Goal: Task Accomplishment & Management: Use online tool/utility

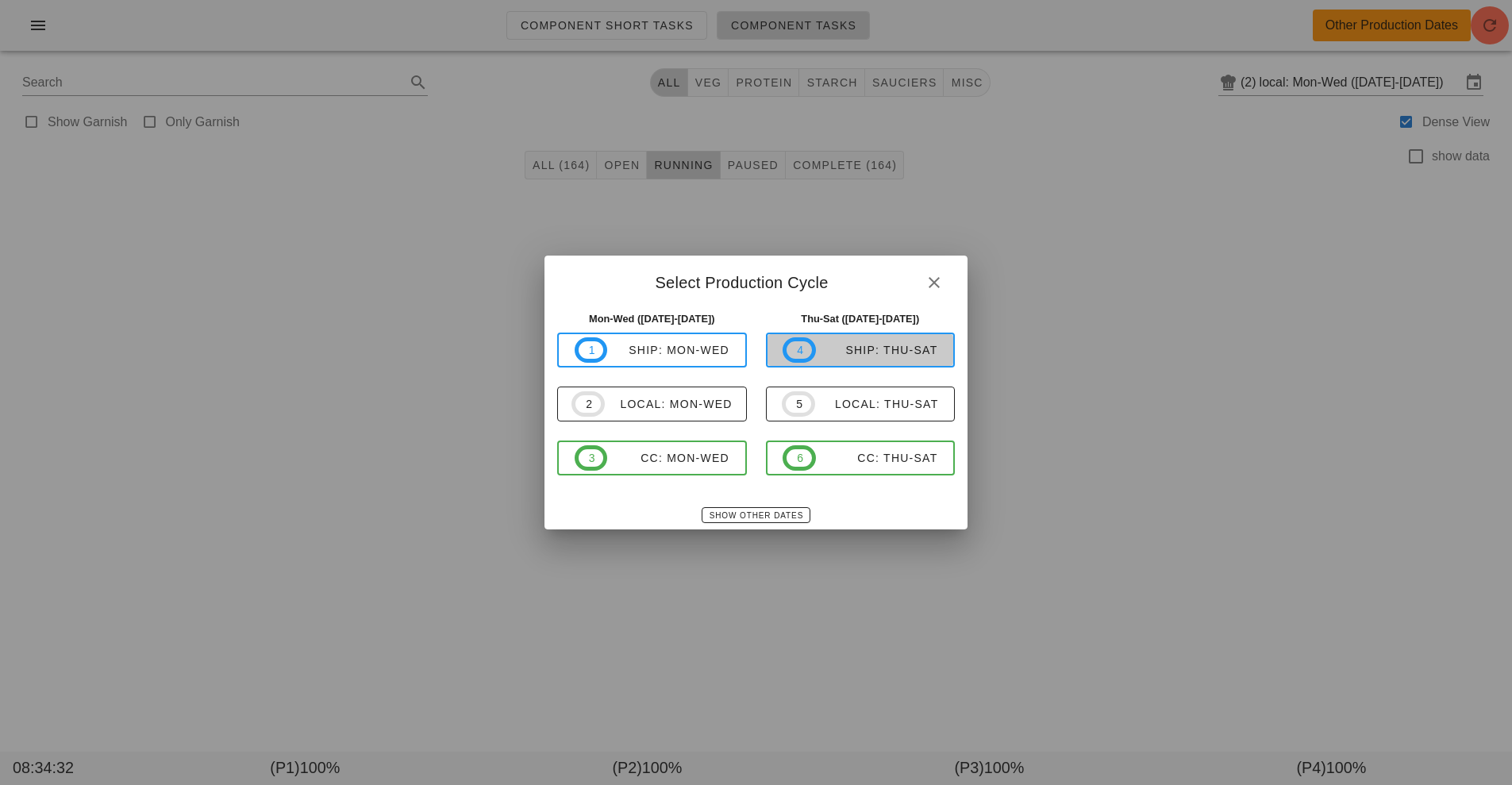
click at [905, 345] on div "ship: Thu-Sat" at bounding box center [876, 350] width 122 height 13
type input "ship: Thu-Sat ([DATE]-[DATE])"
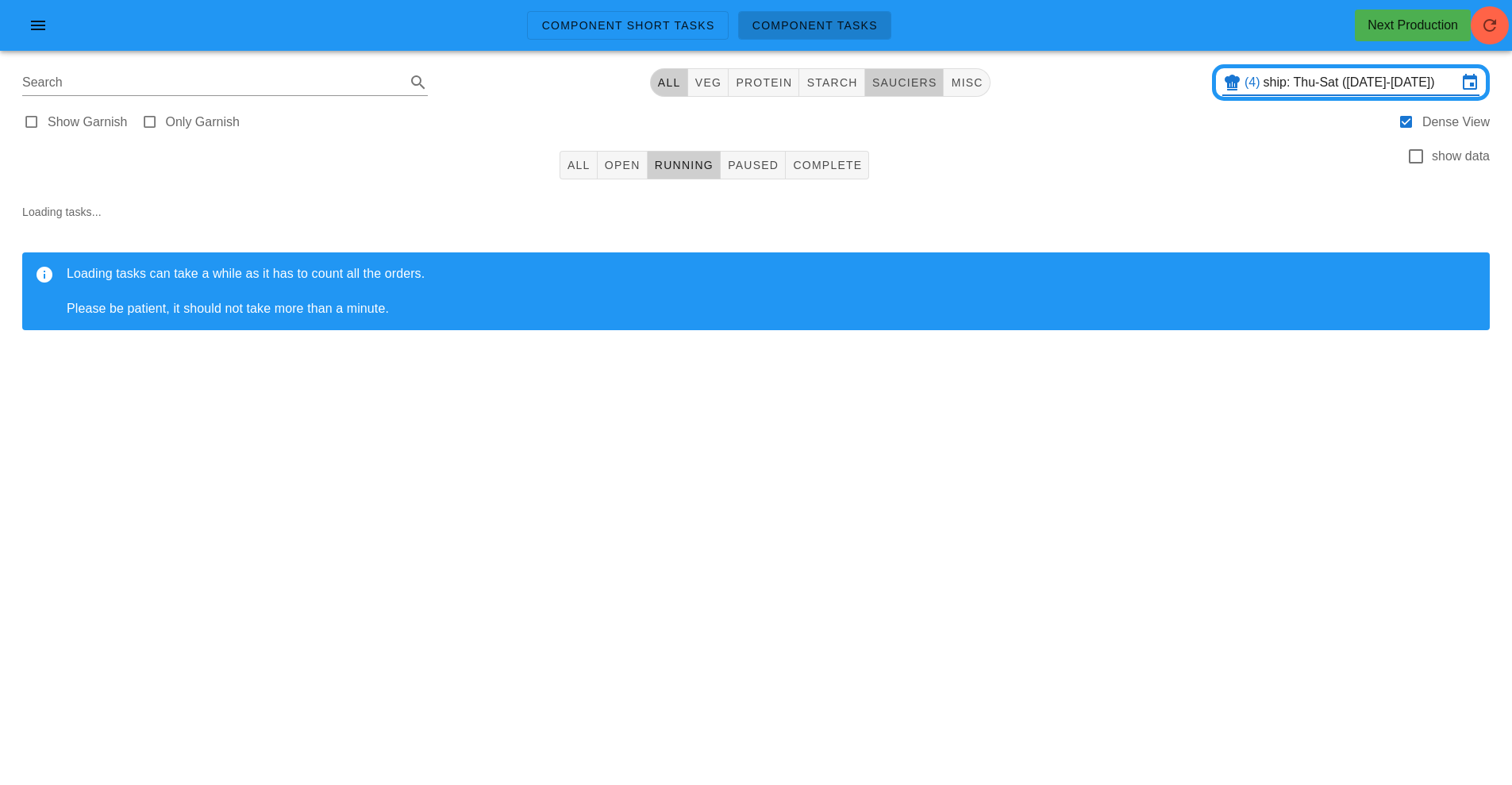
click at [907, 81] on span "sauciers" at bounding box center [904, 83] width 66 height 13
type input "team:sauciers"
click at [628, 169] on span "Open (28)" at bounding box center [635, 165] width 65 height 13
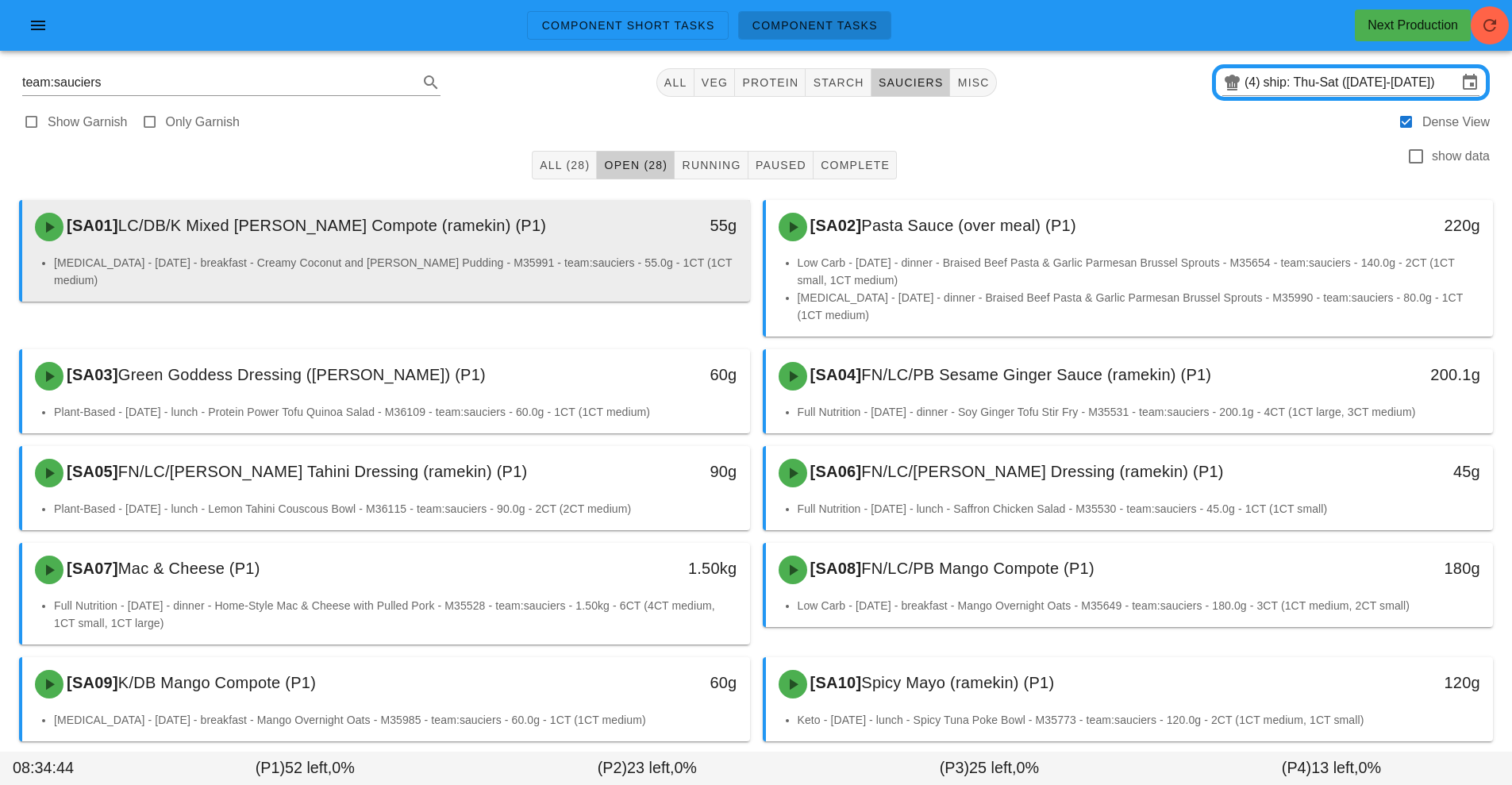
click at [555, 250] on div "[SA01] LC/DB/K Mixed [PERSON_NAME] Compote (ramekin) (P1)" at bounding box center [296, 227] width 541 height 48
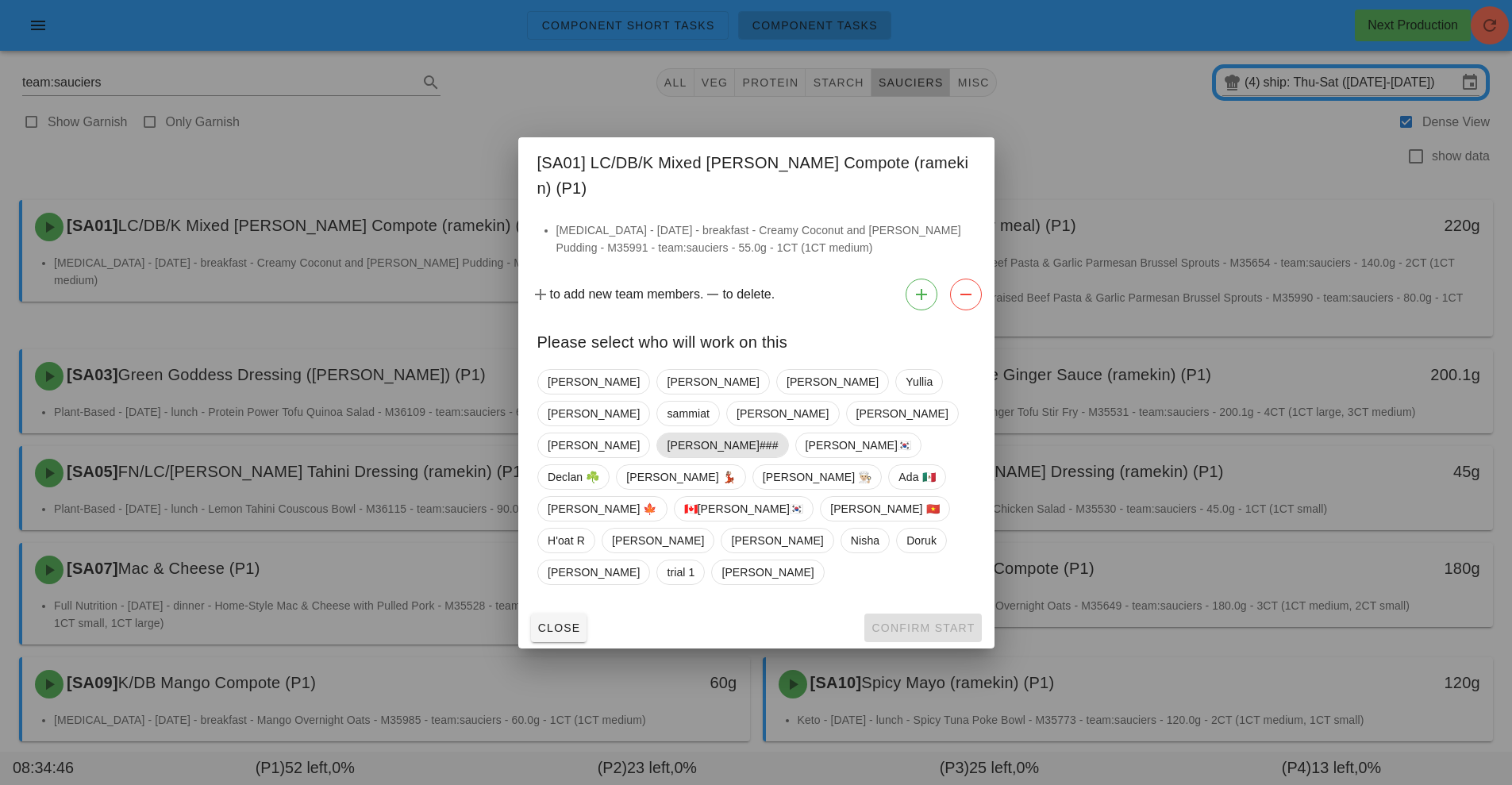
click at [680, 451] on span "[PERSON_NAME]###" at bounding box center [723, 445] width 112 height 24
click at [933, 621] on span "Confirm Start" at bounding box center [922, 627] width 104 height 13
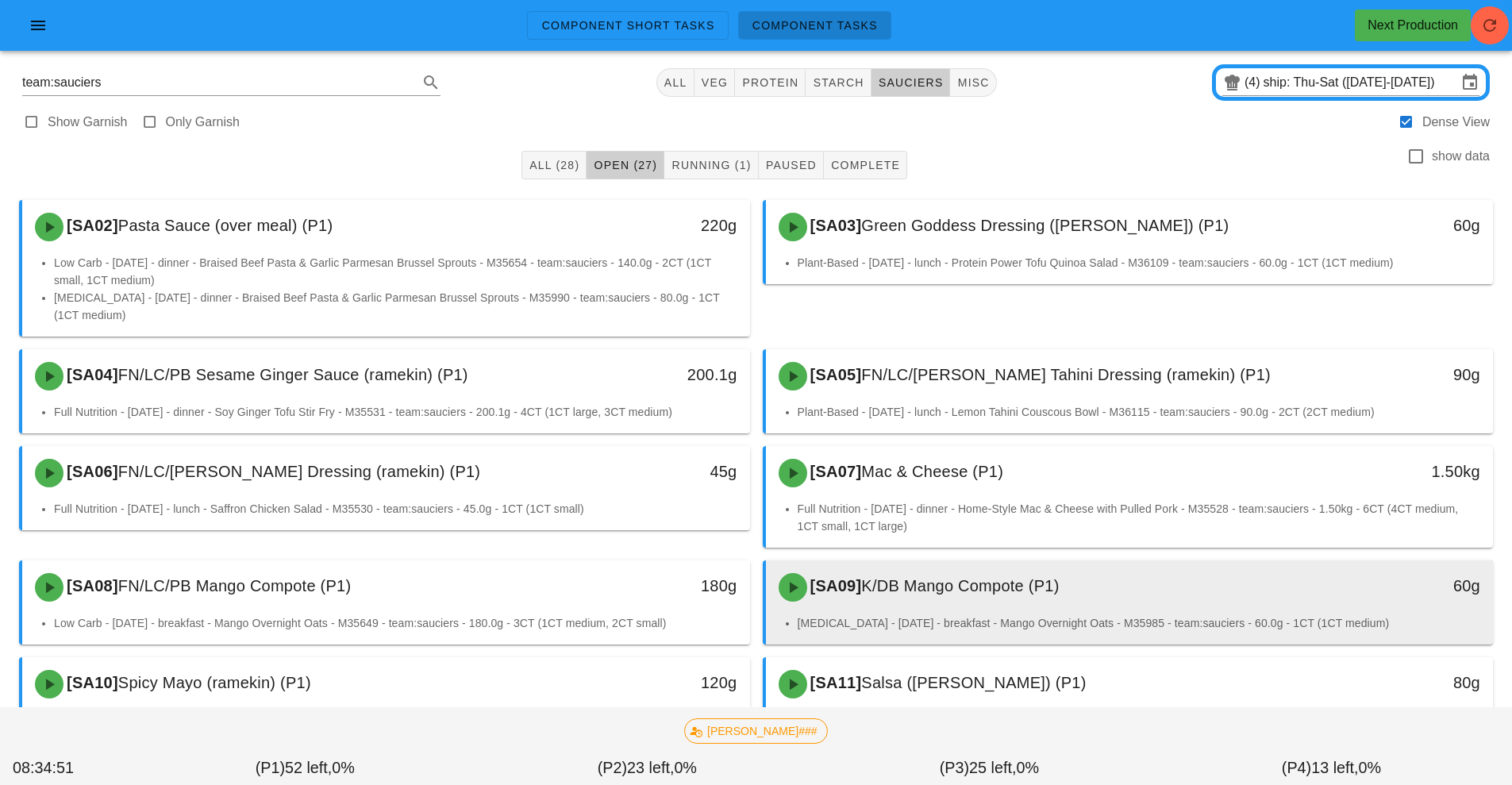
click at [898, 597] on div "[SA09] K/DB Mango Compote (P1)" at bounding box center [1040, 588] width 541 height 48
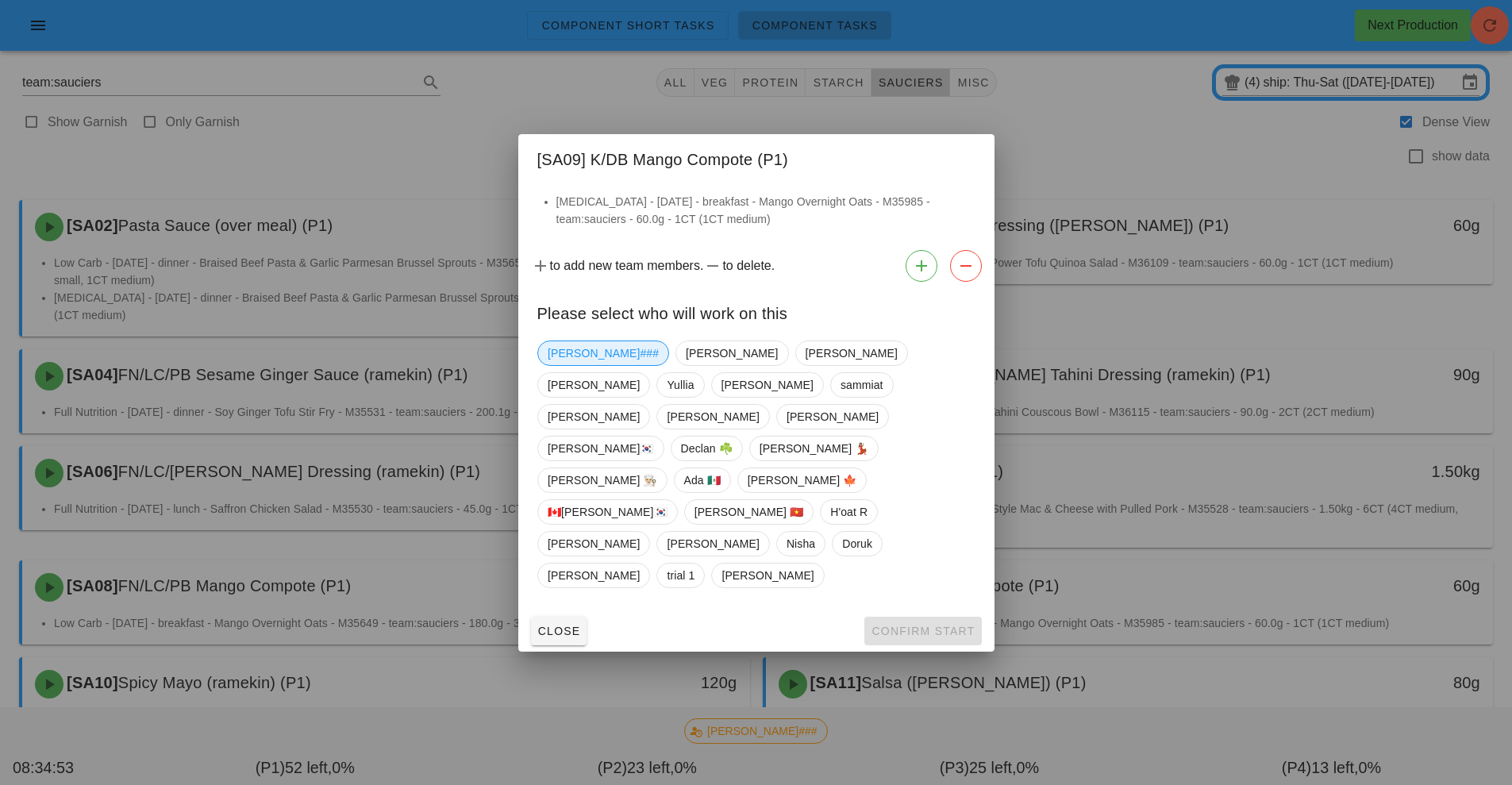
click at [575, 365] on span "[PERSON_NAME]###" at bounding box center [604, 353] width 112 height 24
click at [926, 624] on span "Confirm Start" at bounding box center [922, 631] width 104 height 13
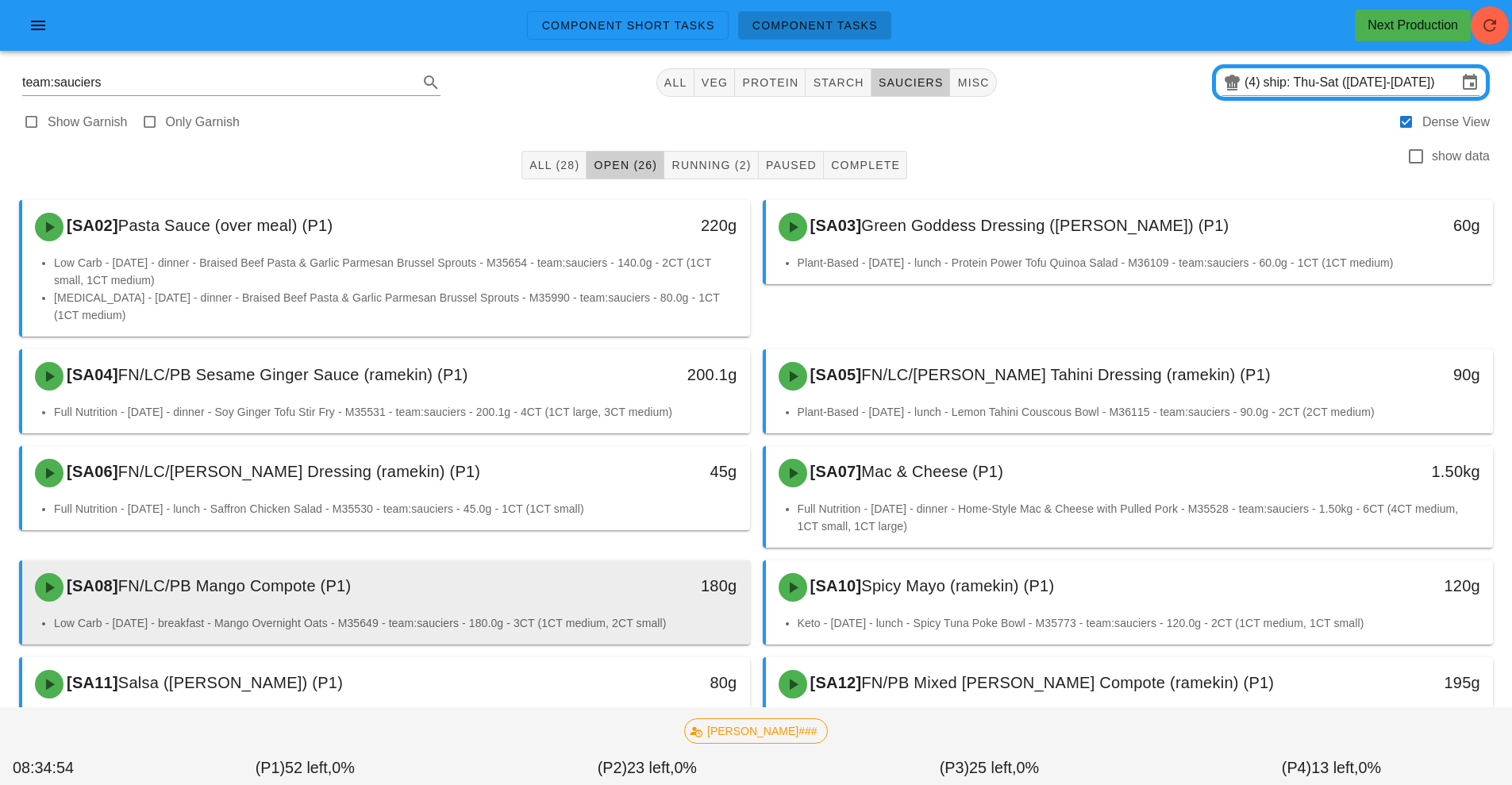
click at [531, 610] on div "[SA08] FN/LC/PB Mango Compote (P1)" at bounding box center [296, 588] width 541 height 48
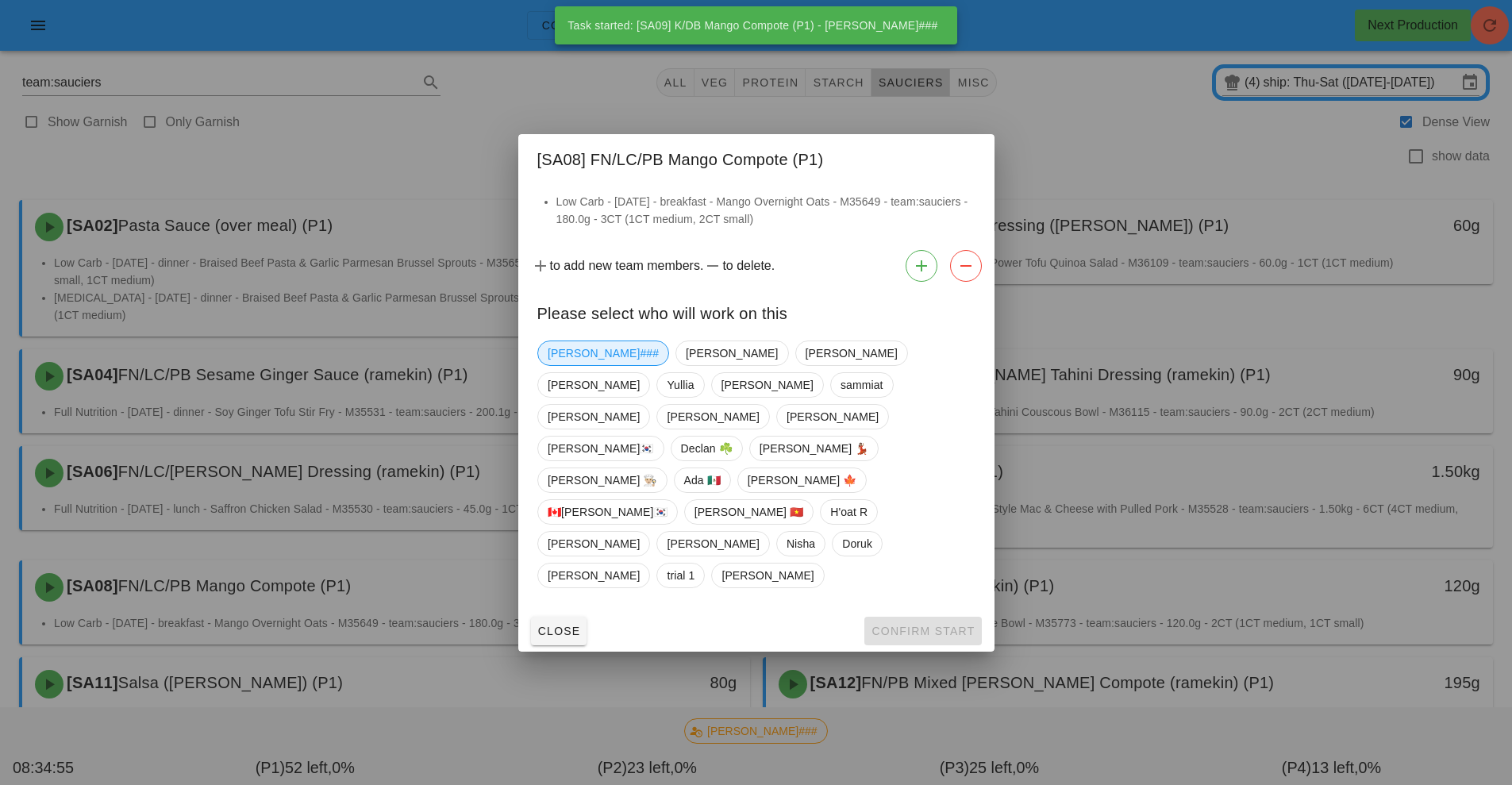
click at [578, 365] on span "[PERSON_NAME]###" at bounding box center [604, 353] width 112 height 24
click at [912, 616] on button "Confirm Start" at bounding box center [922, 631] width 116 height 29
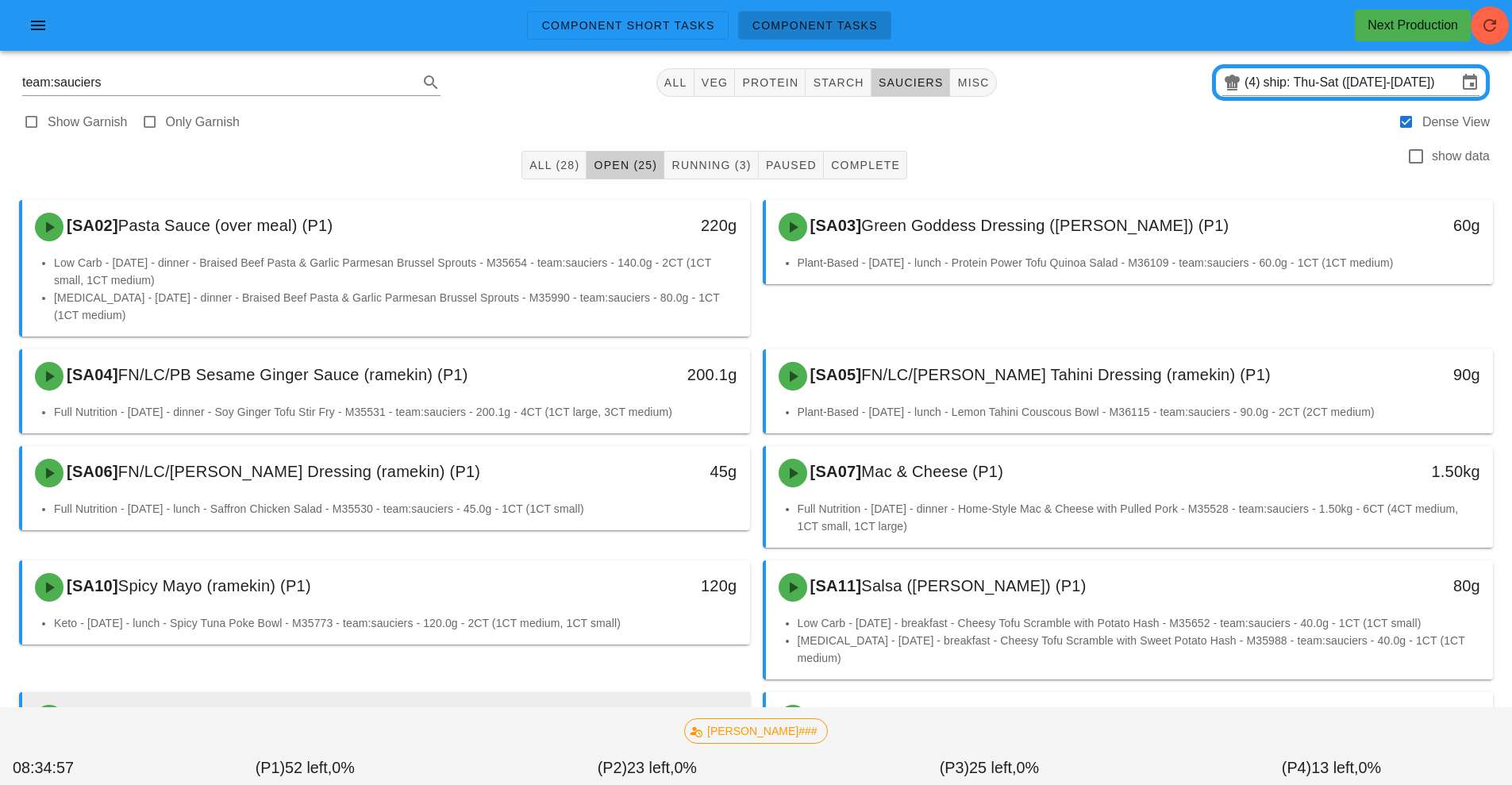
click at [556, 695] on div "[SA12] FN/PB Mixed [PERSON_NAME] Compote (ramekin) (P1)" at bounding box center [296, 719] width 541 height 48
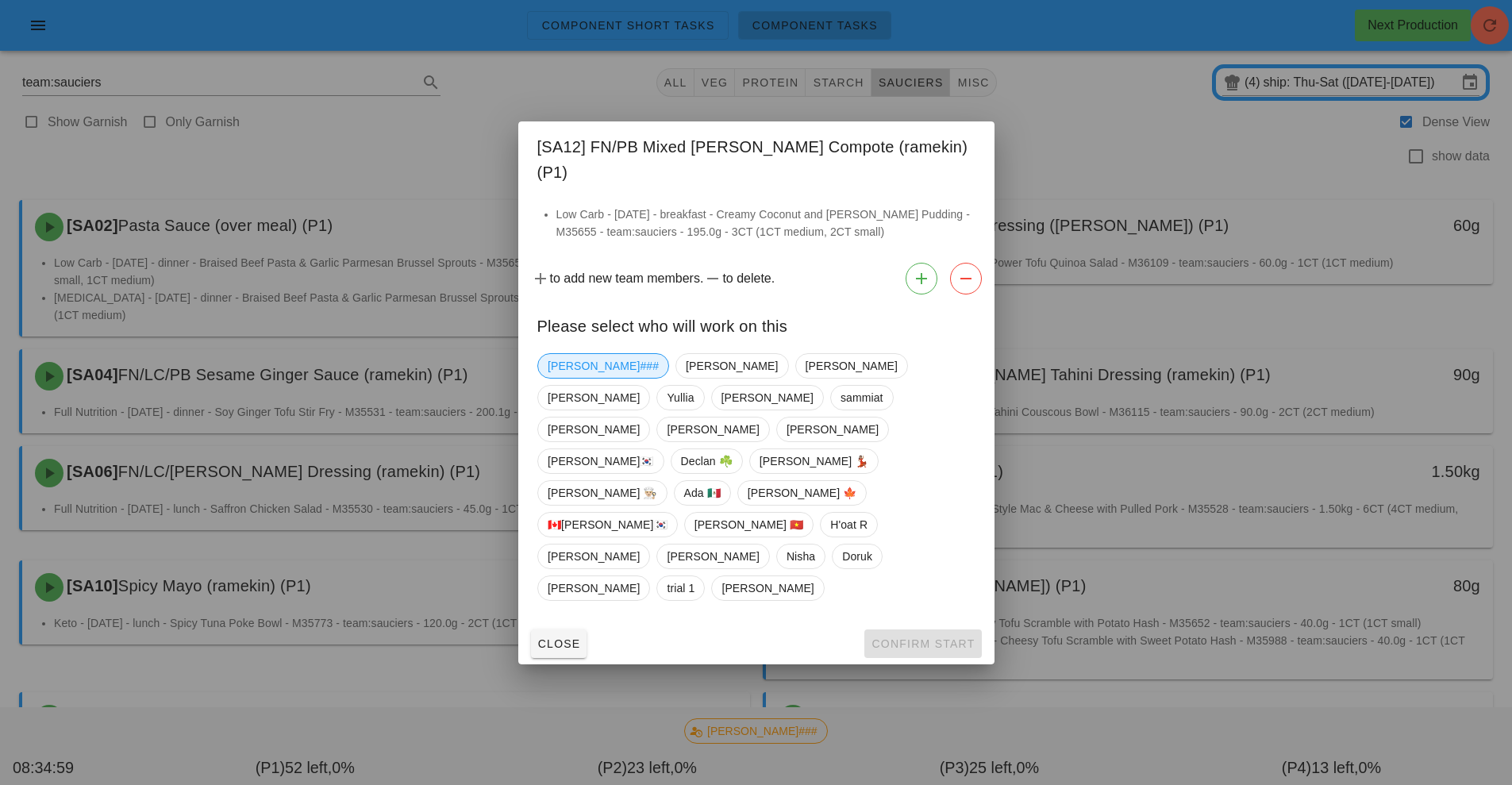
click at [574, 377] on span "[PERSON_NAME]###" at bounding box center [604, 365] width 112 height 24
click at [904, 637] on span "Confirm Start" at bounding box center [922, 643] width 104 height 13
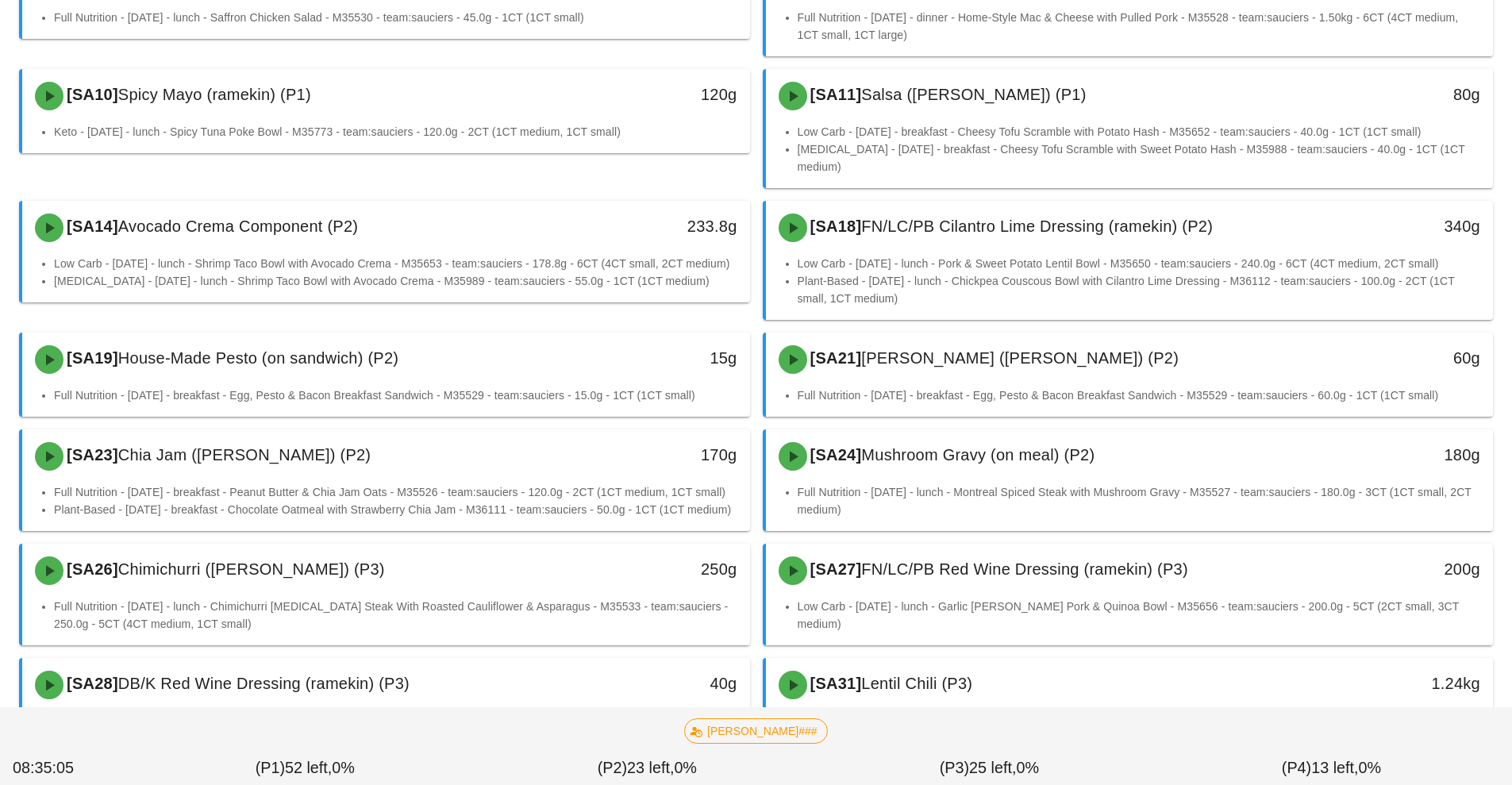
scroll to position [530, 0]
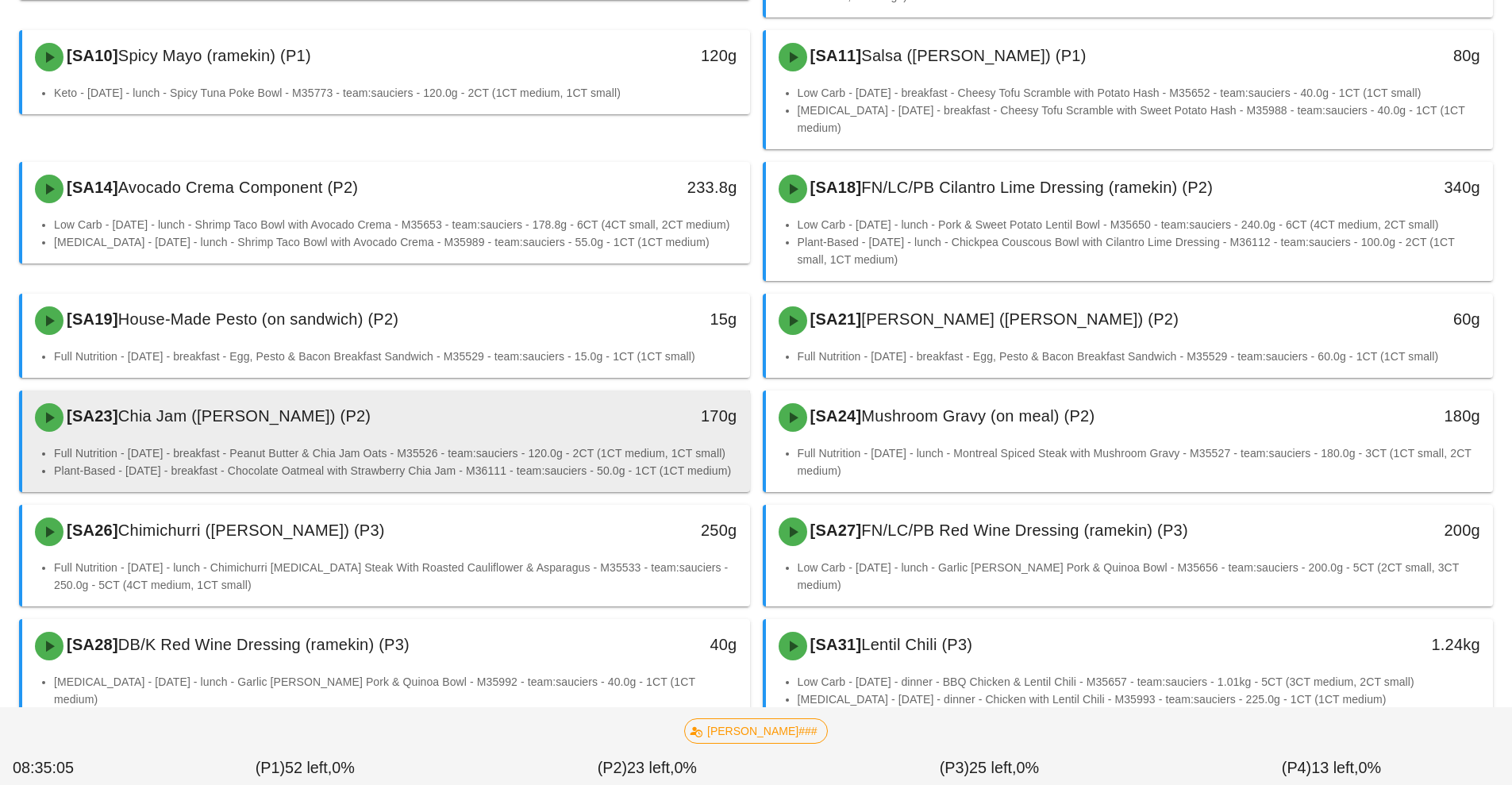
click at [515, 444] on li "Full Nutrition - [DATE] - breakfast - Peanut Butter & Chia Jam Oats - M35526 - …" at bounding box center [396, 453] width 684 height 18
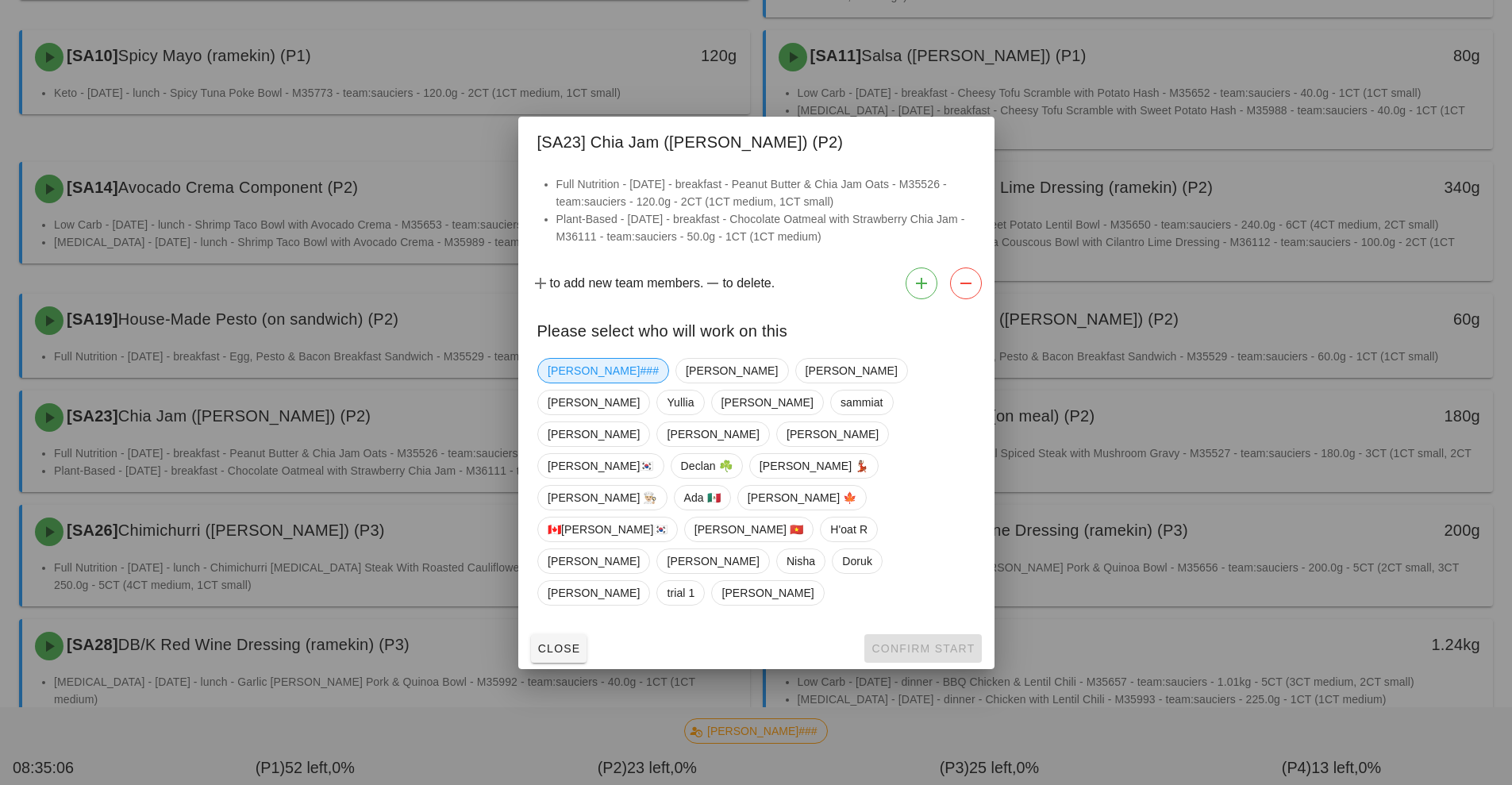
click at [578, 382] on span "[PERSON_NAME]###" at bounding box center [604, 370] width 112 height 24
click at [934, 642] on span "Confirm Start" at bounding box center [922, 648] width 104 height 13
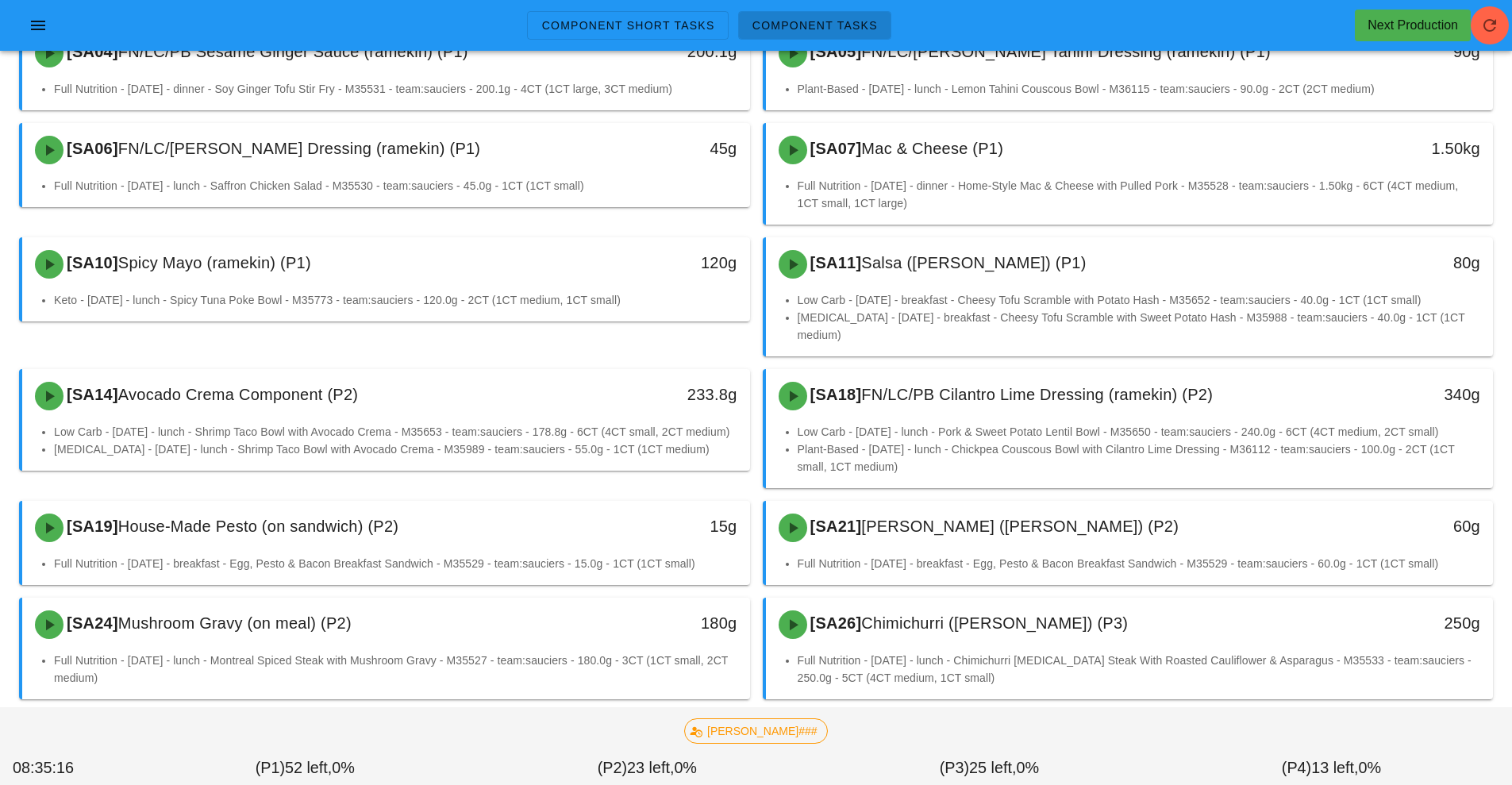
scroll to position [322, 0]
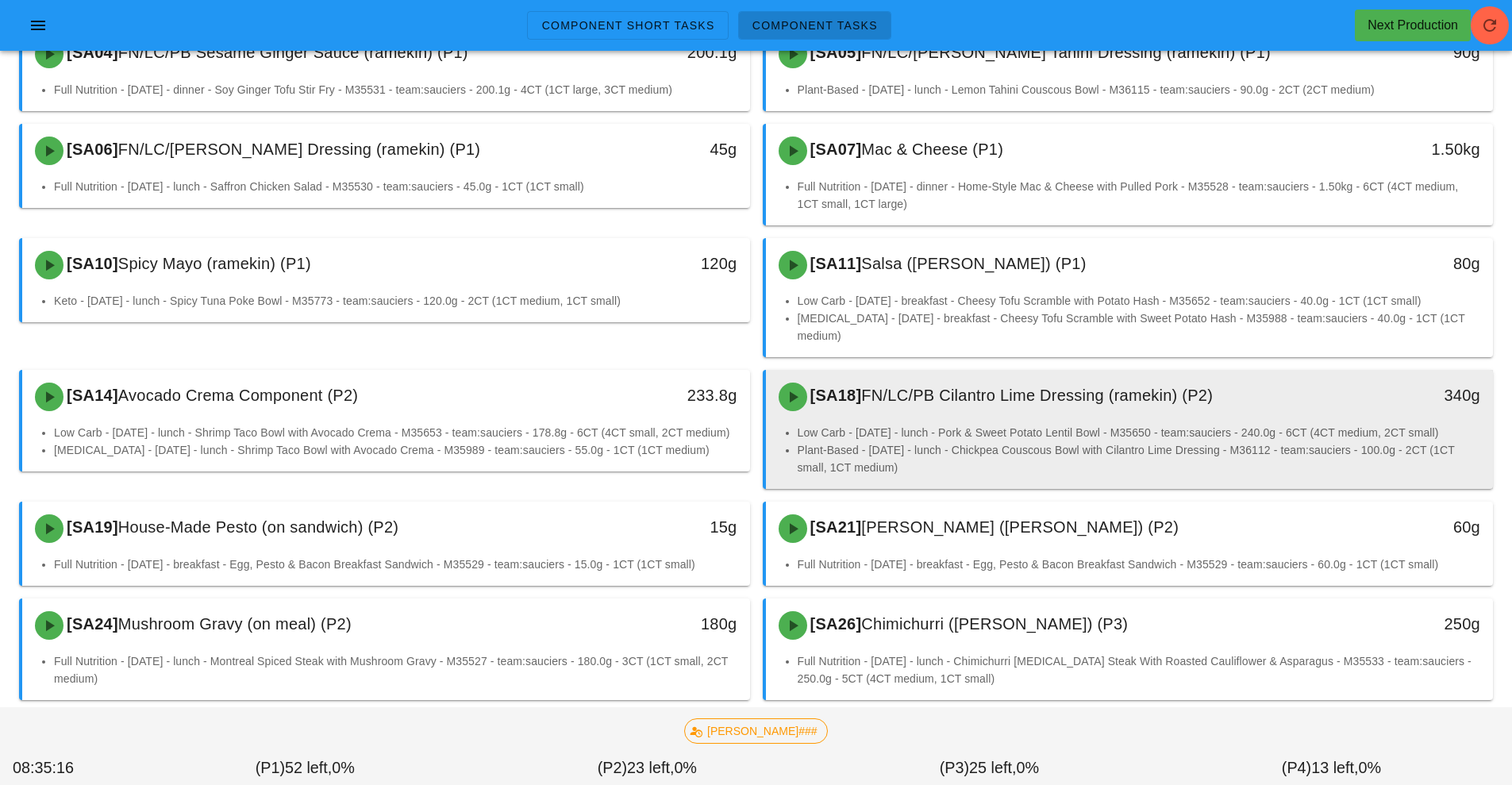
click at [910, 424] on li "Low Carb - [DATE] - lunch - Pork & Sweet Potato Lentil Bowl - M35650 - team:sau…" at bounding box center [1139, 432] width 684 height 18
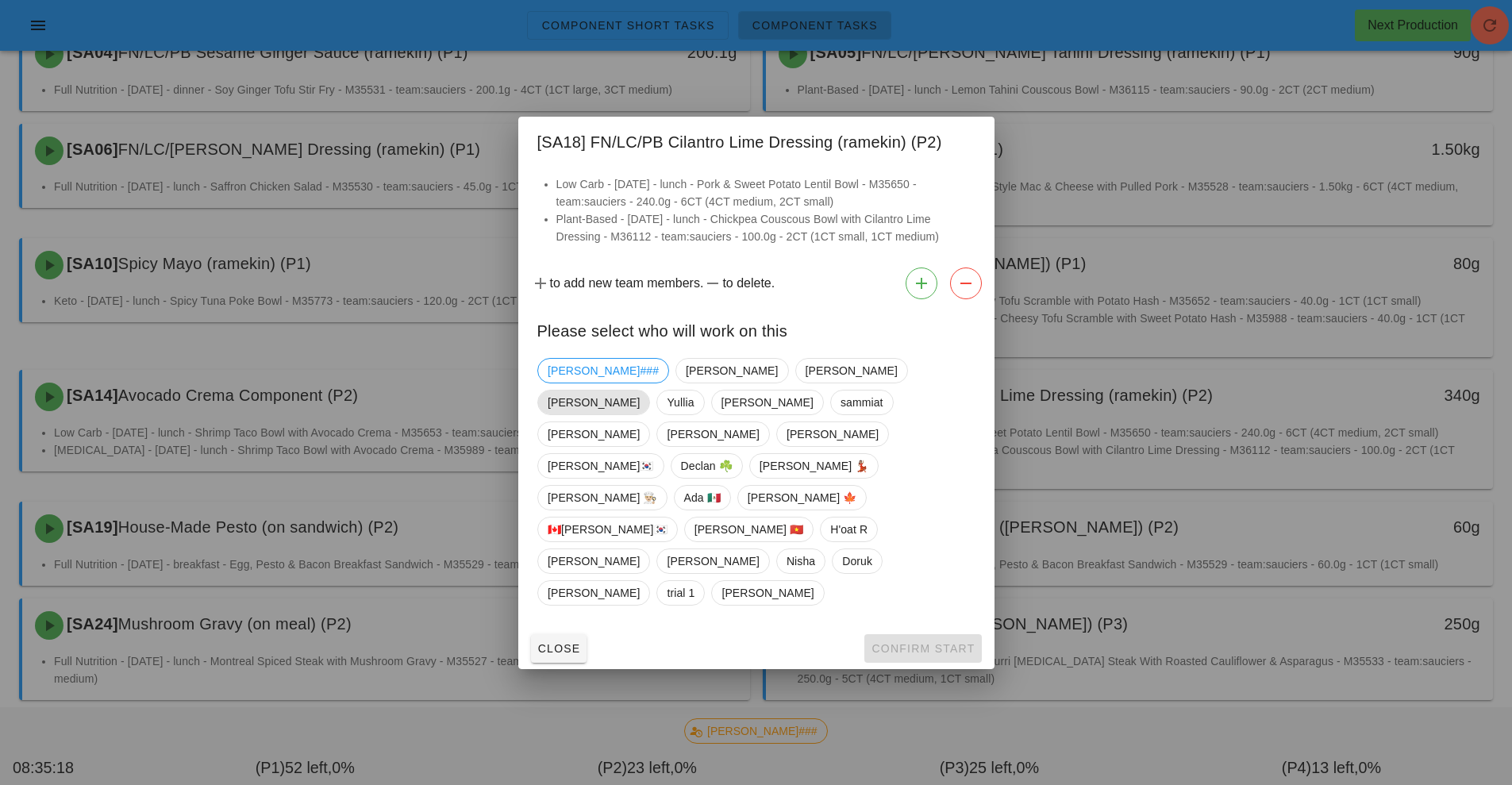
click at [640, 414] on span "[PERSON_NAME]" at bounding box center [594, 402] width 92 height 24
click at [916, 642] on span "Confirm Start" at bounding box center [922, 648] width 104 height 13
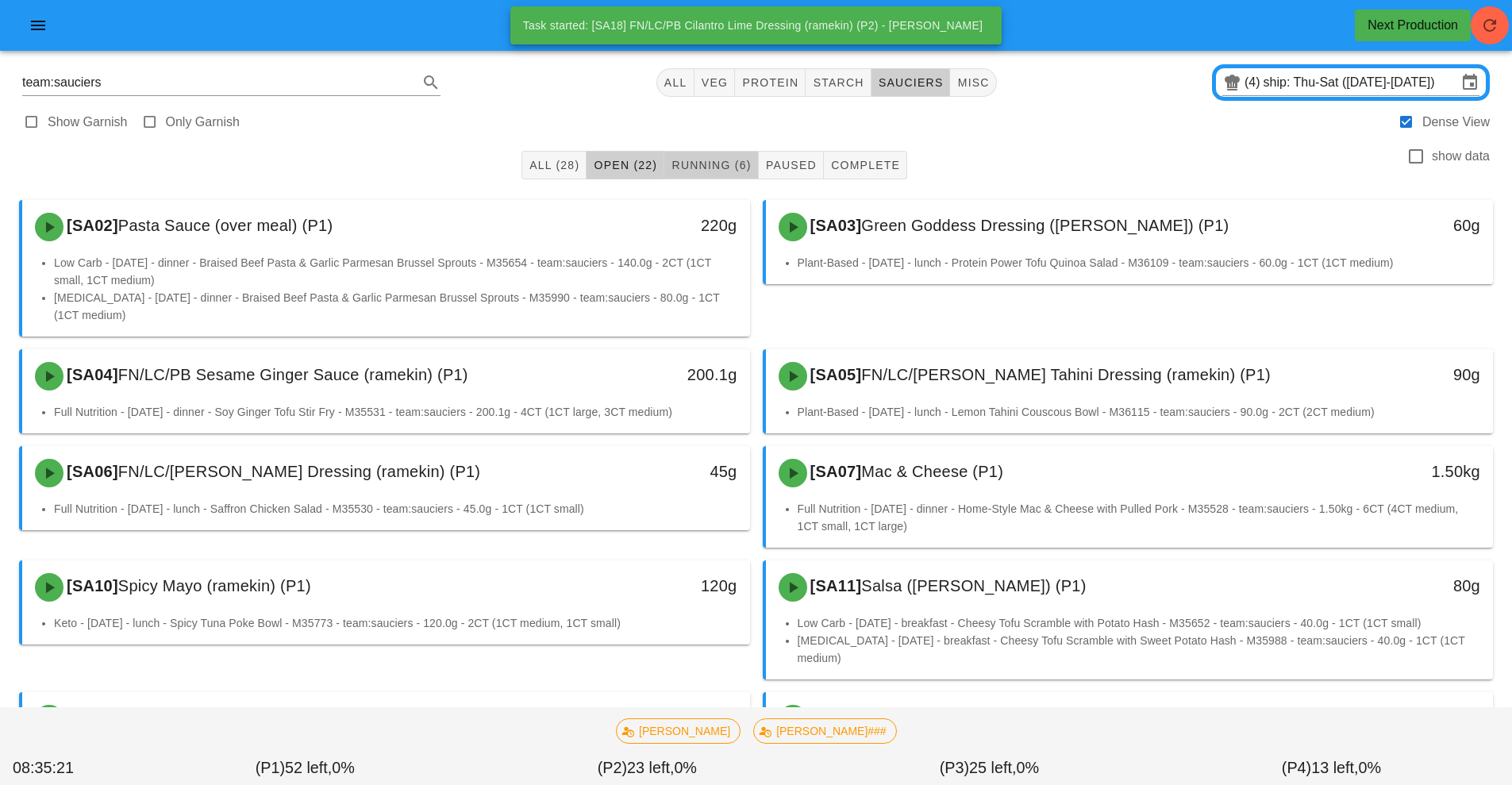
click at [717, 166] on span "Running (6)" at bounding box center [711, 165] width 80 height 13
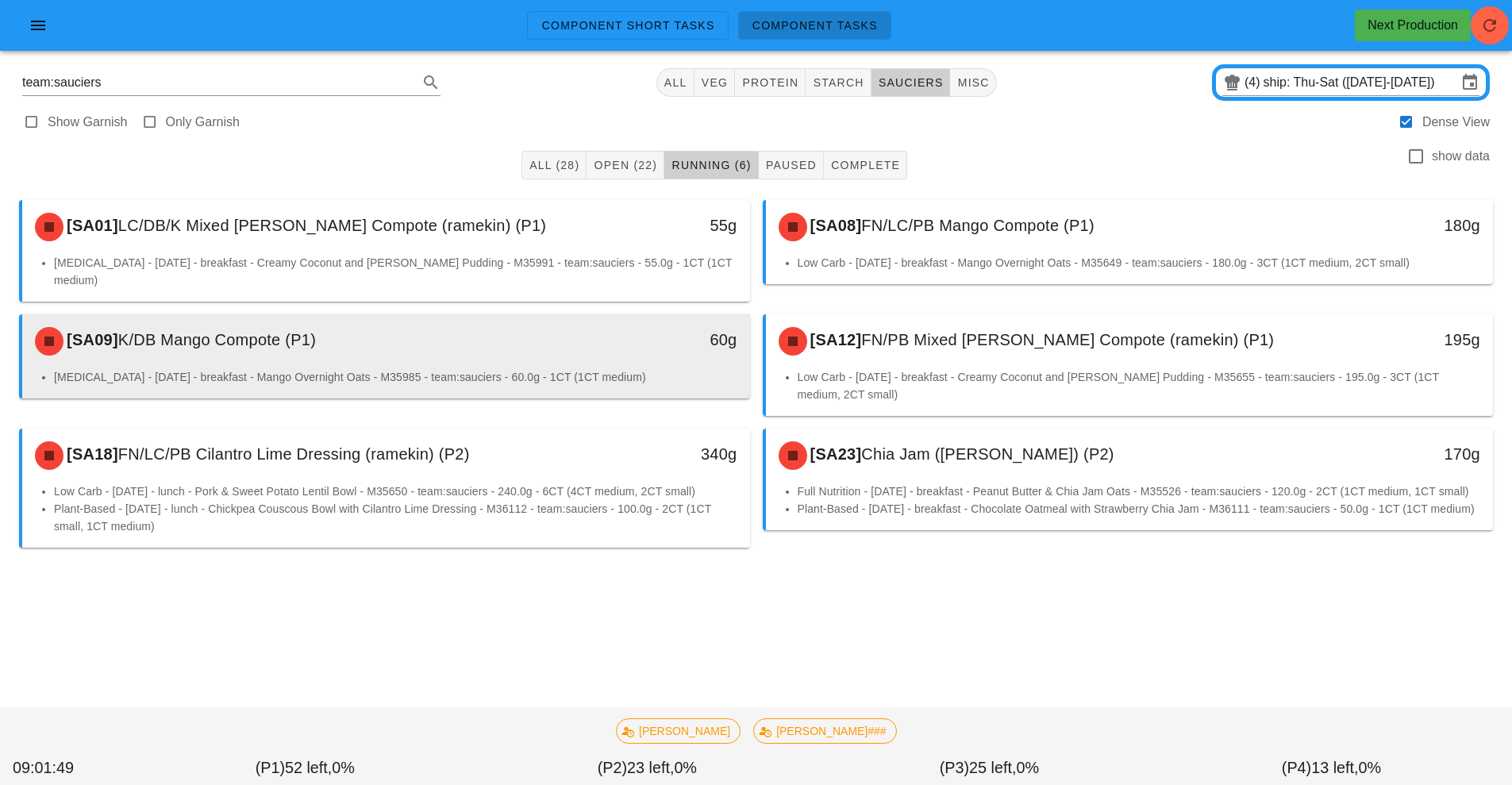
click at [417, 348] on div "[SA09] K/DB Mango Compote (P1) 60g" at bounding box center [386, 342] width 728 height 54
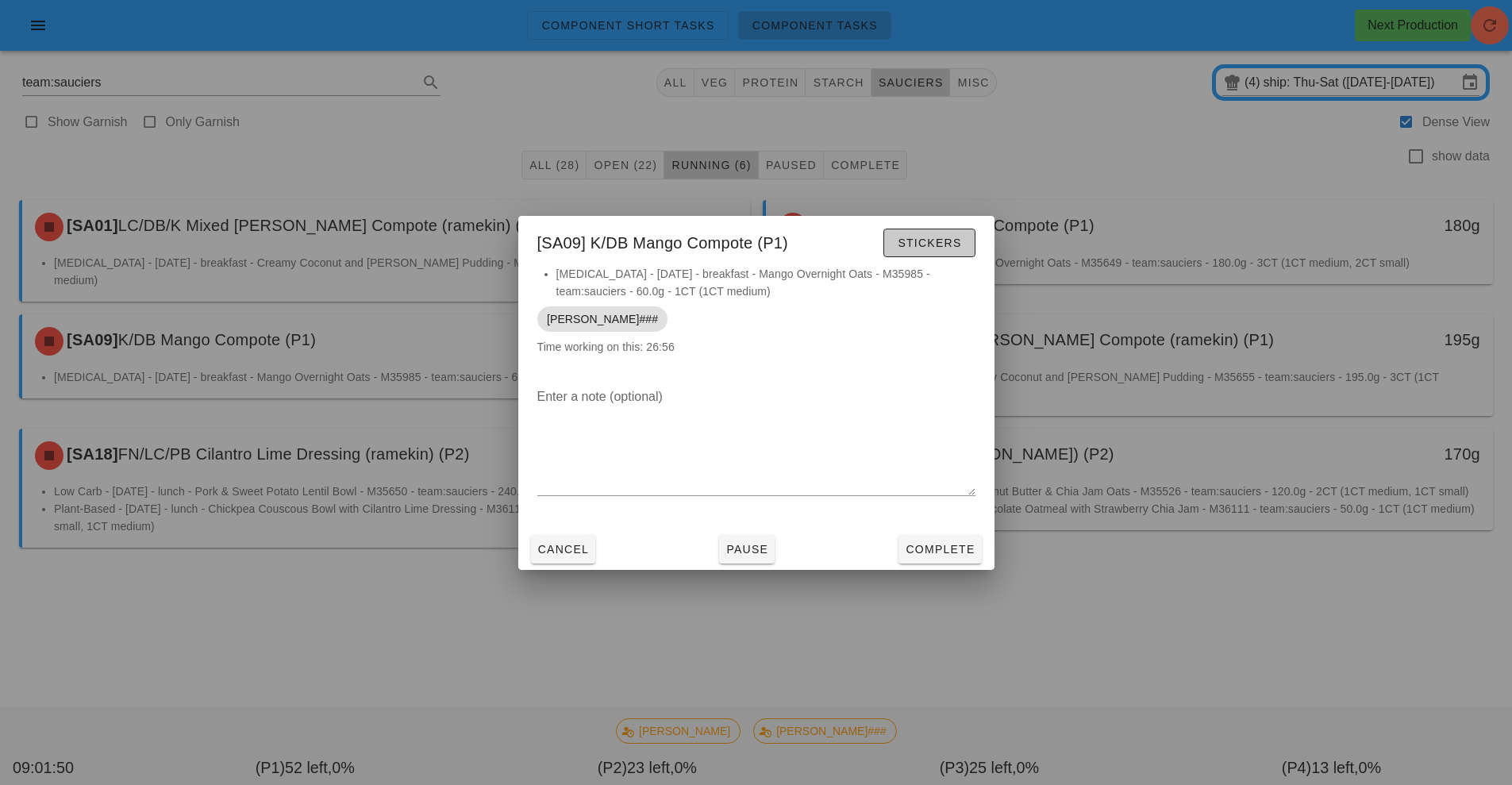
click at [912, 244] on span "Stickers" at bounding box center [929, 243] width 65 height 13
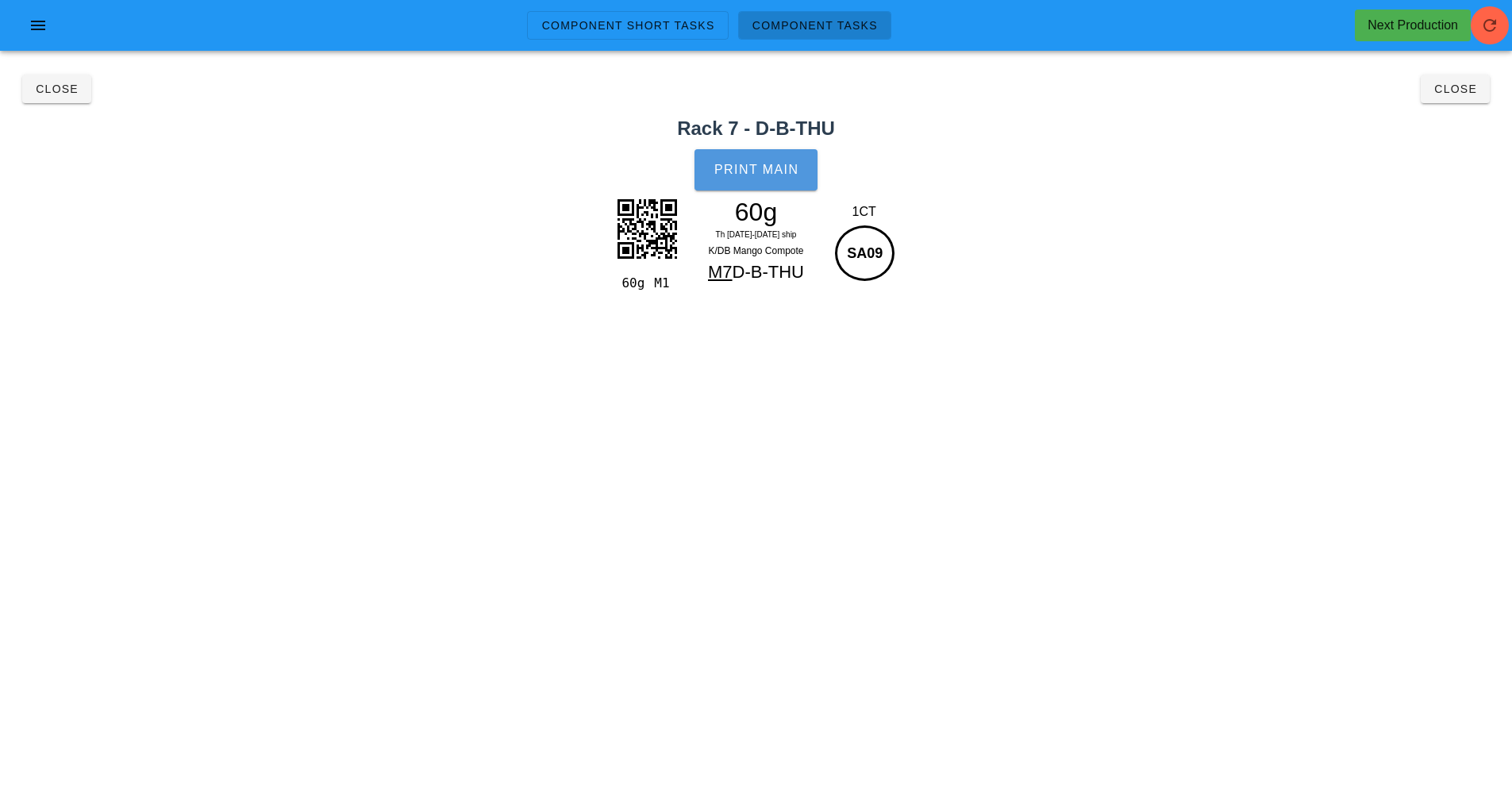
click at [750, 175] on span "Print Main" at bounding box center [757, 170] width 86 height 14
click at [57, 101] on button "Close" at bounding box center [57, 89] width 69 height 29
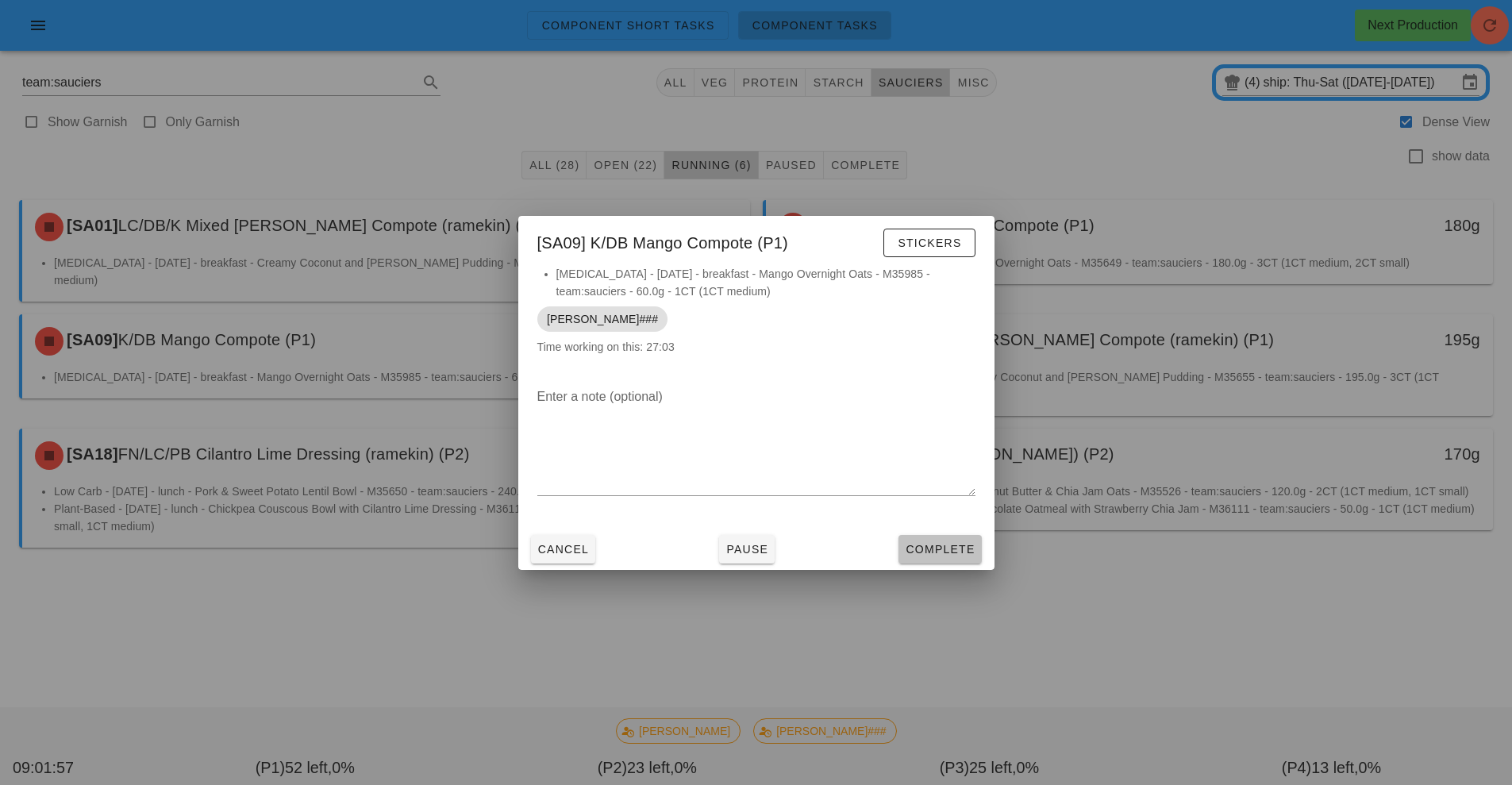
click at [962, 562] on button "Complete" at bounding box center [940, 549] width 83 height 29
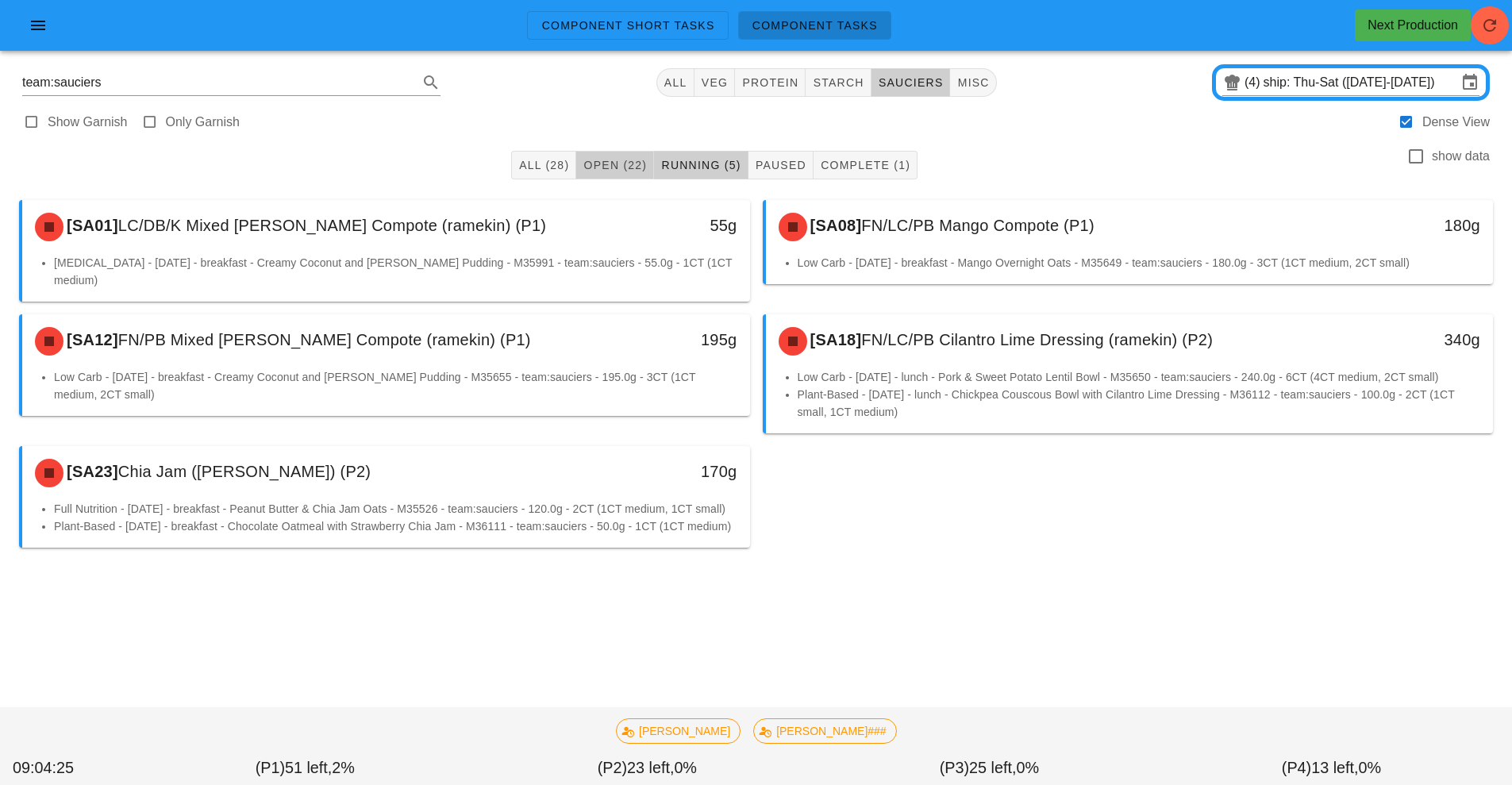
click at [598, 152] on button "Open (22)" at bounding box center [615, 165] width 78 height 29
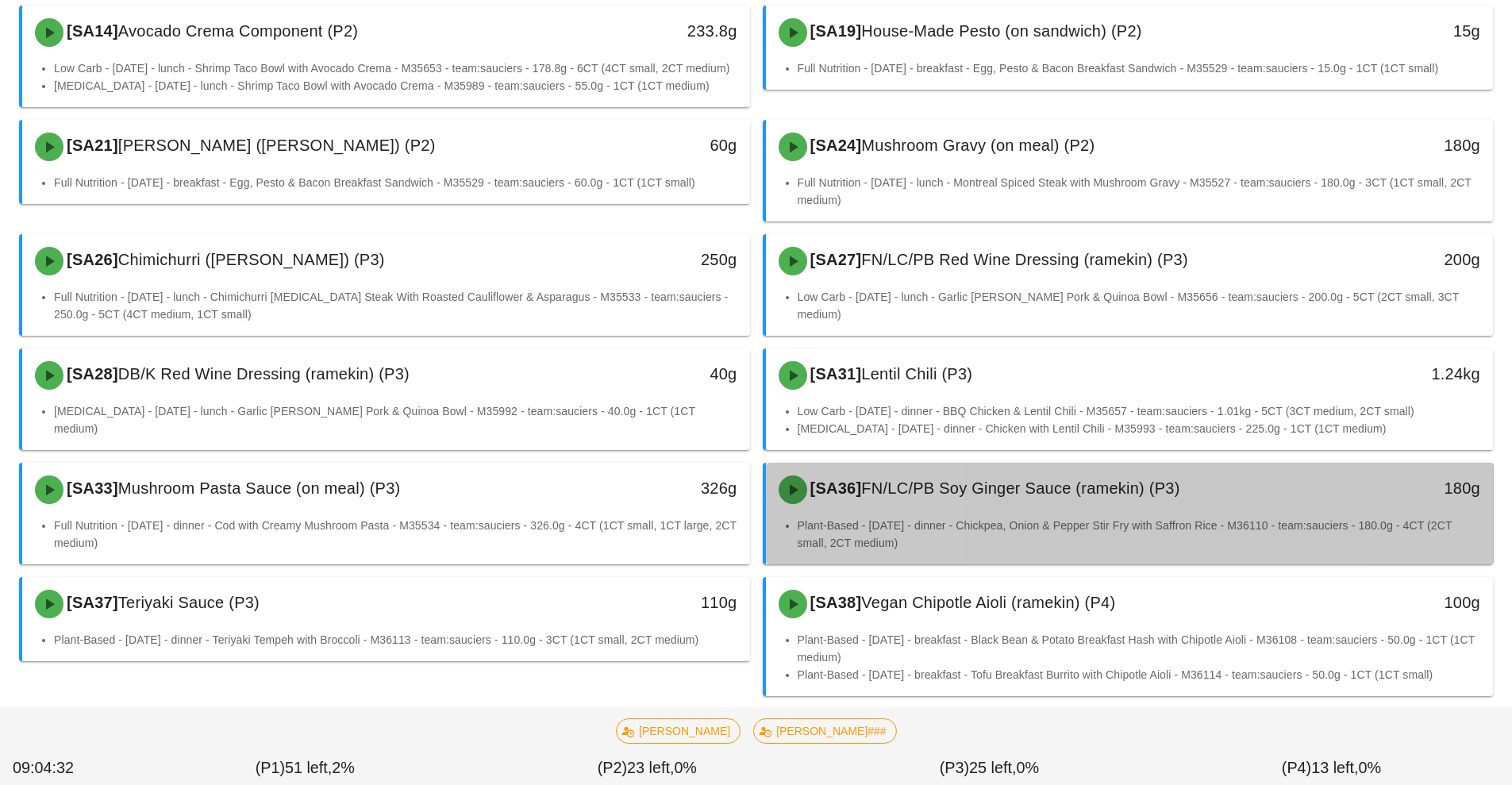
scroll to position [808, 0]
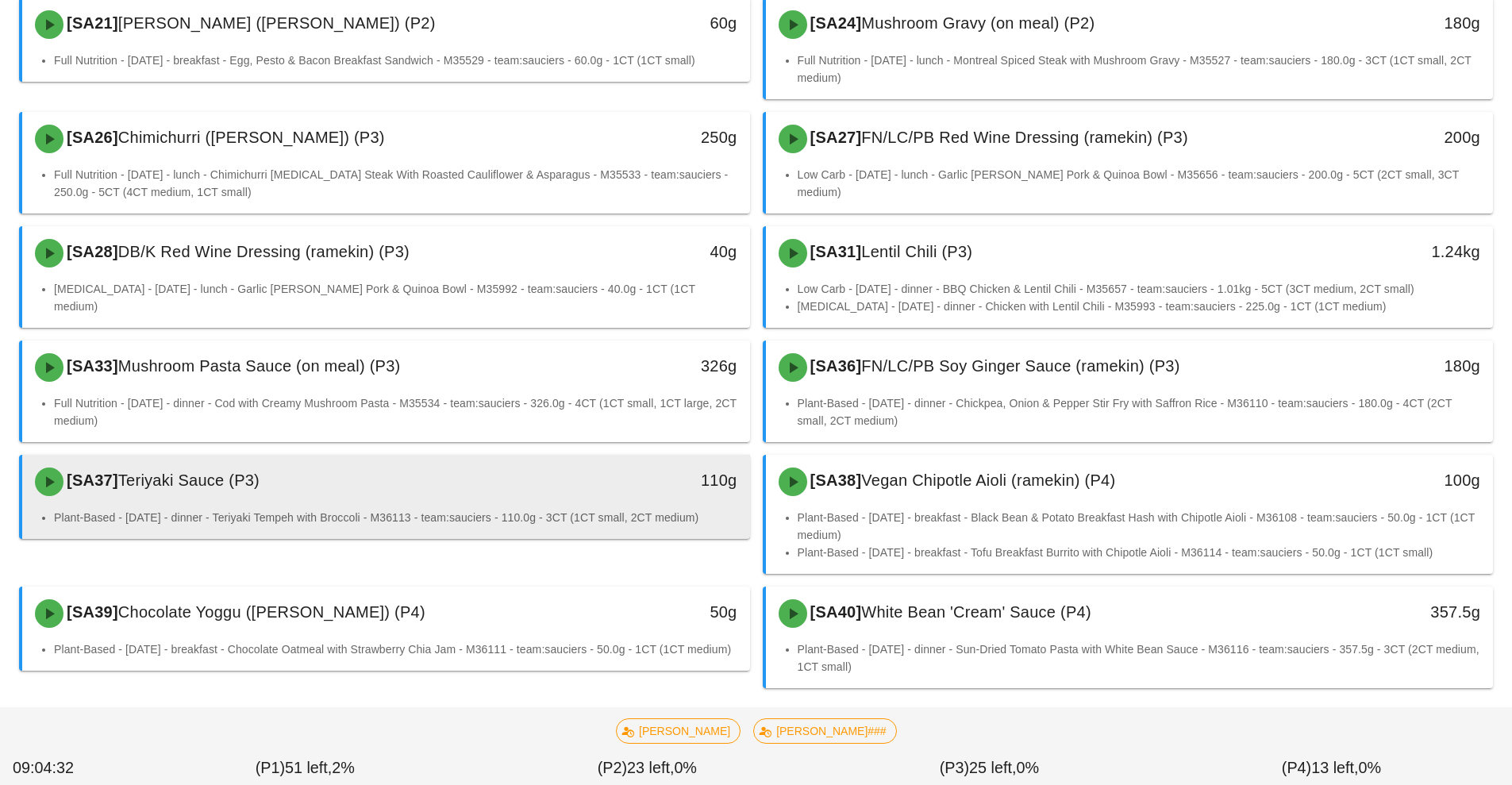
click at [446, 484] on div "[SA37] Teriyaki Sauce (P3)" at bounding box center [296, 482] width 541 height 48
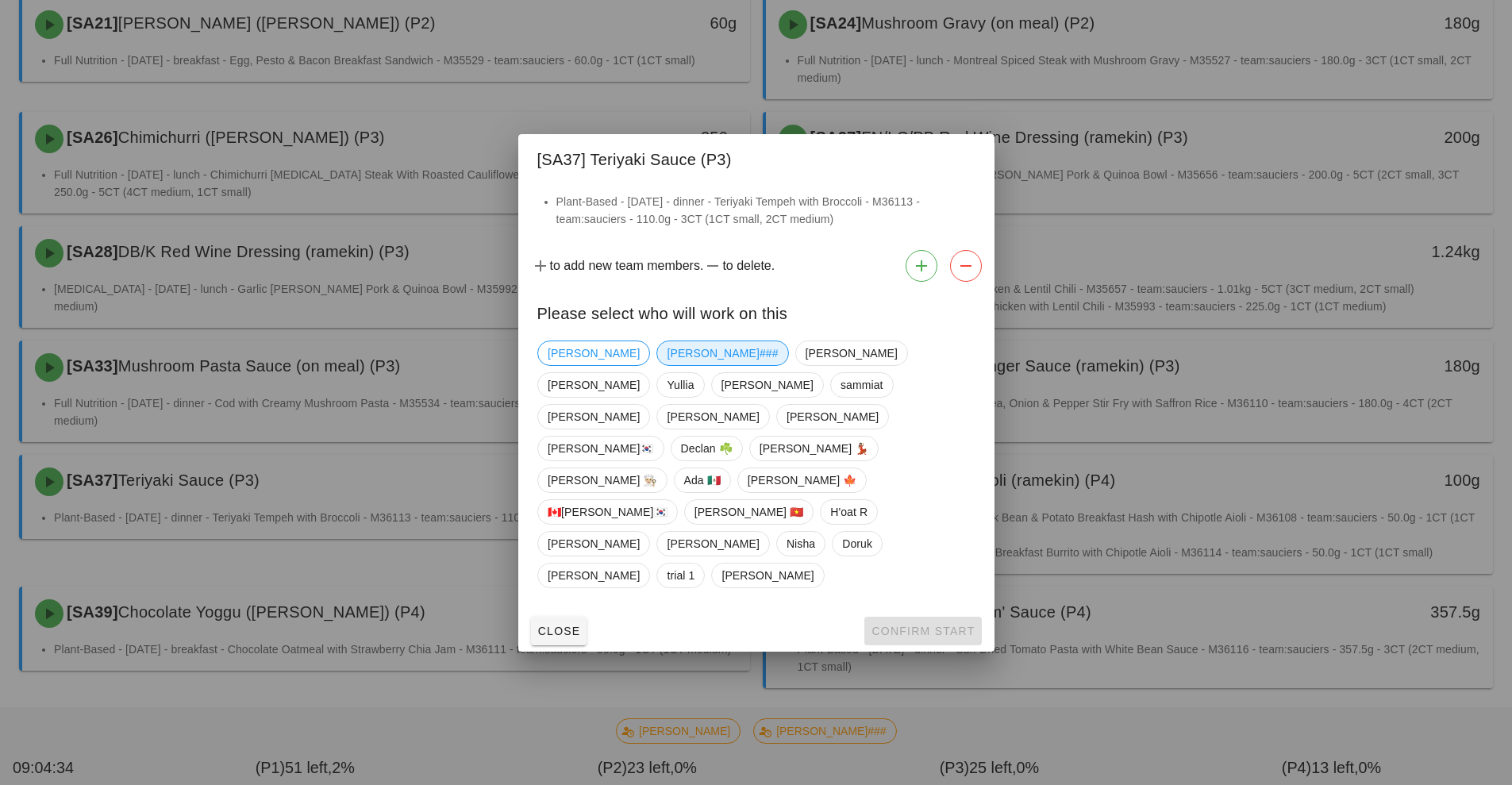
click at [667, 365] on span "[PERSON_NAME]###" at bounding box center [723, 353] width 112 height 24
click at [911, 624] on span "Confirm Start" at bounding box center [922, 631] width 104 height 13
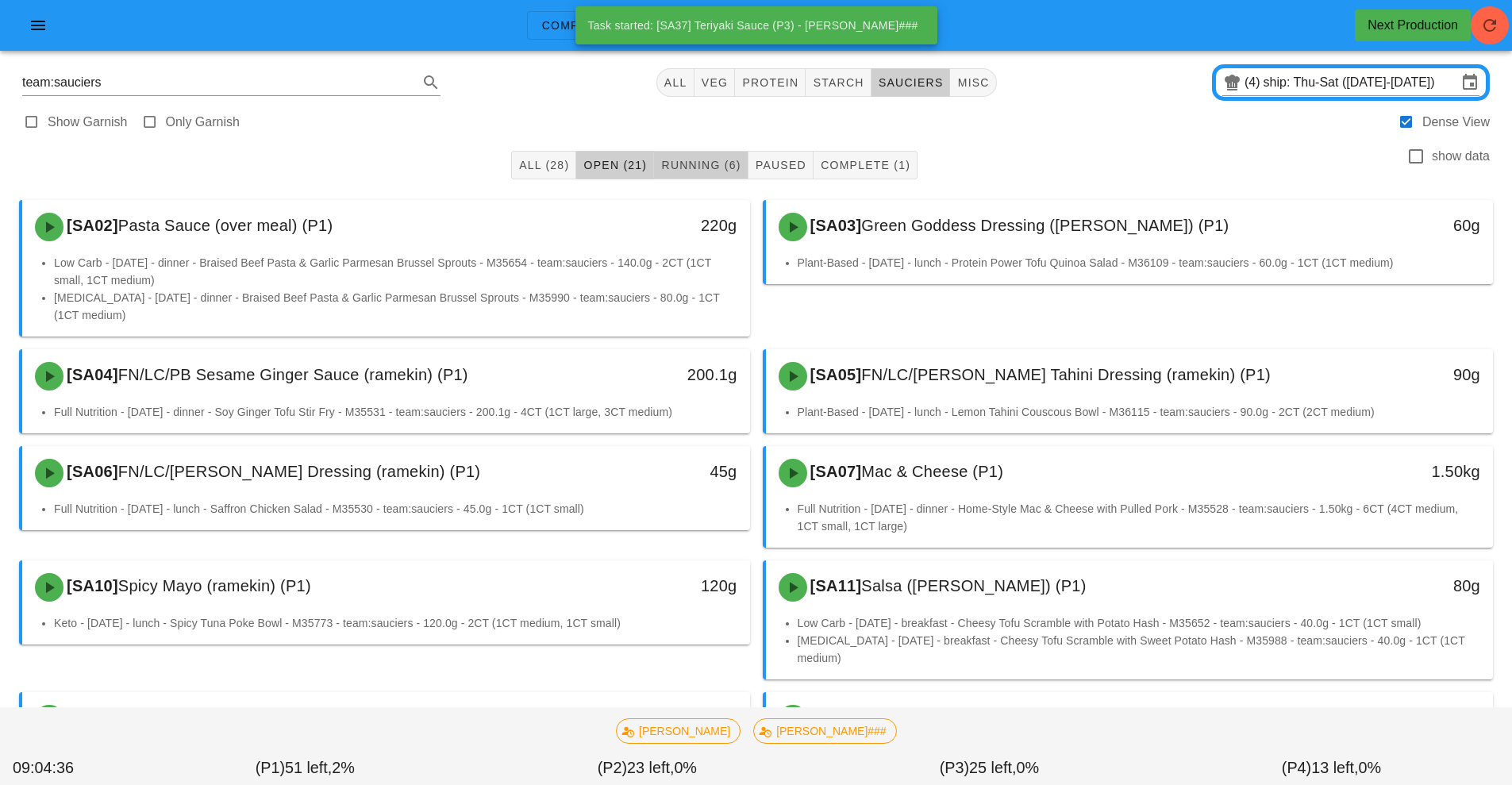
click at [695, 166] on span "Running (6)" at bounding box center [700, 165] width 80 height 13
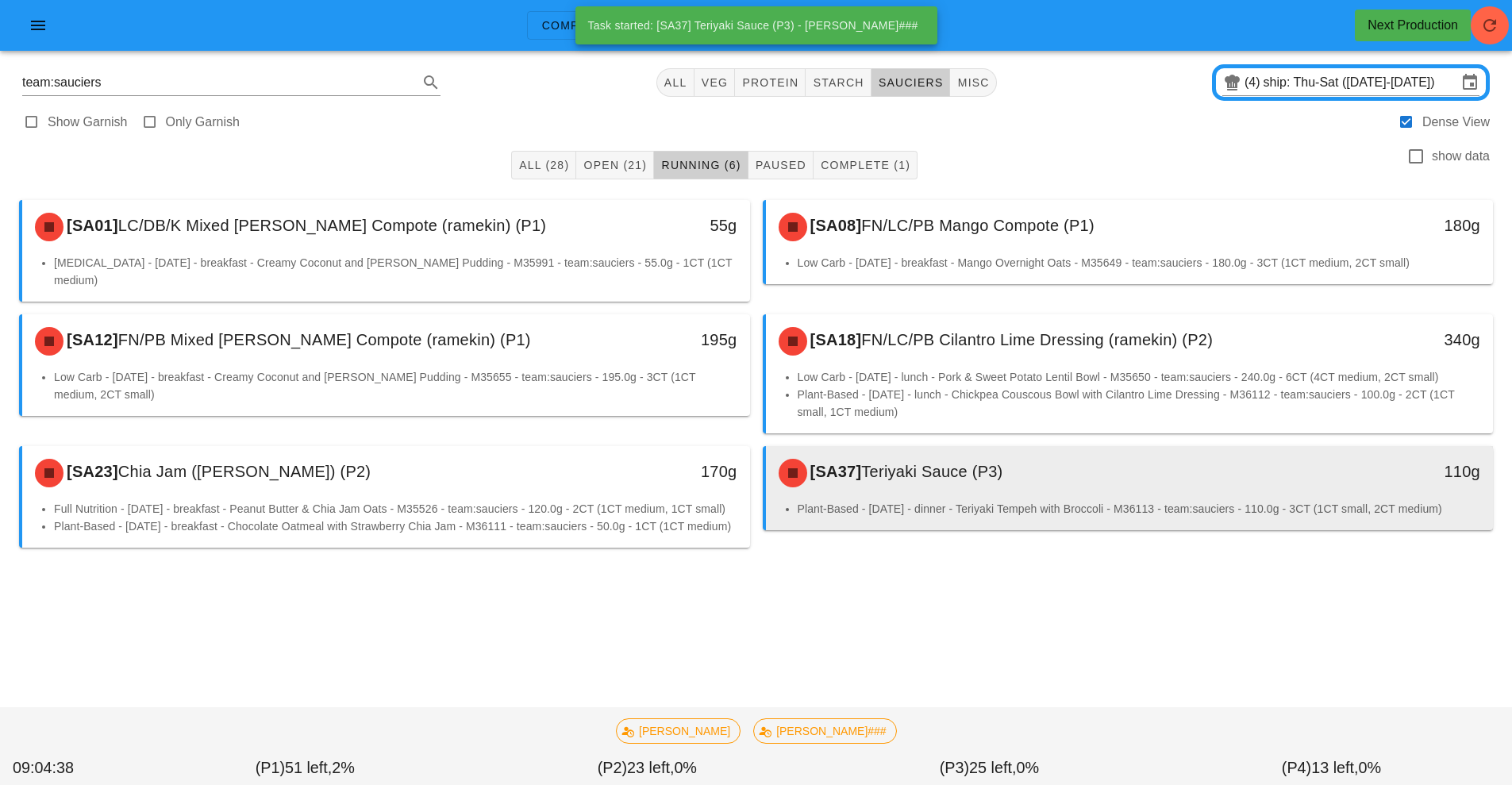
click at [903, 500] on li "Plant-Based - [DATE] - dinner - Teriyaki Tempeh with Broccoli - M36113 - team:s…" at bounding box center [1139, 509] width 684 height 18
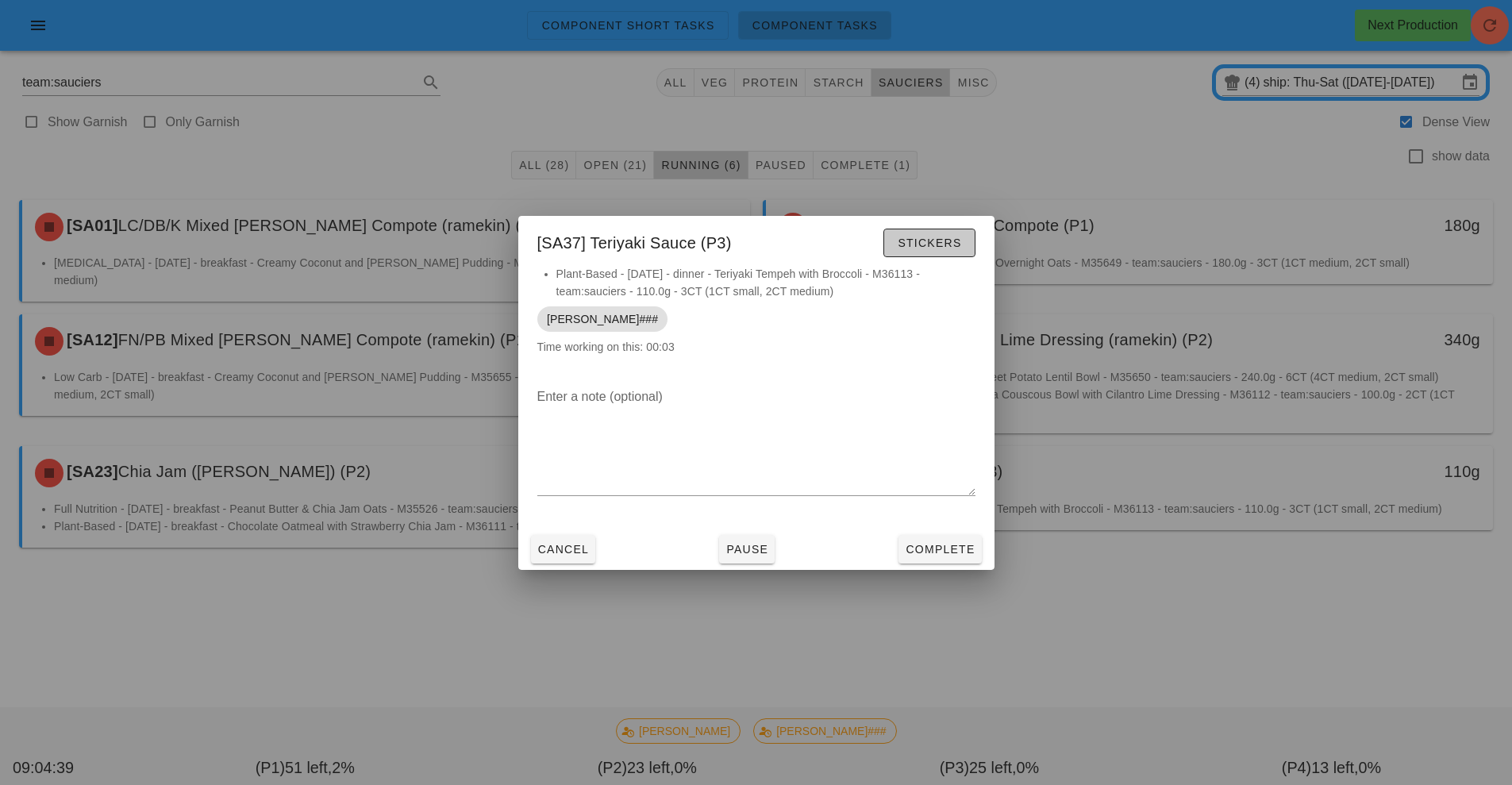
click at [947, 240] on span "Stickers" at bounding box center [929, 243] width 65 height 13
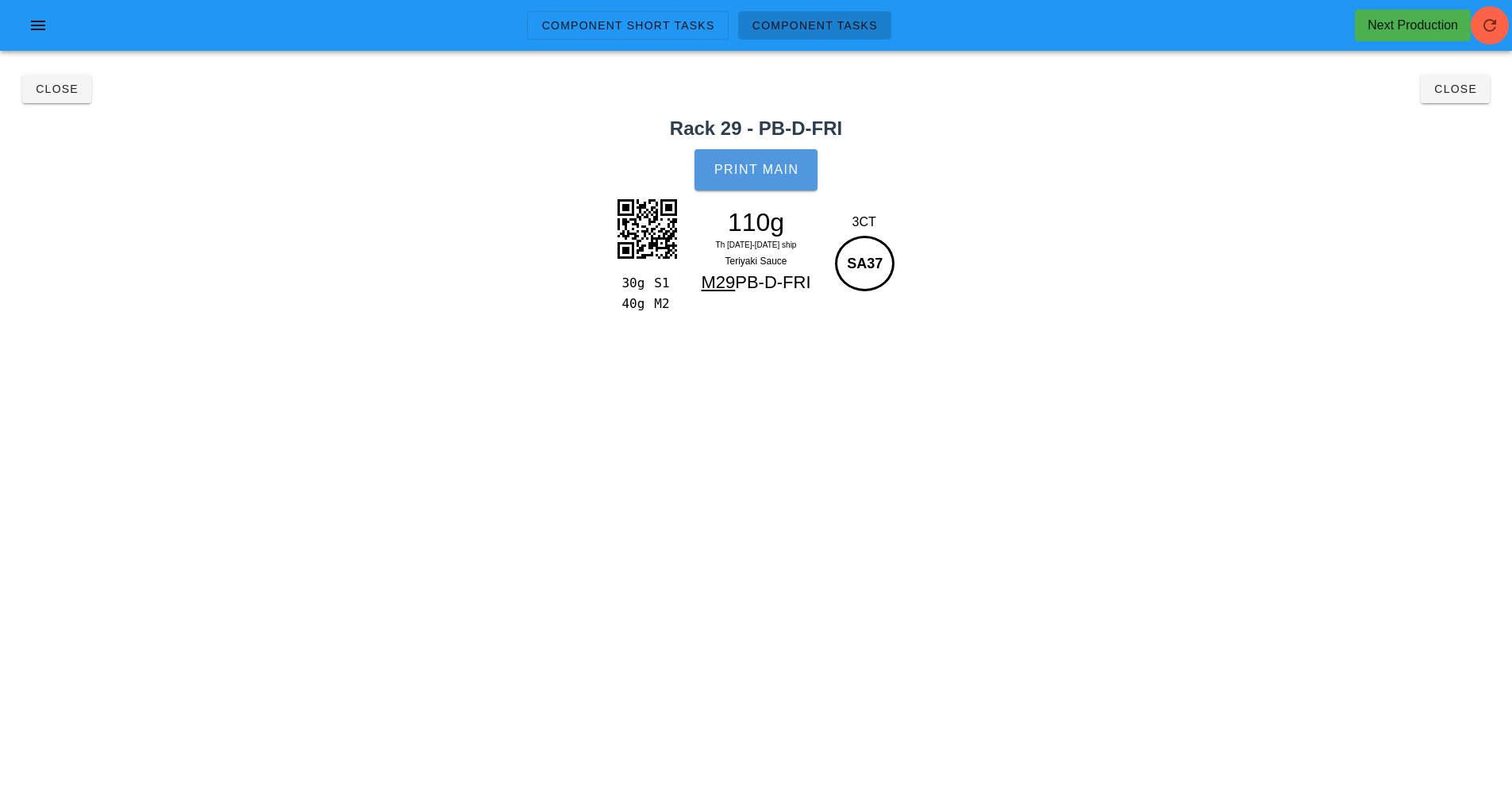
click at [778, 169] on span "Print Main" at bounding box center [757, 170] width 86 height 14
click at [57, 89] on span "Close" at bounding box center [57, 89] width 44 height 13
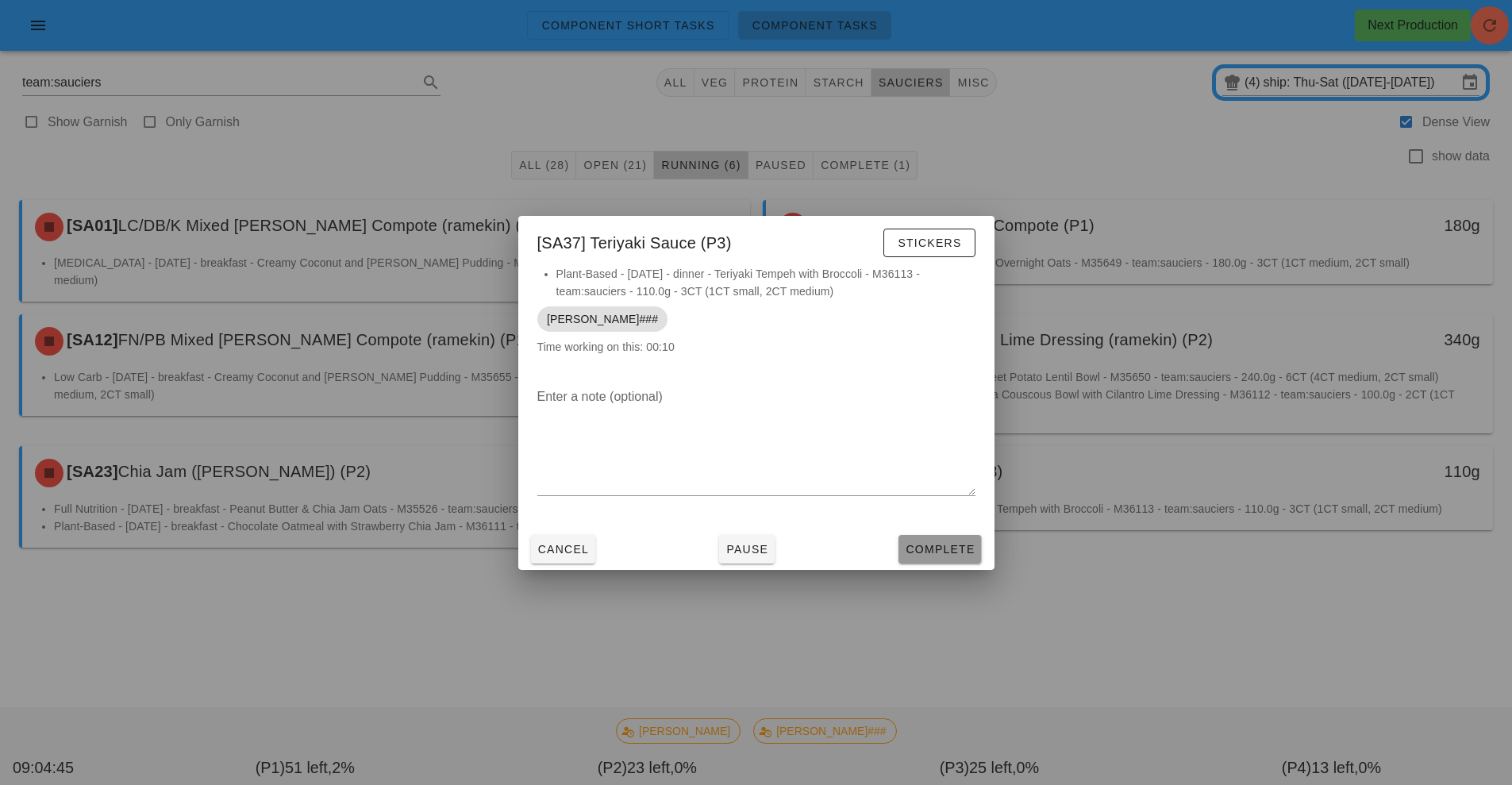
click at [919, 552] on span "Complete" at bounding box center [940, 549] width 70 height 13
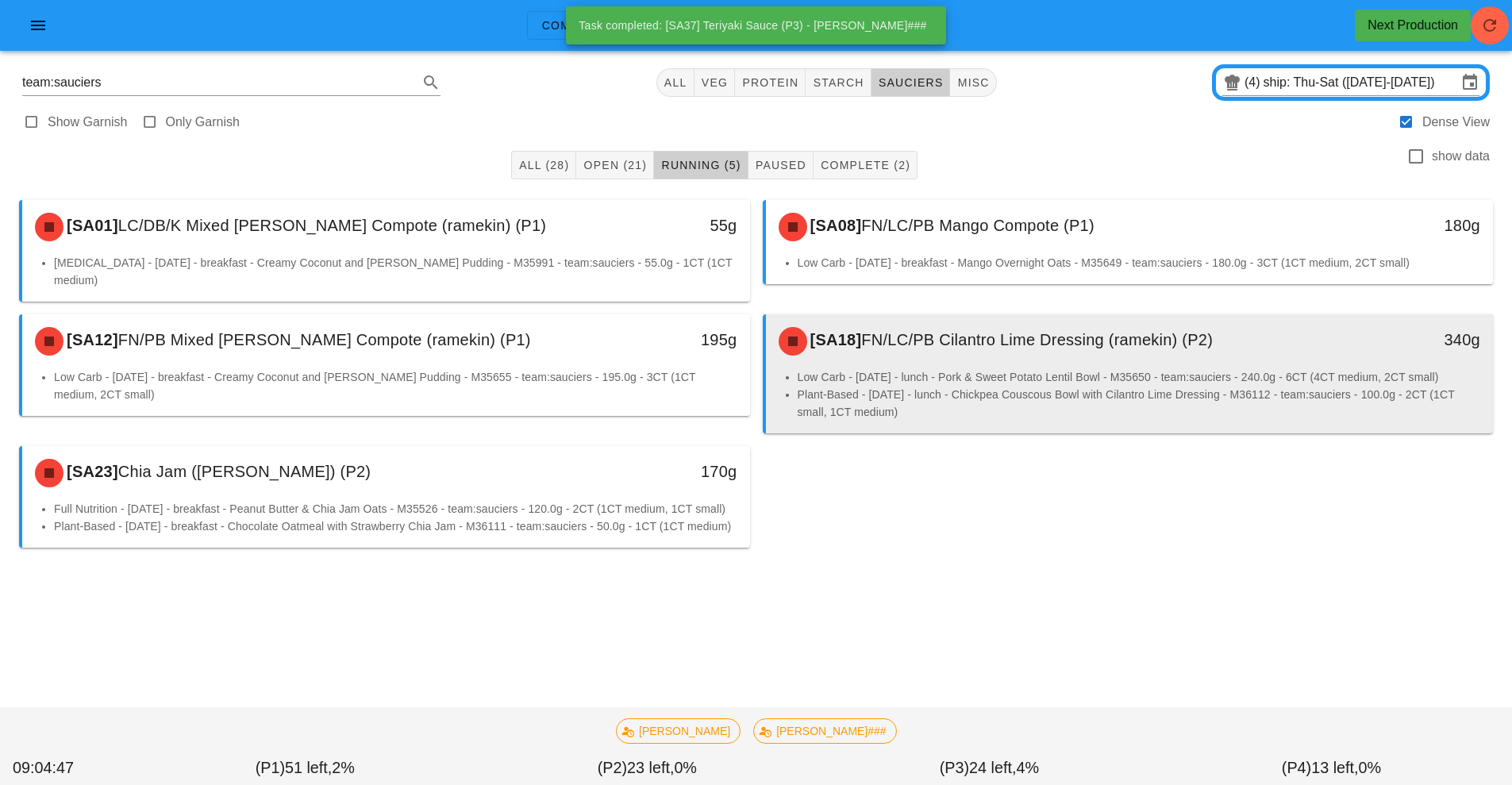
click at [895, 368] on li "Low Carb - [DATE] - lunch - Pork & Sweet Potato Lentil Bowl - M35650 - team:sau…" at bounding box center [1139, 377] width 684 height 18
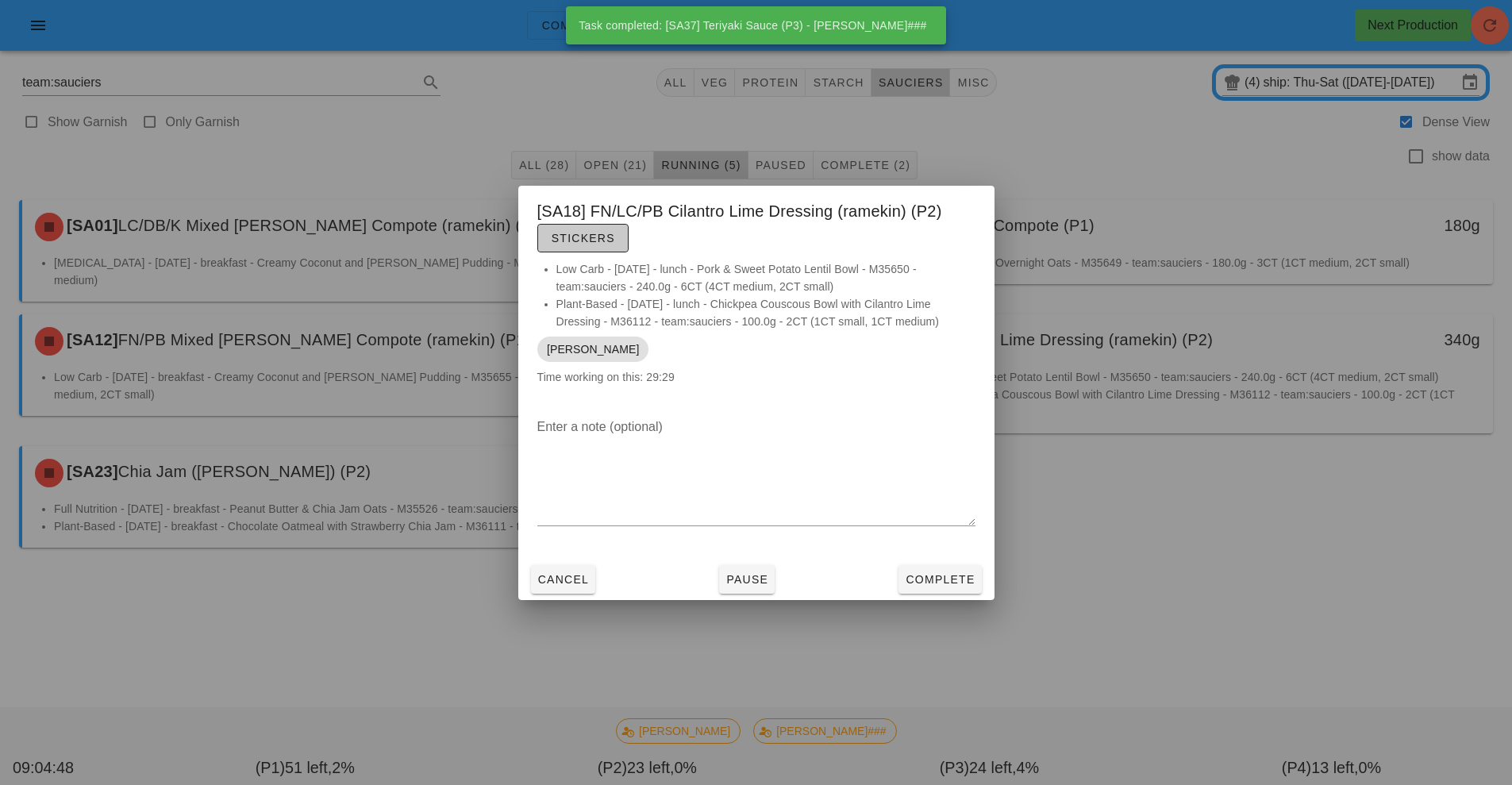
click at [587, 250] on button "Stickers" at bounding box center [583, 238] width 92 height 29
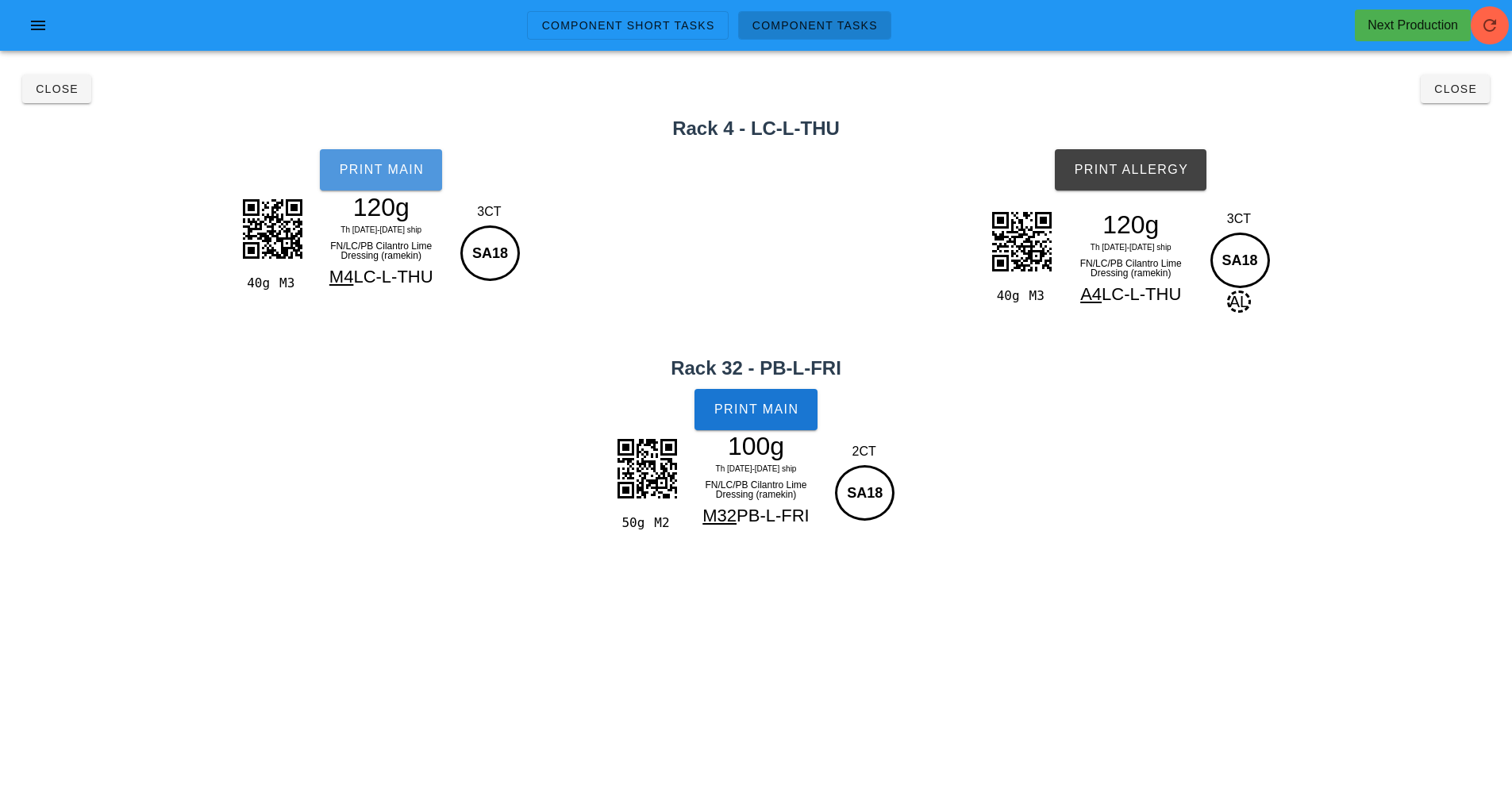
click at [401, 189] on button "Print Main" at bounding box center [381, 170] width 122 height 41
click at [1130, 173] on span "Print Allergy" at bounding box center [1130, 170] width 115 height 14
click at [751, 416] on button "Print Main" at bounding box center [755, 409] width 122 height 41
click at [50, 100] on button "Close" at bounding box center [57, 89] width 69 height 29
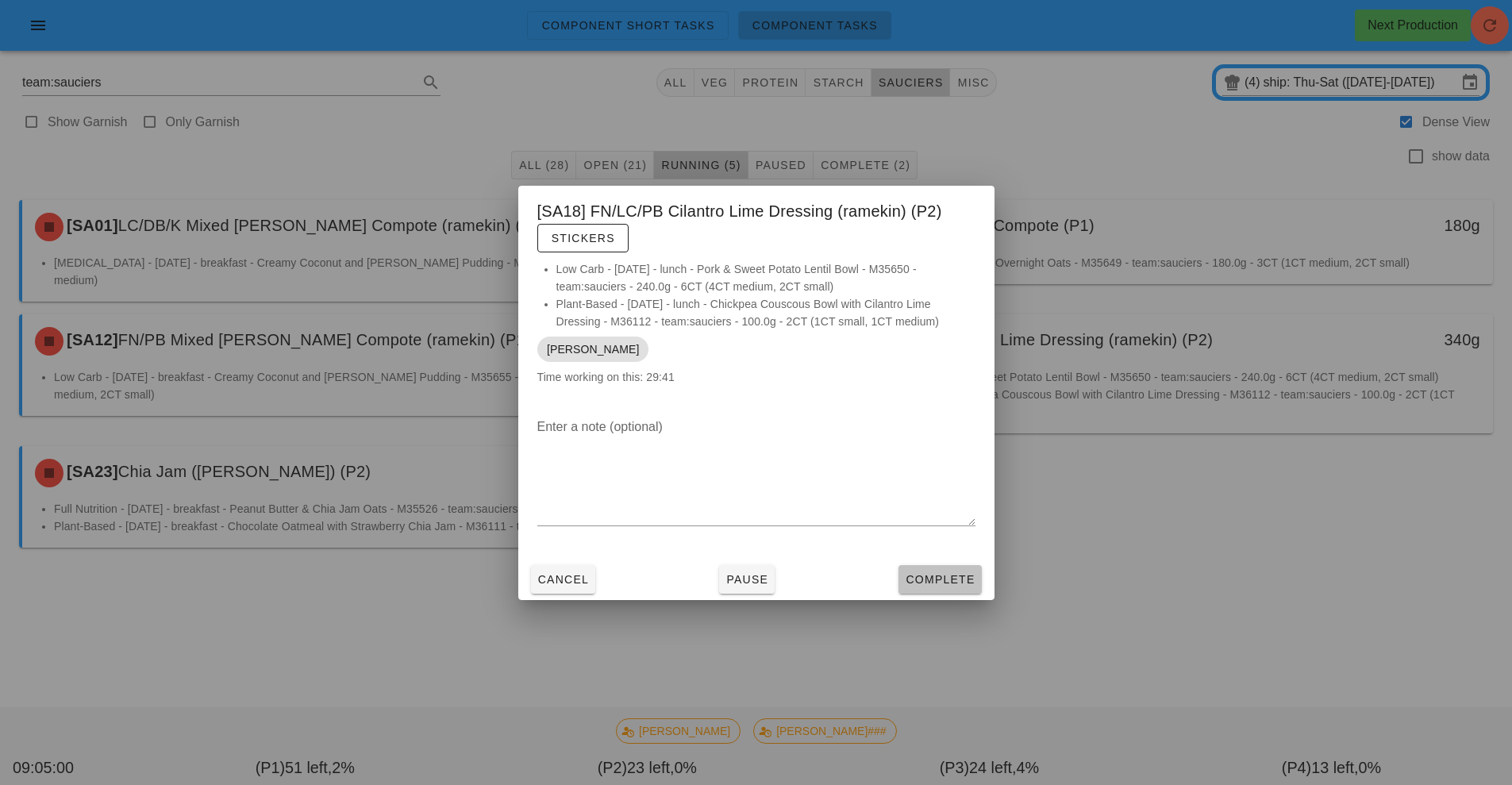
click at [947, 588] on button "Complete" at bounding box center [940, 580] width 83 height 29
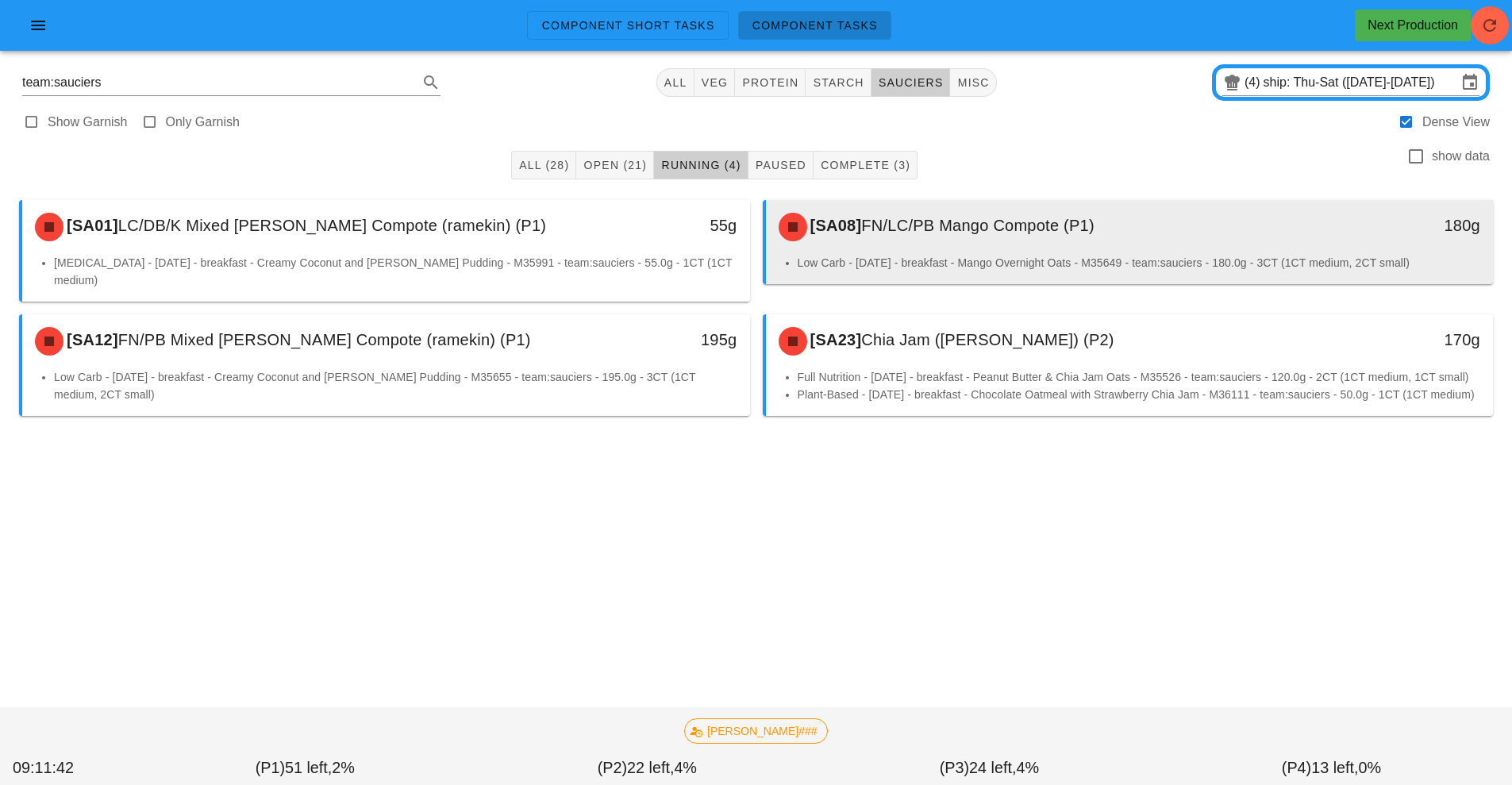
click at [921, 227] on span "FN/LC/PB Mango Compote (P1)" at bounding box center [977, 225] width 233 height 18
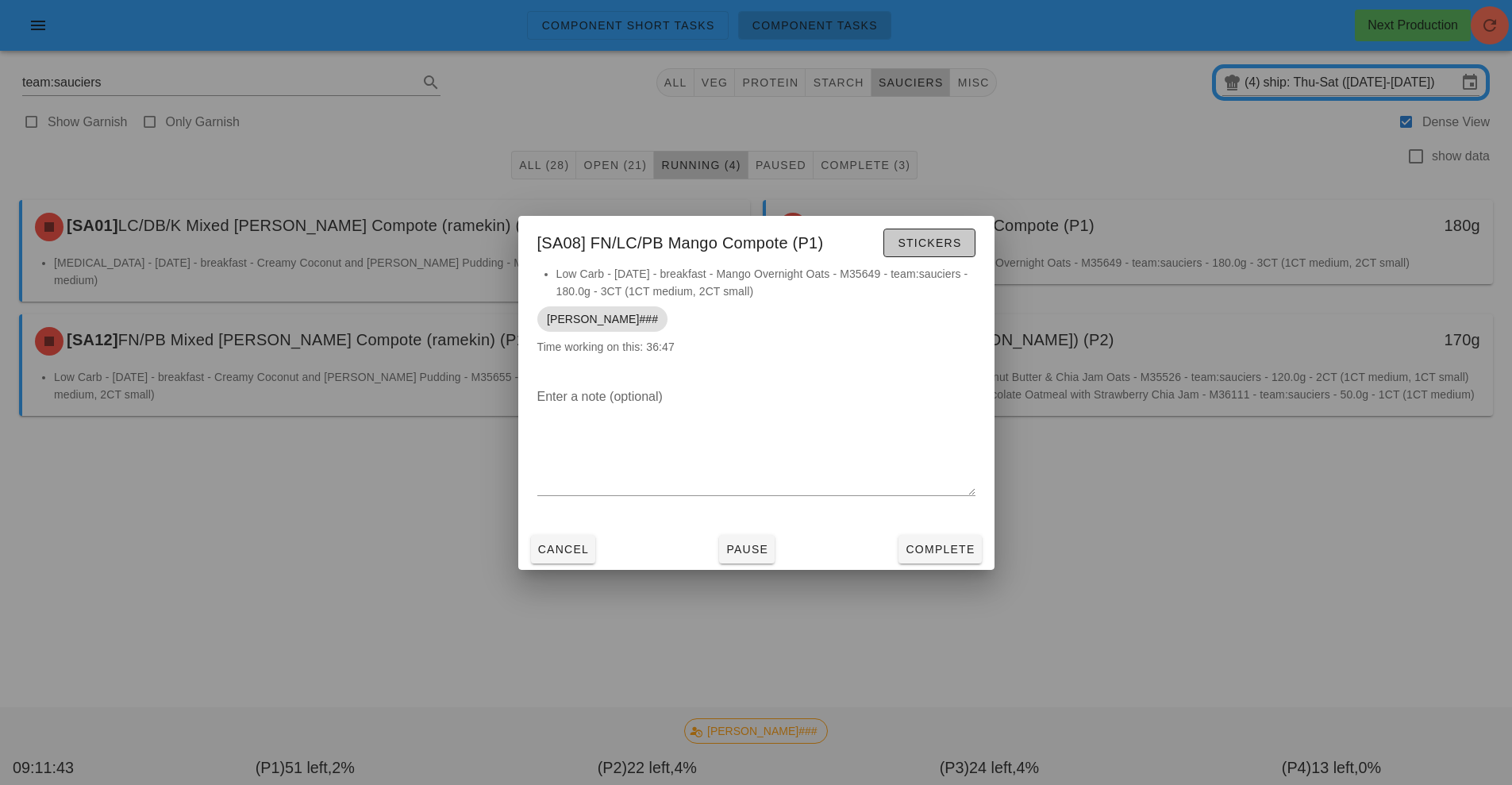
click at [921, 233] on button "Stickers" at bounding box center [929, 243] width 92 height 29
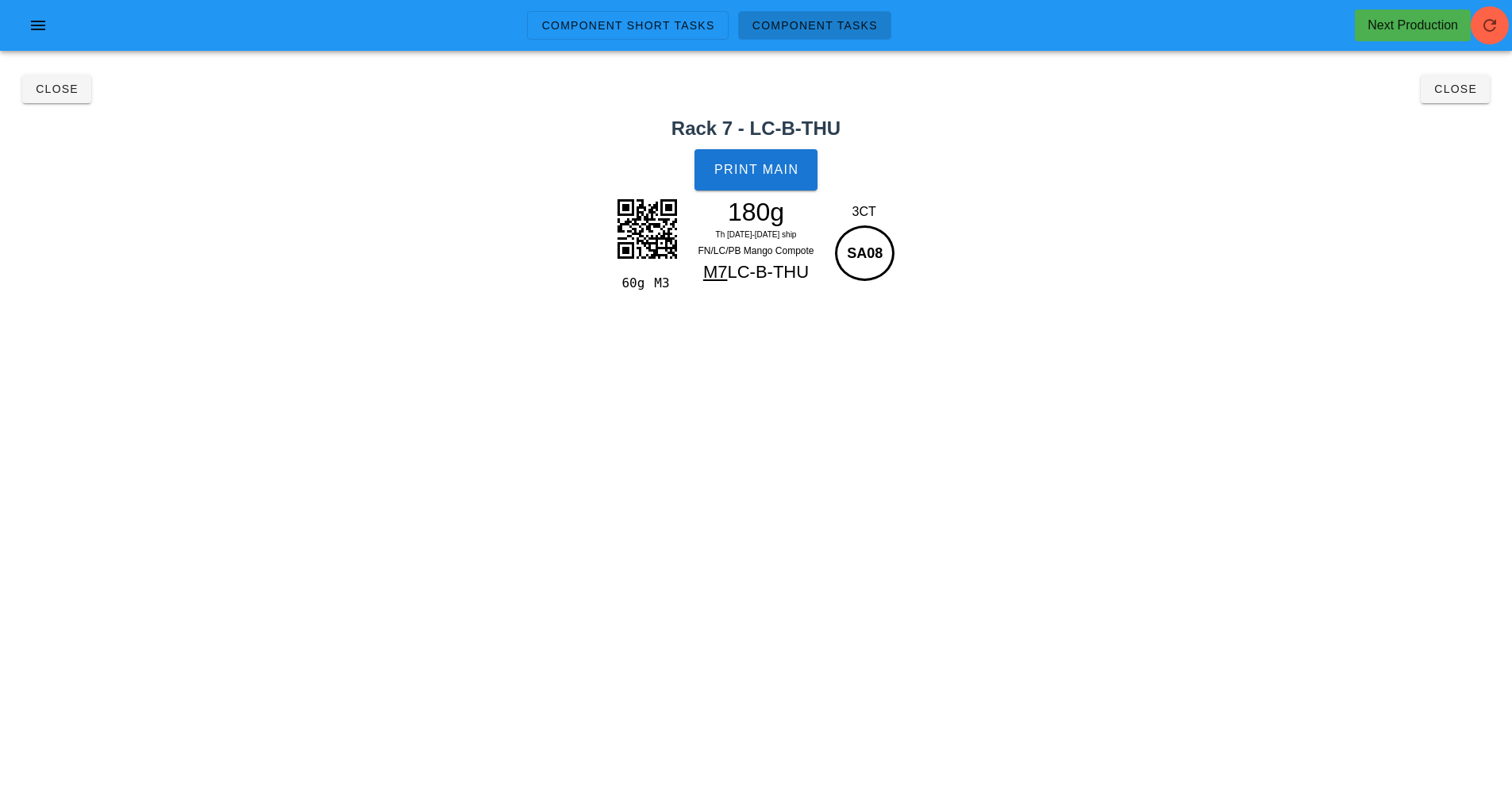
click at [778, 205] on div "180g" at bounding box center [756, 212] width 138 height 24
click at [767, 186] on button "Print Main" at bounding box center [755, 170] width 122 height 41
click at [50, 89] on span "Close" at bounding box center [57, 89] width 44 height 13
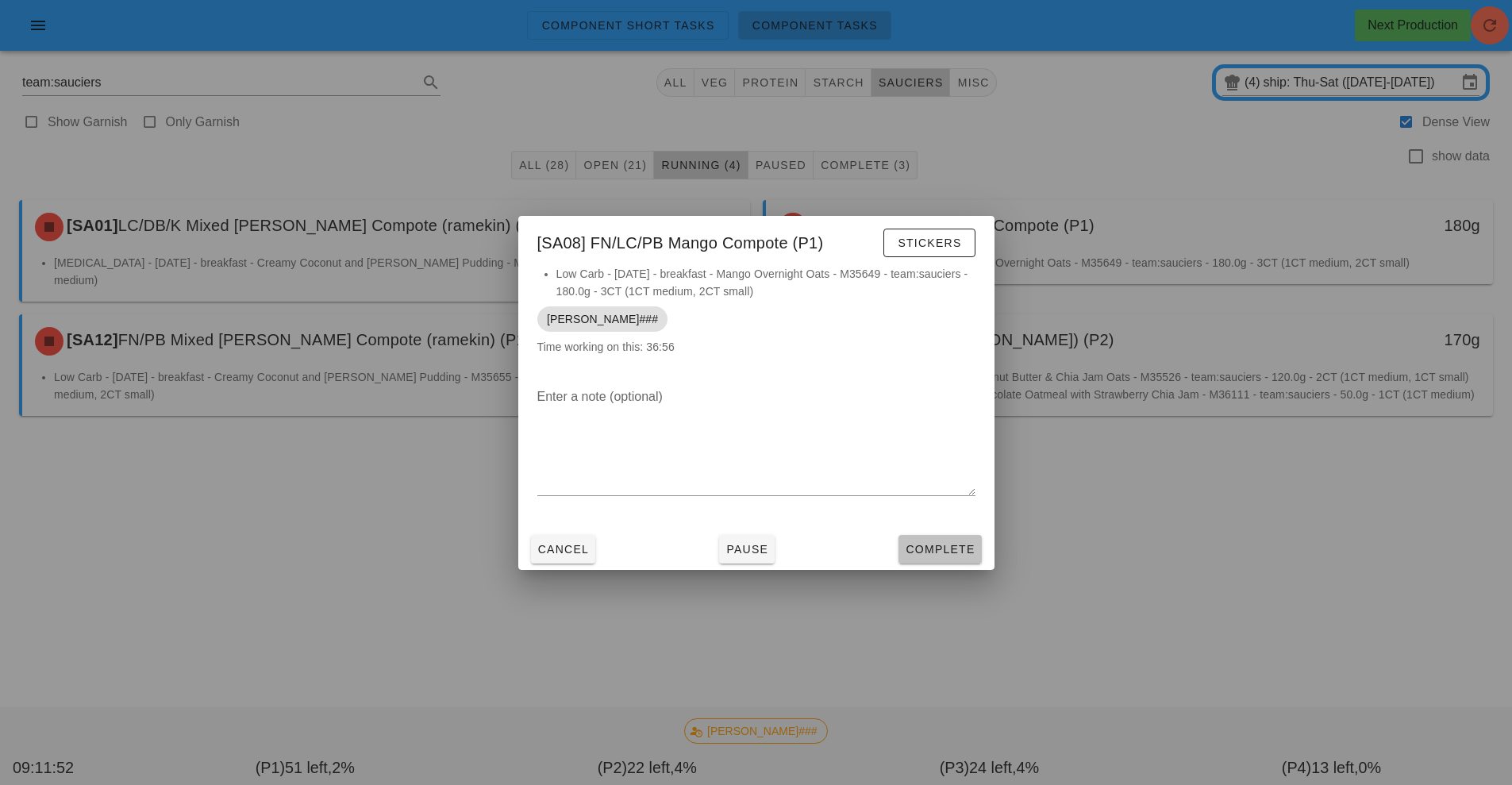
click at [931, 553] on span "Complete" at bounding box center [940, 549] width 70 height 13
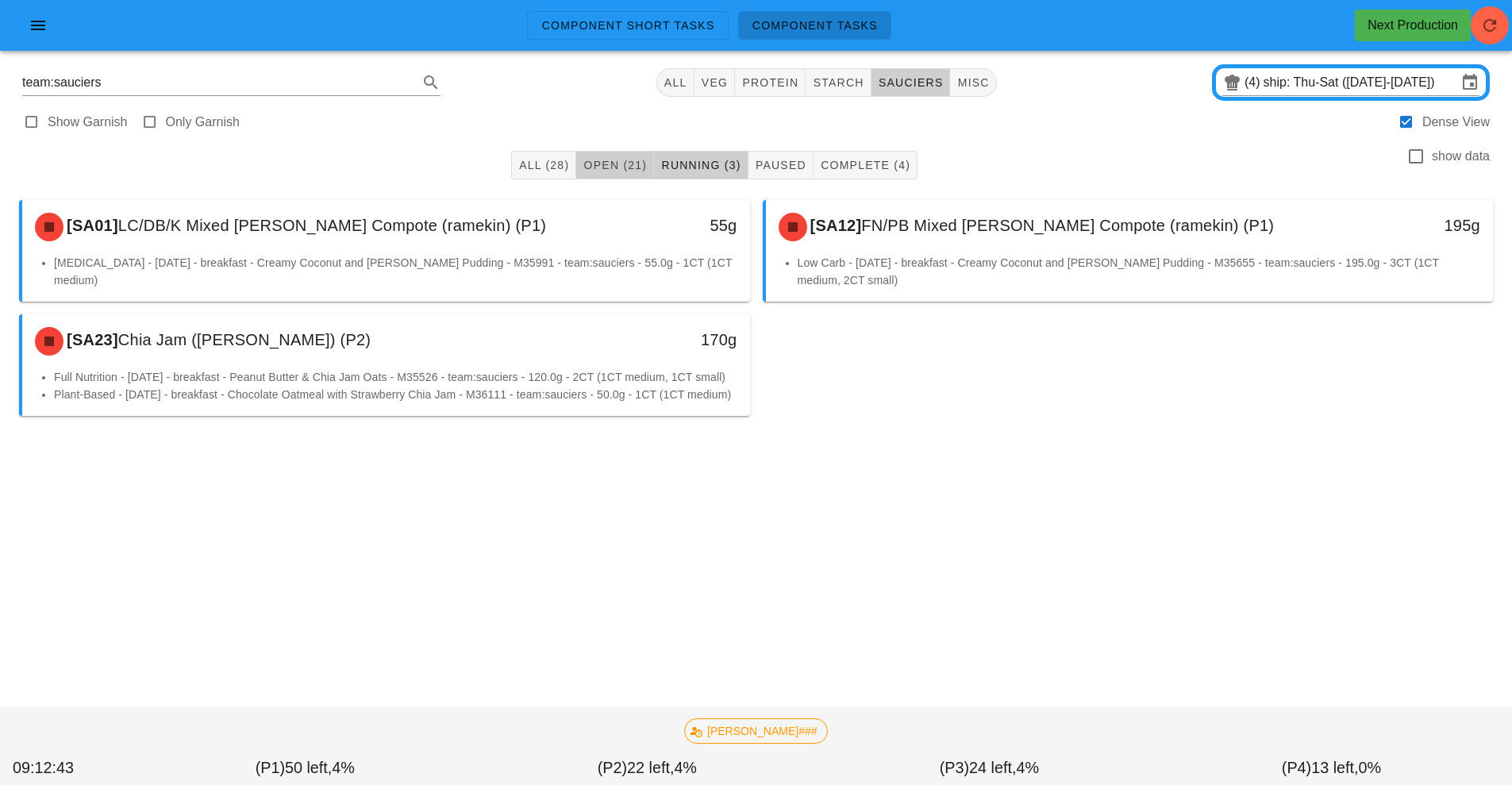
click at [617, 164] on span "Open (21)" at bounding box center [614, 165] width 65 height 13
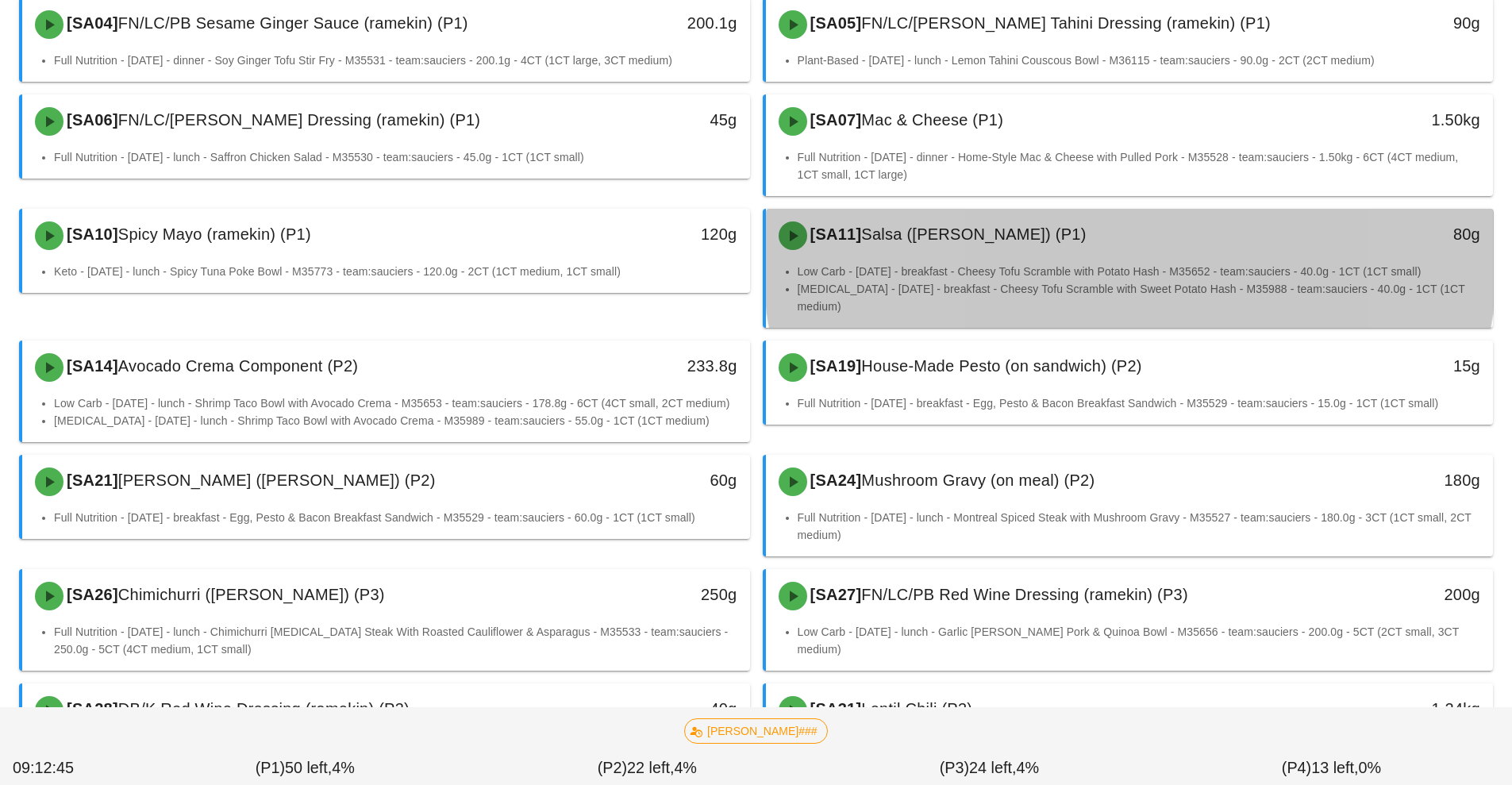
scroll to position [475, 0]
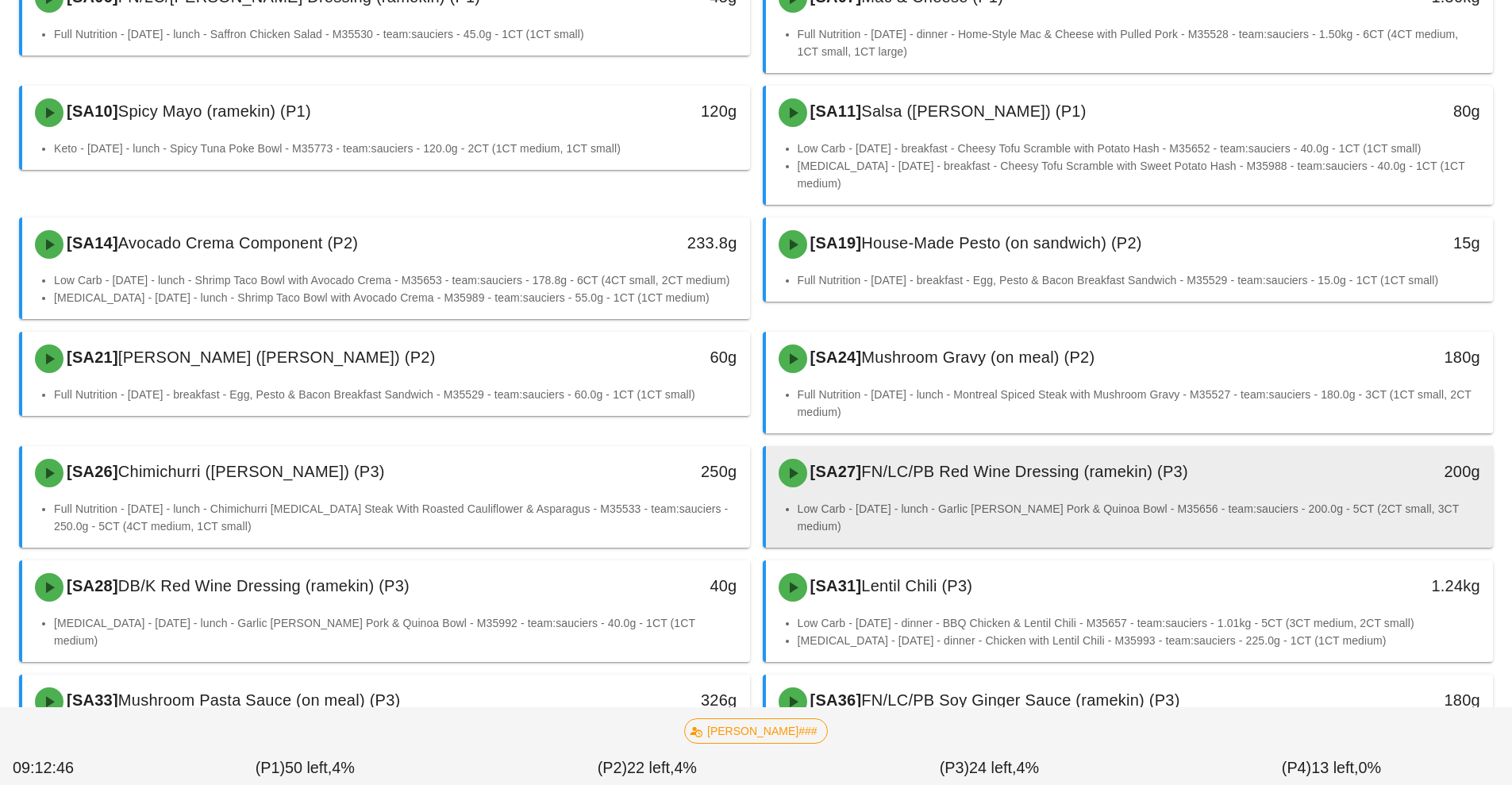
click at [946, 463] on div "[SA27] FN/LC/PB Red Wine Dressing (ramekin) (P3)" at bounding box center [1040, 473] width 541 height 48
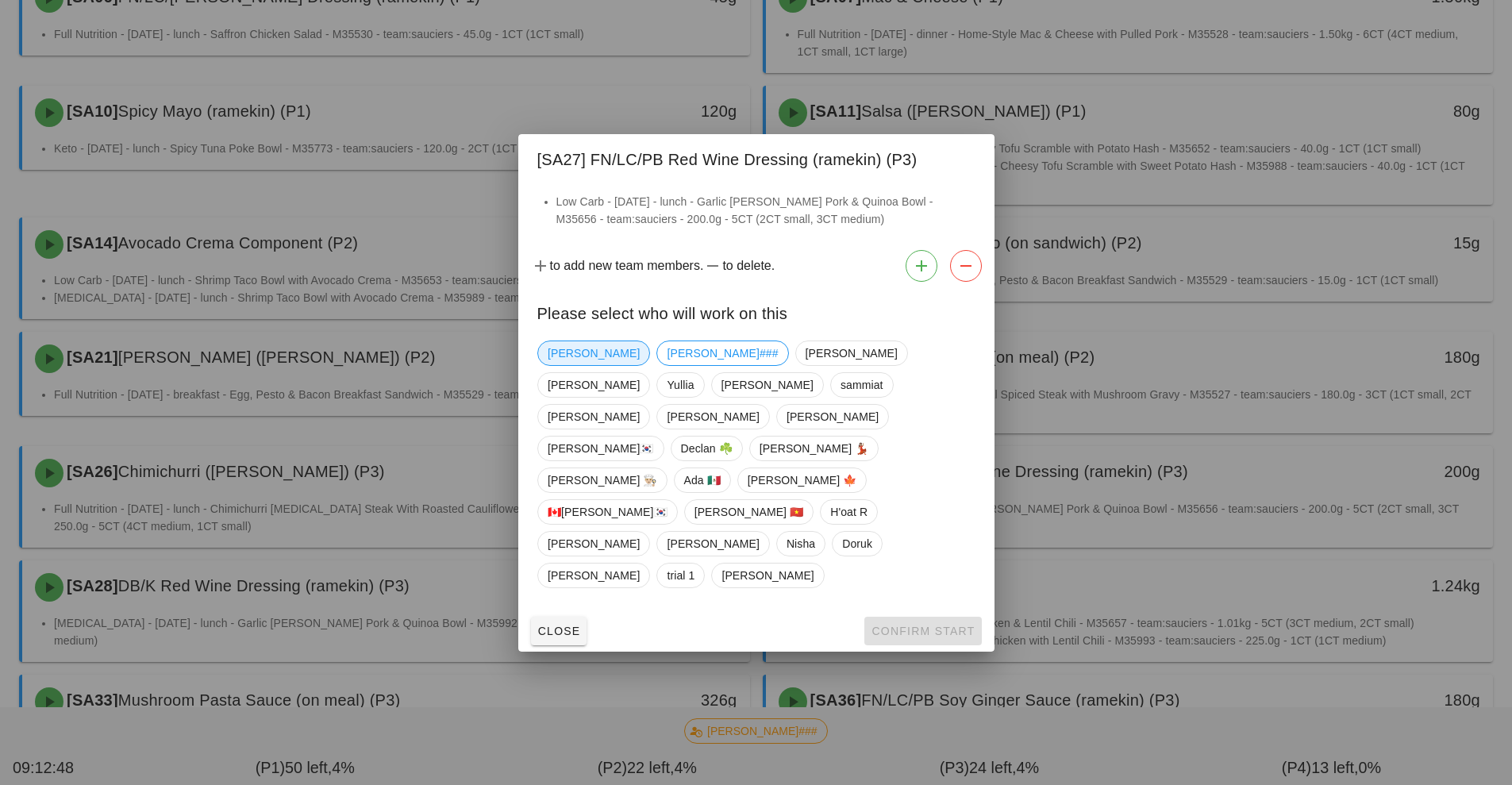
click at [570, 365] on span "[PERSON_NAME]" at bounding box center [594, 353] width 92 height 24
click at [920, 624] on span "Confirm Start" at bounding box center [922, 631] width 104 height 13
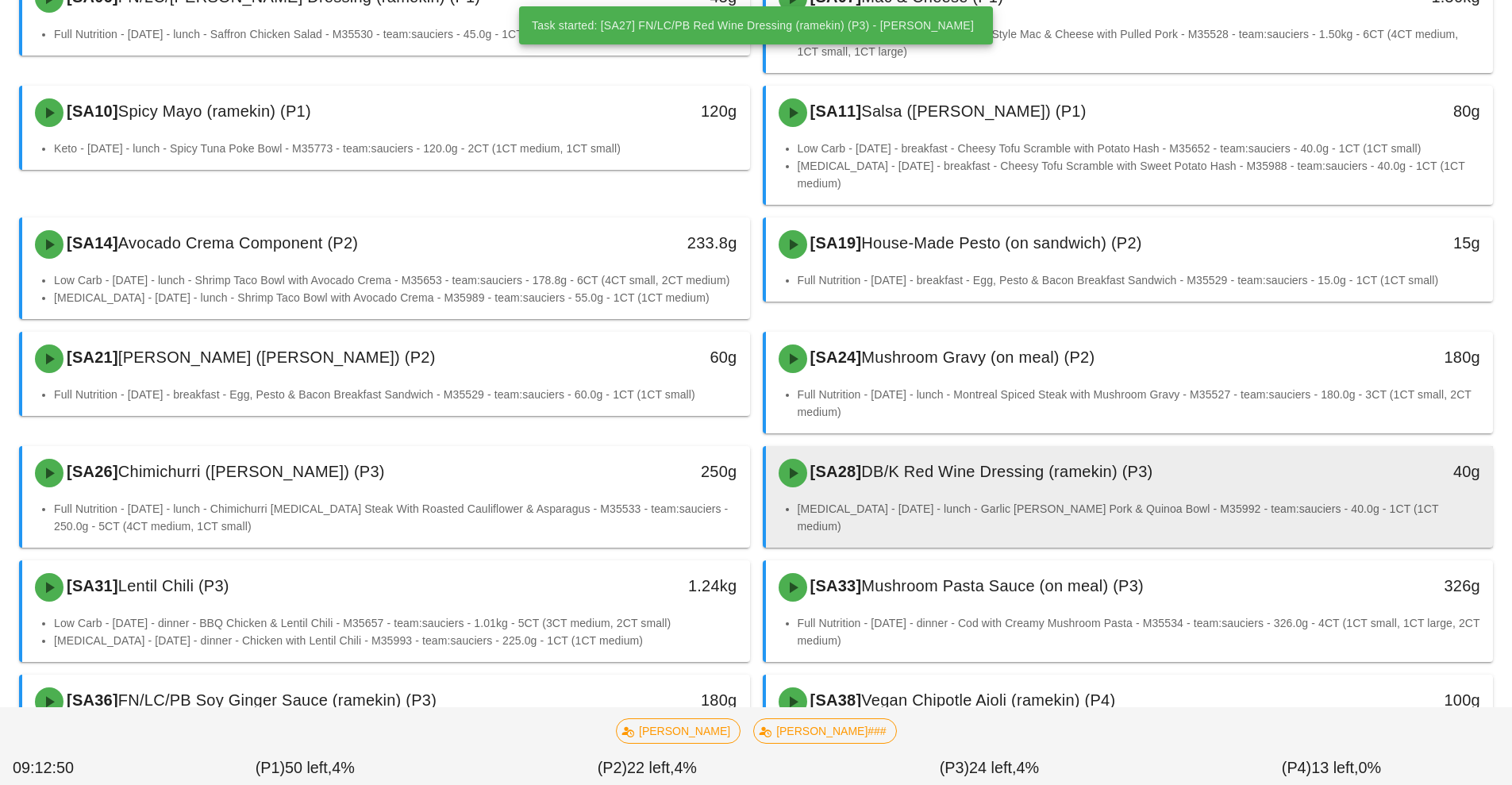
click at [892, 475] on div "[SA28] DB/K Red Wine Dressing (ramekin) (P3)" at bounding box center [1040, 473] width 541 height 48
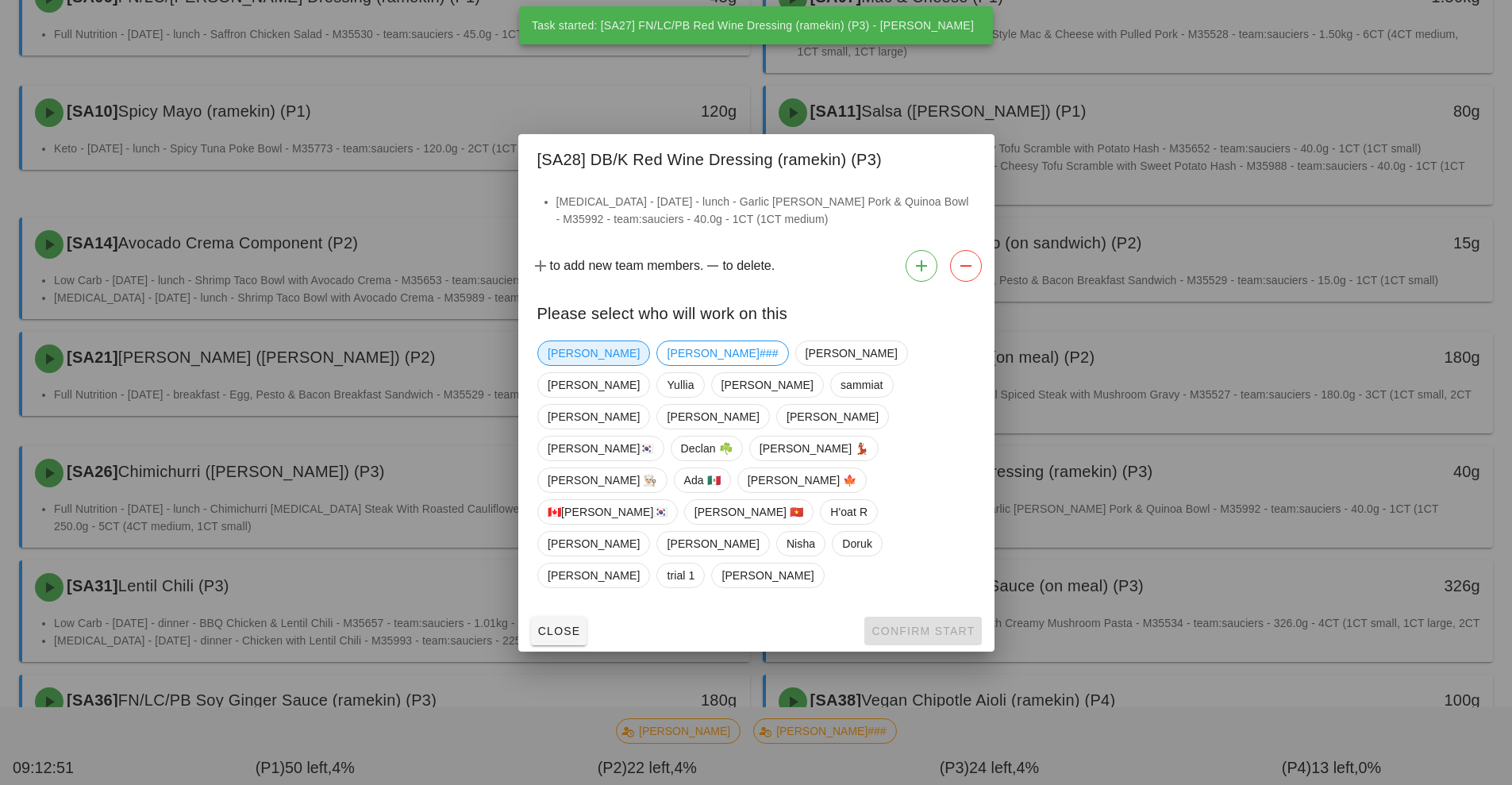
click at [562, 365] on span "[PERSON_NAME]" at bounding box center [594, 353] width 92 height 24
click at [913, 624] on span "Confirm Start" at bounding box center [922, 631] width 104 height 13
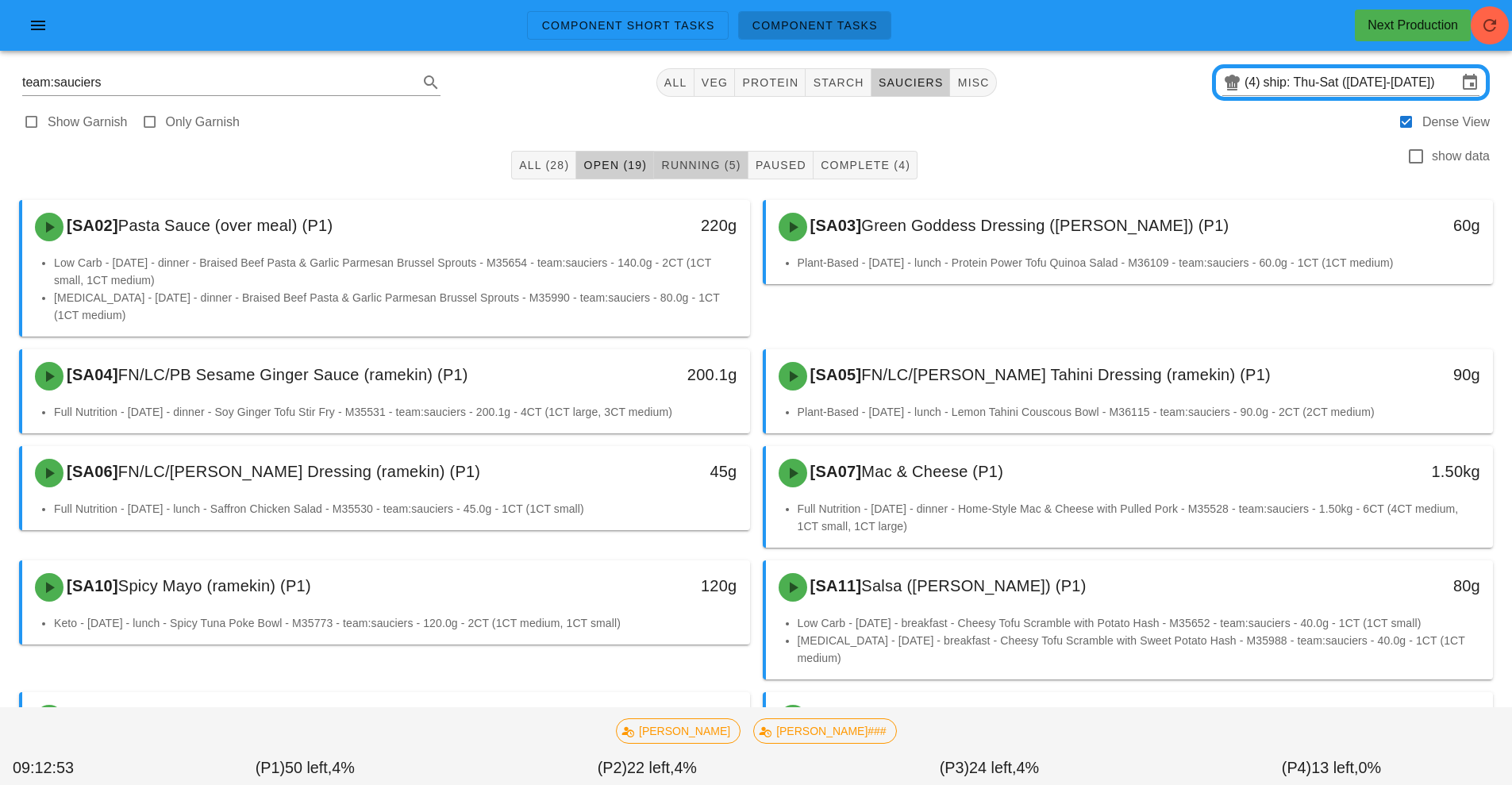
click at [699, 176] on button "Running (5)" at bounding box center [701, 165] width 94 height 29
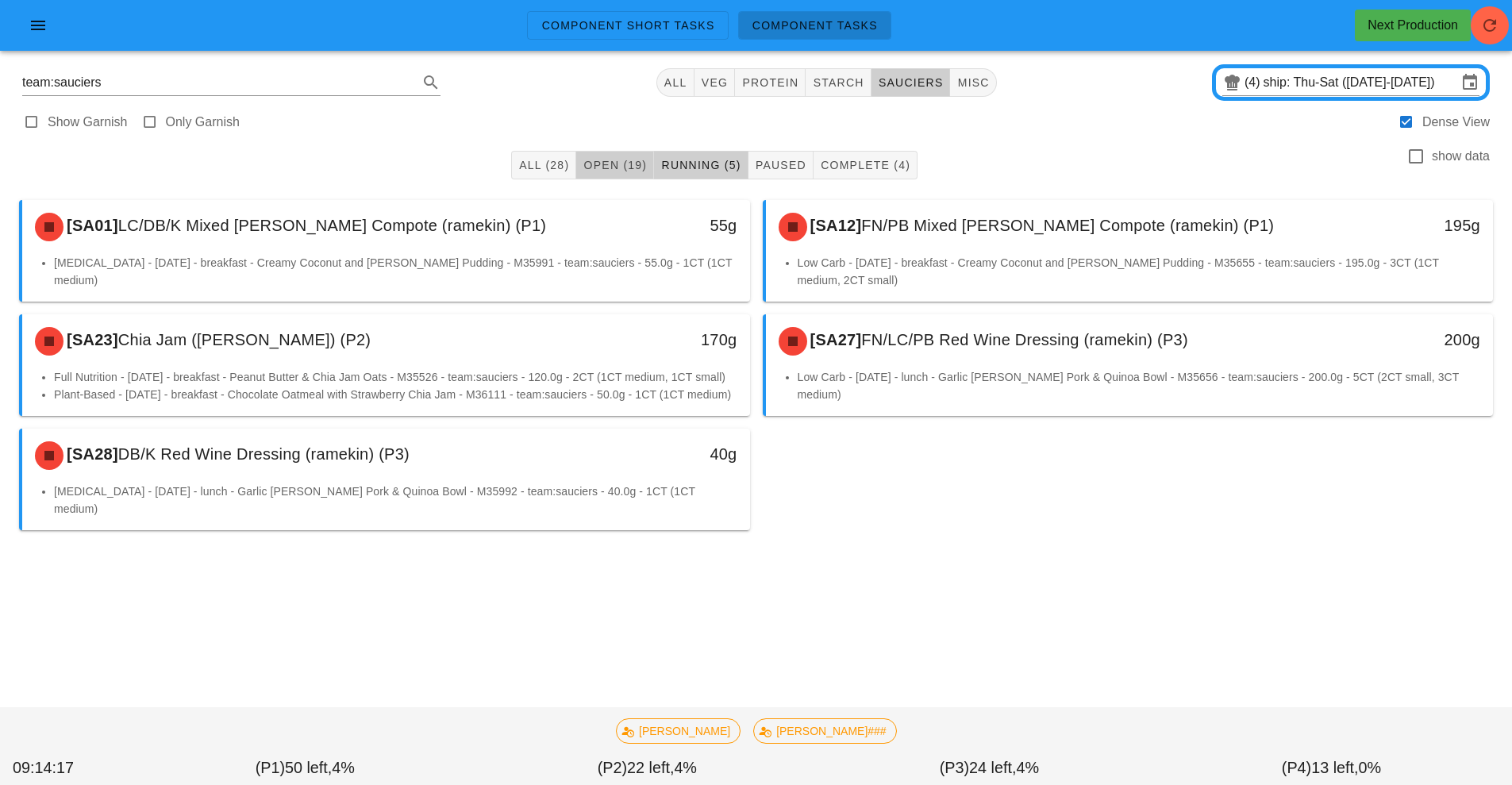
click at [603, 170] on span "Open (19)" at bounding box center [614, 165] width 65 height 13
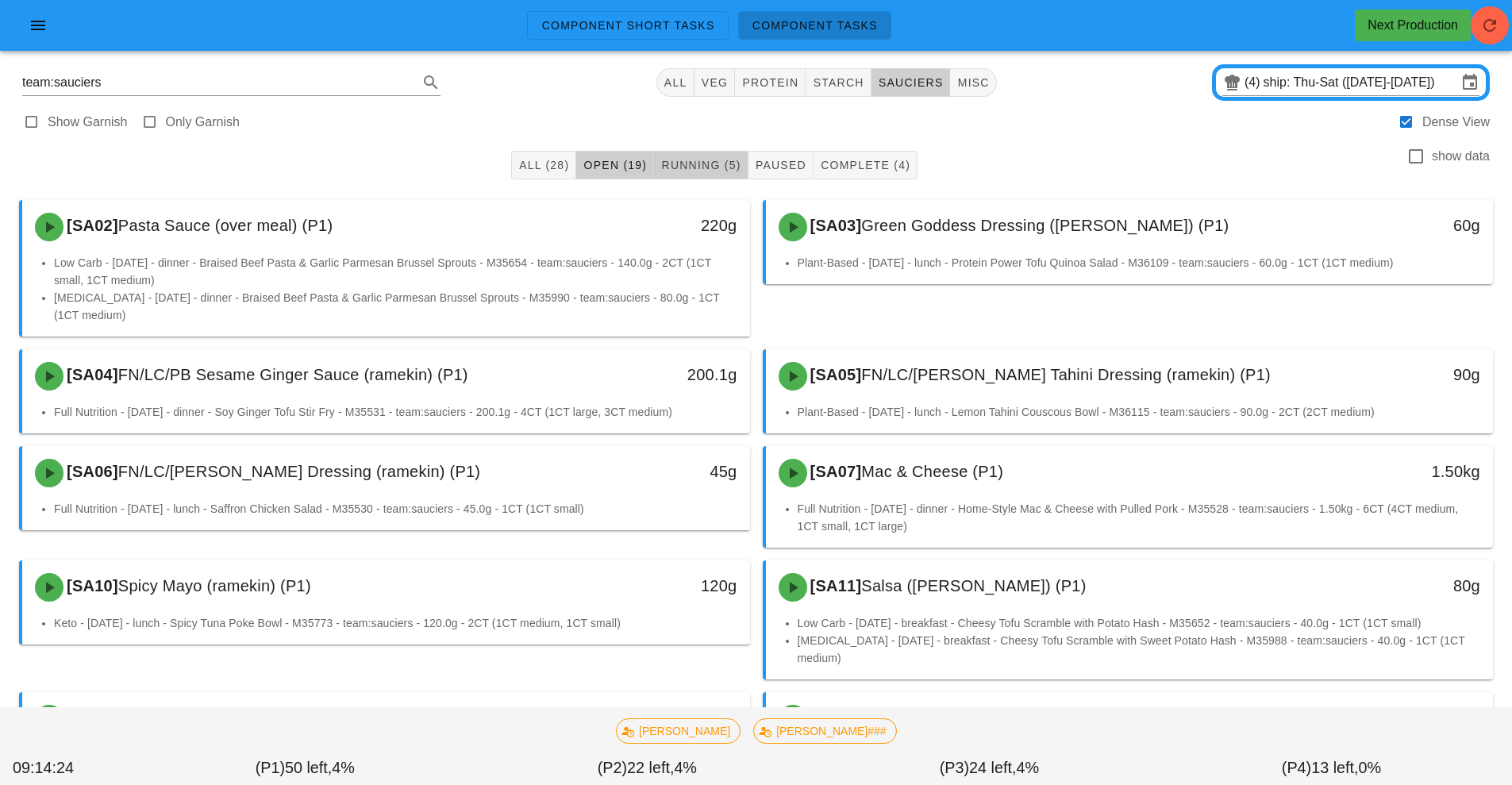
click at [693, 155] on button "Running (5)" at bounding box center [701, 165] width 94 height 29
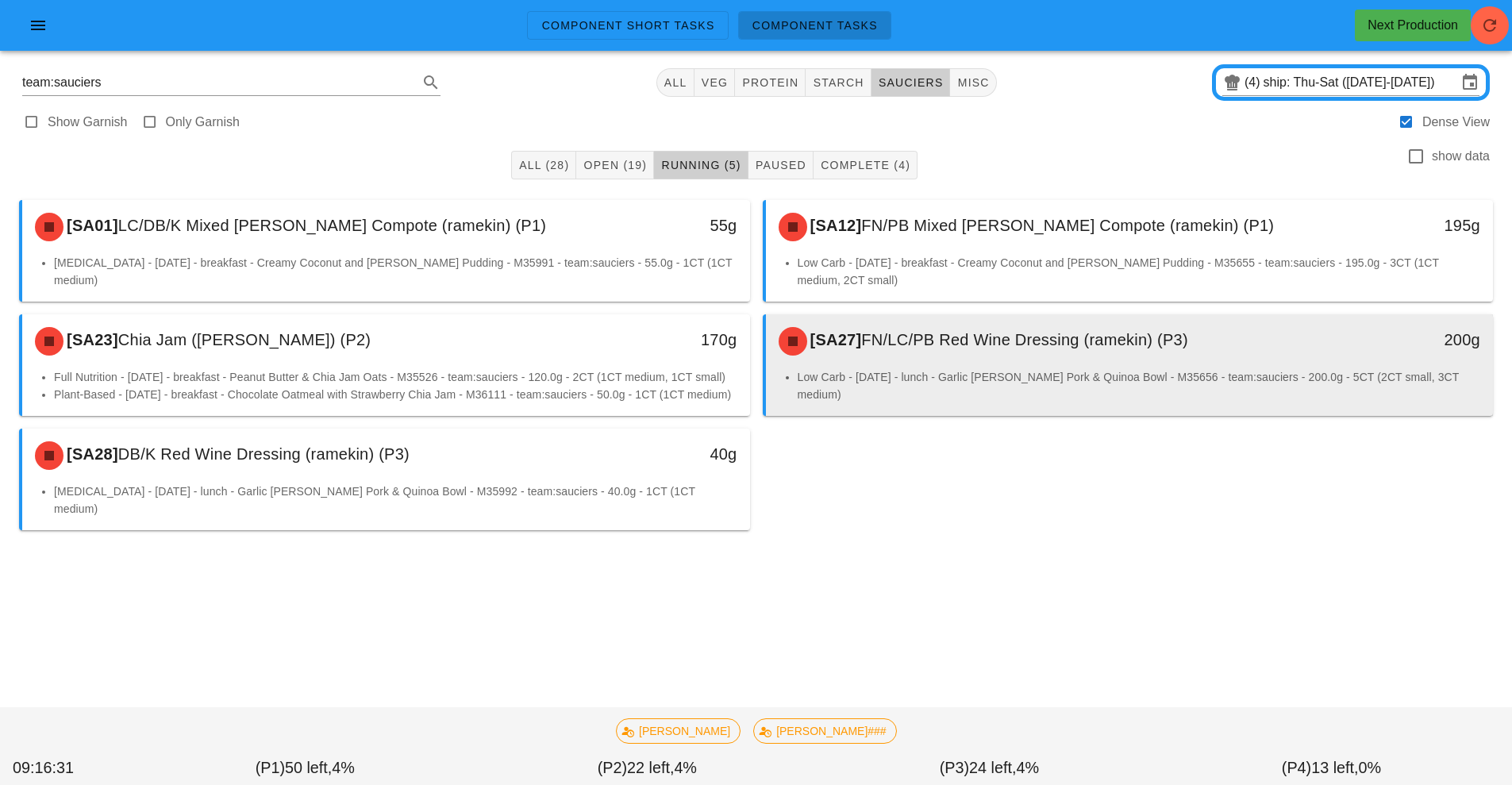
click at [1005, 350] on div "[SA27] FN/LC/PB Red Wine Dressing (ramekin) (P3)" at bounding box center [1040, 342] width 541 height 48
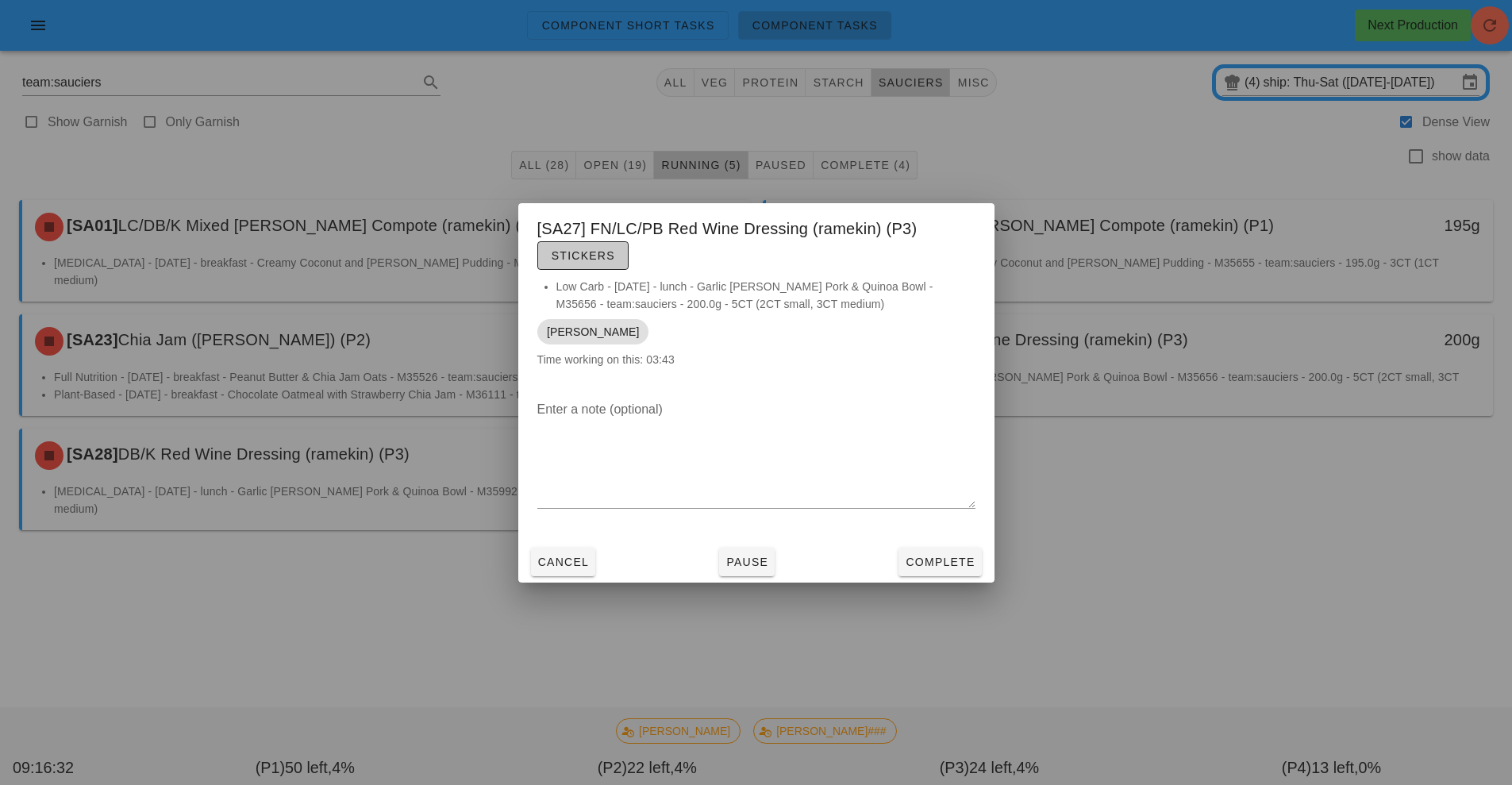
click at [596, 265] on button "Stickers" at bounding box center [583, 256] width 92 height 29
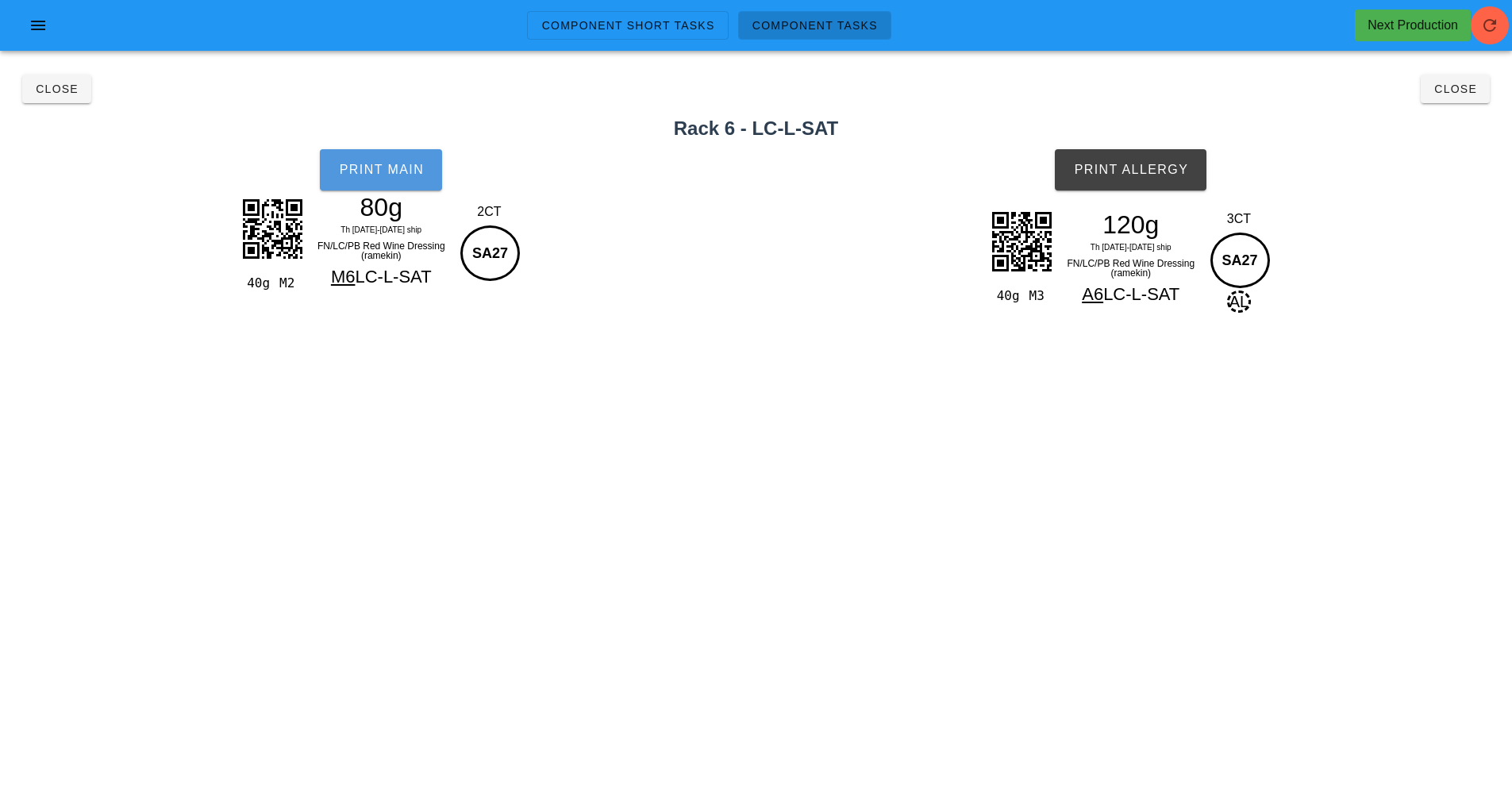
click at [396, 160] on button "Print Main" at bounding box center [381, 170] width 122 height 41
click at [1103, 170] on span "Print Allergy" at bounding box center [1130, 170] width 115 height 14
click at [1466, 88] on span "Close" at bounding box center [1455, 89] width 44 height 13
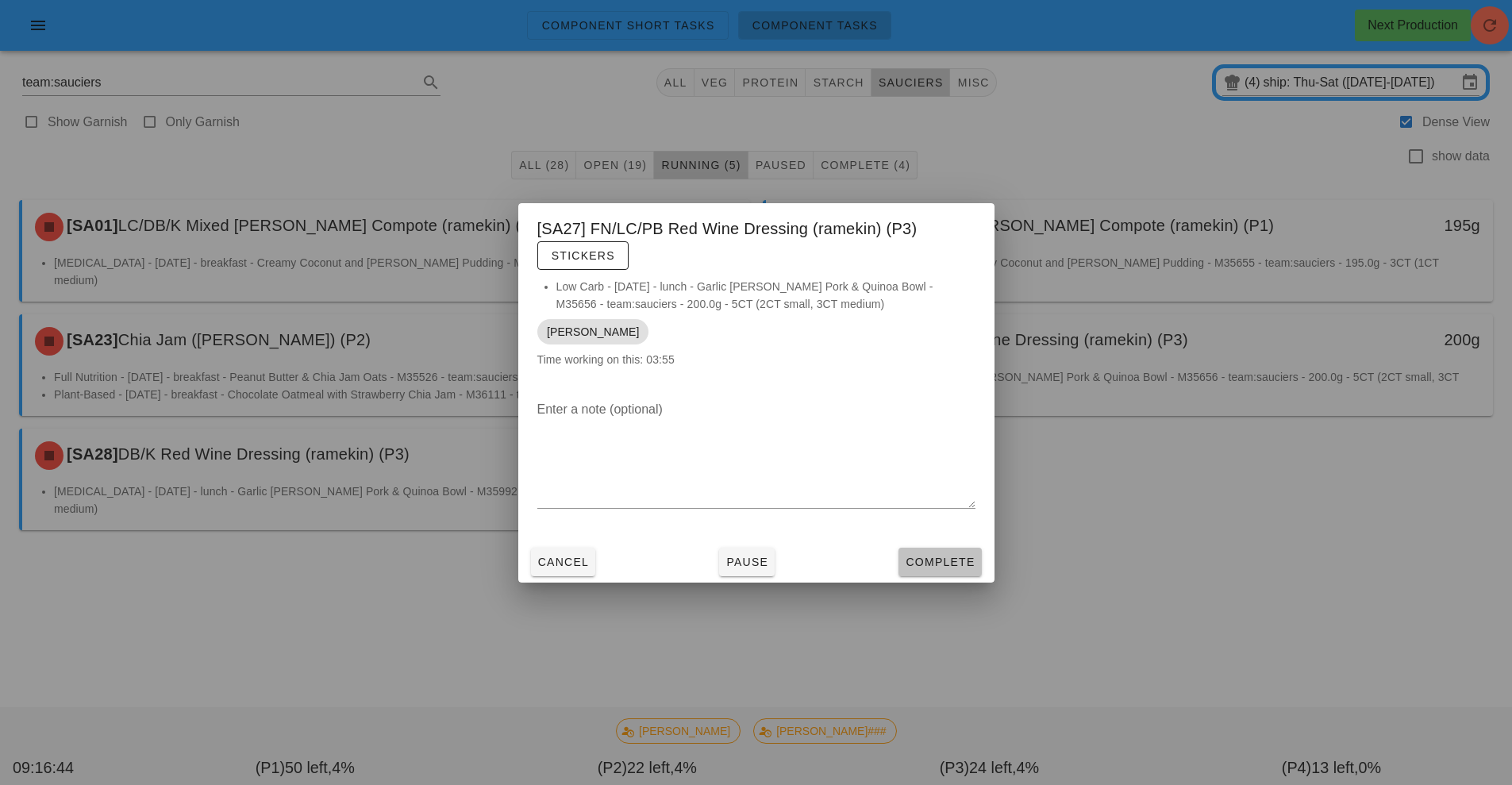
click at [942, 563] on span "Complete" at bounding box center [940, 562] width 70 height 13
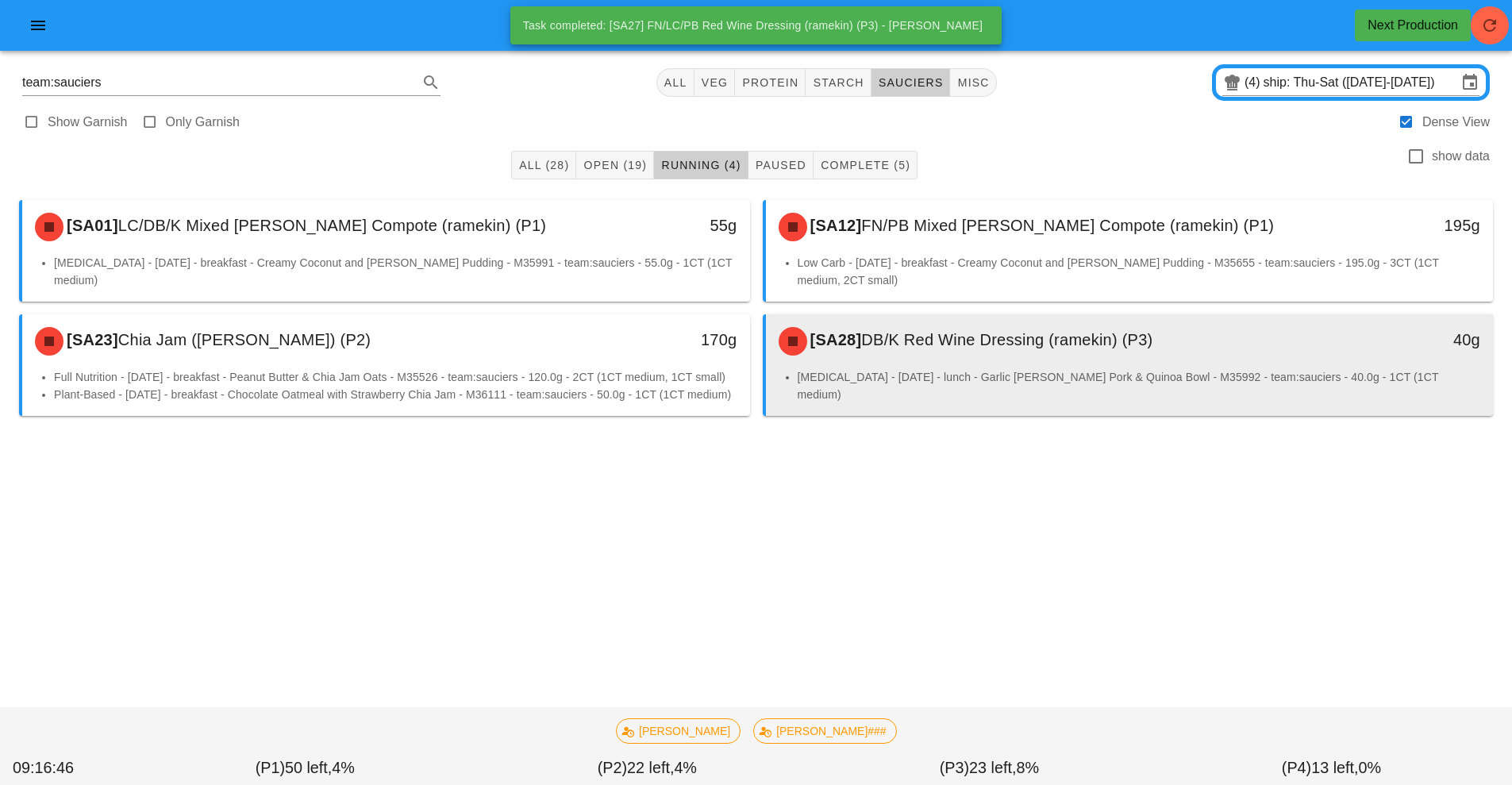
click at [914, 378] on li "[MEDICAL_DATA] - [DATE] - lunch - Garlic [PERSON_NAME] Pork & Quinoa Bowl - M35…" at bounding box center [1139, 385] width 684 height 35
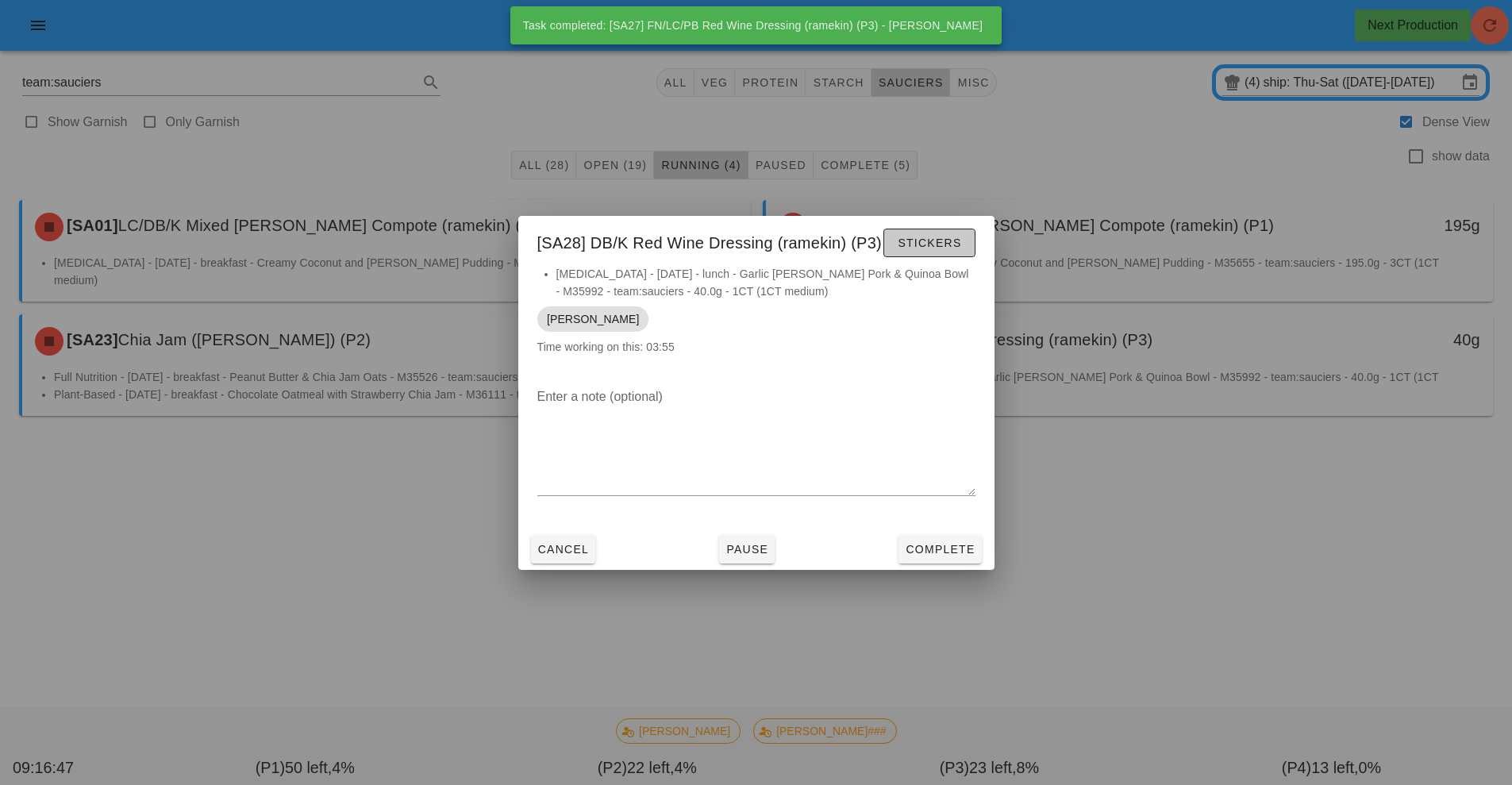
click at [953, 240] on span "Stickers" at bounding box center [929, 243] width 65 height 13
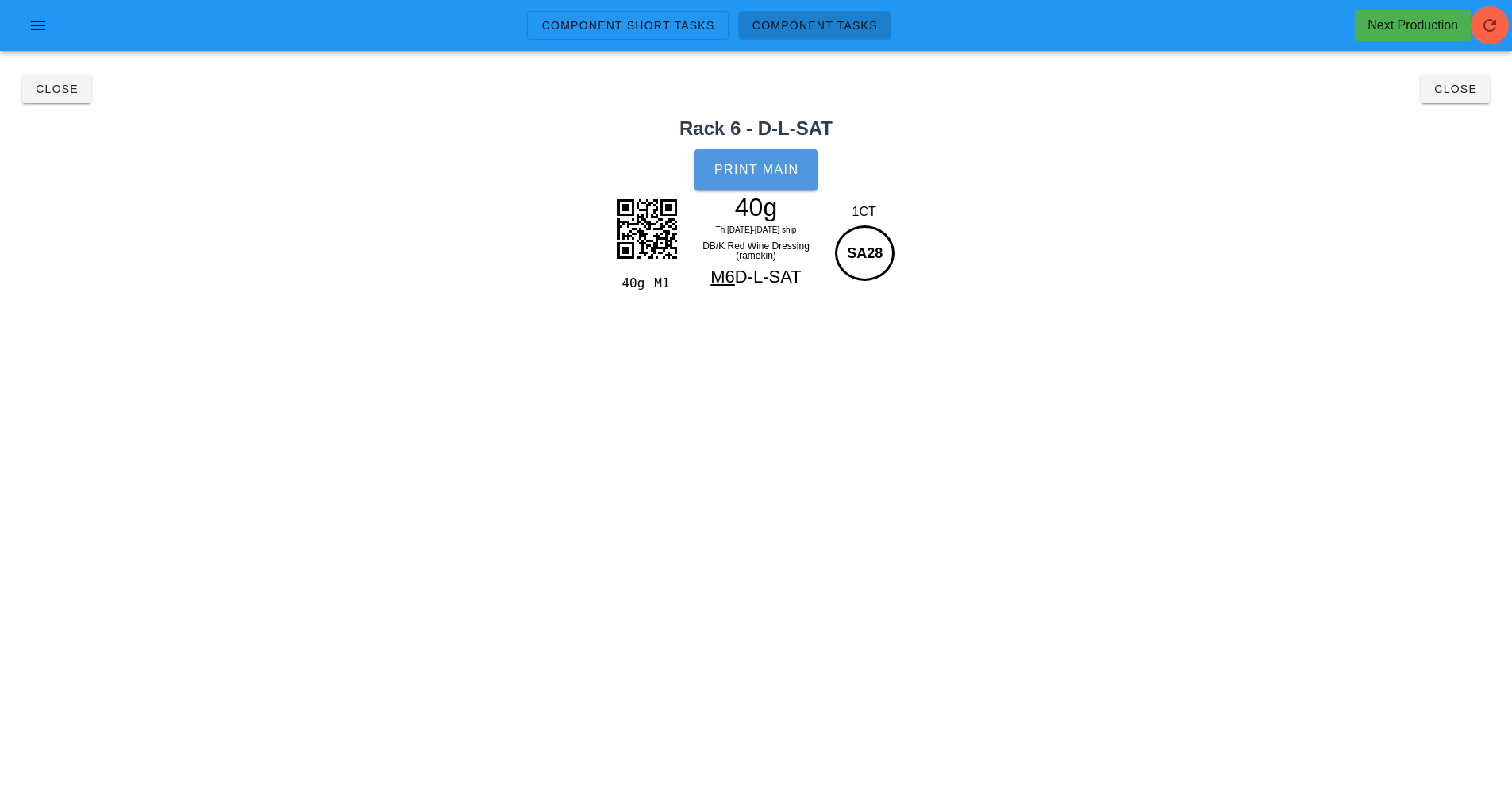
click at [716, 157] on button "Print Main" at bounding box center [755, 170] width 122 height 41
click at [1450, 89] on span "Close" at bounding box center [1455, 89] width 44 height 13
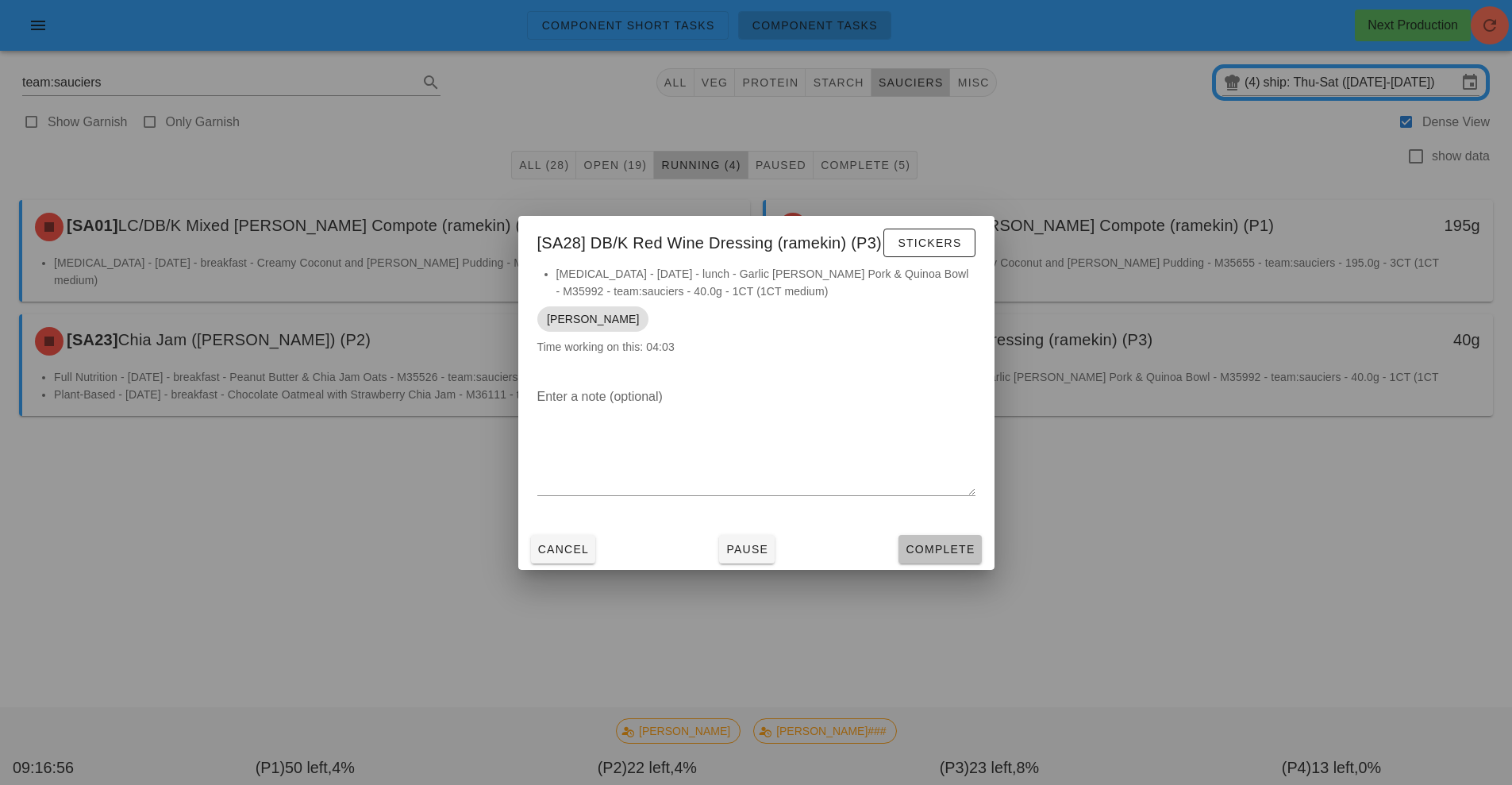
click at [936, 544] on span "Complete" at bounding box center [940, 549] width 70 height 13
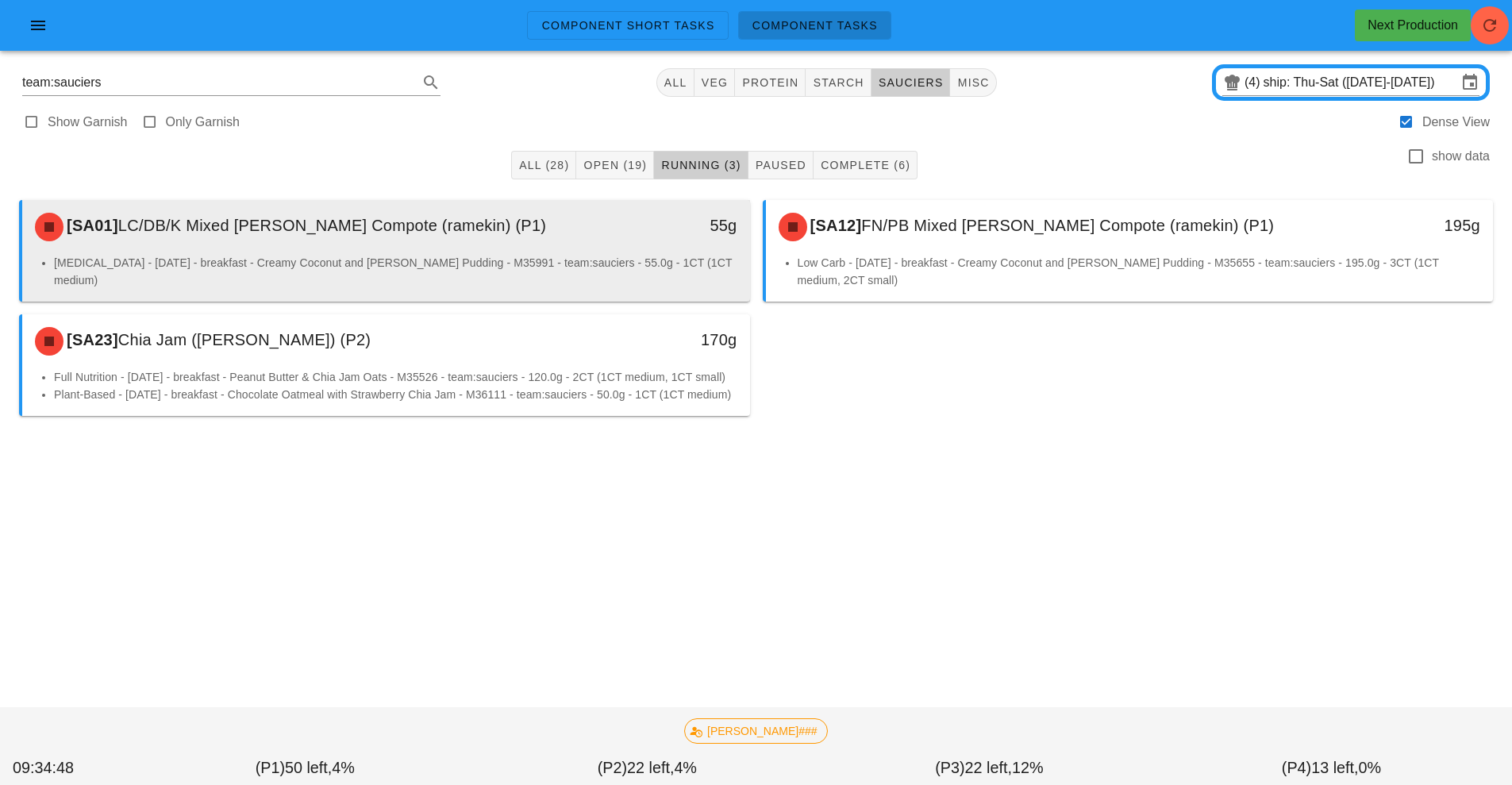
click at [613, 253] on div "[SA01] LC/DB/K Mixed [PERSON_NAME] Compote (ramekin) (P1) 55g" at bounding box center [386, 227] width 728 height 54
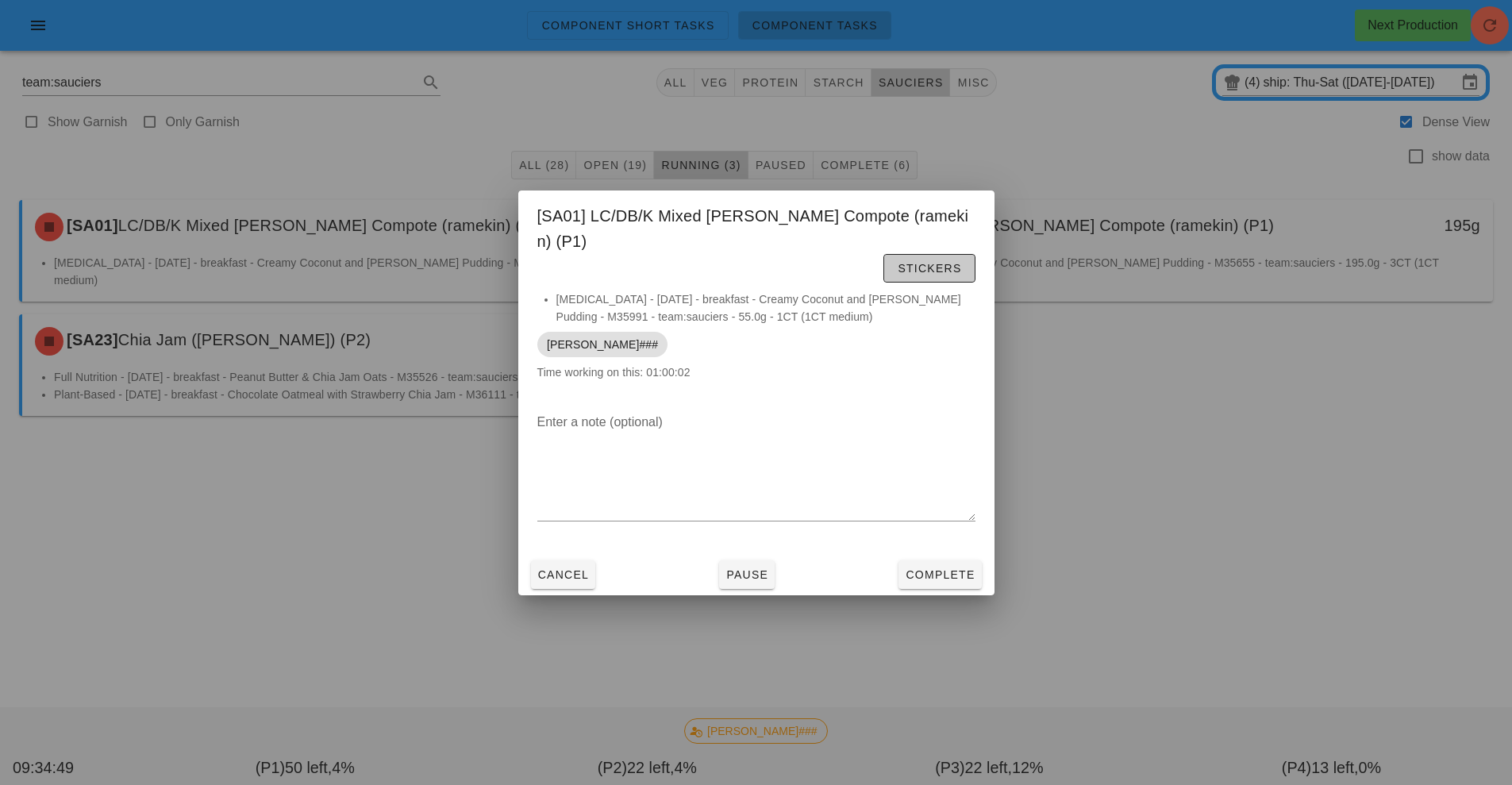
click at [897, 262] on span "Stickers" at bounding box center [929, 268] width 65 height 13
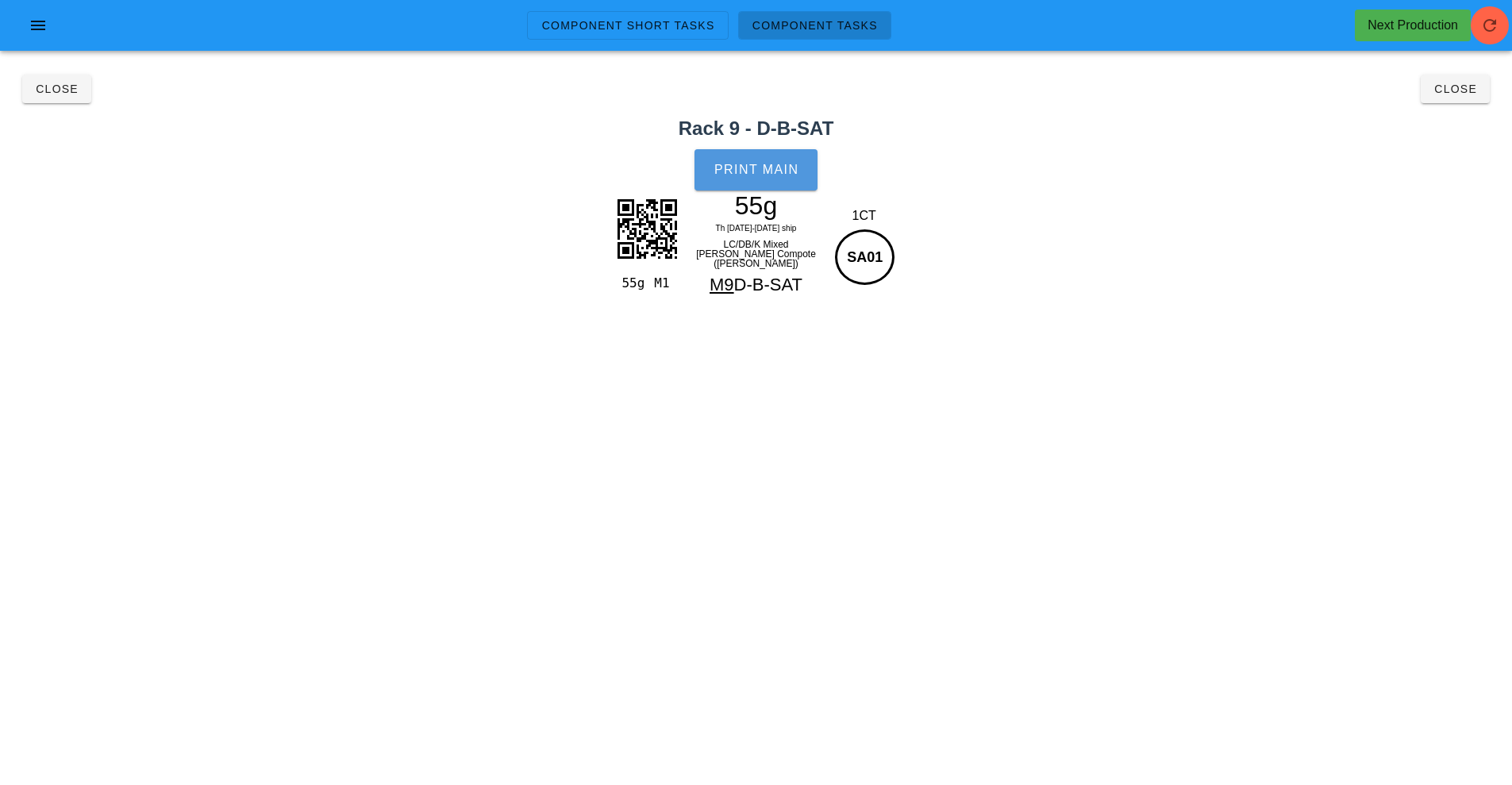
click at [761, 179] on button "Print Main" at bounding box center [755, 170] width 122 height 41
click at [51, 92] on span "Close" at bounding box center [57, 89] width 44 height 13
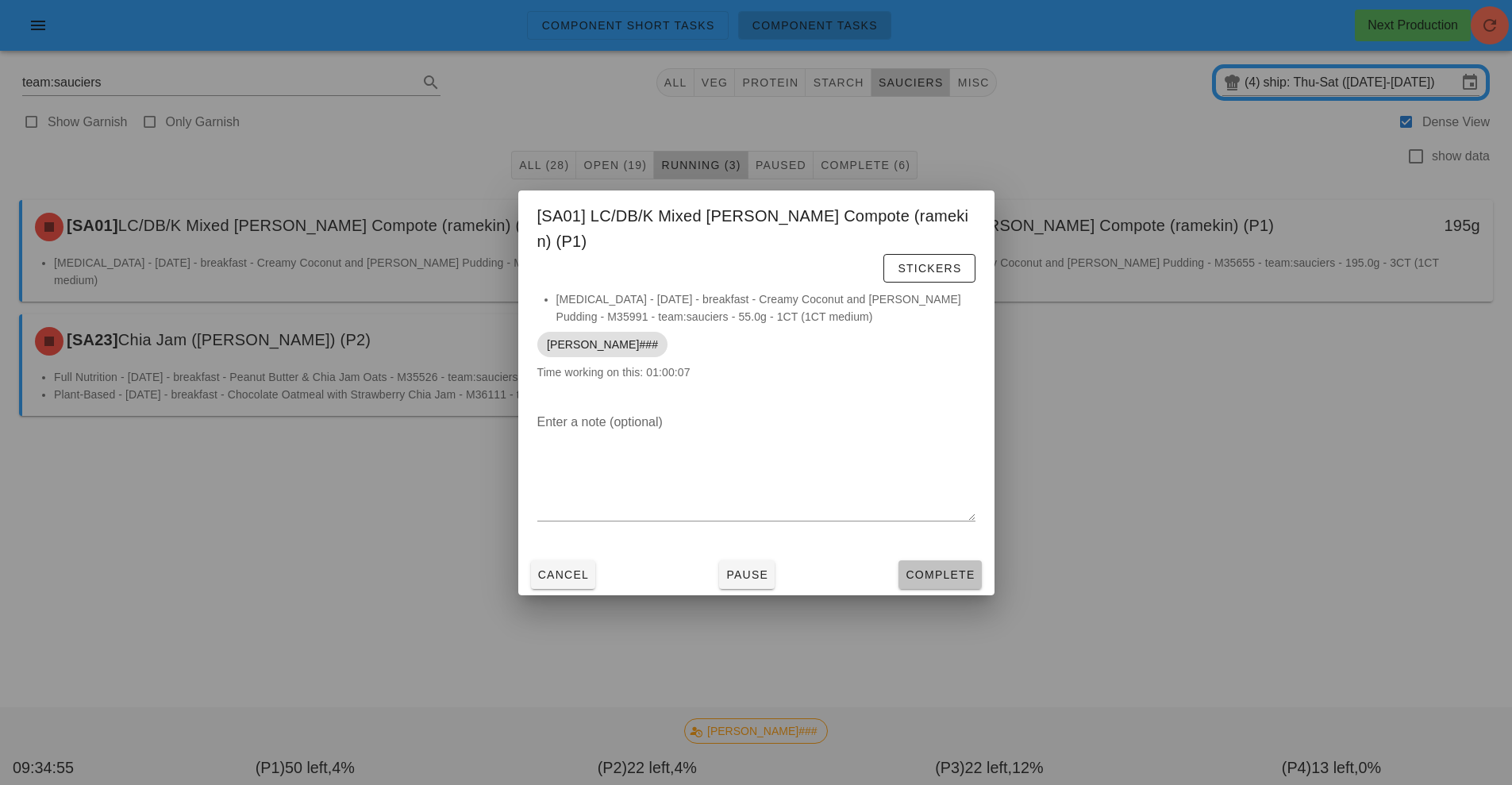
click at [931, 568] on span "Complete" at bounding box center [940, 574] width 70 height 13
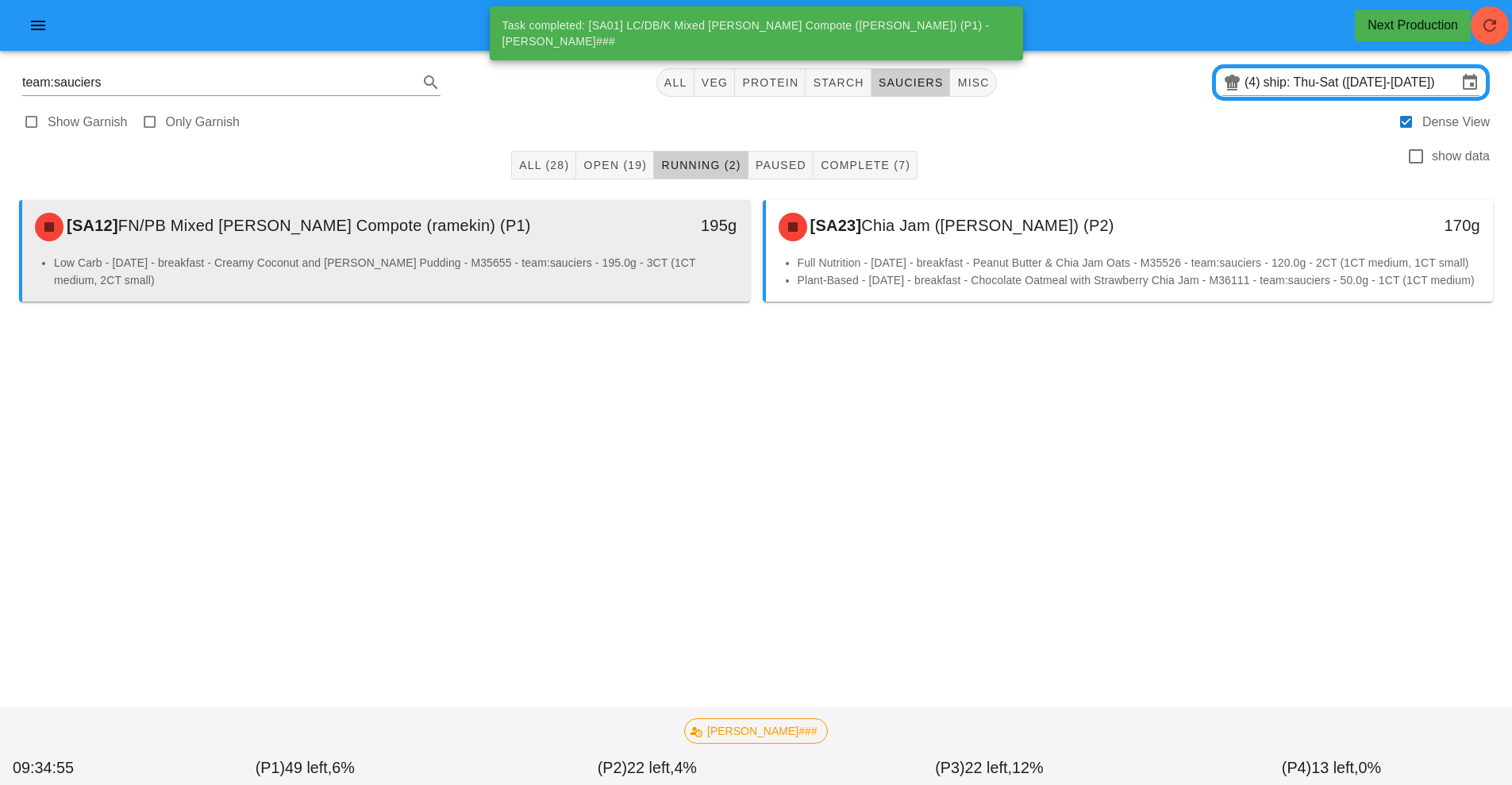
click at [477, 247] on div "[SA12] FN/PB Mixed [PERSON_NAME] Compote (ramekin) (P1)" at bounding box center [296, 227] width 541 height 48
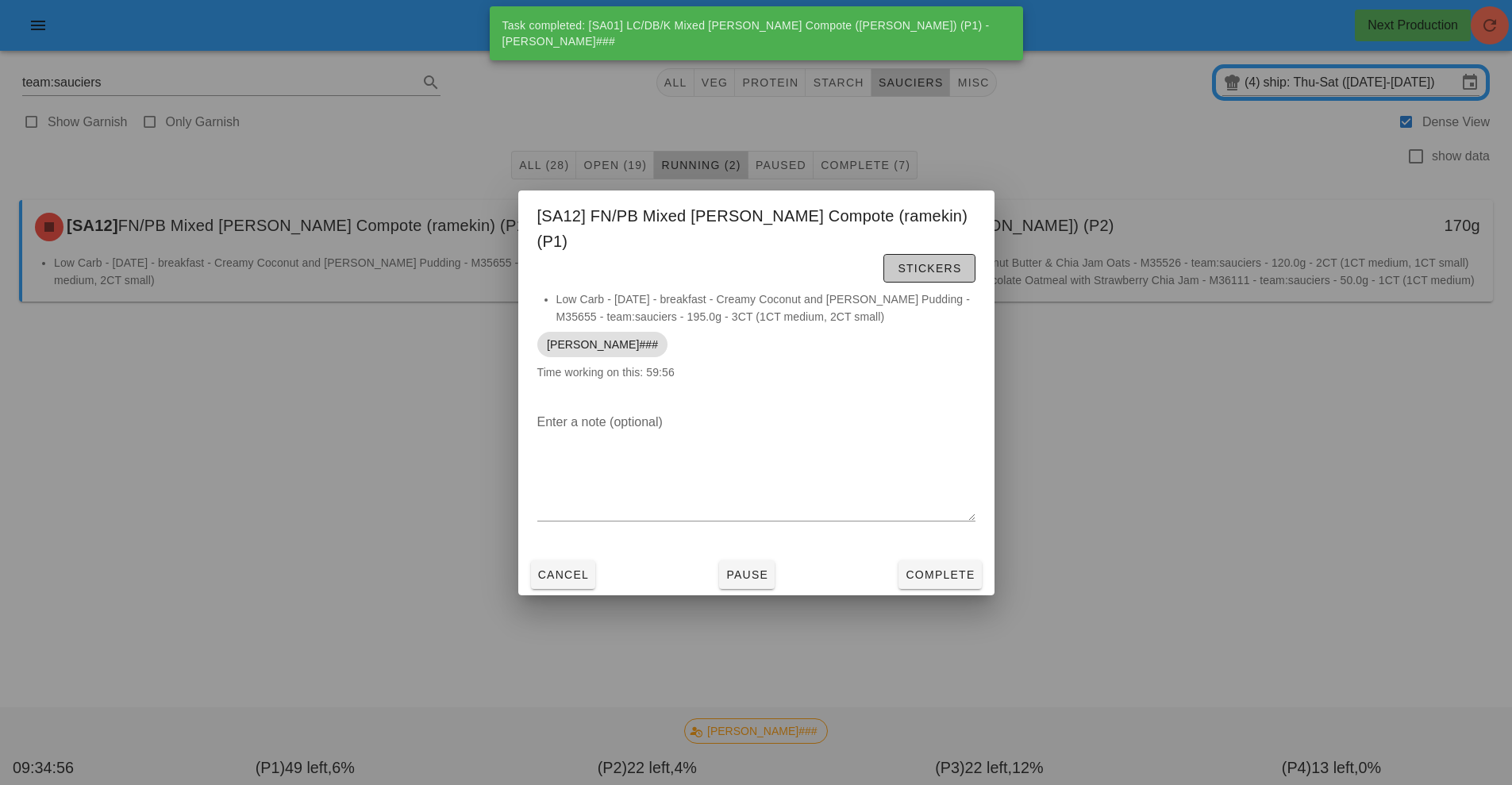
click at [883, 267] on button "Stickers" at bounding box center [929, 268] width 92 height 29
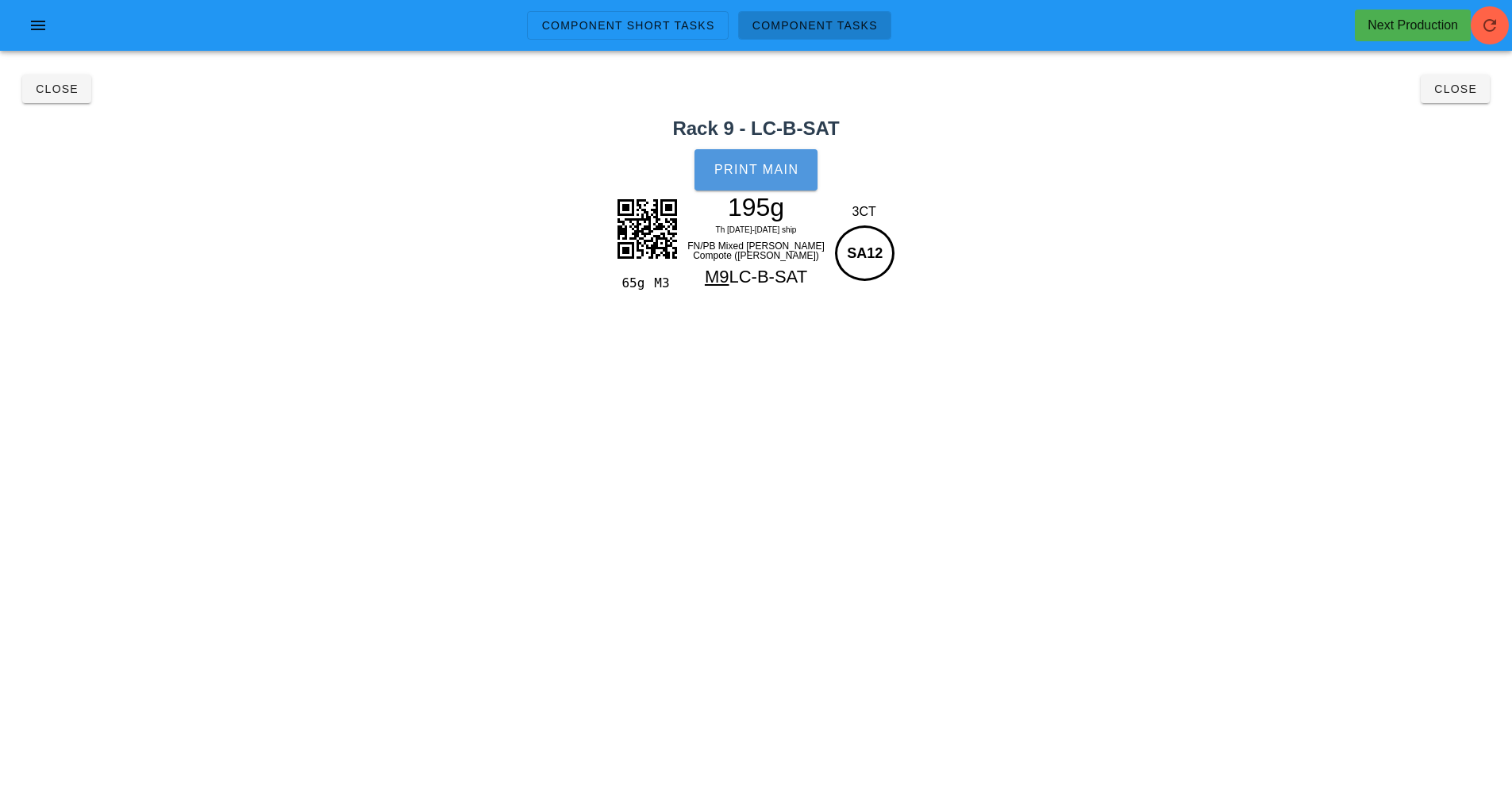
click at [750, 174] on span "Print Main" at bounding box center [757, 170] width 86 height 14
click at [57, 100] on button "Close" at bounding box center [57, 89] width 69 height 29
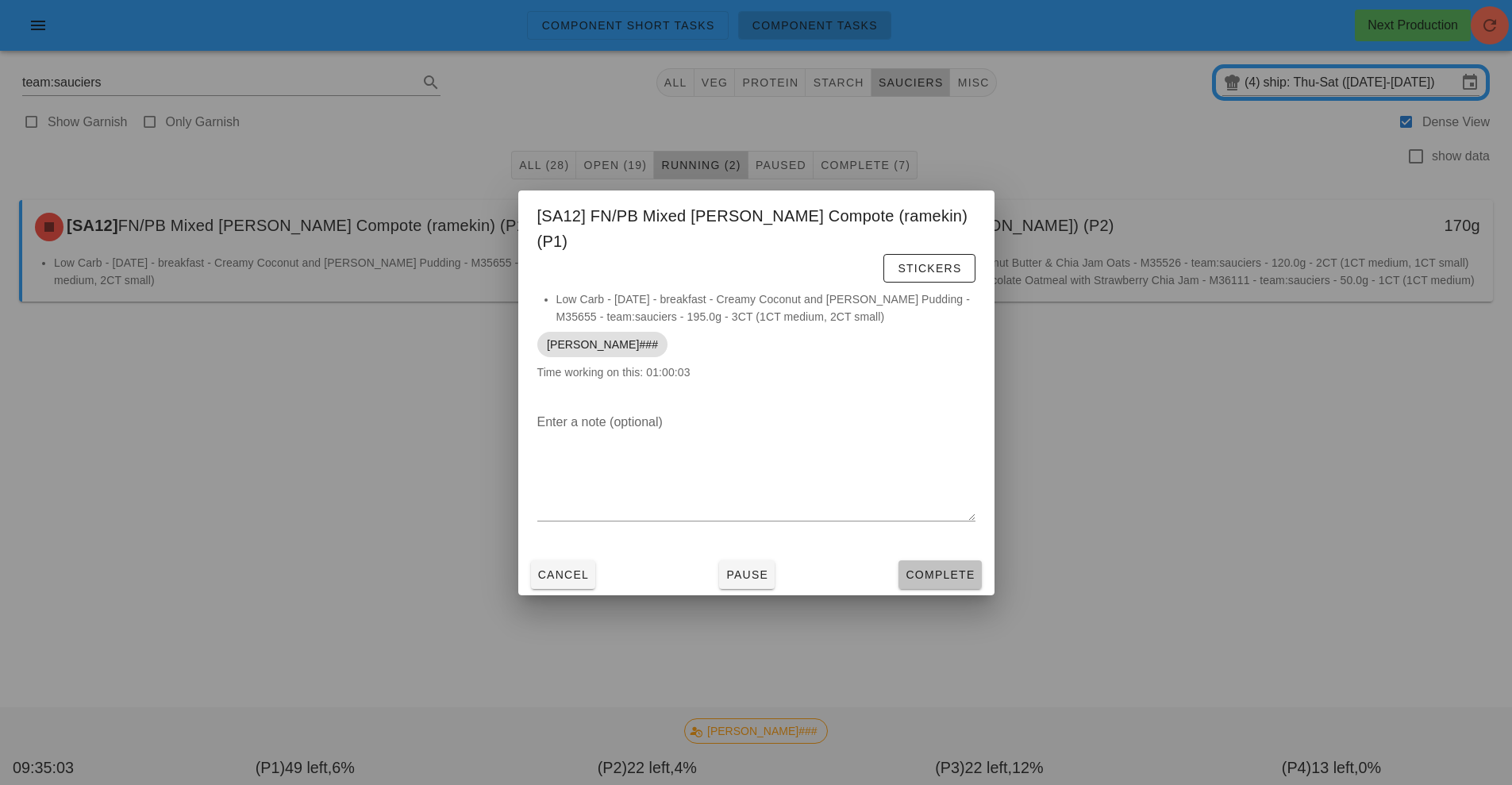
click at [954, 572] on button "Complete" at bounding box center [940, 575] width 83 height 29
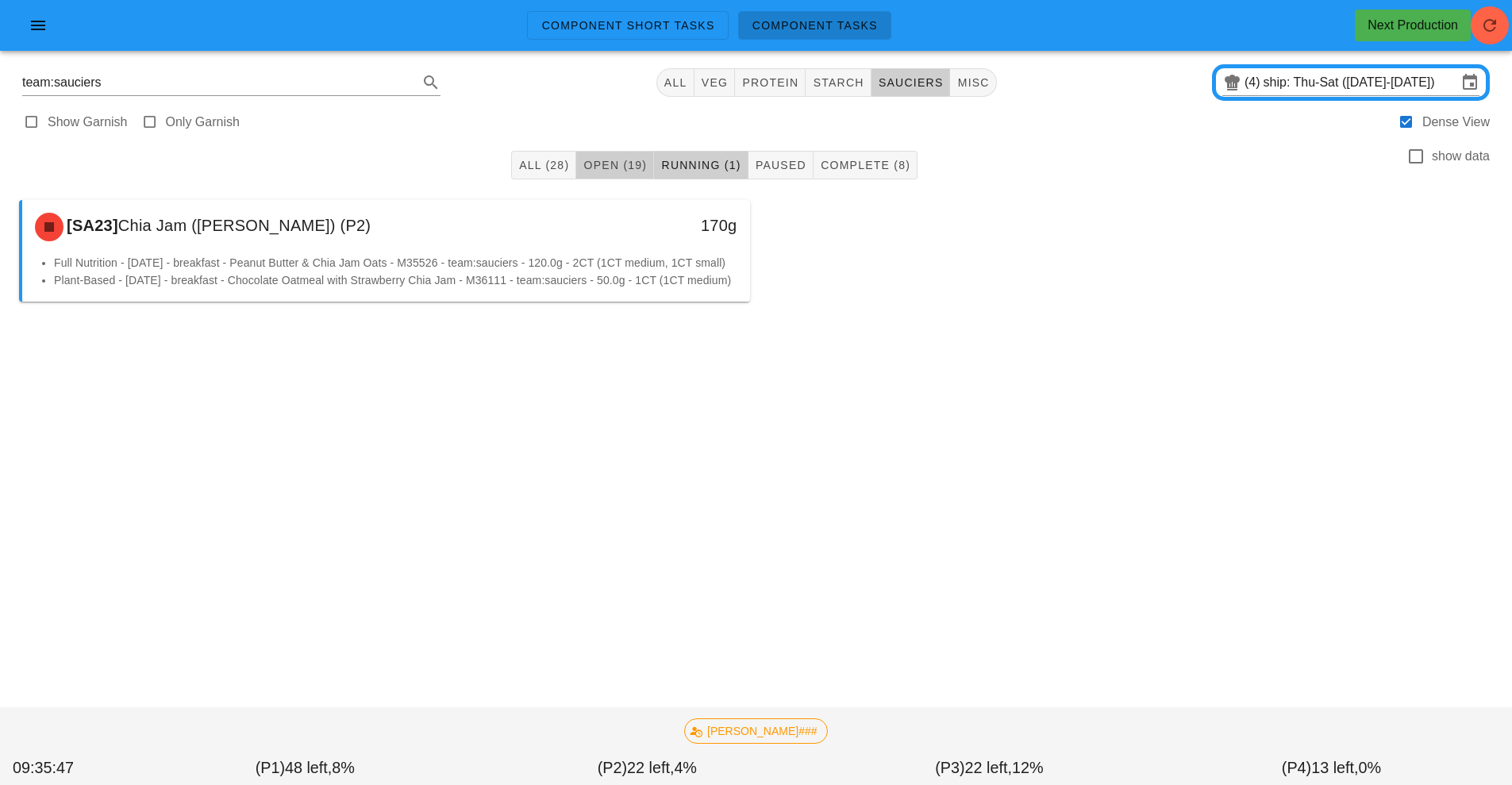
click at [598, 154] on button "Open (19)" at bounding box center [615, 165] width 78 height 29
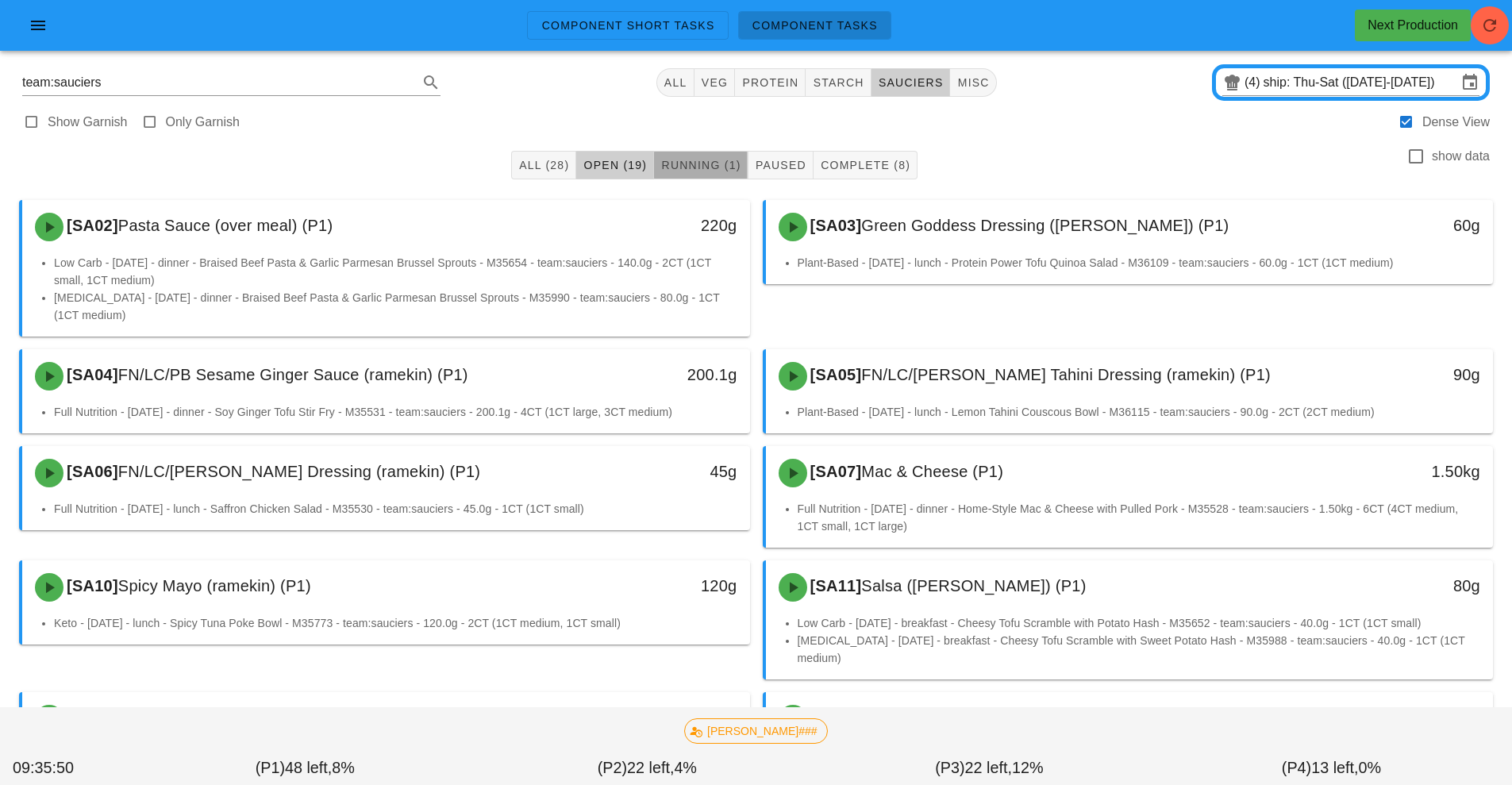
click at [712, 170] on span "Running (1)" at bounding box center [700, 165] width 80 height 13
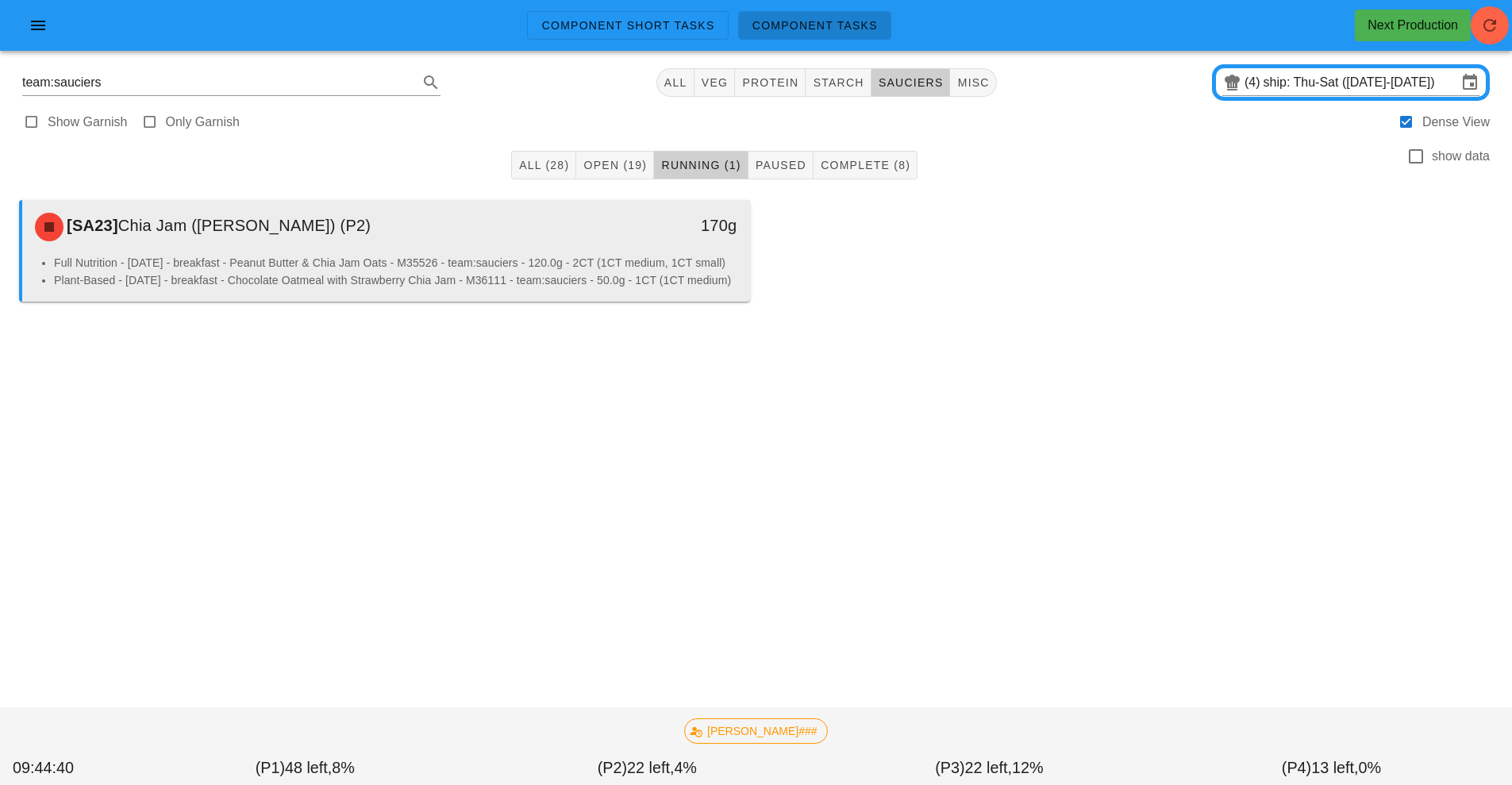
click at [406, 241] on div "[SA23] Chia Jam ([PERSON_NAME]) (P2)" at bounding box center [296, 227] width 541 height 48
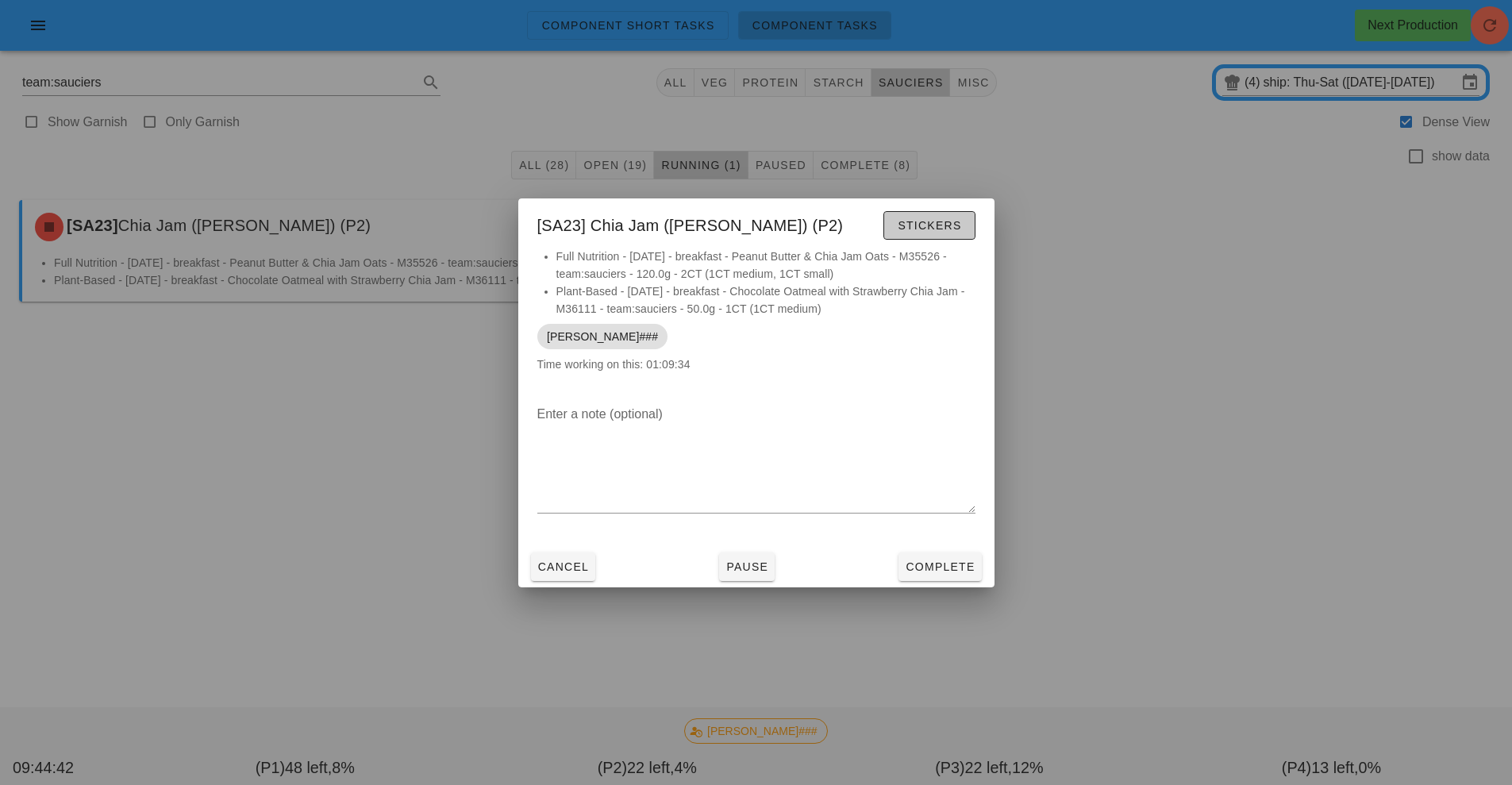
click at [923, 228] on span "Stickers" at bounding box center [929, 225] width 65 height 13
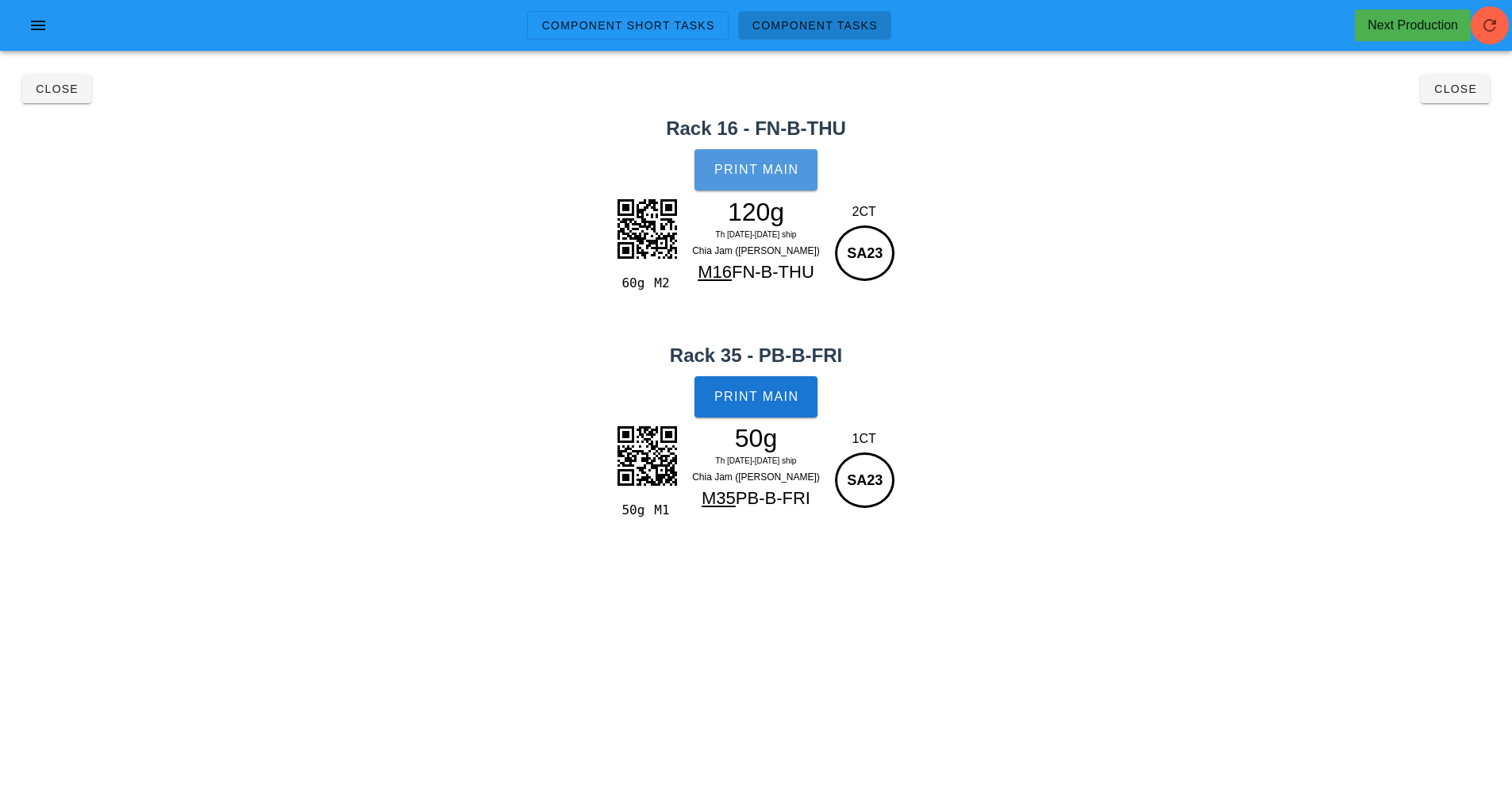
click at [776, 174] on span "Print Main" at bounding box center [757, 170] width 86 height 14
click at [760, 401] on span "Print Main" at bounding box center [757, 396] width 86 height 14
click at [49, 85] on span "Close" at bounding box center [57, 89] width 44 height 13
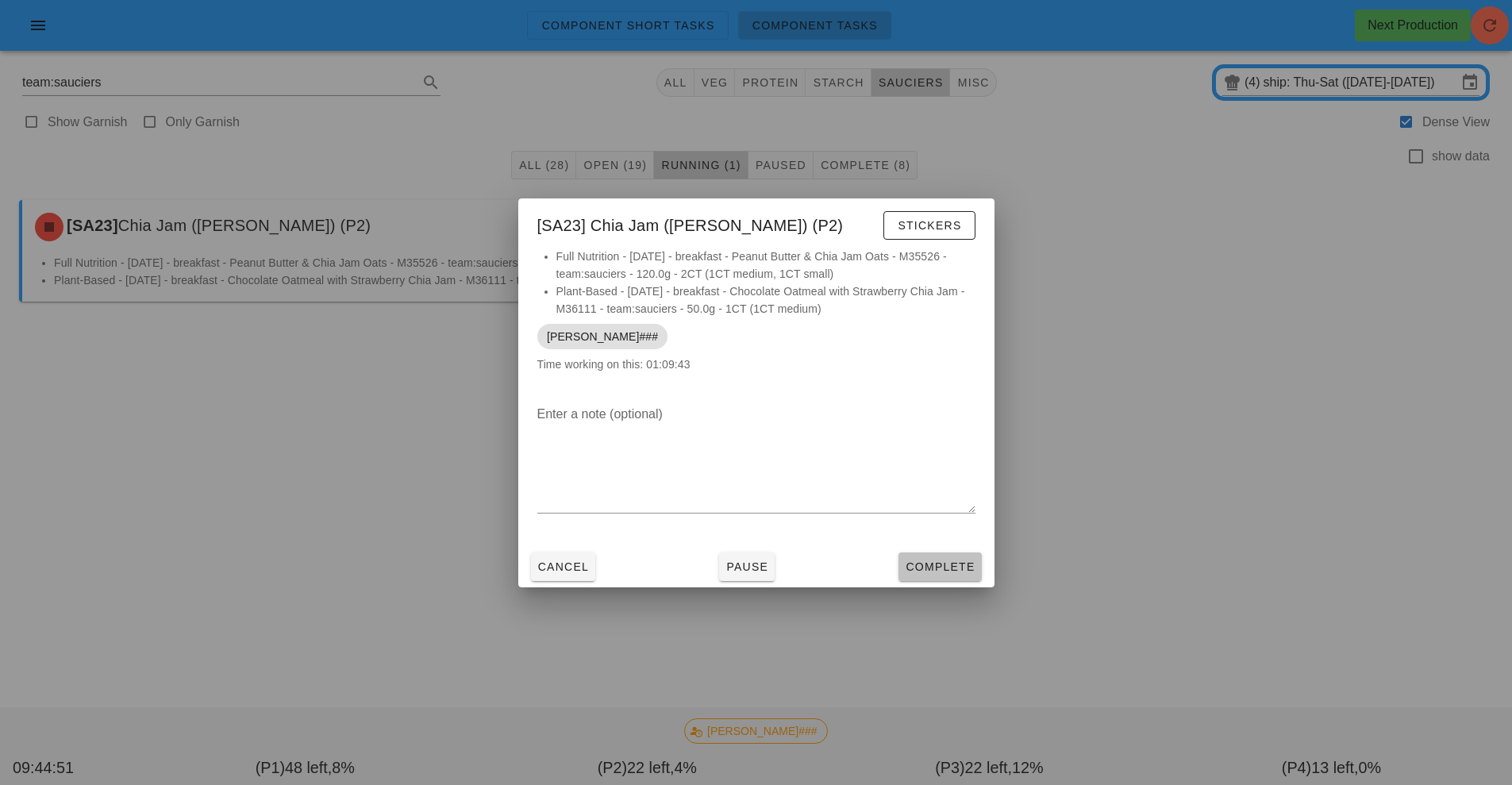
click at [952, 560] on span "Complete" at bounding box center [940, 567] width 70 height 13
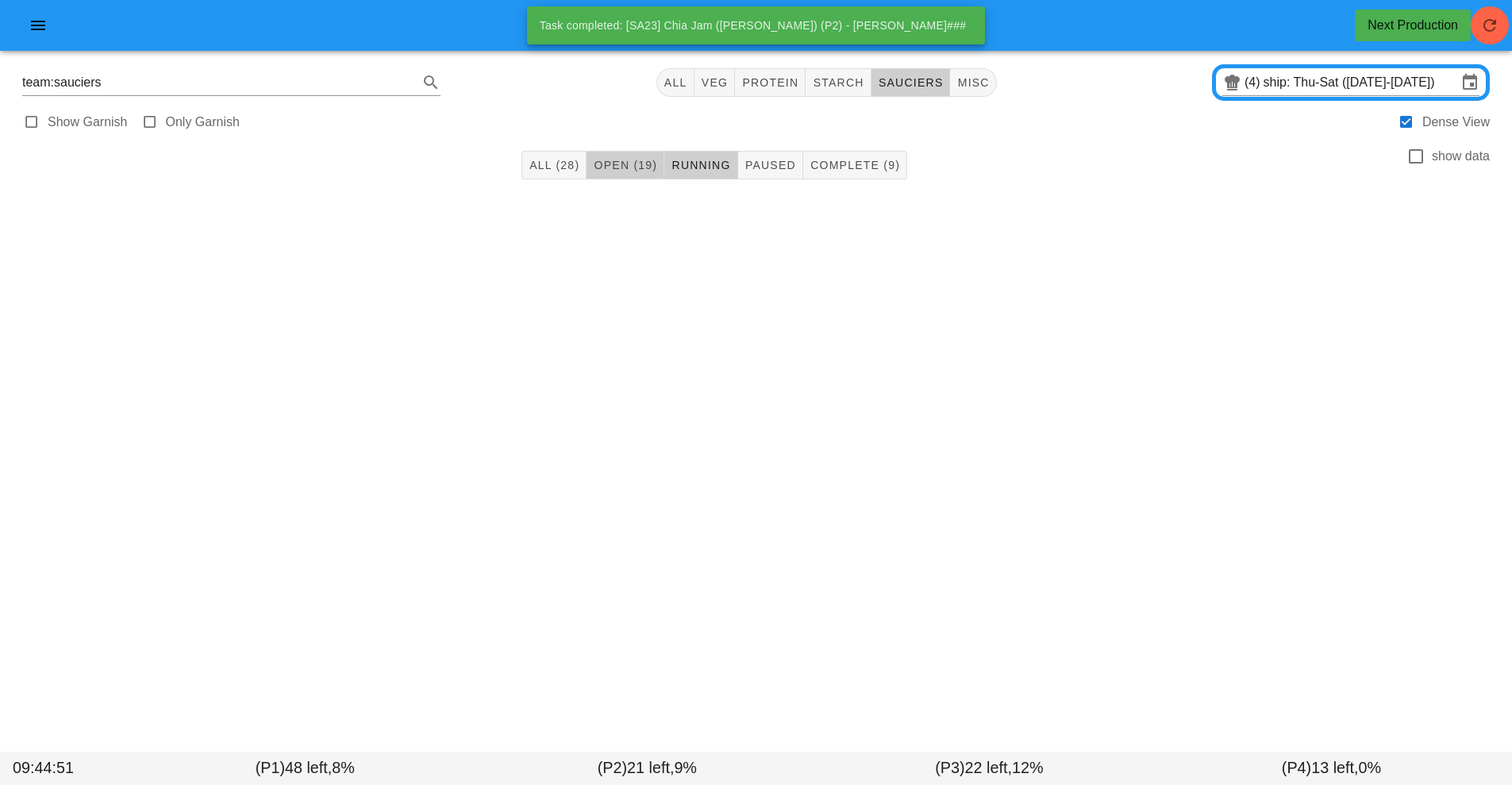
click at [628, 165] on span "Open (19)" at bounding box center [625, 165] width 65 height 13
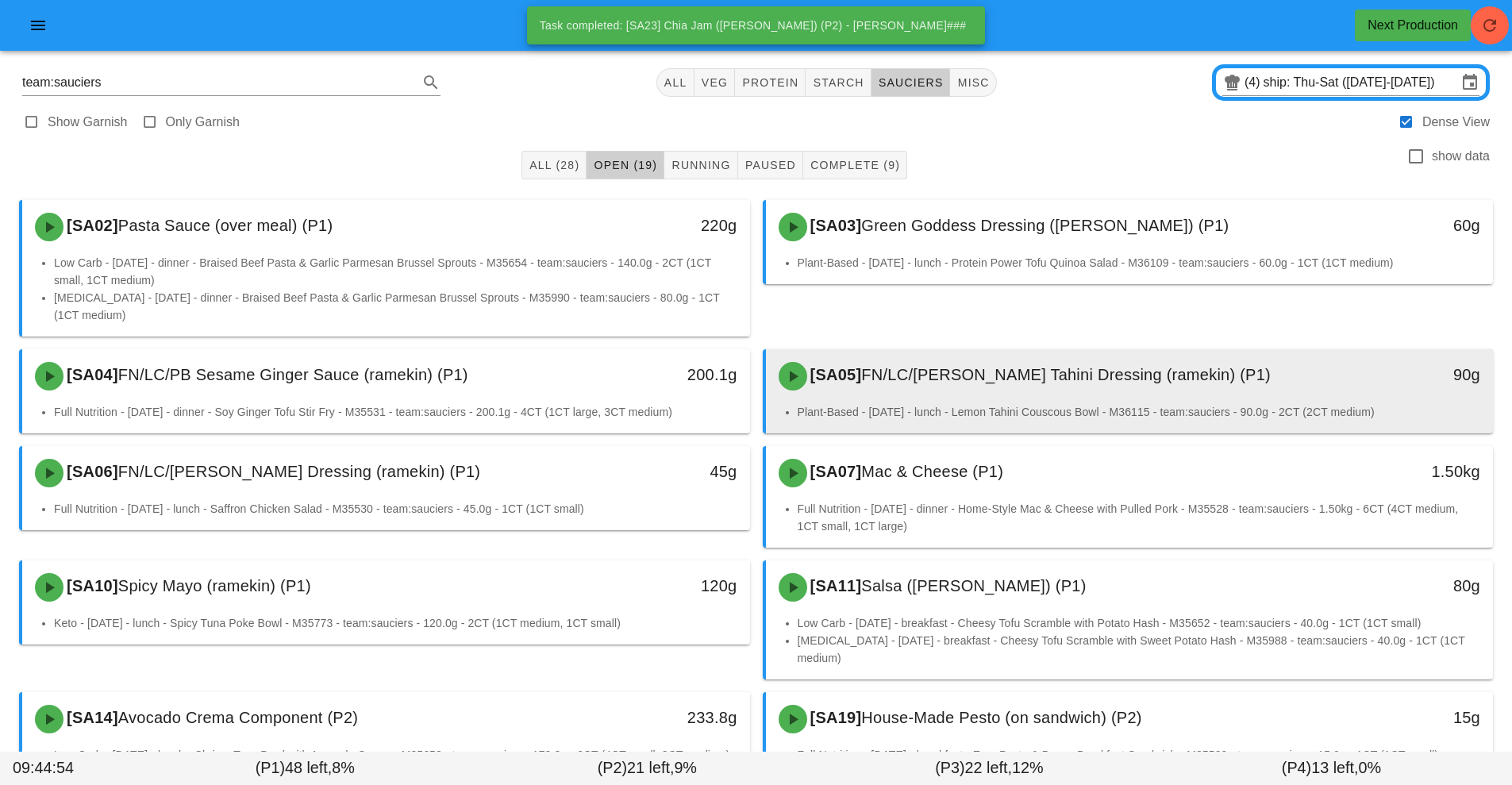
click at [989, 396] on div "[SA05] FN/LC/[PERSON_NAME] Tahini Dressing (ramekin) (P1)" at bounding box center [1040, 376] width 541 height 48
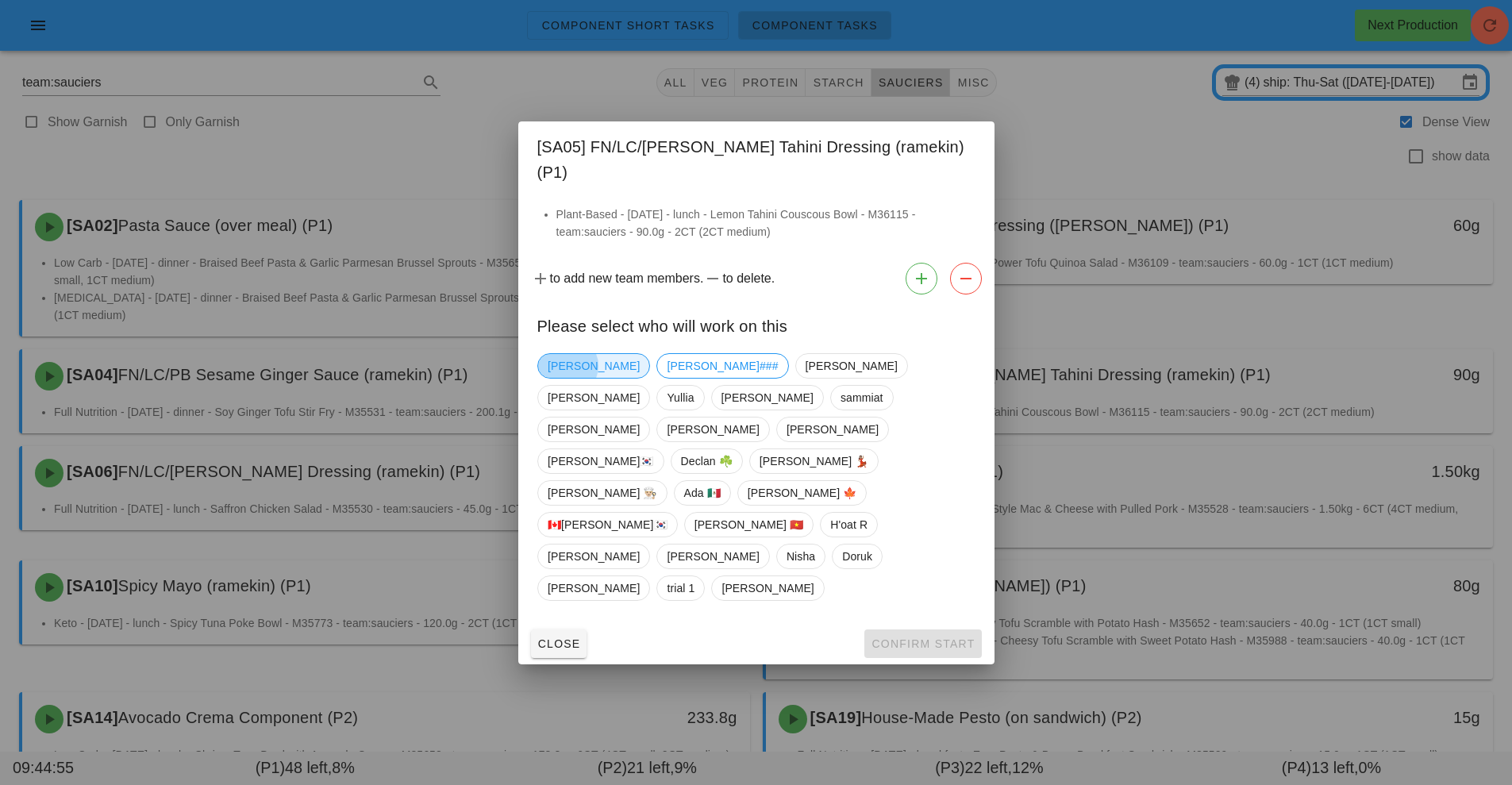
click at [557, 377] on span "[PERSON_NAME]" at bounding box center [594, 365] width 92 height 24
click at [924, 637] on span "Confirm Start" at bounding box center [922, 643] width 104 height 13
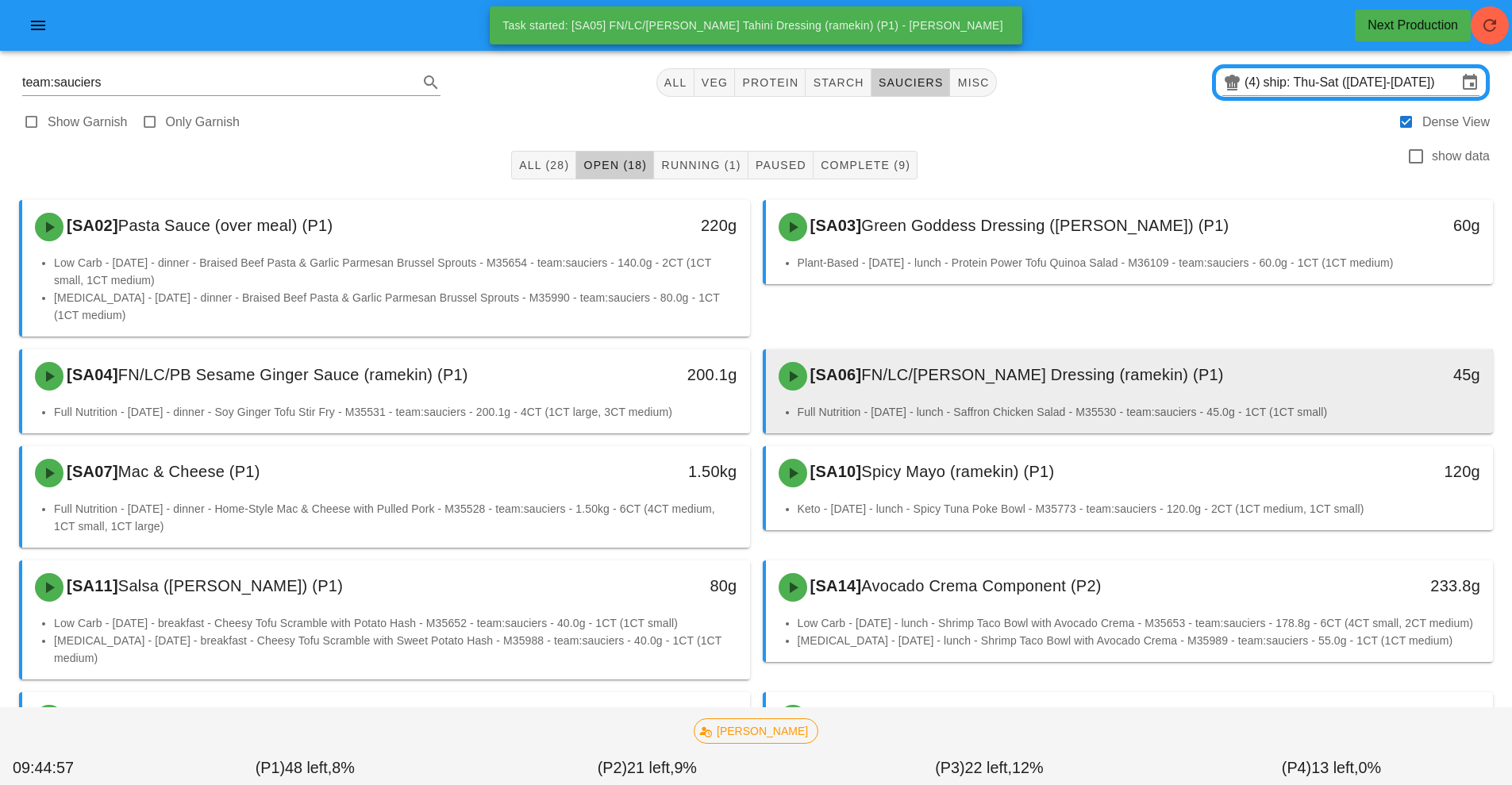
click at [923, 380] on span "FN/LC/[PERSON_NAME] Dressing (ramekin) (P1)" at bounding box center [1042, 374] width 362 height 18
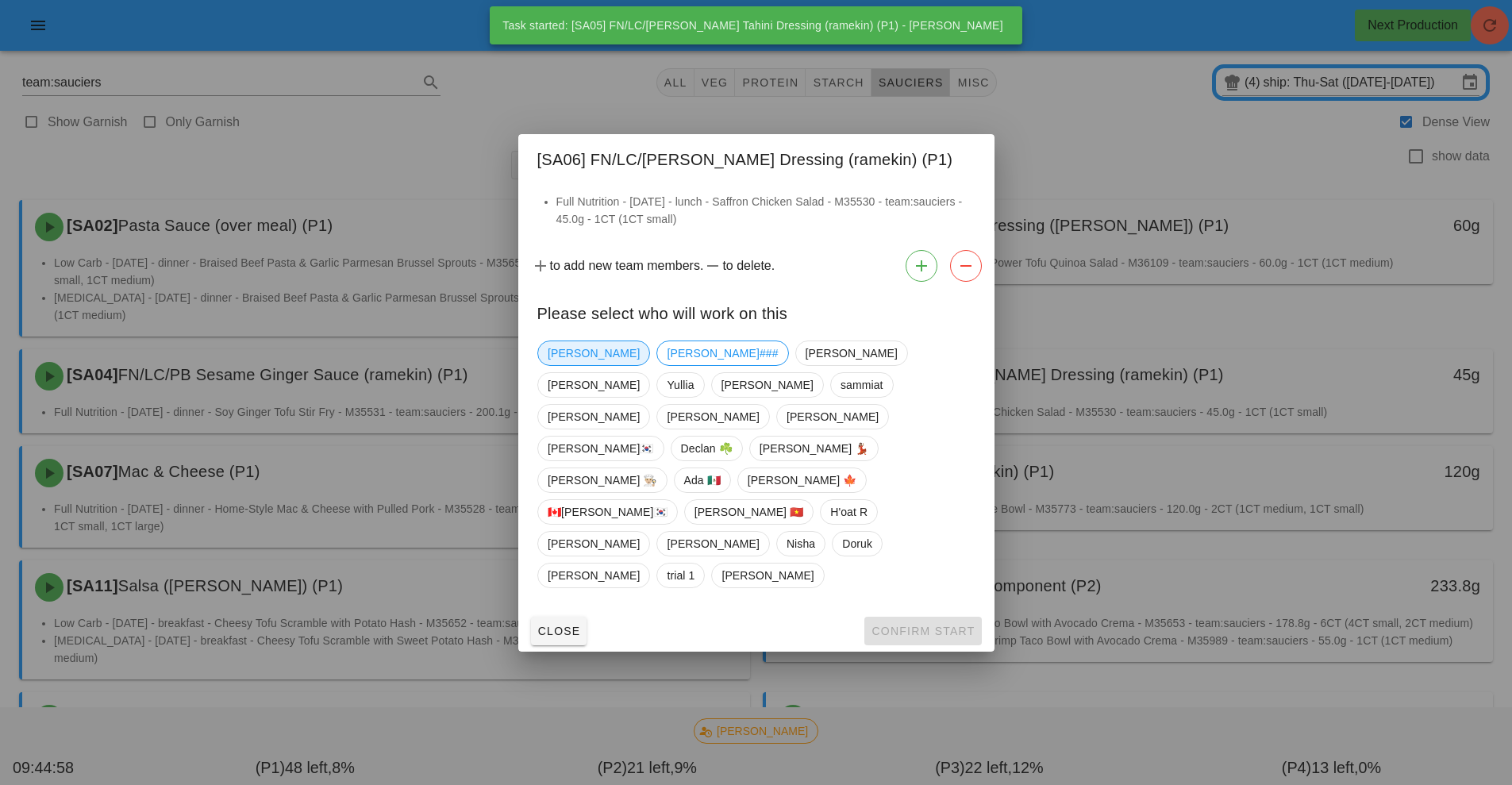
click at [568, 365] on span "[PERSON_NAME]" at bounding box center [594, 353] width 92 height 24
click at [910, 624] on span "Confirm Start" at bounding box center [922, 631] width 104 height 13
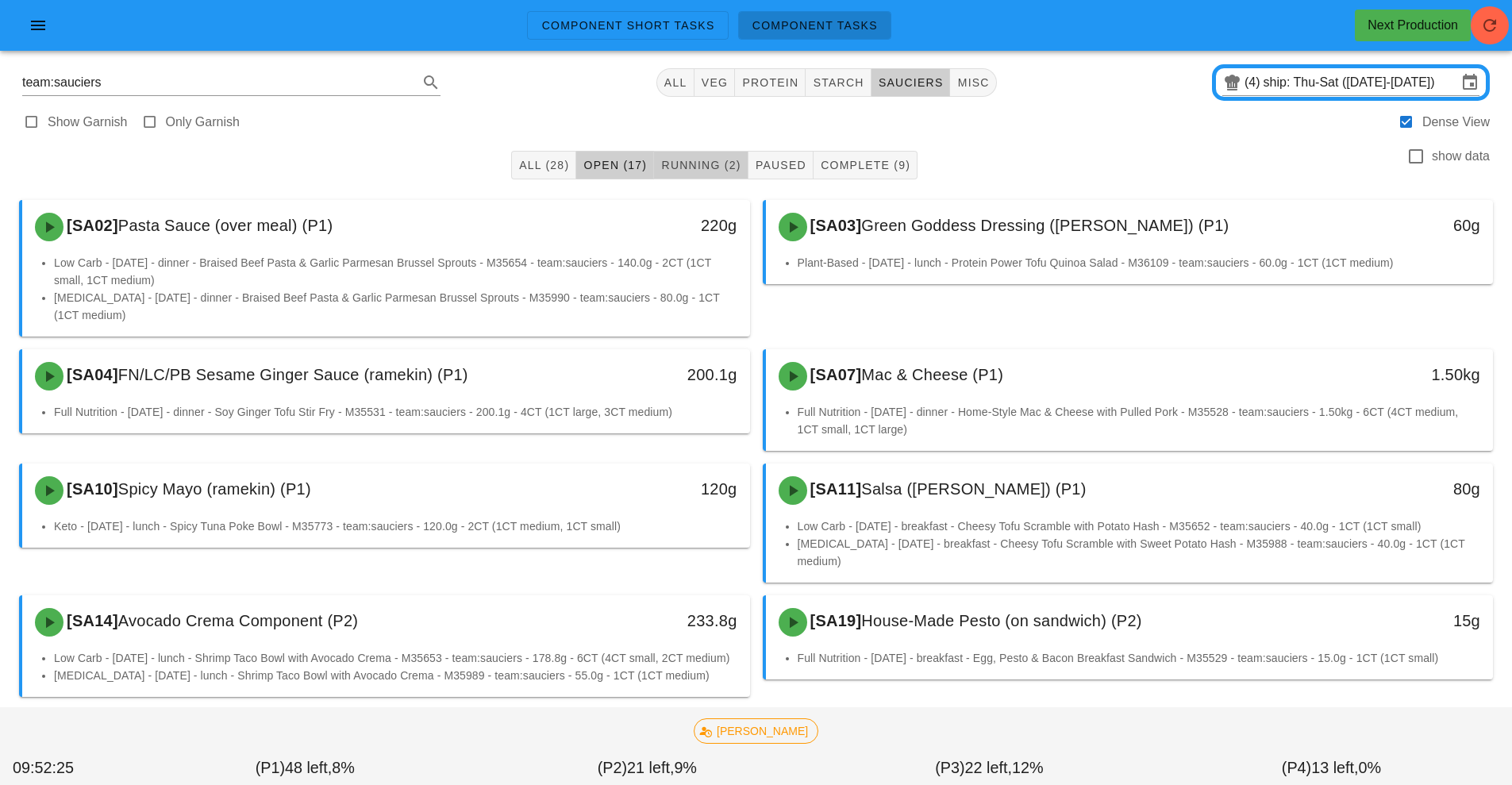
click at [669, 176] on button "Running (2)" at bounding box center [701, 165] width 94 height 29
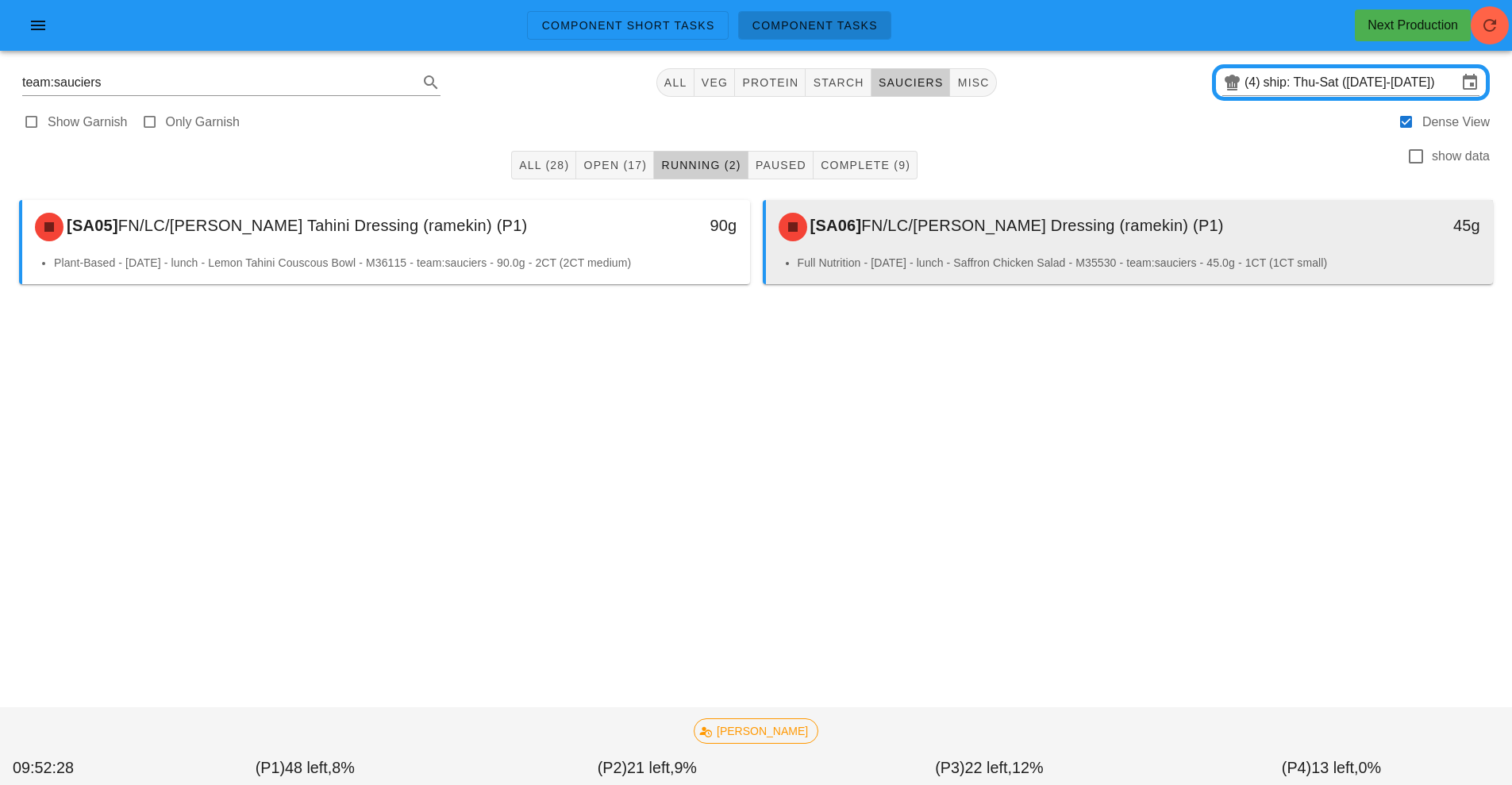
click at [1055, 254] on li "Full Nutrition - [DATE] - lunch - Saffron Chicken Salad - M35530 - team:saucier…" at bounding box center [1139, 263] width 684 height 18
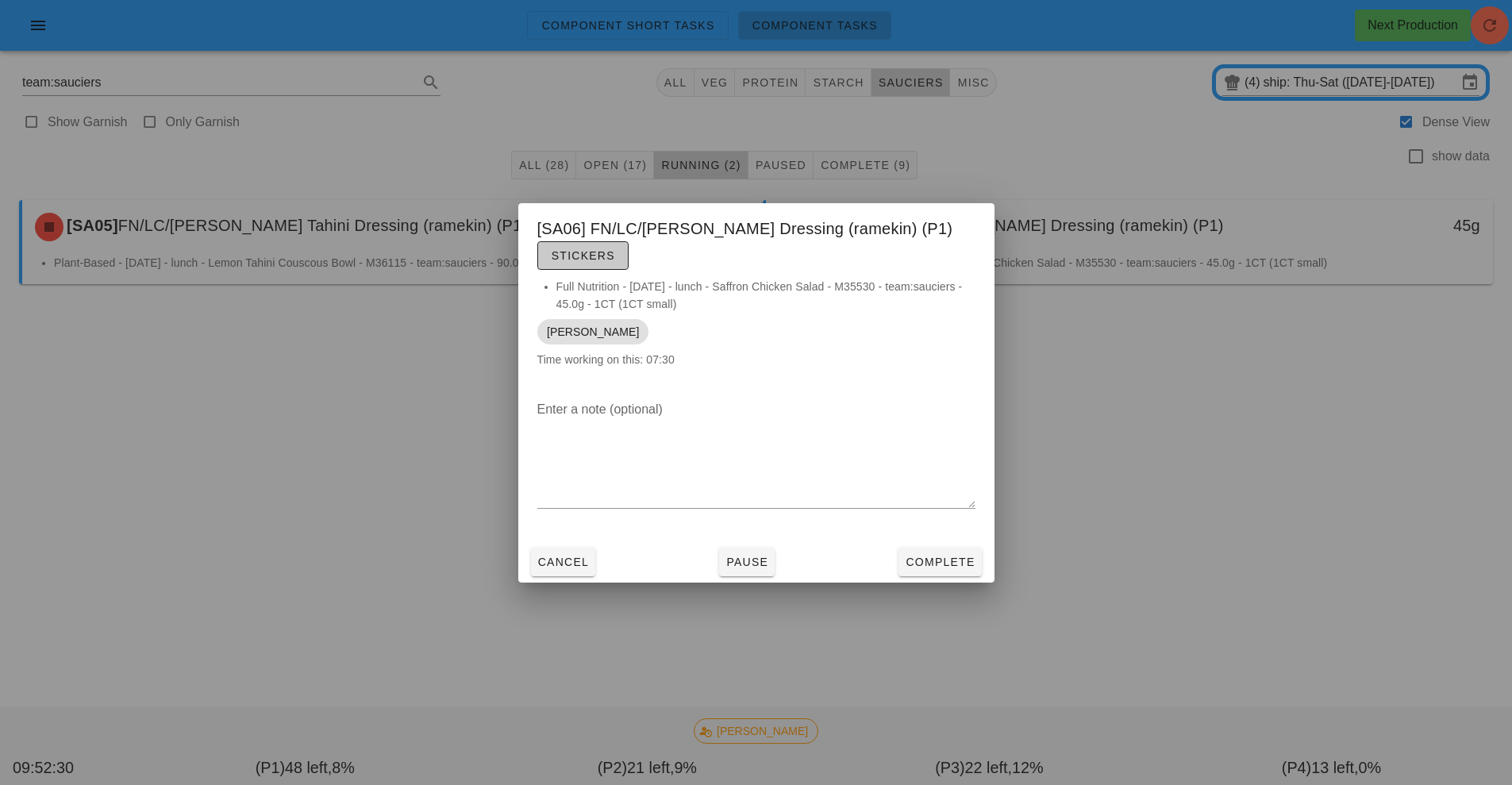
click at [566, 260] on span "Stickers" at bounding box center [583, 256] width 65 height 13
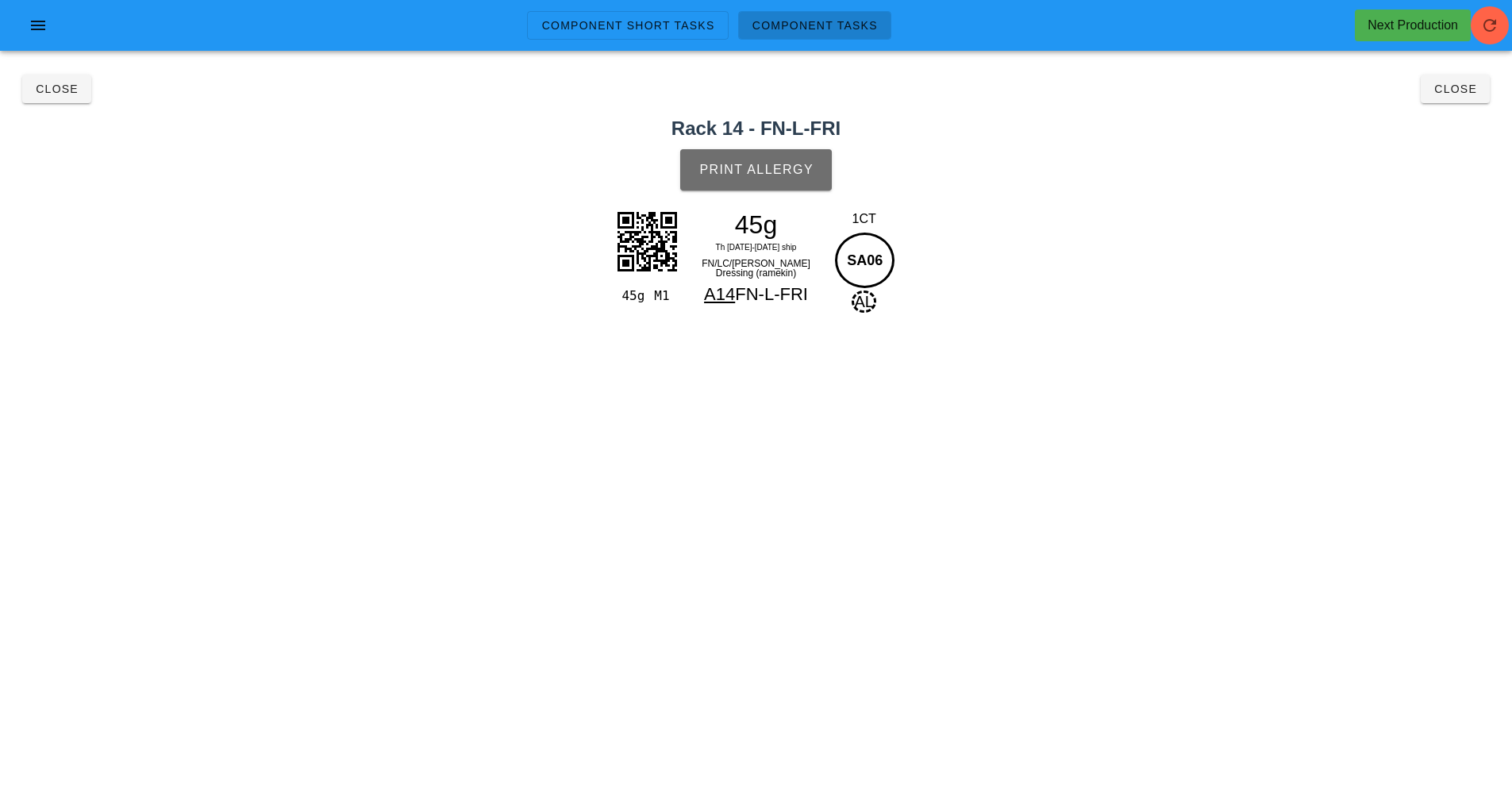
click at [757, 170] on span "Print Allergy" at bounding box center [756, 170] width 115 height 14
click at [55, 90] on span "Close" at bounding box center [57, 89] width 44 height 13
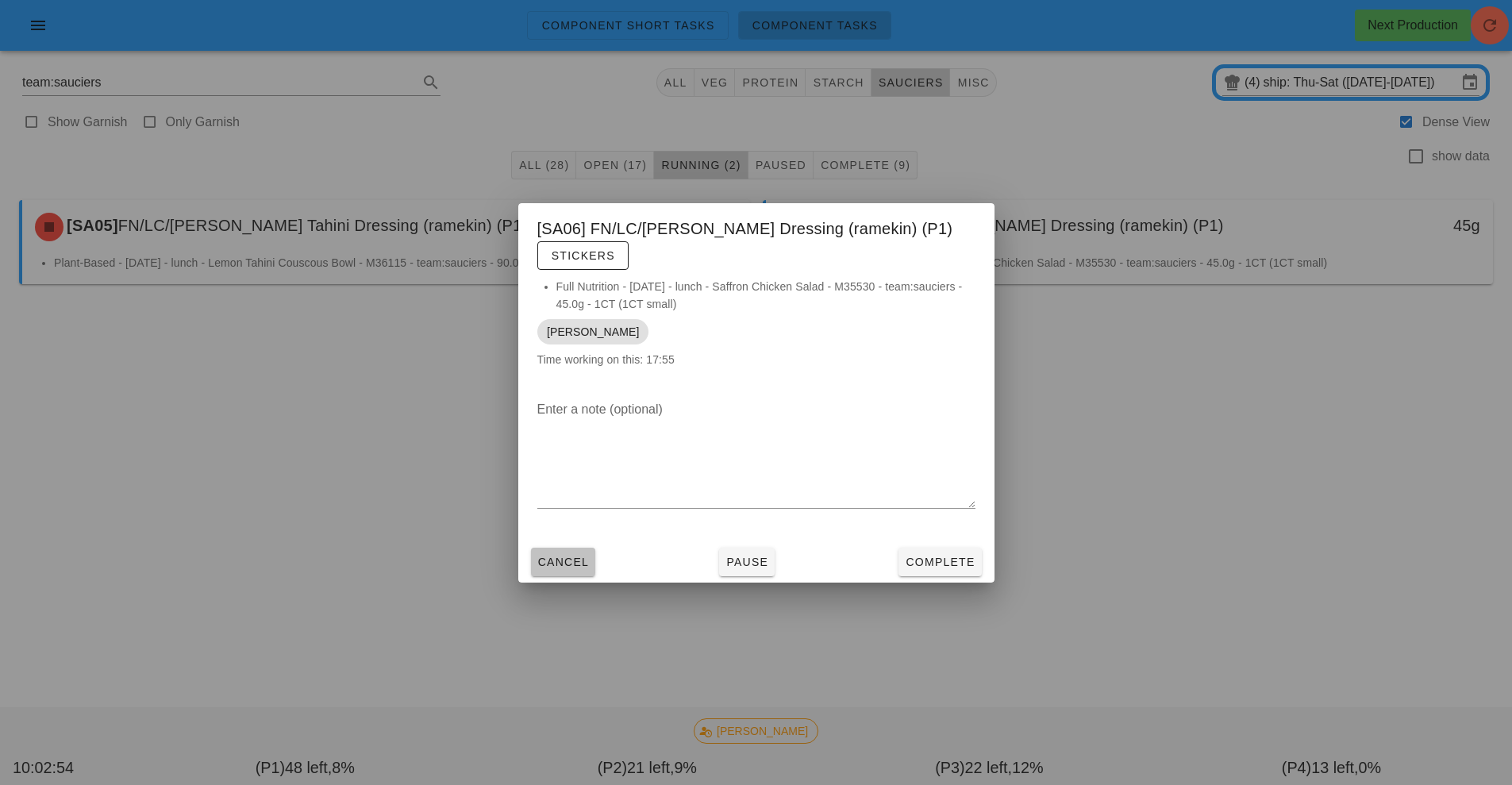
click at [554, 566] on span "Cancel" at bounding box center [564, 562] width 53 height 13
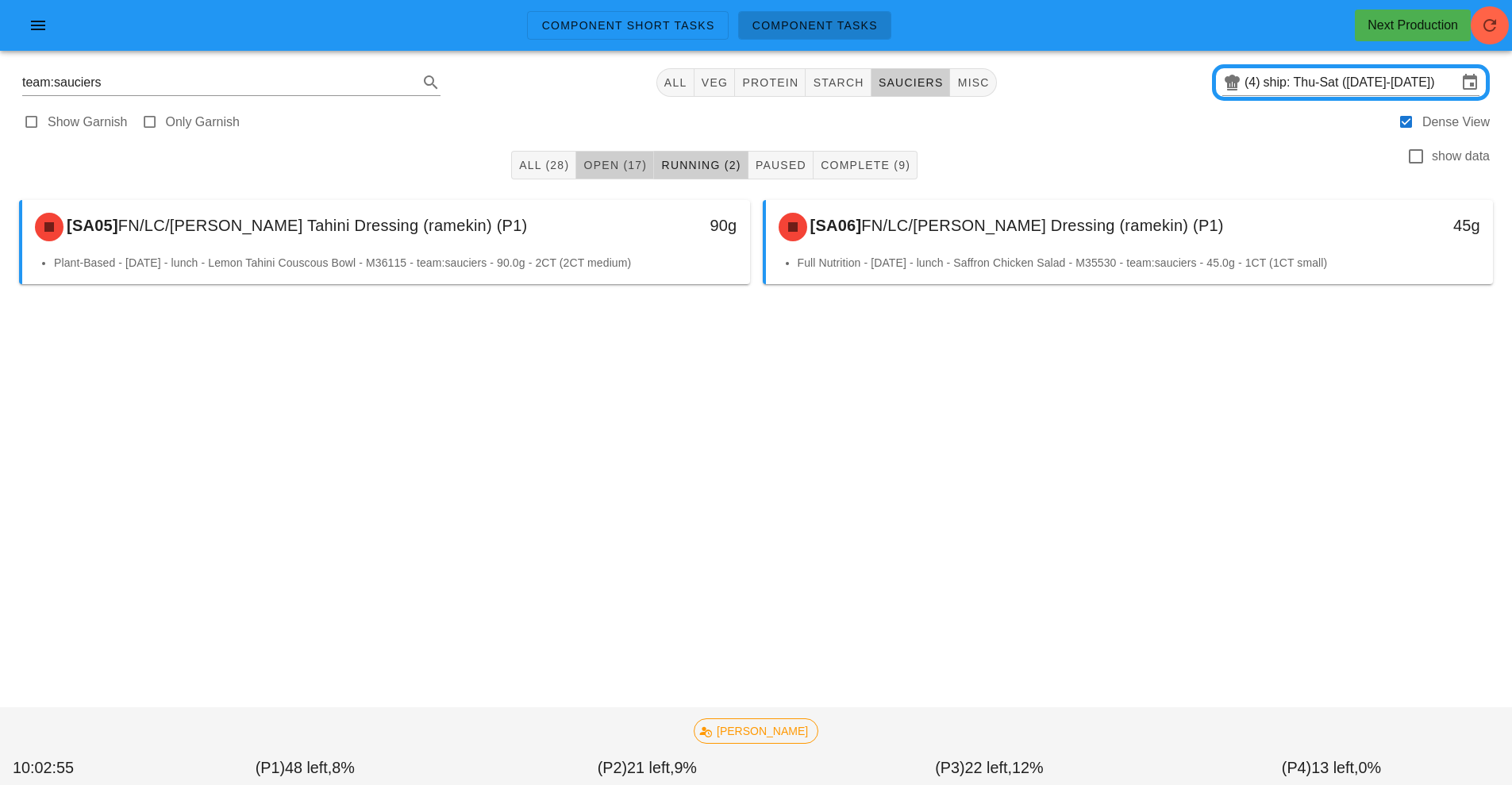
click at [616, 165] on span "Open (17)" at bounding box center [614, 165] width 65 height 13
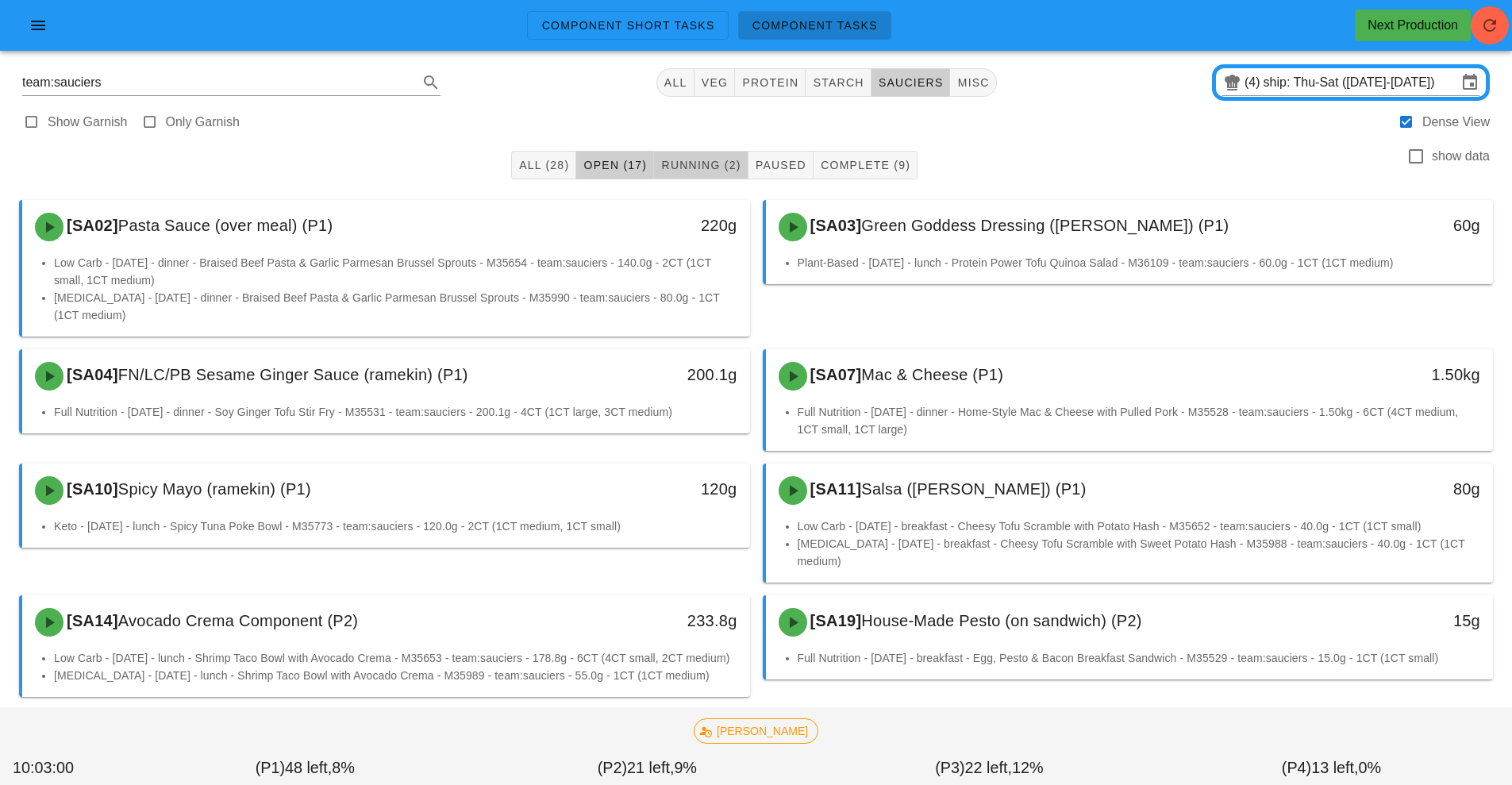
click at [698, 170] on span "Running (2)" at bounding box center [700, 165] width 80 height 13
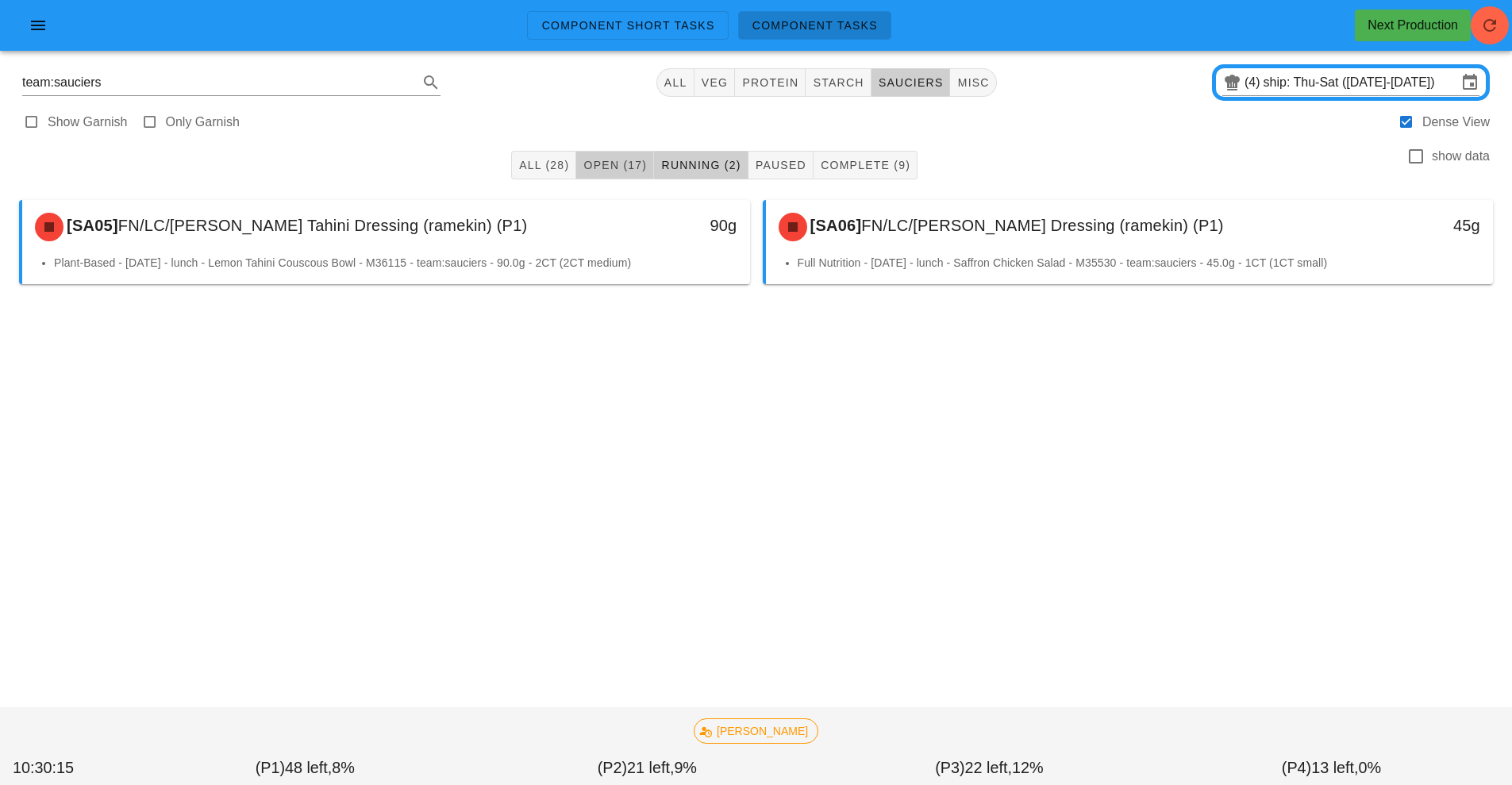
click at [609, 154] on button "Open (17)" at bounding box center [615, 165] width 78 height 29
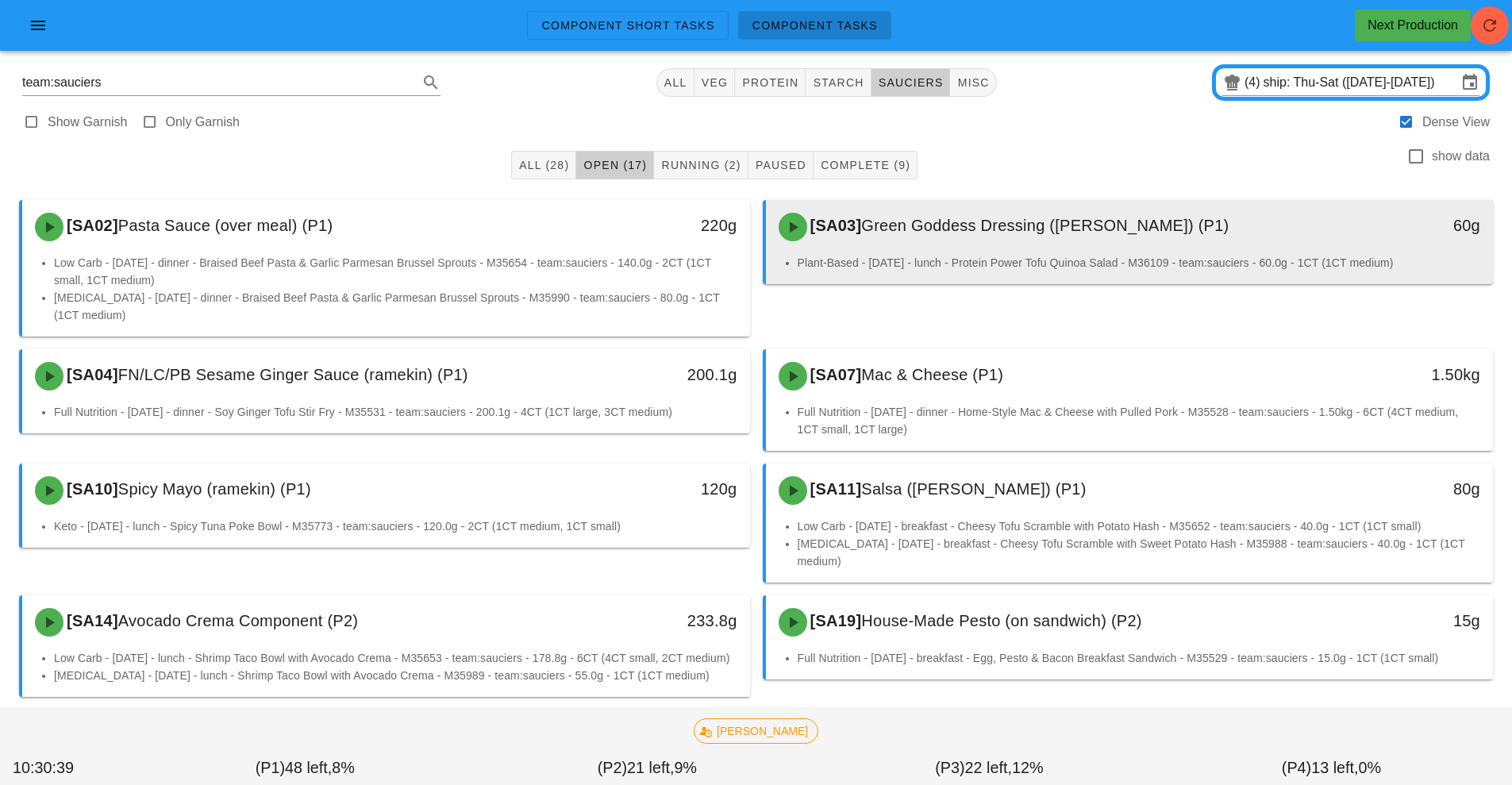
click at [934, 238] on div "[SA03] Green Goddess Dressing (ramekin) (P1)" at bounding box center [1040, 227] width 541 height 48
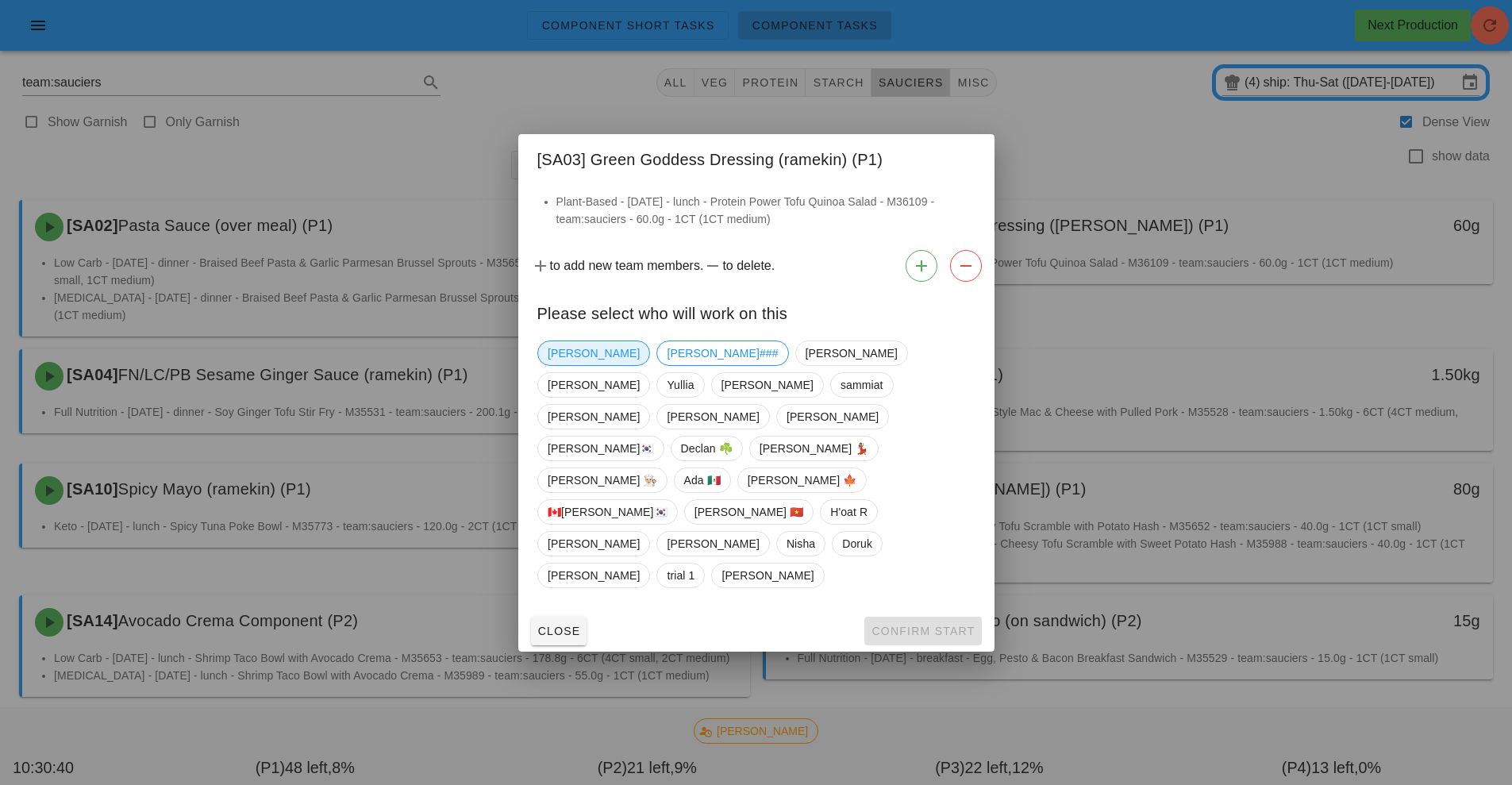
click at [565, 365] on span "[PERSON_NAME]" at bounding box center [594, 353] width 92 height 24
click at [930, 624] on span "Confirm Start" at bounding box center [922, 631] width 104 height 13
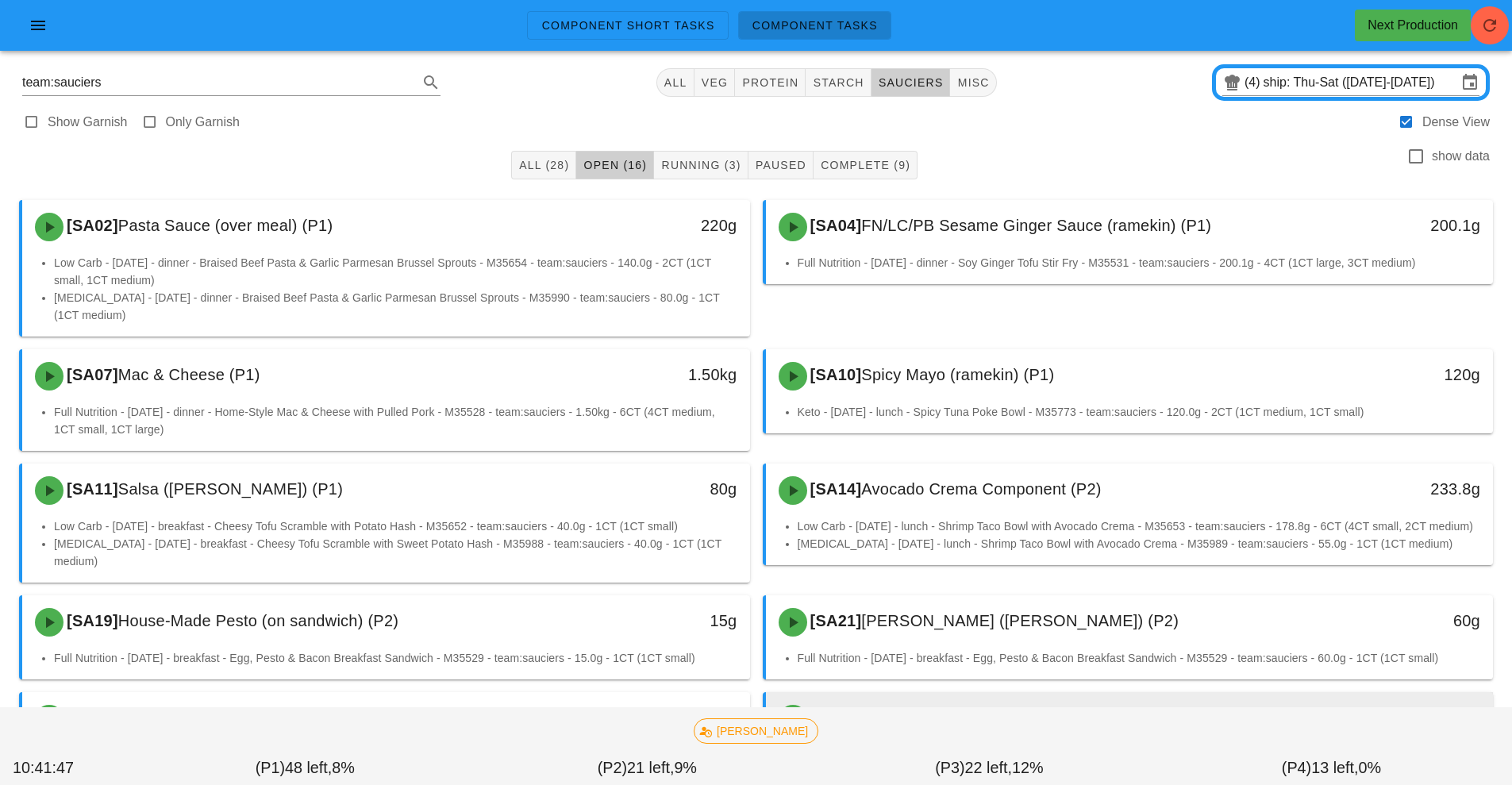
click at [889, 709] on span "Chimichurri ([PERSON_NAME]) (P3)" at bounding box center [994, 717] width 267 height 18
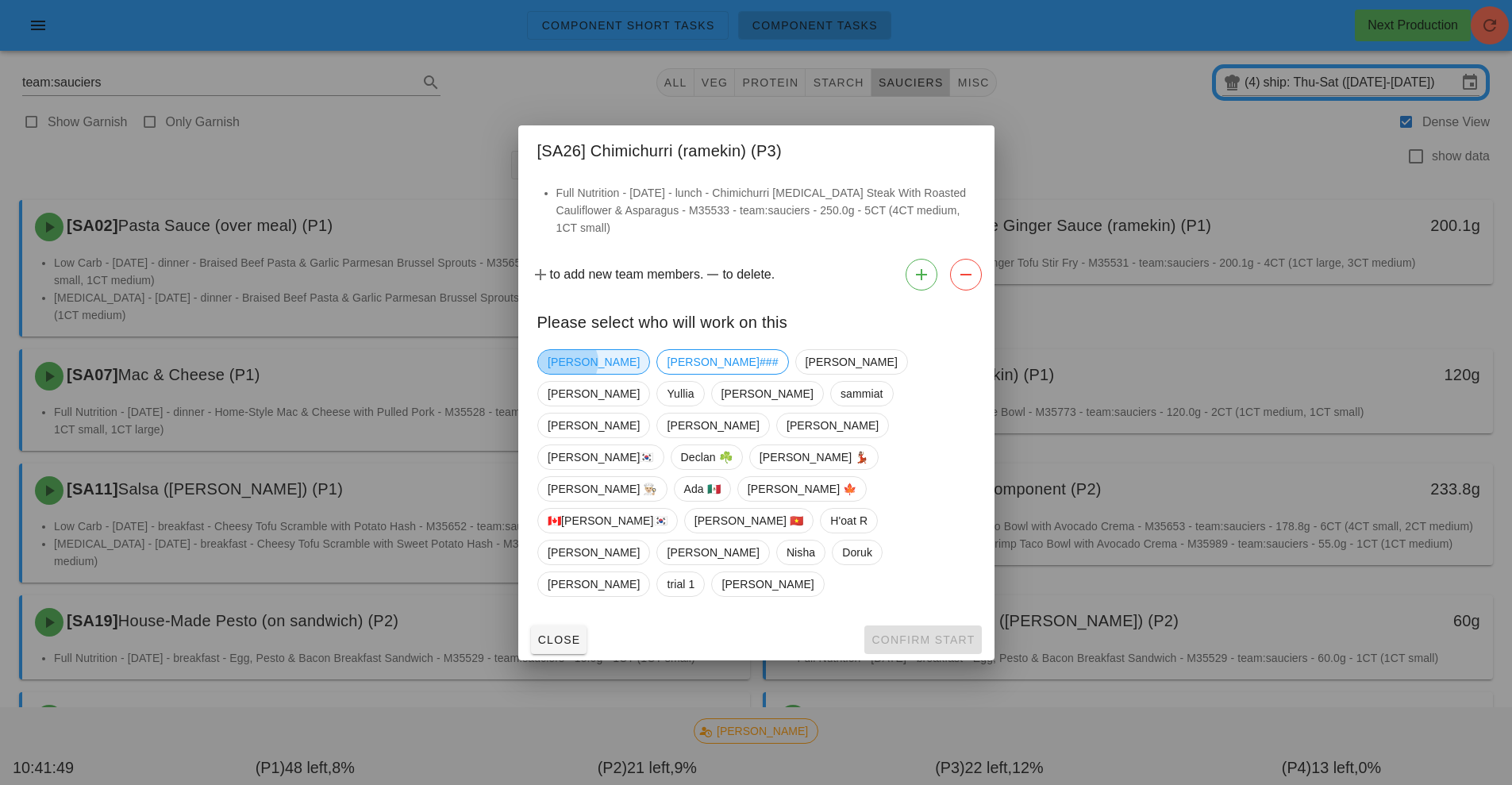
click at [564, 373] on span "[PERSON_NAME]" at bounding box center [594, 361] width 92 height 24
click at [926, 633] on span "Confirm Start" at bounding box center [922, 639] width 104 height 13
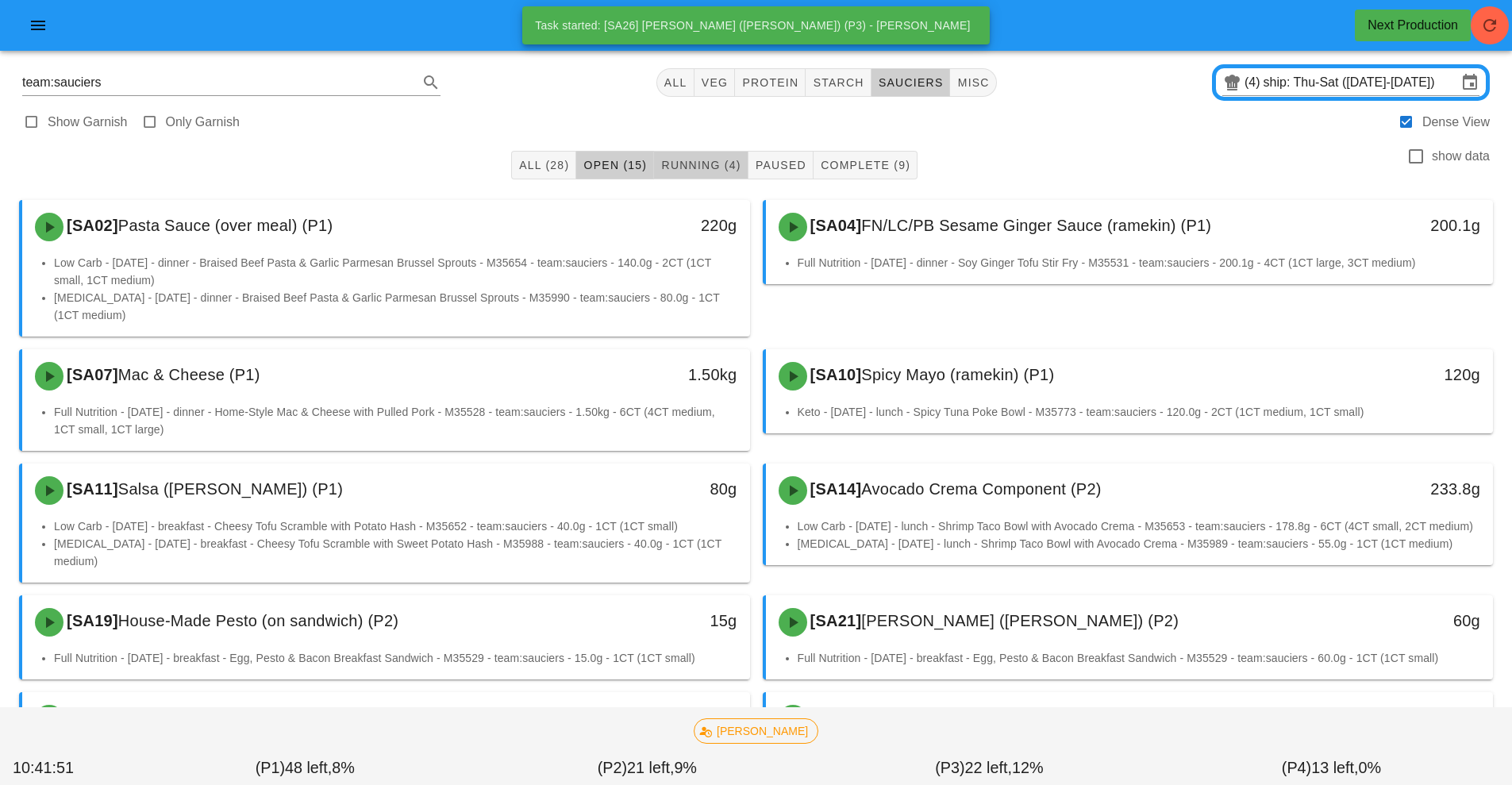
click at [688, 163] on span "Running (4)" at bounding box center [700, 165] width 80 height 13
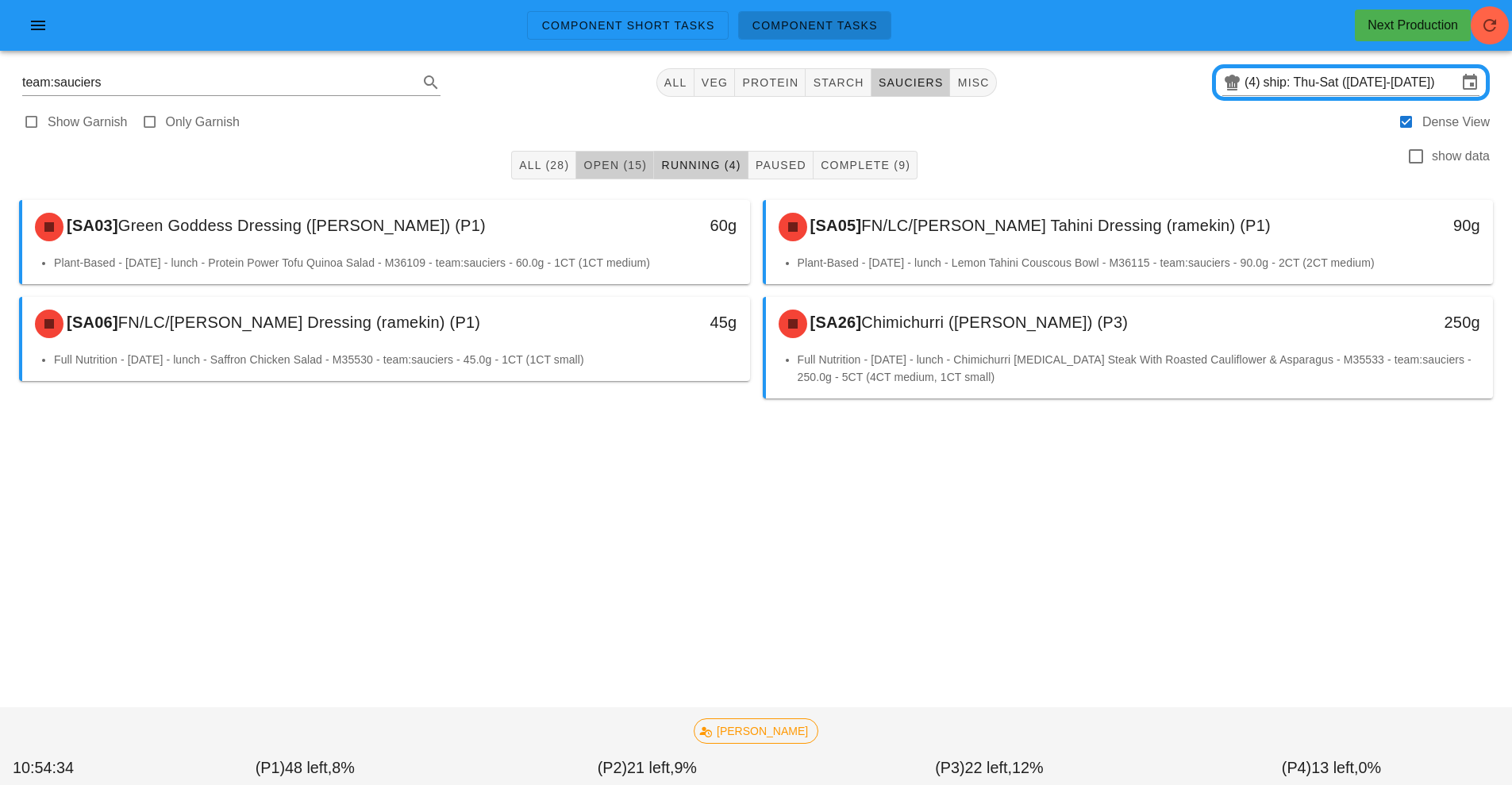
click at [605, 162] on span "Open (15)" at bounding box center [614, 165] width 65 height 13
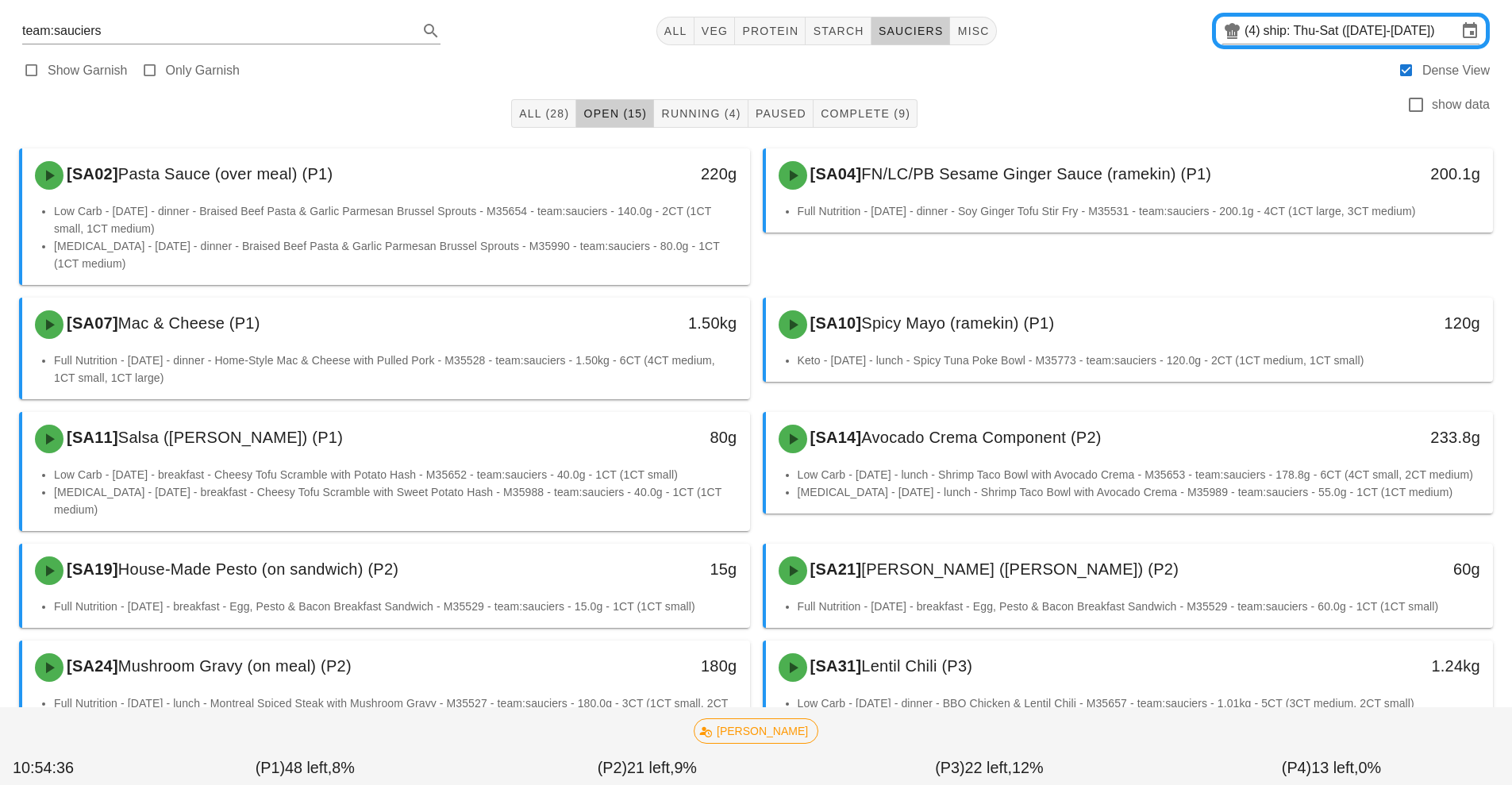
scroll to position [466, 0]
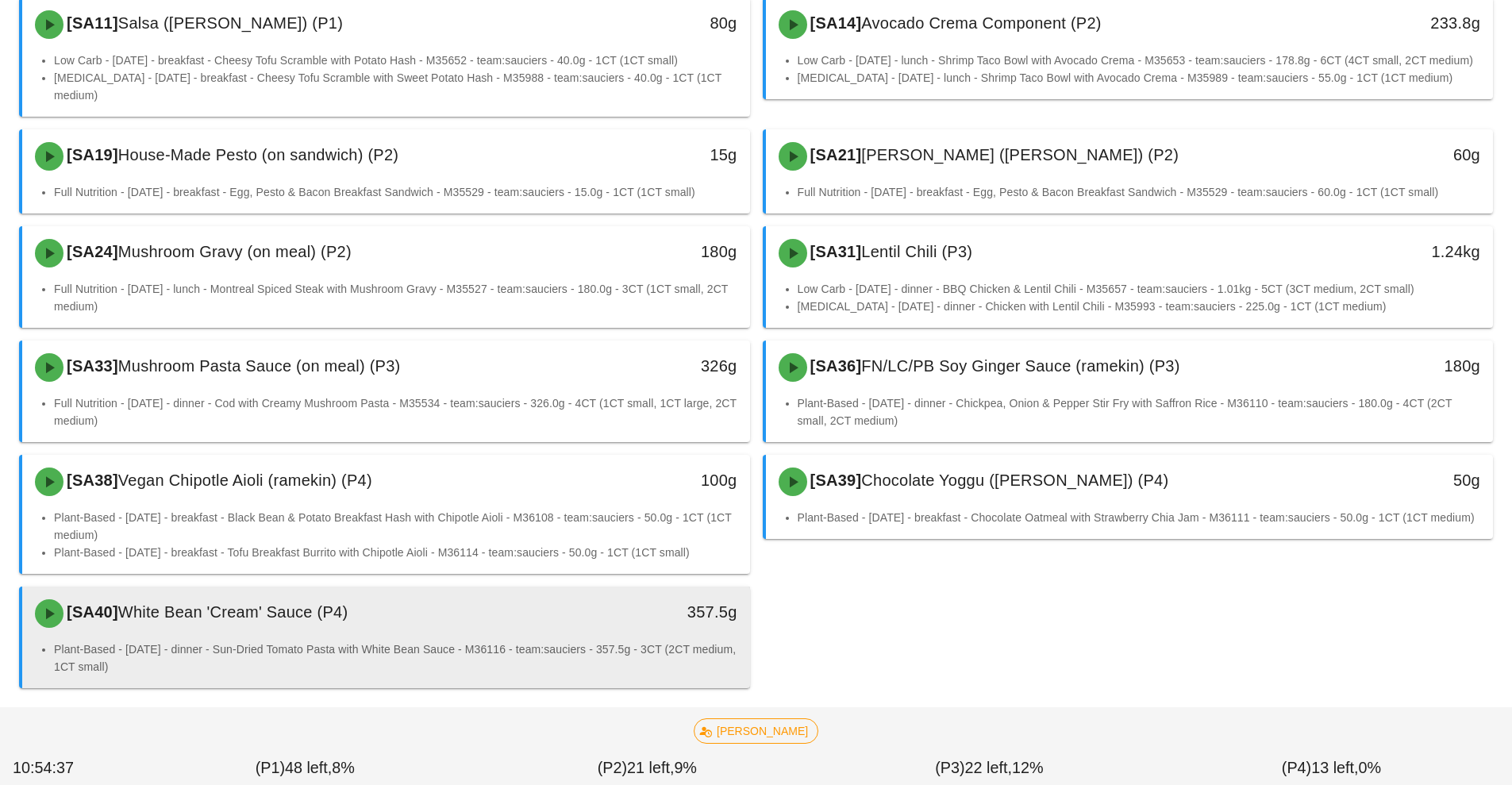
click at [535, 640] on li "Plant-Based - [DATE] - dinner - Sun-Dried Tomato Pasta with White Bean Sauce - …" at bounding box center [396, 658] width 684 height 35
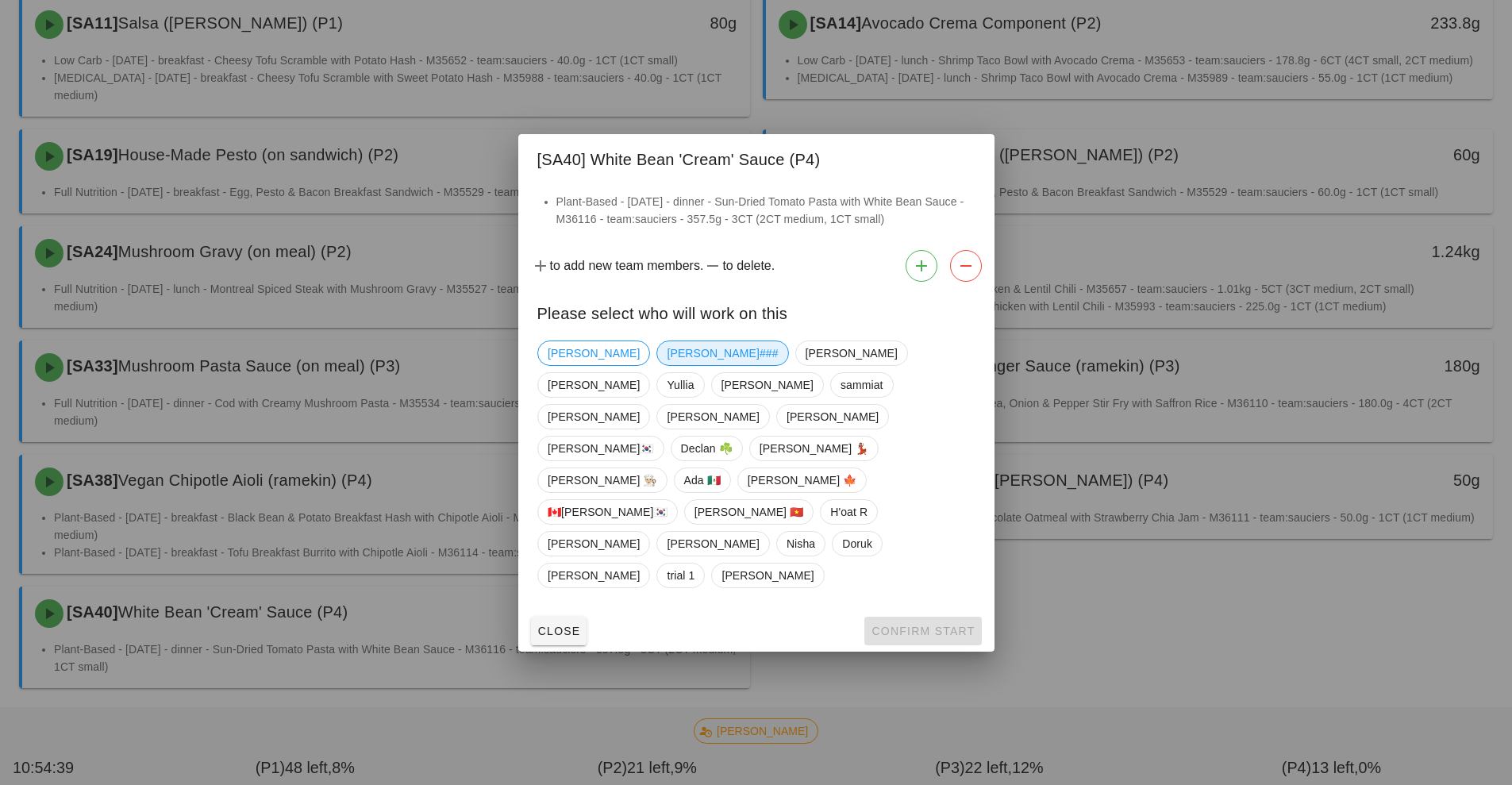
click at [667, 365] on span "[PERSON_NAME]###" at bounding box center [723, 353] width 112 height 24
click at [919, 624] on span "Confirm Start" at bounding box center [922, 631] width 104 height 13
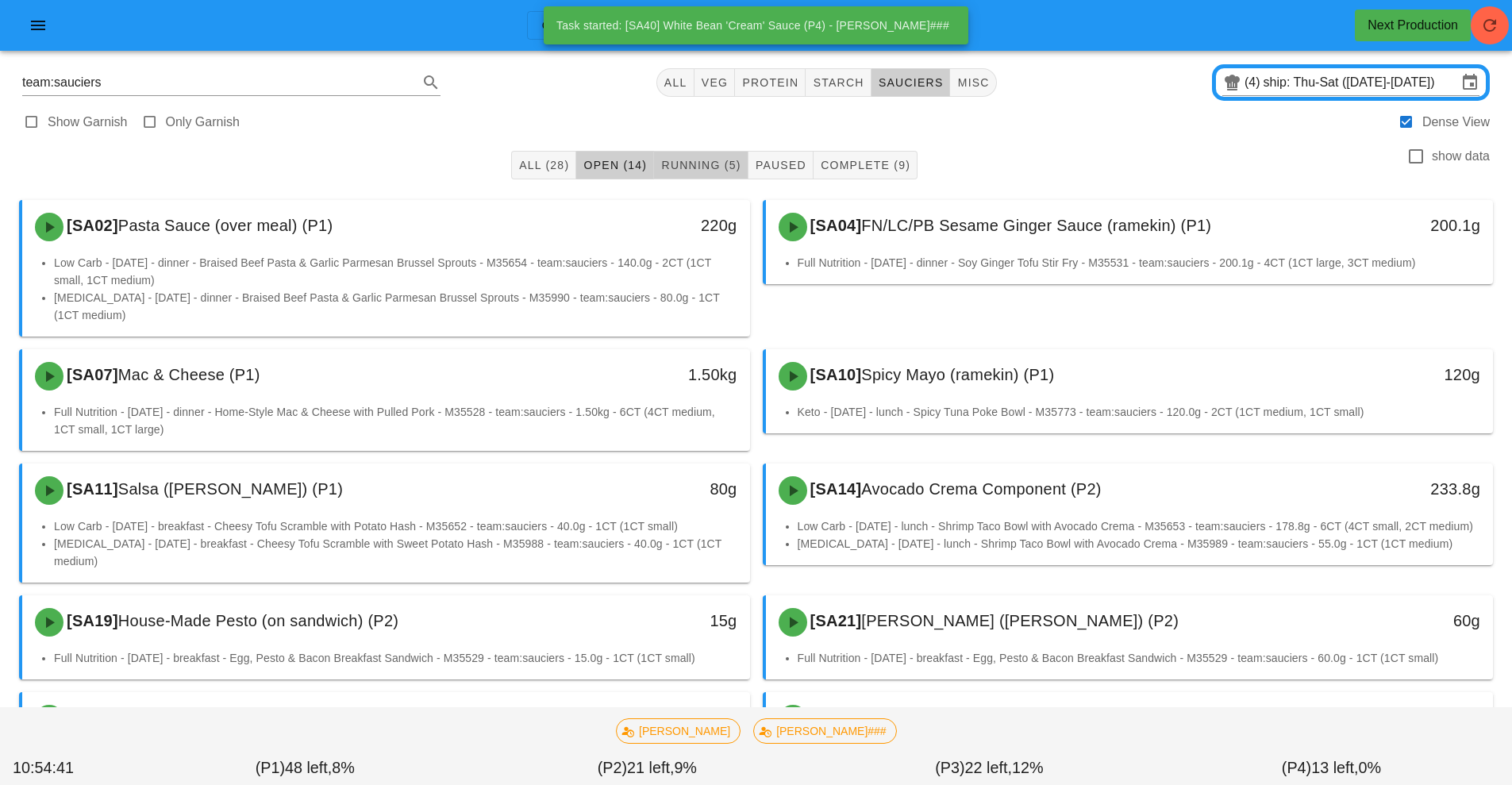
click at [716, 166] on span "Running (5)" at bounding box center [700, 165] width 80 height 13
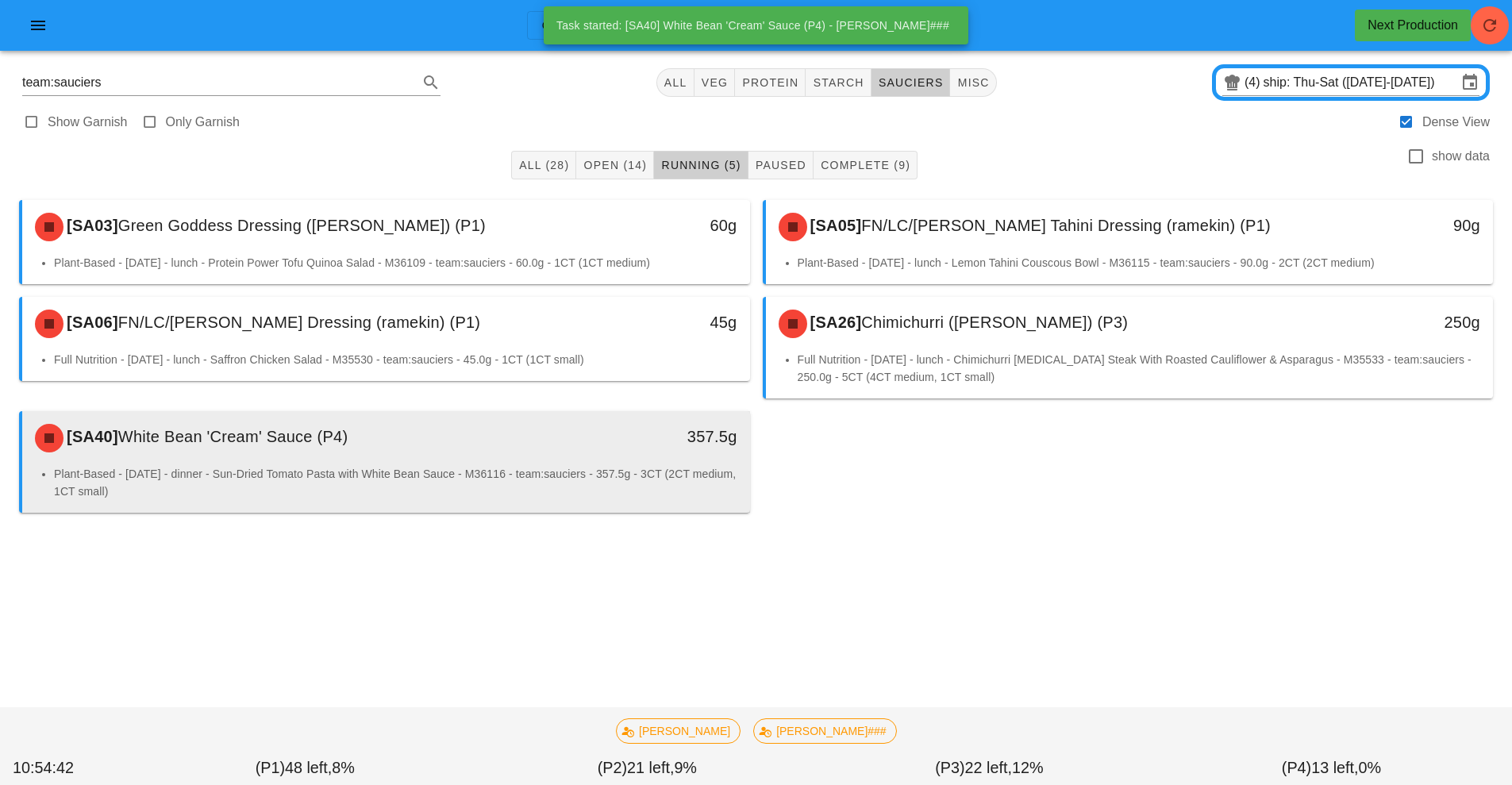
click at [595, 453] on div "357.5g" at bounding box center [656, 438] width 180 height 48
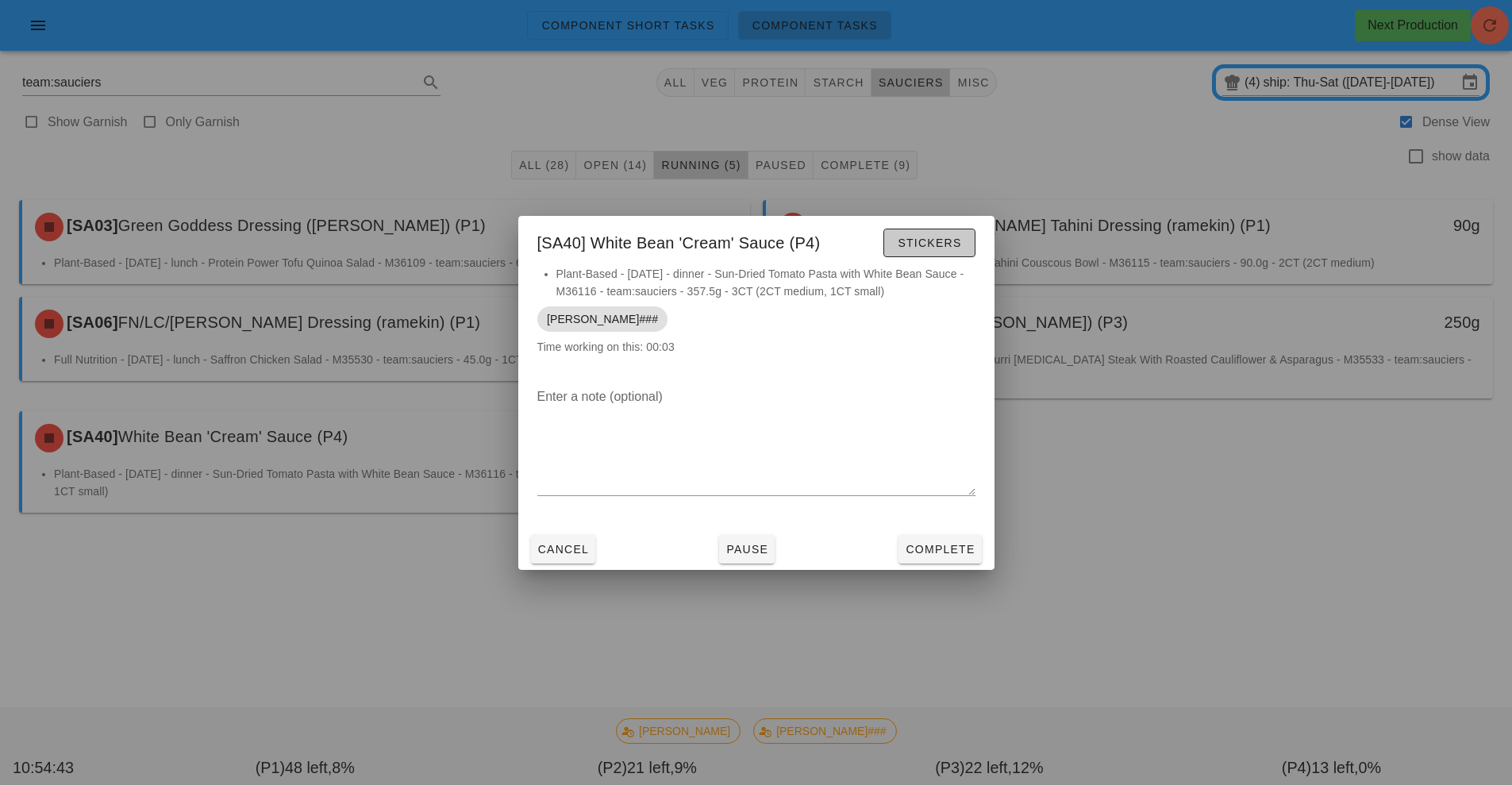
click at [936, 244] on span "Stickers" at bounding box center [929, 243] width 65 height 13
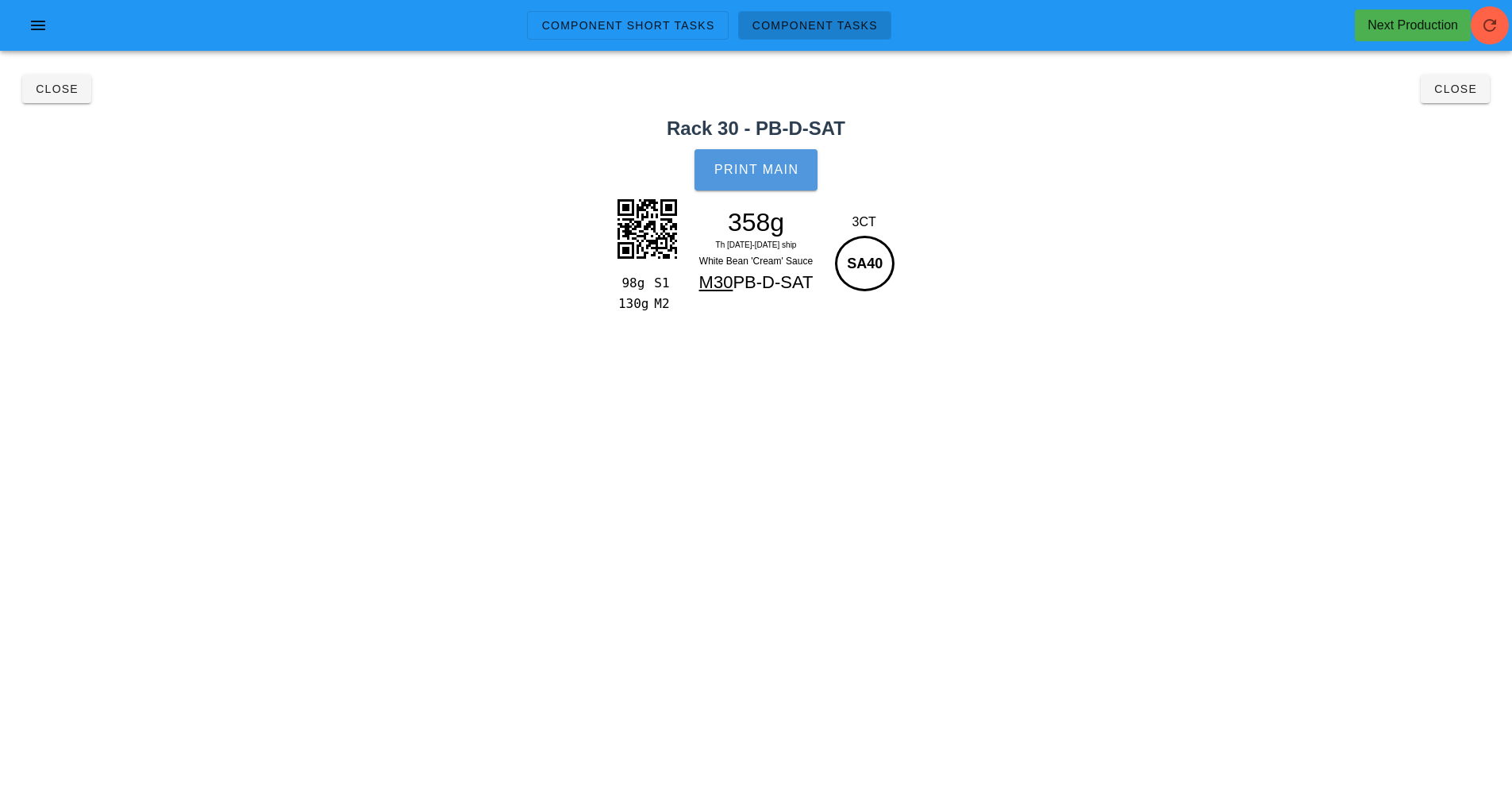
click at [759, 189] on button "Print Main" at bounding box center [755, 170] width 122 height 41
click at [64, 86] on span "Close" at bounding box center [57, 89] width 44 height 13
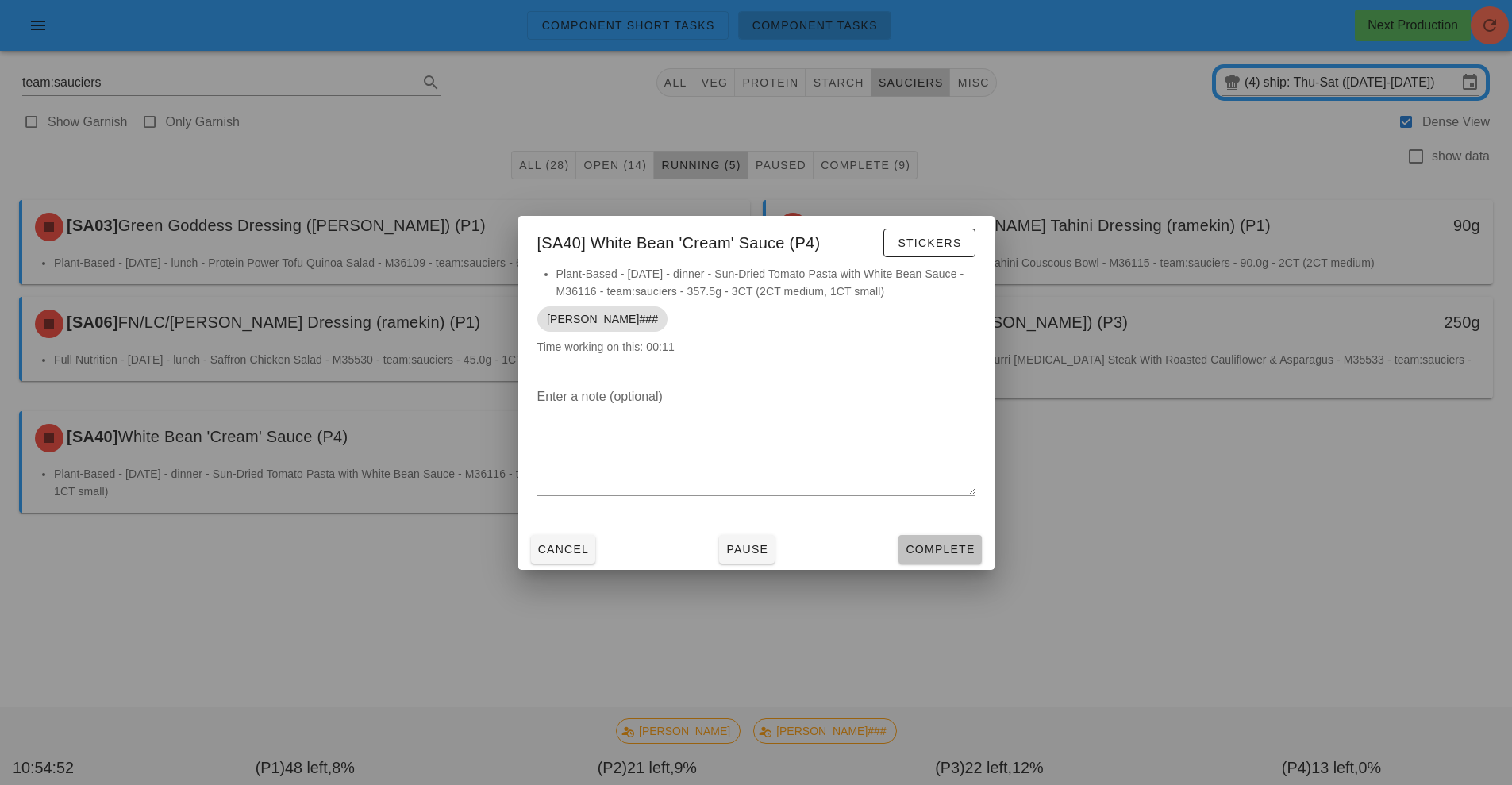
click at [958, 545] on span "Complete" at bounding box center [940, 549] width 70 height 13
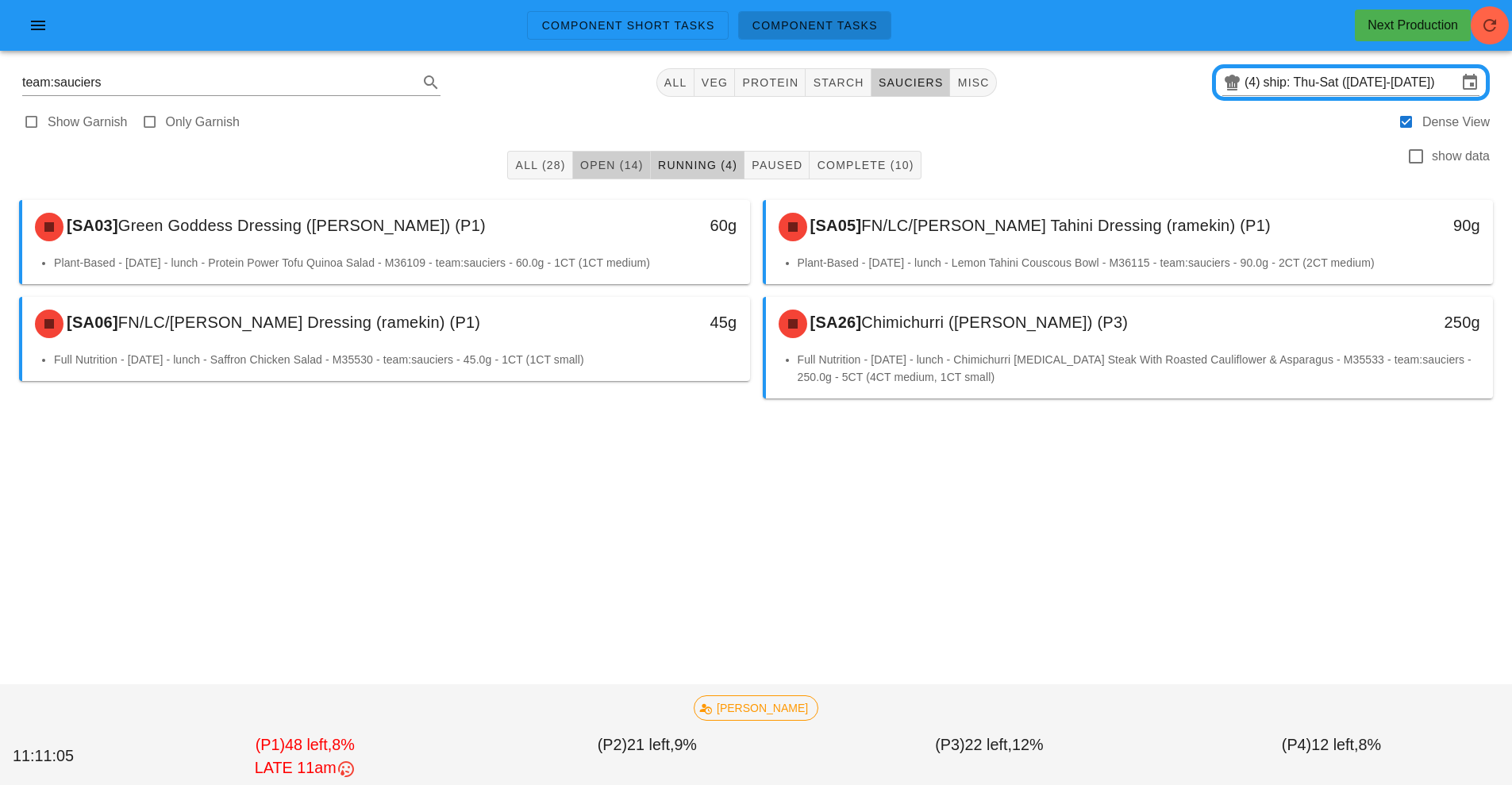
click at [610, 175] on button "Open (14)" at bounding box center [612, 165] width 78 height 29
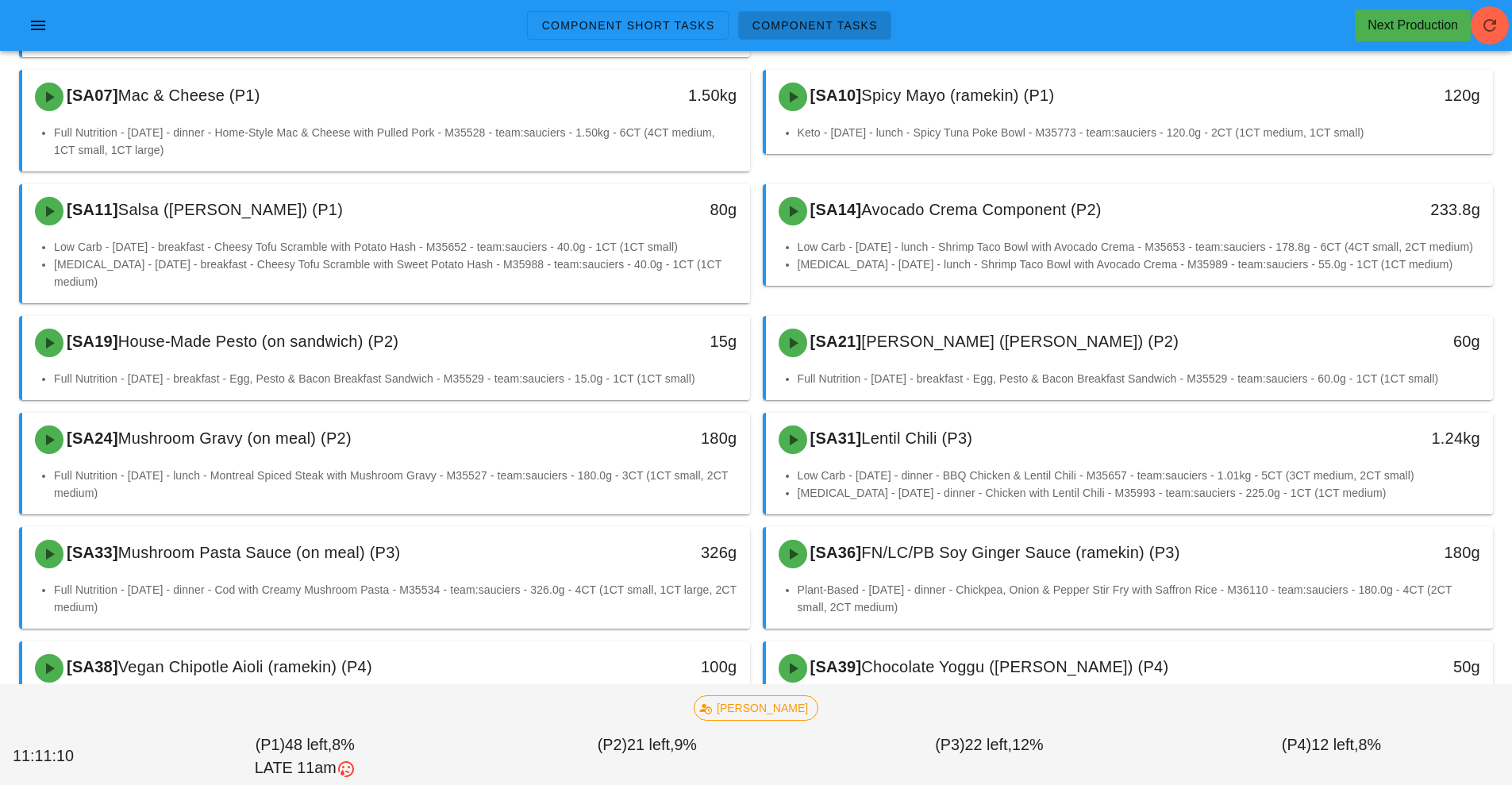
scroll to position [274, 0]
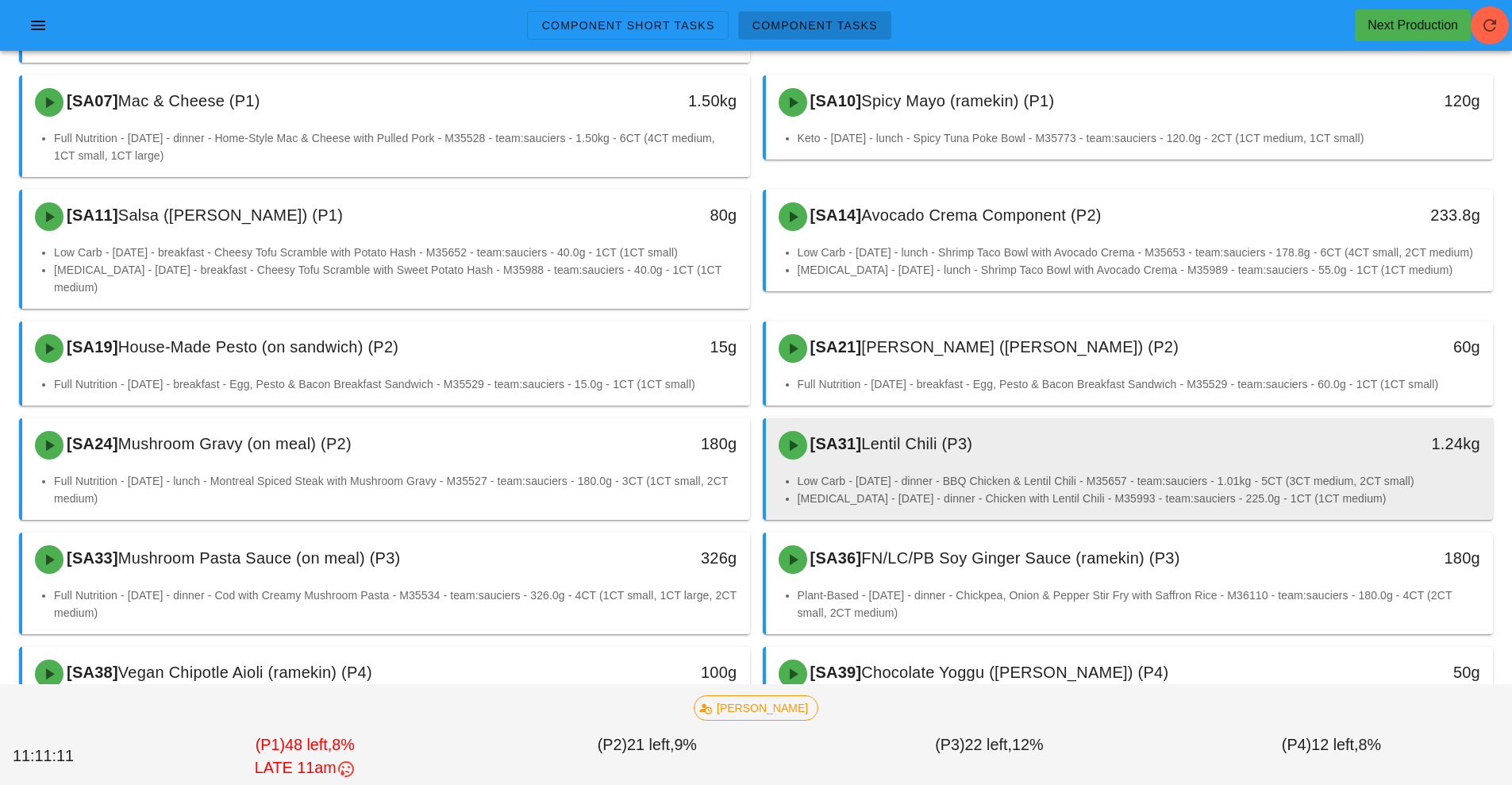
click at [908, 453] on div "[SA31] Lentil Chili (P3) 1.24kg" at bounding box center [1130, 445] width 728 height 54
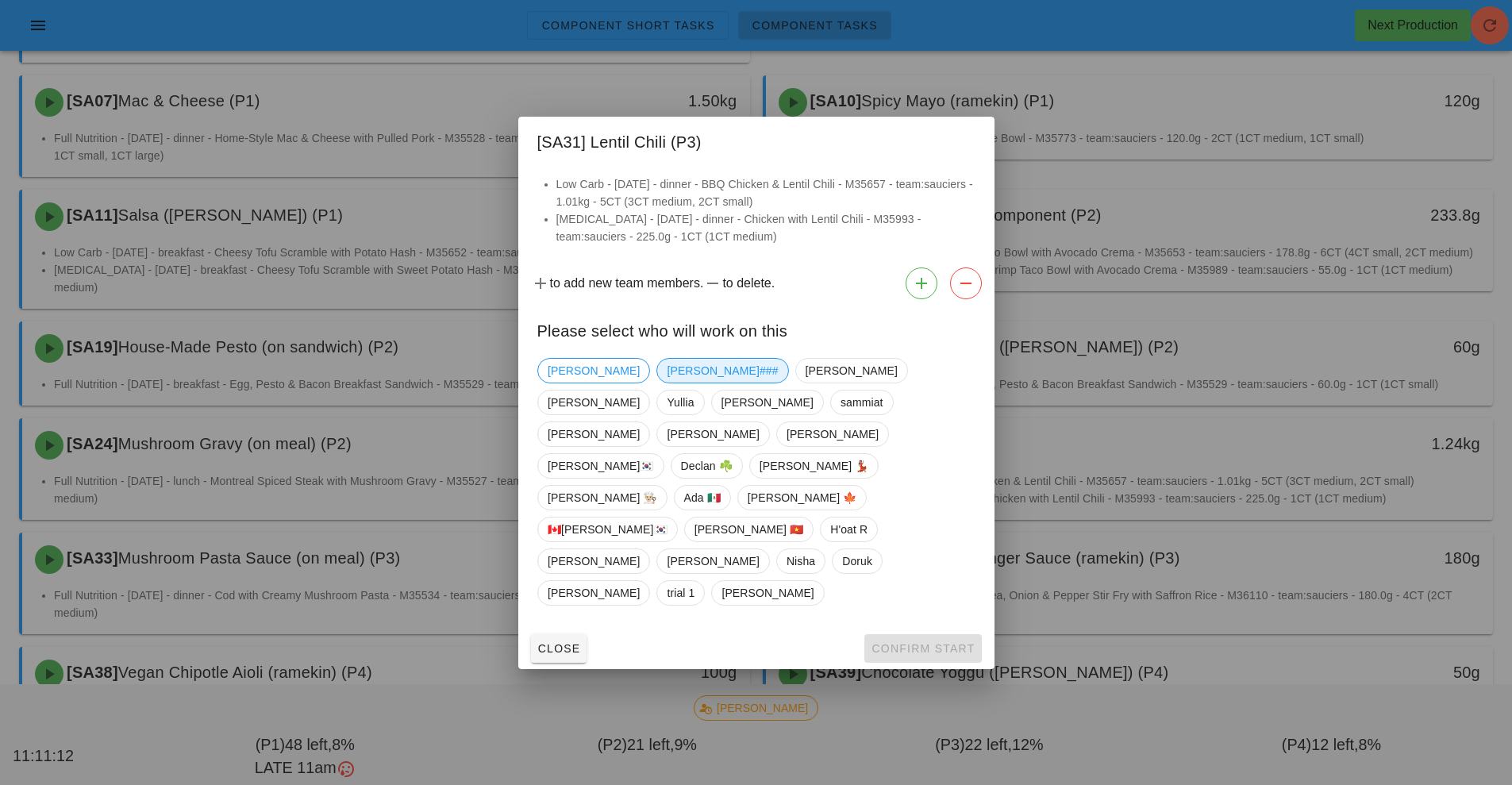
click at [667, 382] on span "[PERSON_NAME]###" at bounding box center [723, 370] width 112 height 24
click at [890, 642] on span "Confirm Start" at bounding box center [922, 648] width 104 height 13
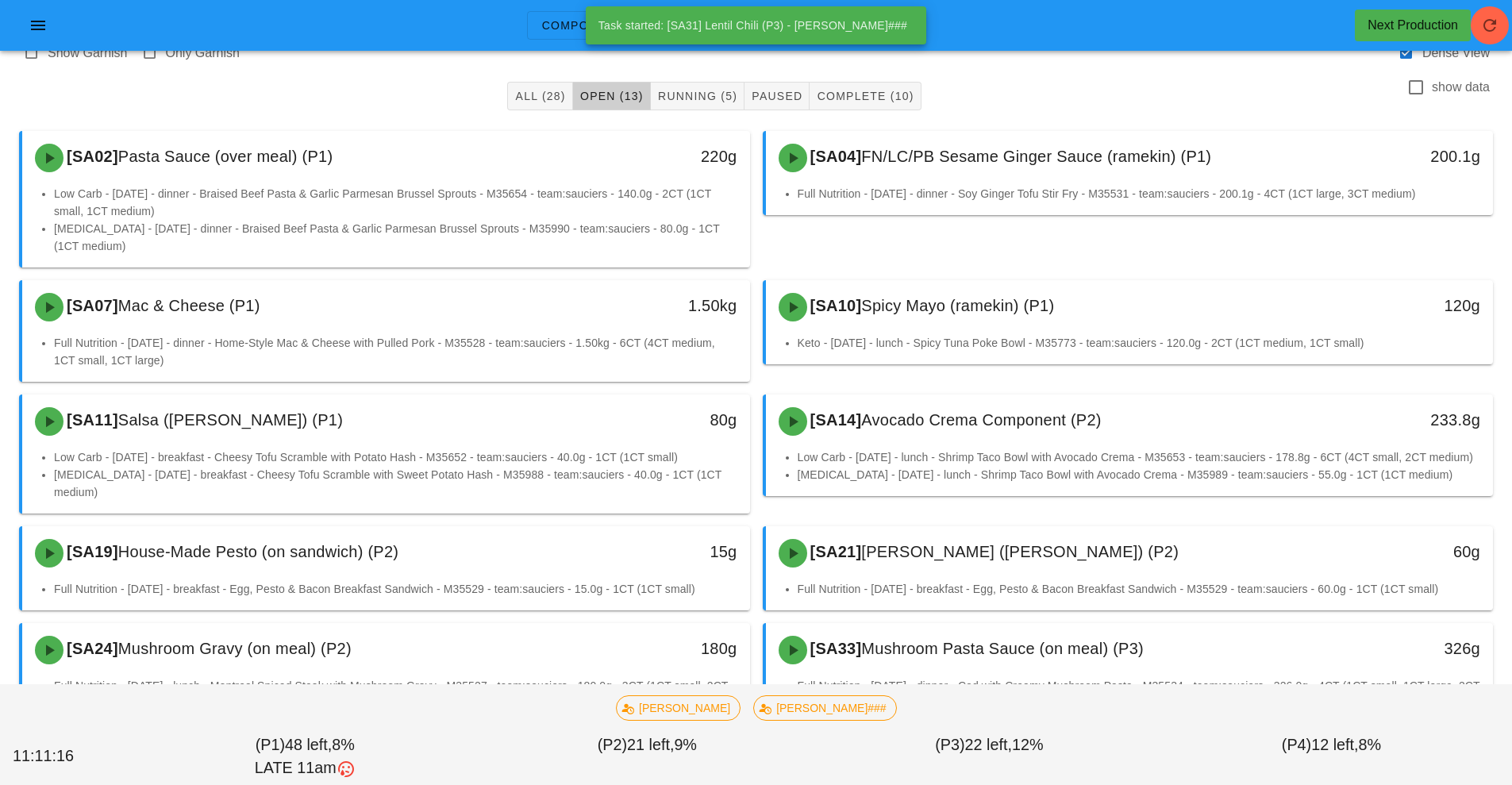
scroll to position [62, 0]
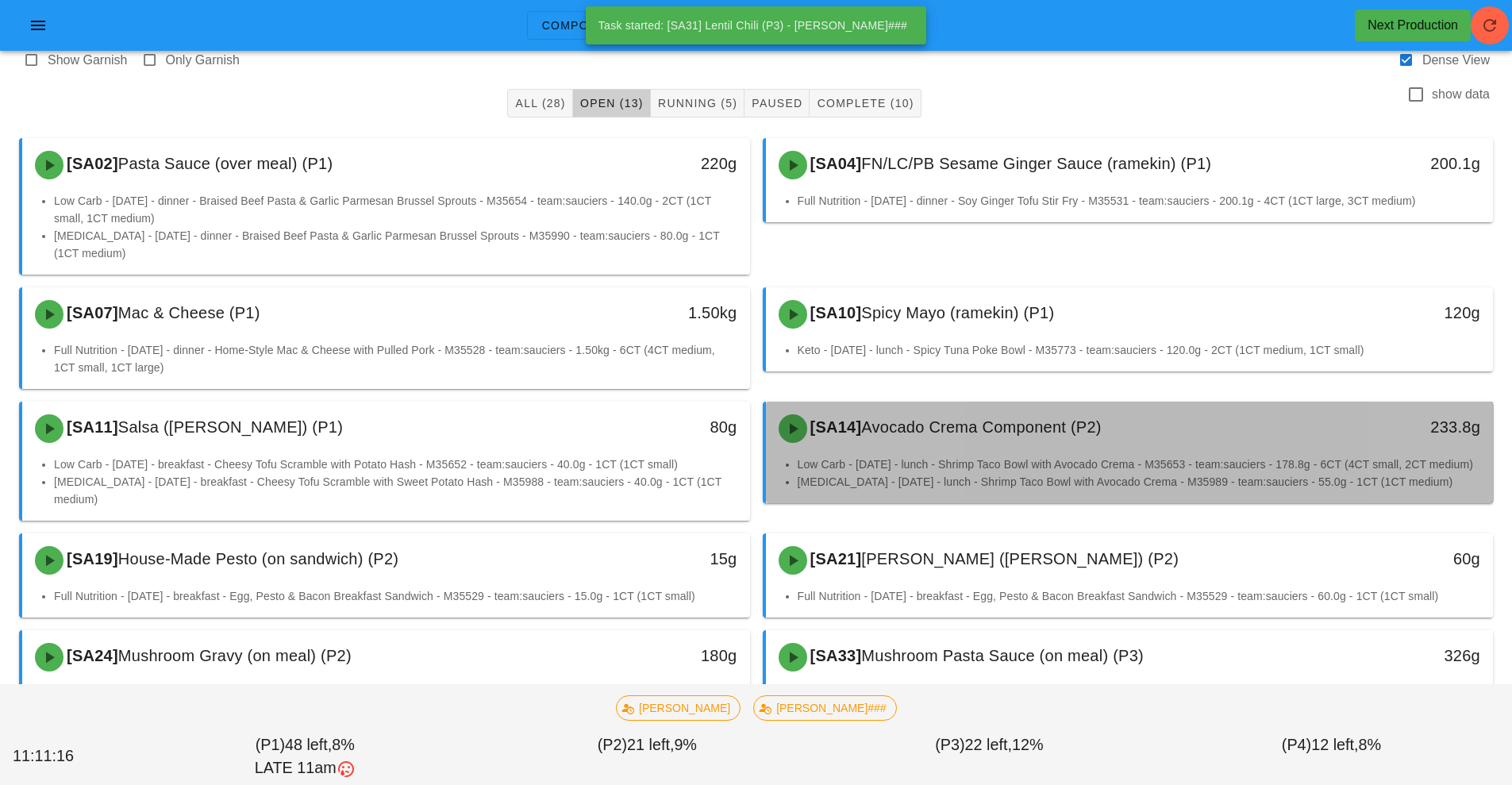
click at [926, 443] on div "[SA14] Avocado Crema Component (P2)" at bounding box center [1040, 428] width 541 height 48
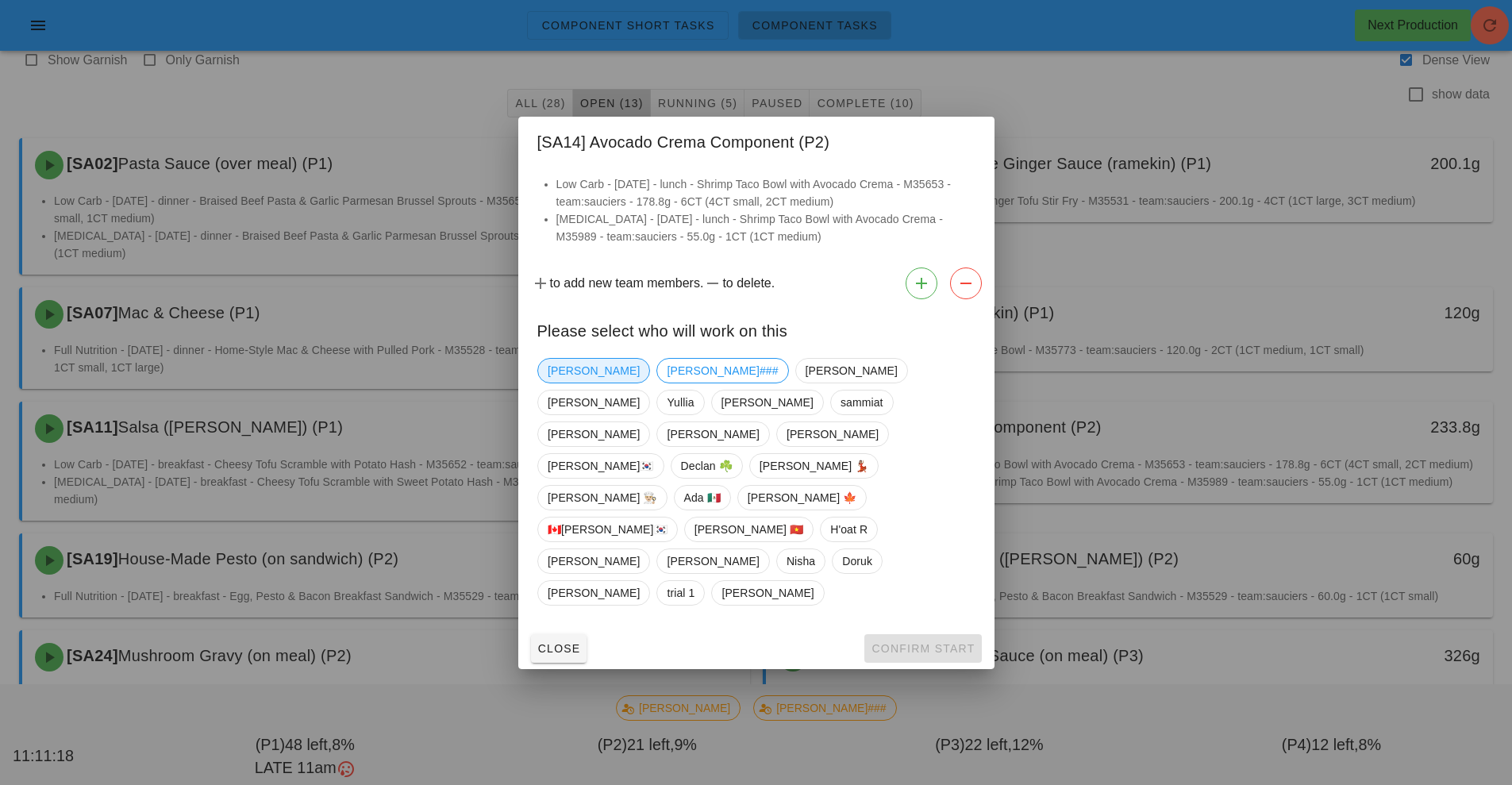
click at [559, 382] on span "[PERSON_NAME]" at bounding box center [594, 370] width 92 height 24
click at [915, 642] on span "Confirm Start" at bounding box center [922, 648] width 104 height 13
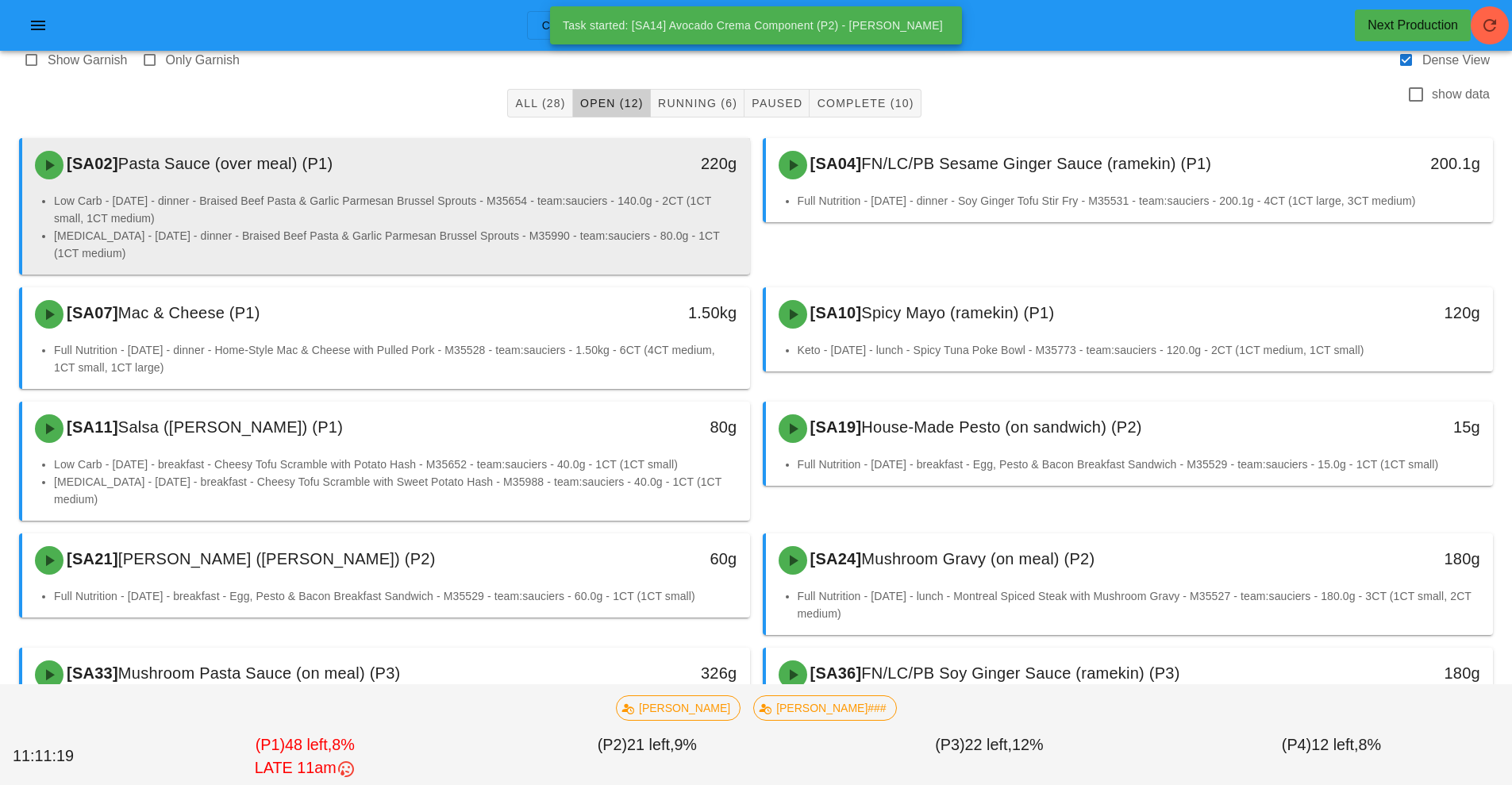
click at [519, 209] on li "Low Carb - [DATE] - dinner - Braised Beef Pasta & Garlic Parmesan Brussel Sprou…" at bounding box center [396, 209] width 684 height 35
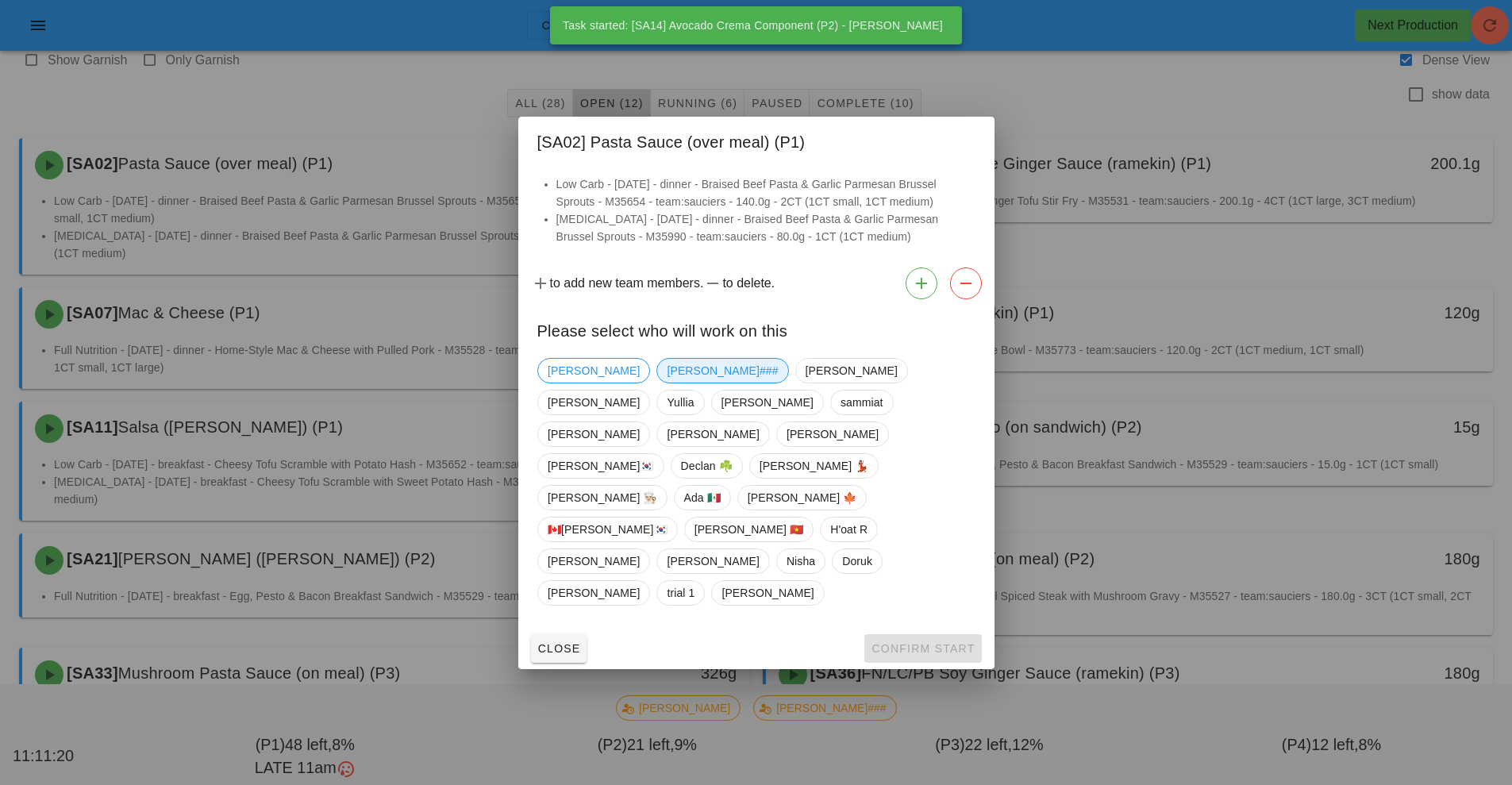
click at [667, 382] on span "[PERSON_NAME]###" at bounding box center [723, 370] width 112 height 24
click at [907, 642] on span "Confirm Start" at bounding box center [922, 648] width 104 height 13
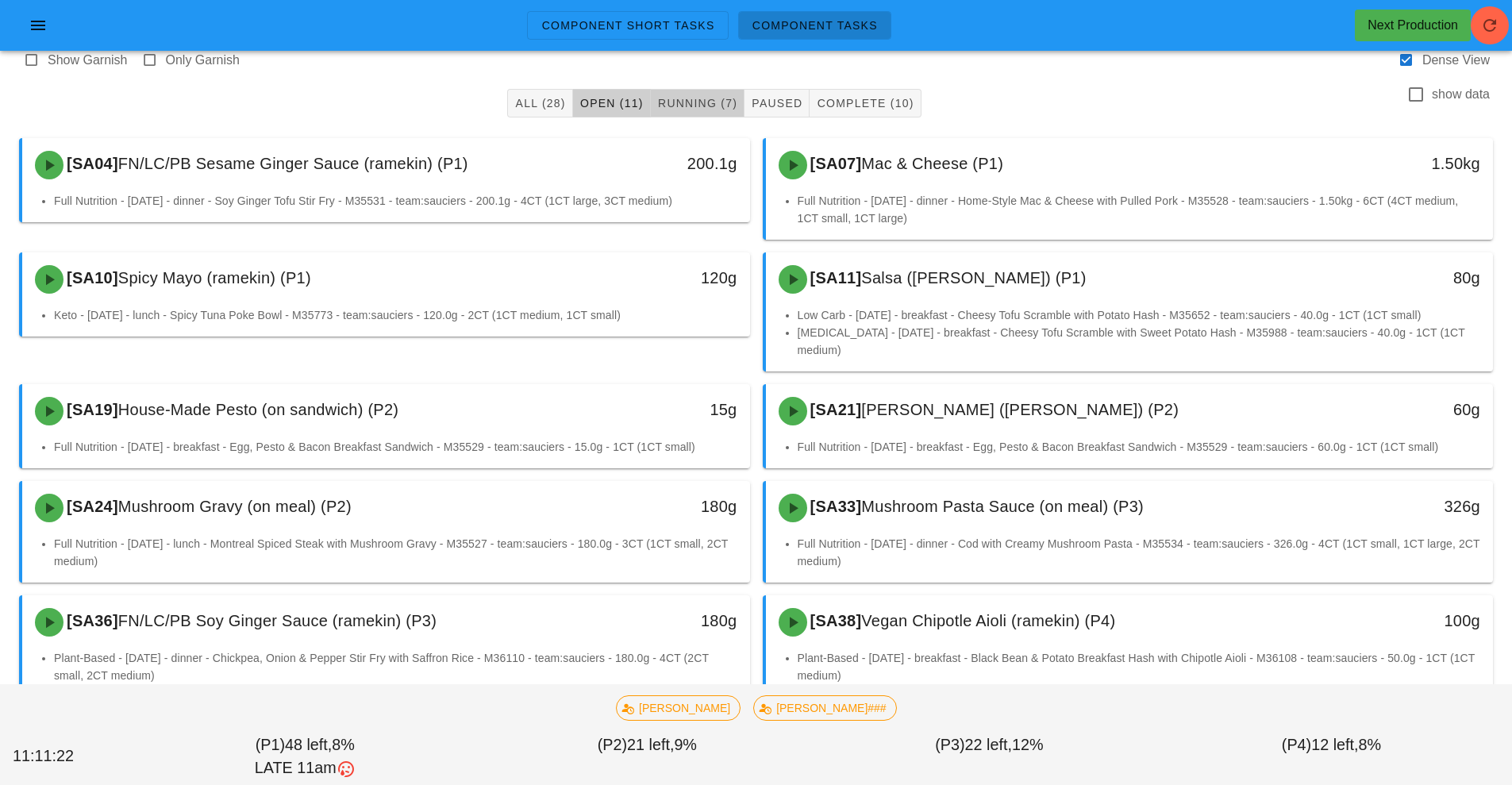
click at [723, 107] on span "Running (7)" at bounding box center [697, 103] width 80 height 13
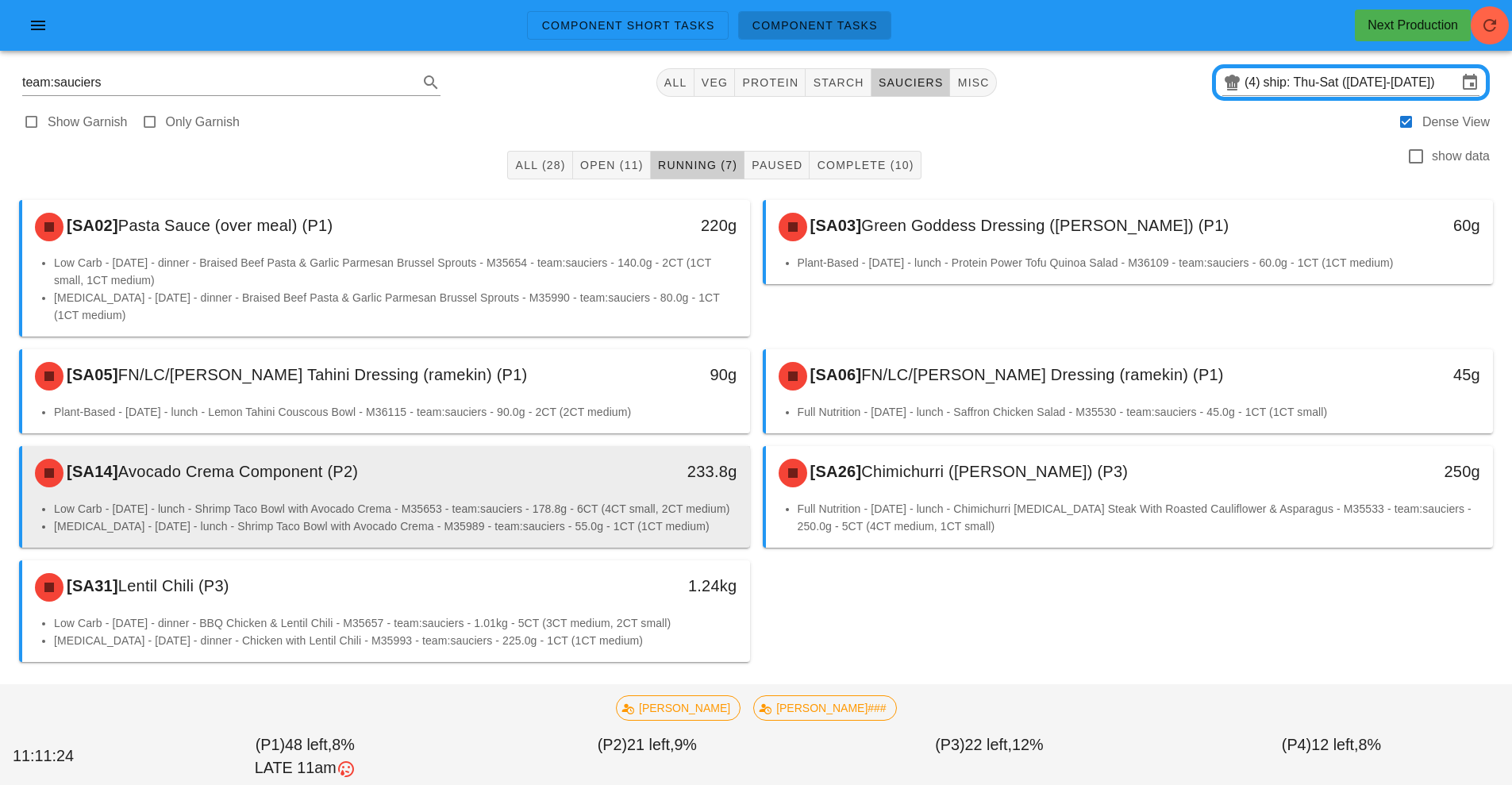
click at [637, 495] on div "233.8g" at bounding box center [656, 473] width 180 height 48
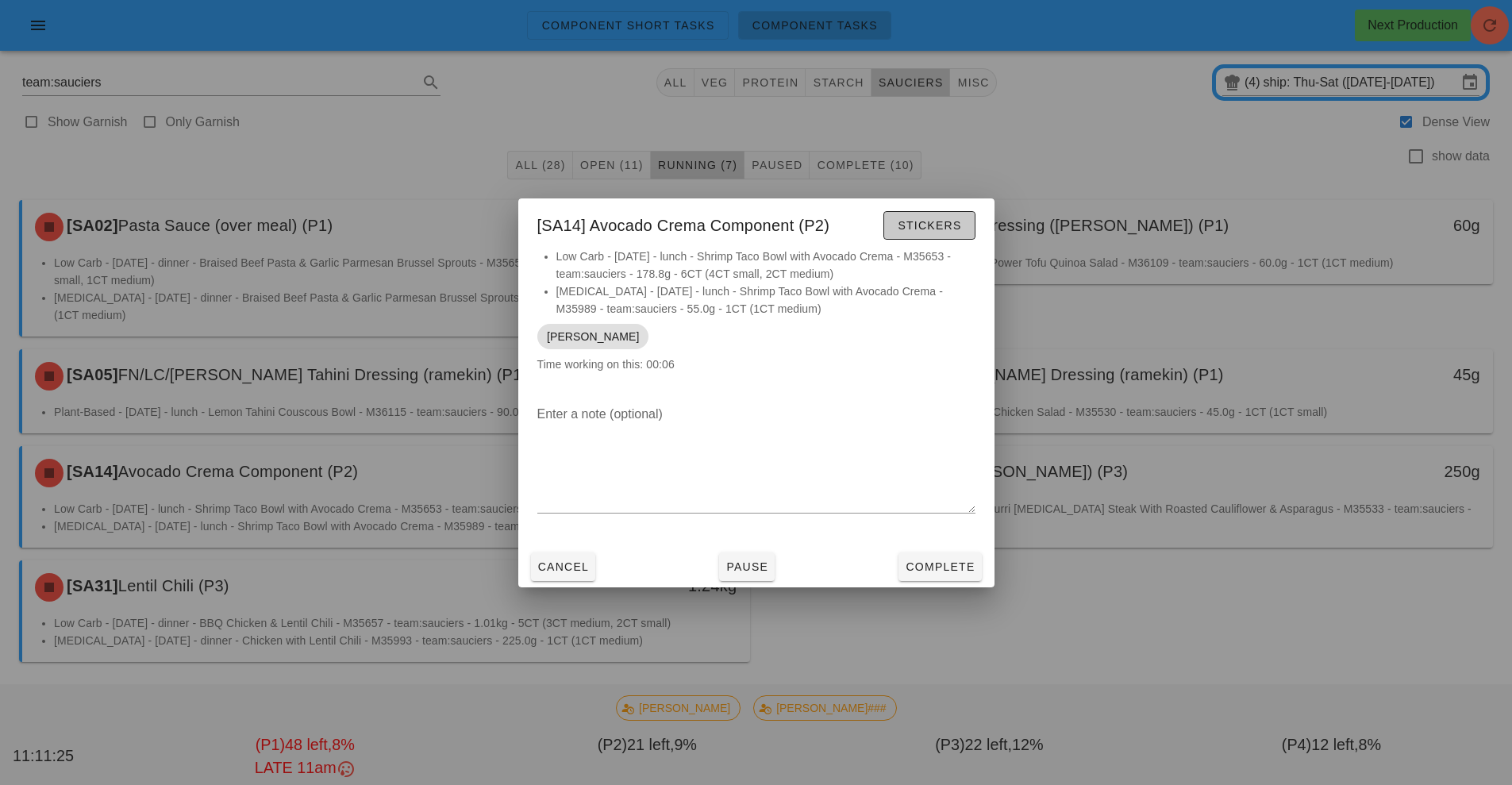
click at [930, 228] on span "Stickers" at bounding box center [929, 225] width 65 height 13
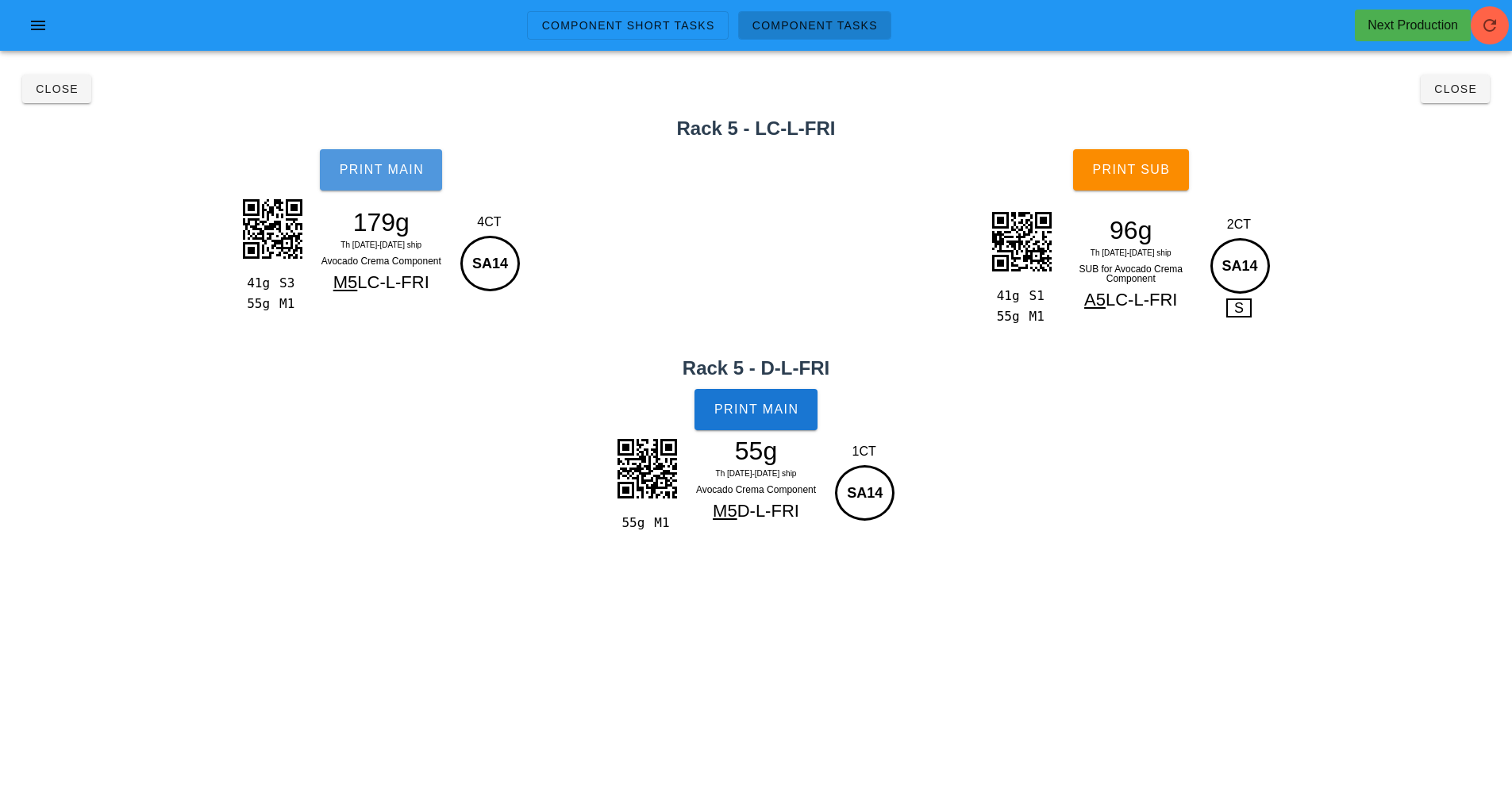
click at [409, 168] on span "Print Main" at bounding box center [382, 170] width 86 height 14
click at [770, 408] on span "Print Main" at bounding box center [757, 409] width 86 height 14
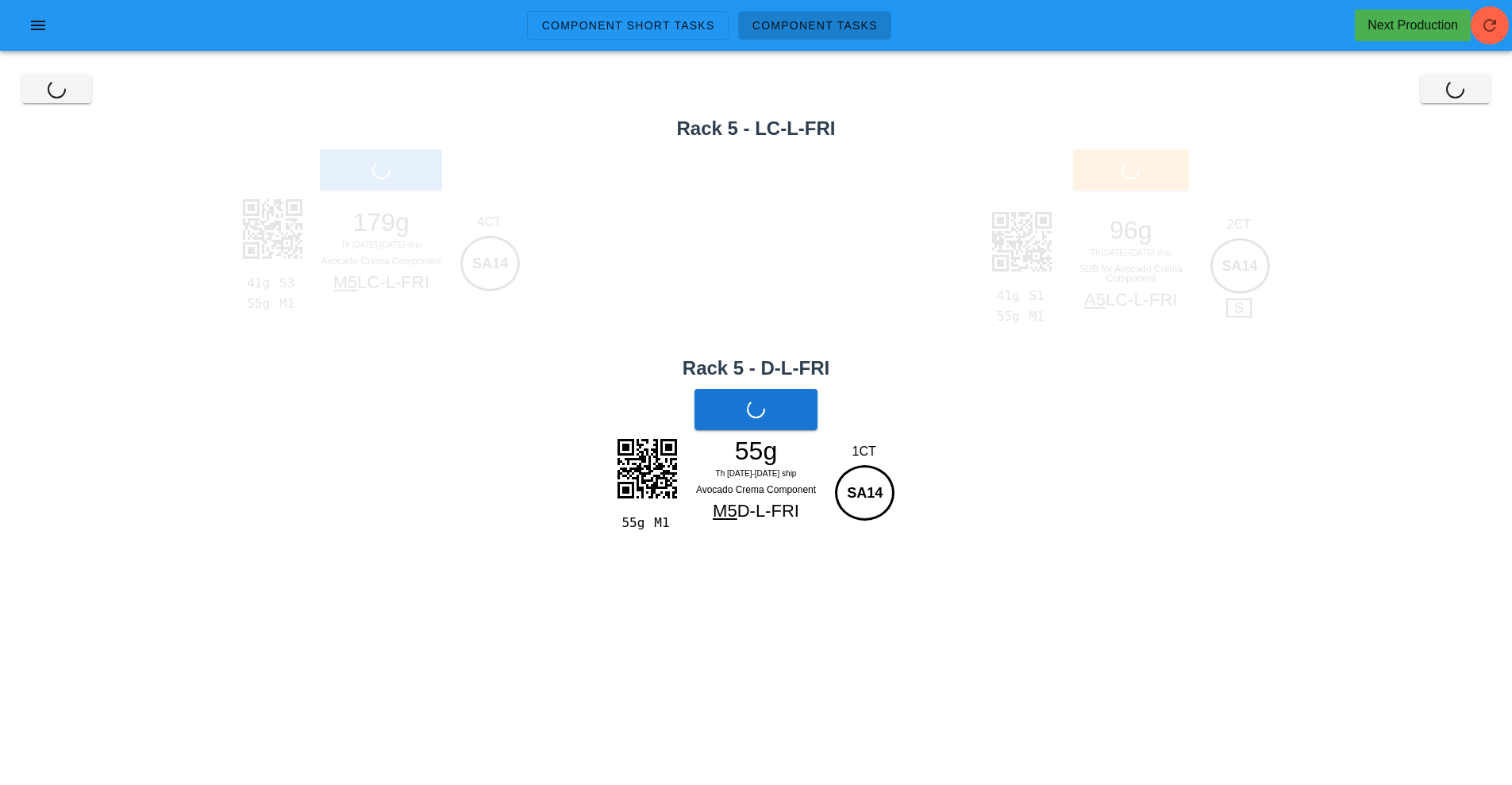
click at [1126, 189] on div "Print Sub" at bounding box center [1132, 170] width 763 height 61
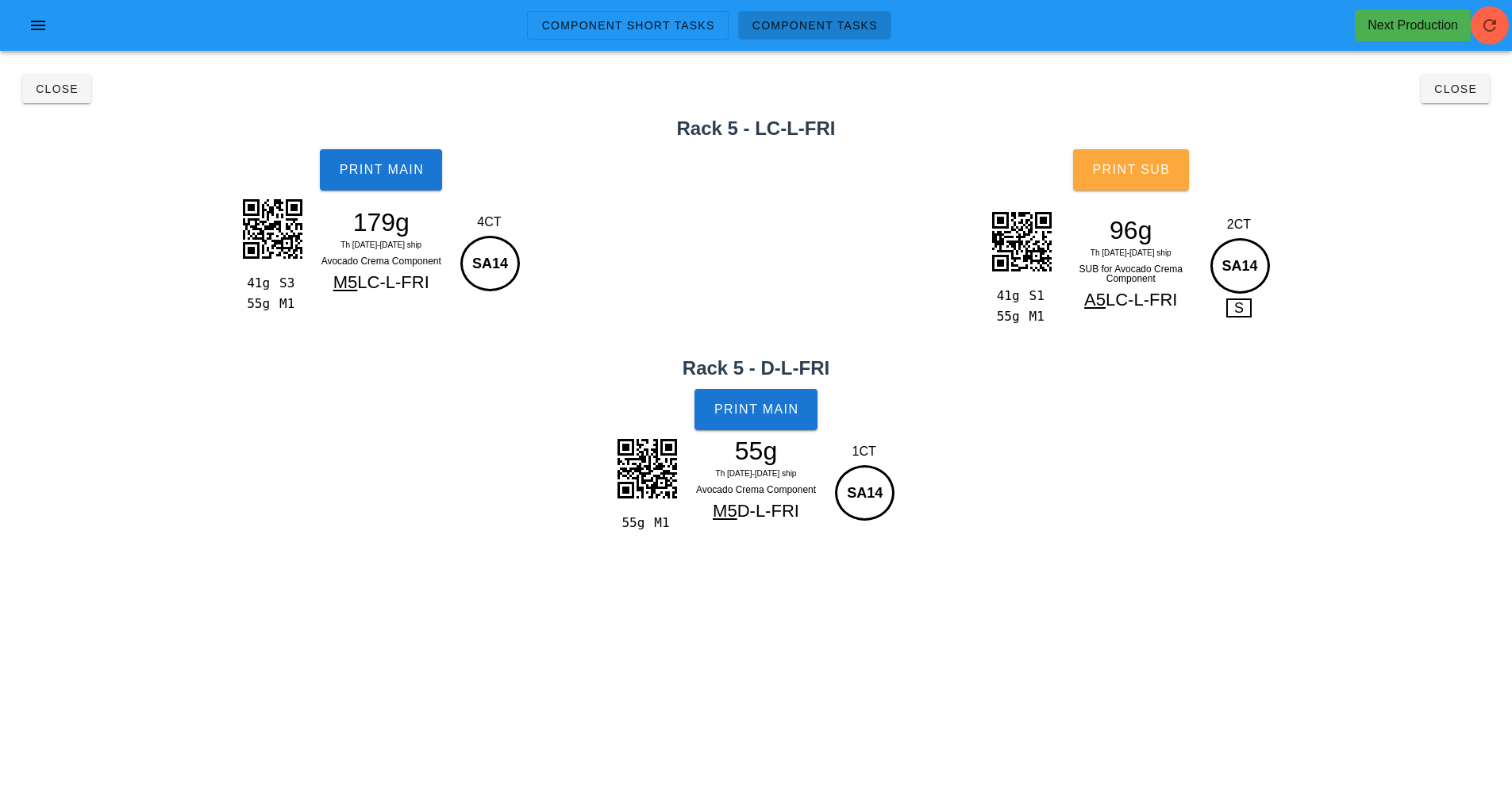
click at [1135, 162] on span "Print Sub" at bounding box center [1130, 170] width 79 height 14
click at [74, 96] on button "Close" at bounding box center [57, 89] width 69 height 29
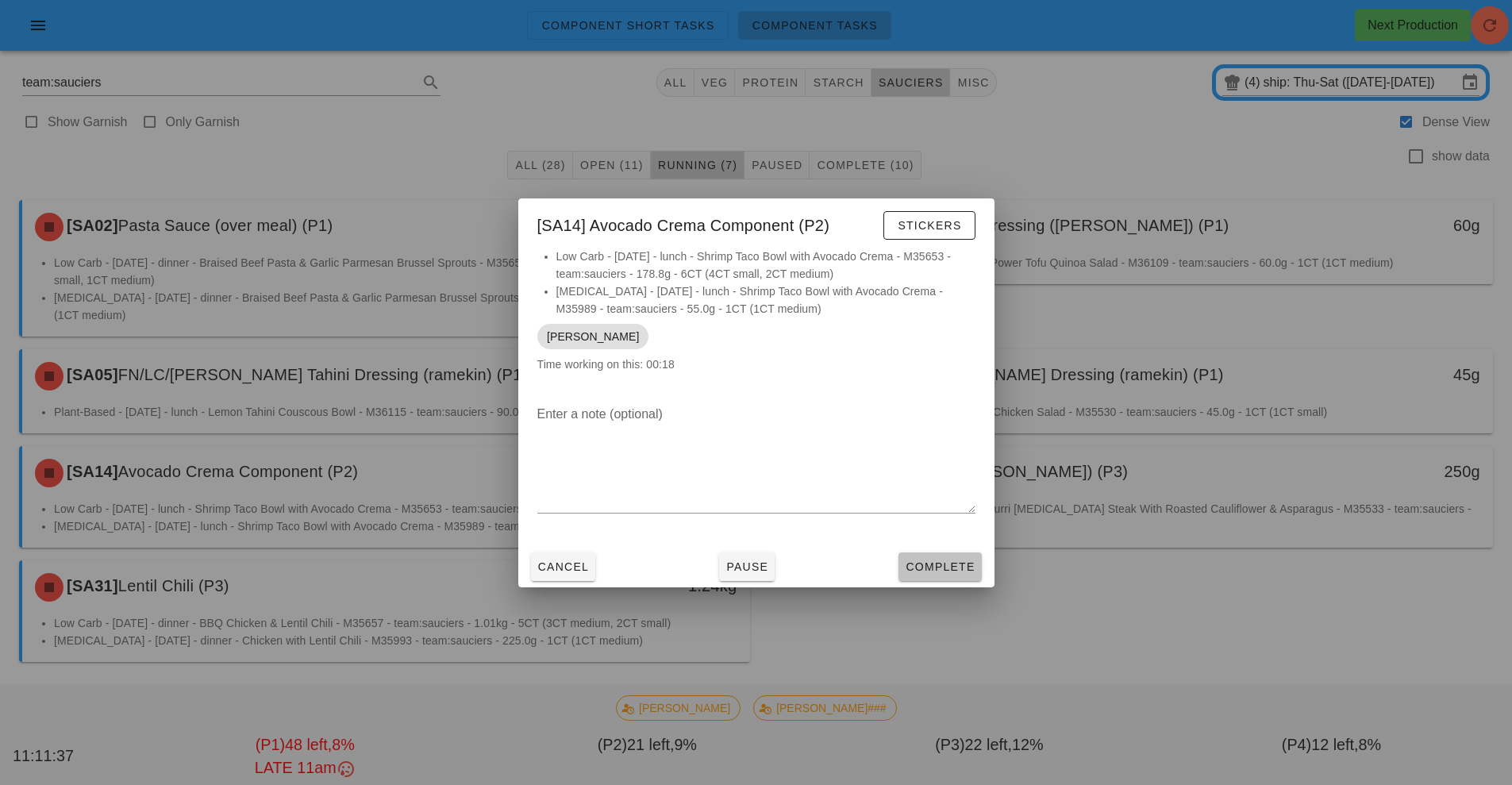
click at [954, 580] on button "Complete" at bounding box center [940, 567] width 83 height 29
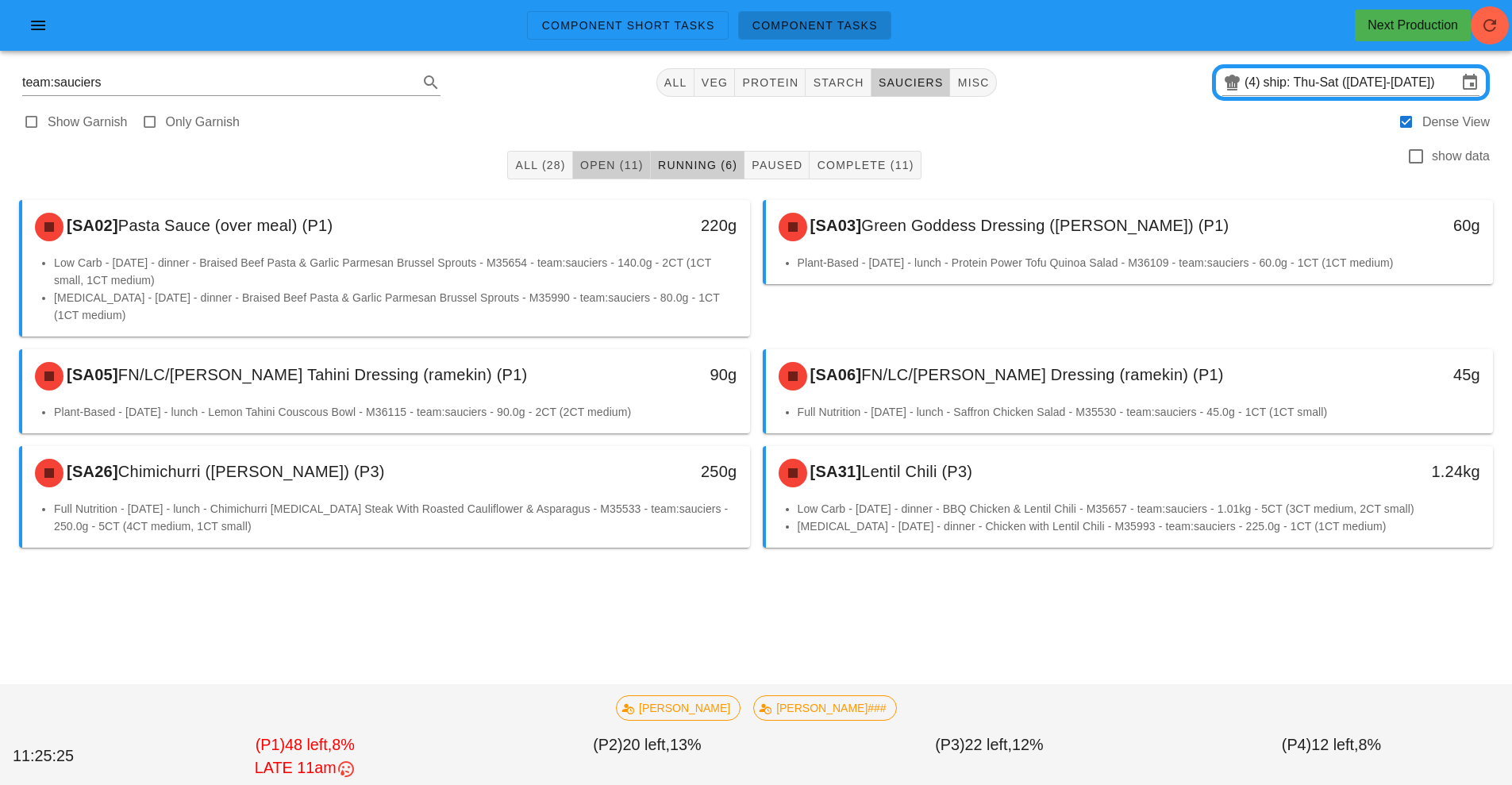
click at [603, 162] on span "Open (11)" at bounding box center [611, 165] width 65 height 13
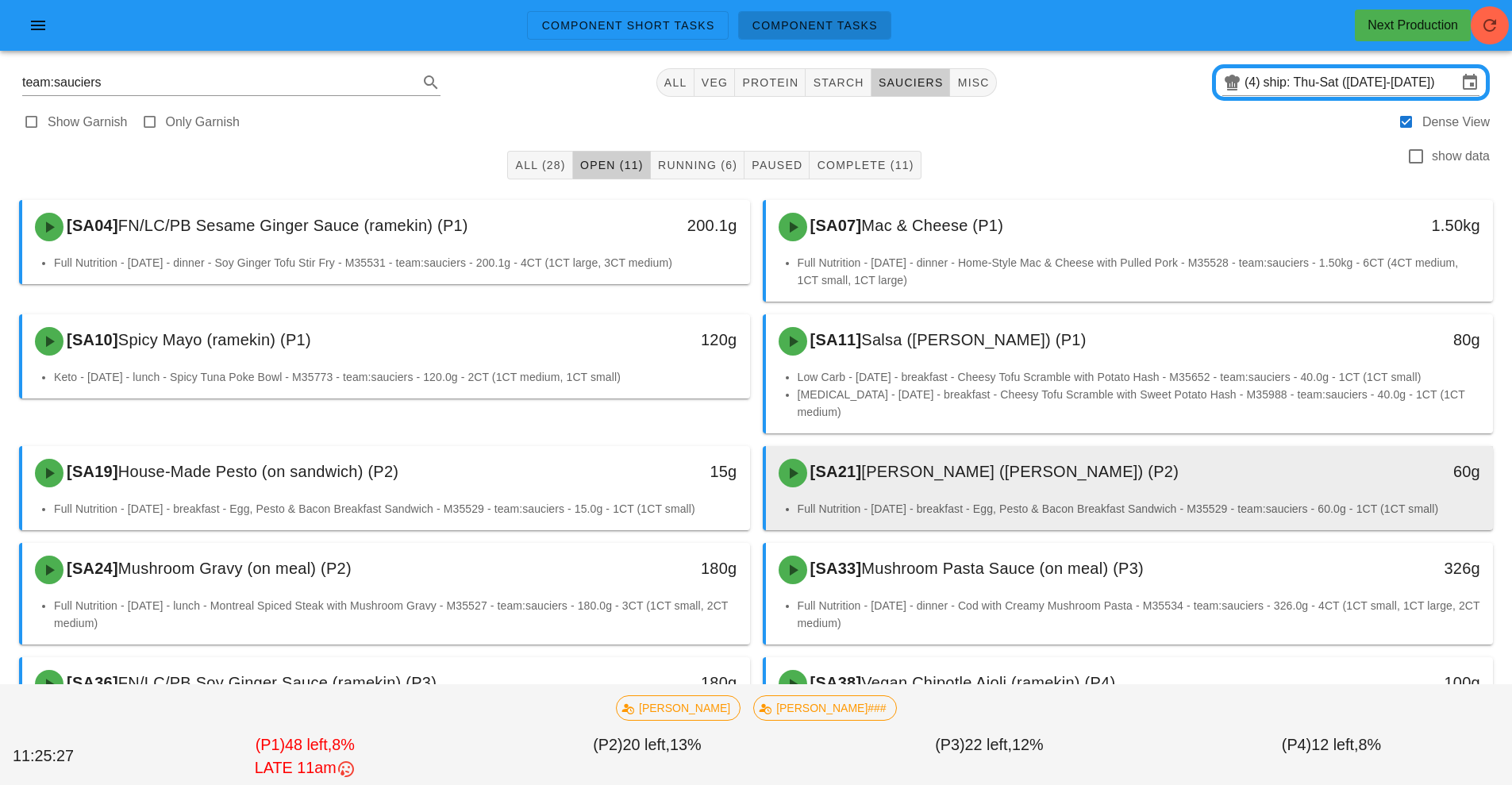
click at [961, 470] on div "[SA21] [PERSON_NAME] ([PERSON_NAME]) (P2)" at bounding box center [1040, 473] width 541 height 48
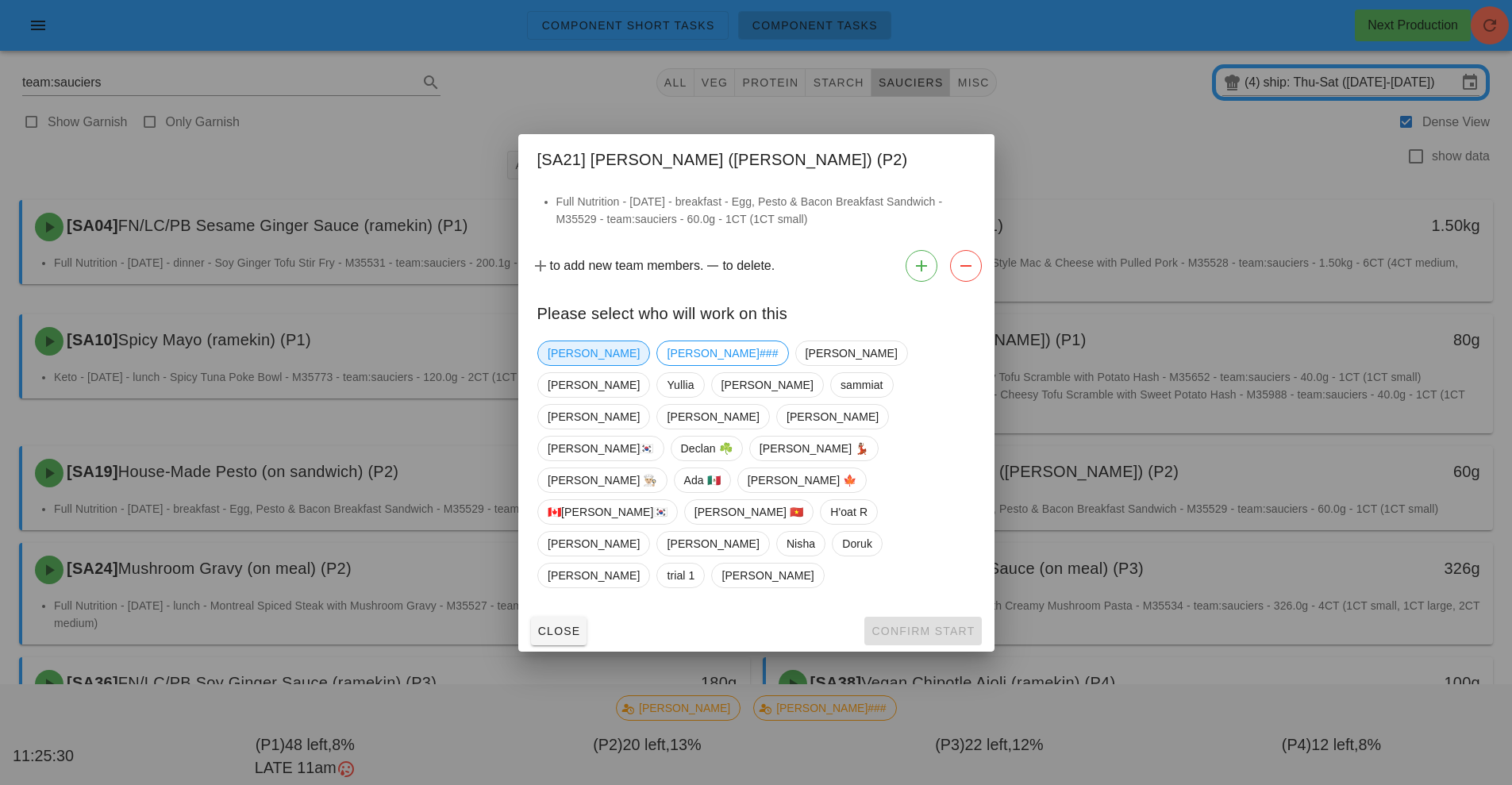
click at [560, 365] on span "[PERSON_NAME]" at bounding box center [594, 353] width 92 height 24
click at [904, 624] on span "Confirm Start" at bounding box center [922, 631] width 104 height 13
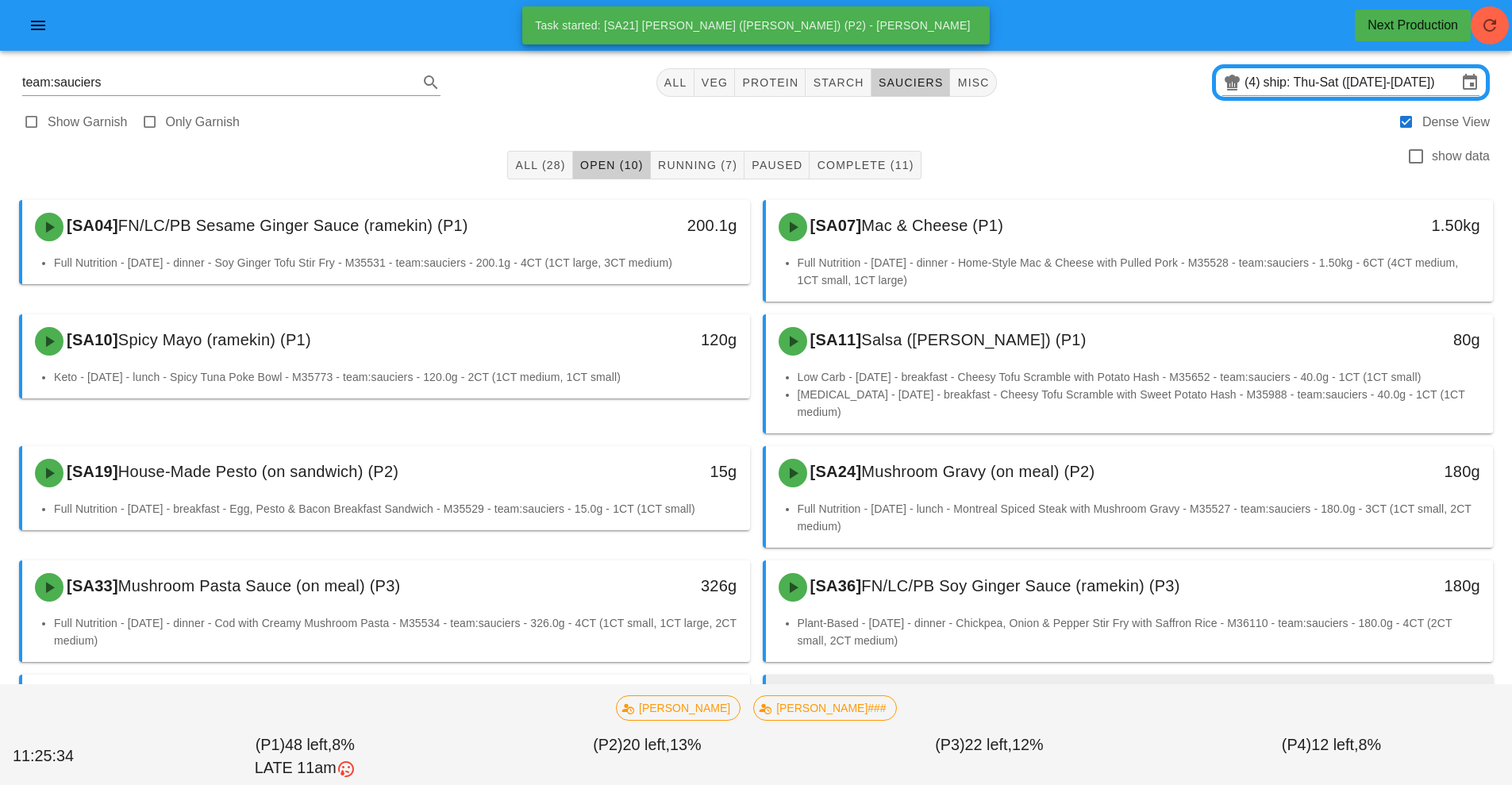
click at [911, 678] on div "[SA39] Chocolate Yoggu (ramekin) (P4)" at bounding box center [1040, 701] width 541 height 48
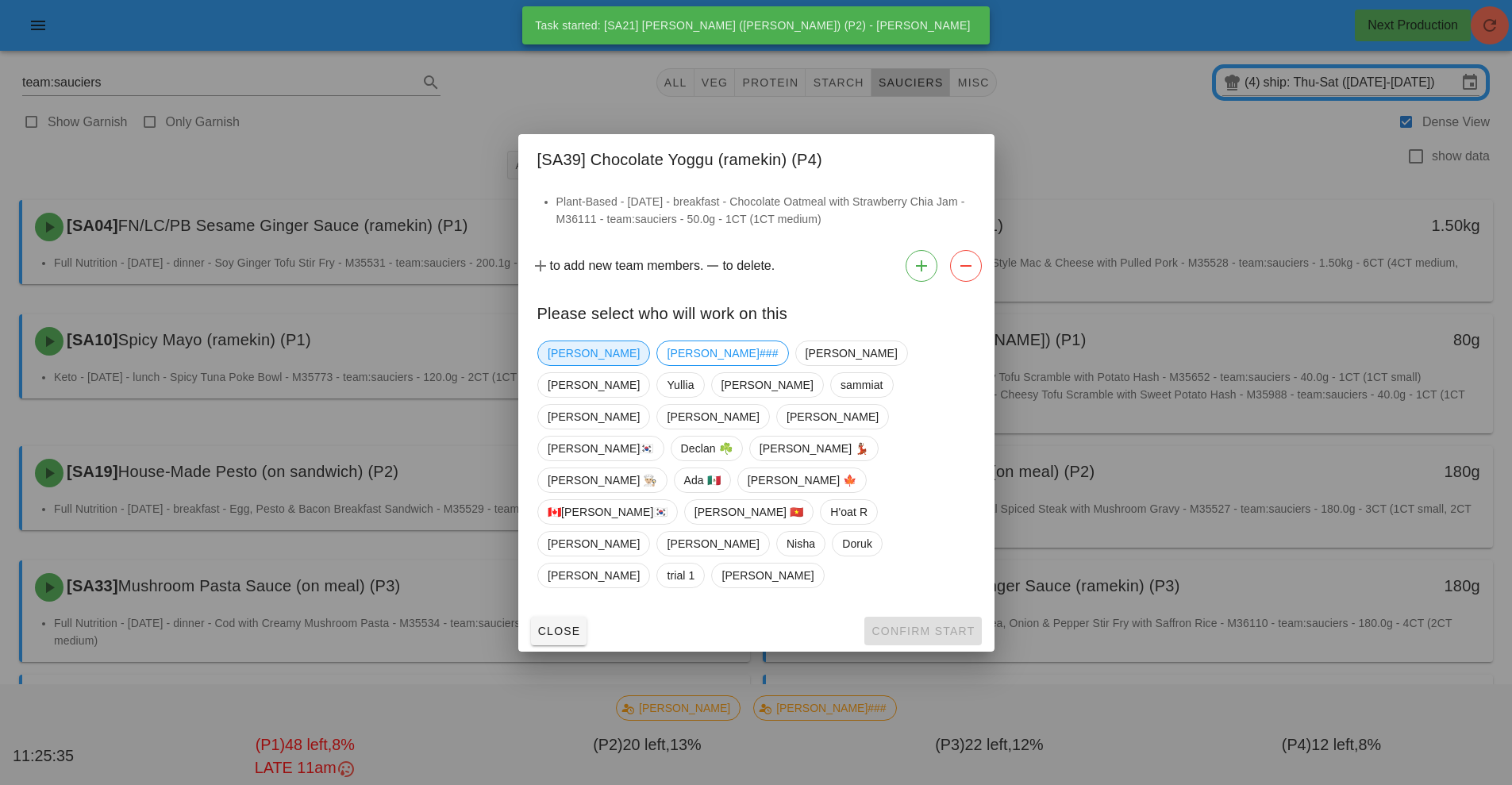
click at [566, 365] on span "[PERSON_NAME]" at bounding box center [594, 353] width 92 height 24
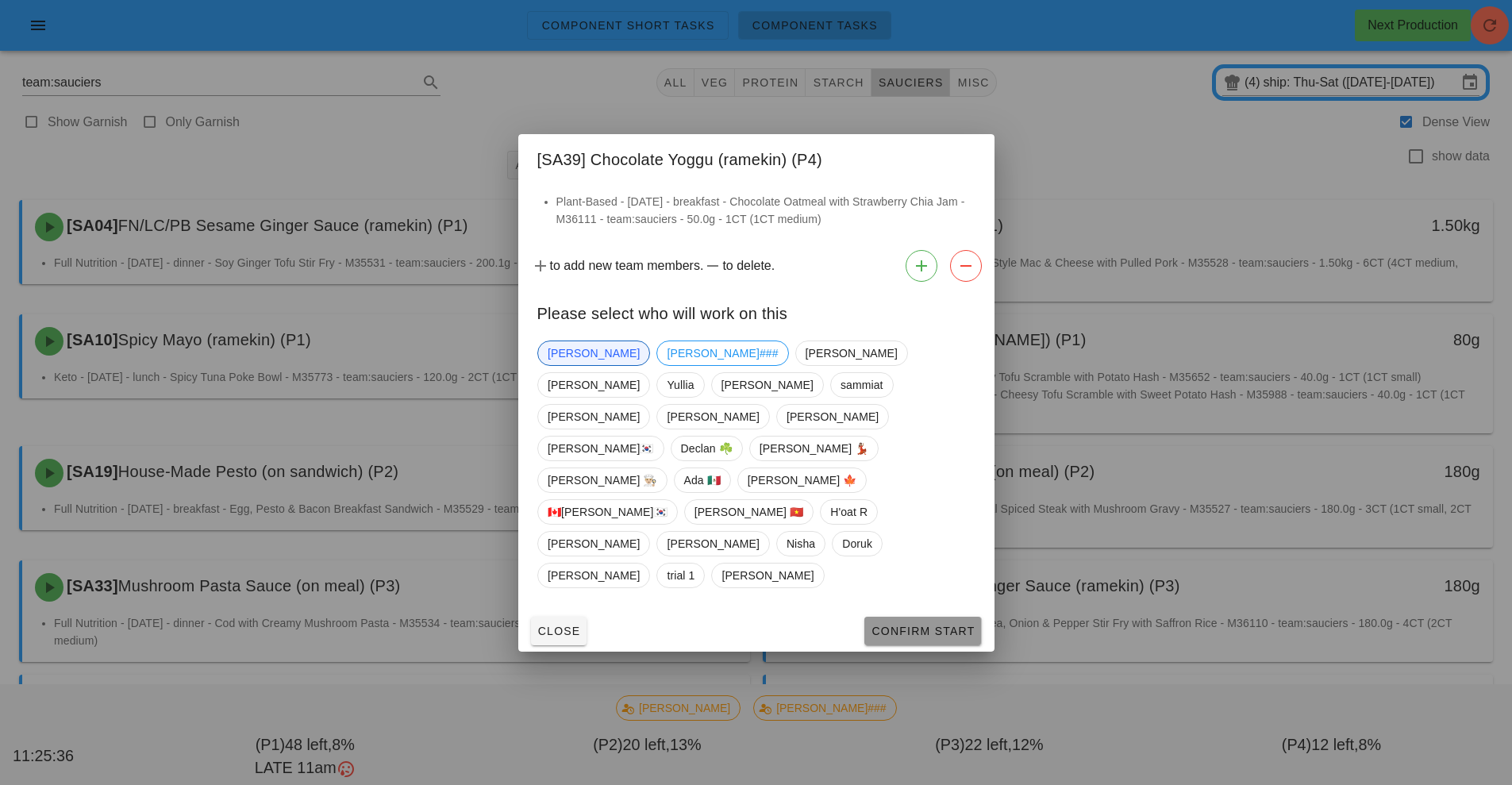
click at [911, 624] on span "Confirm Start" at bounding box center [922, 631] width 104 height 13
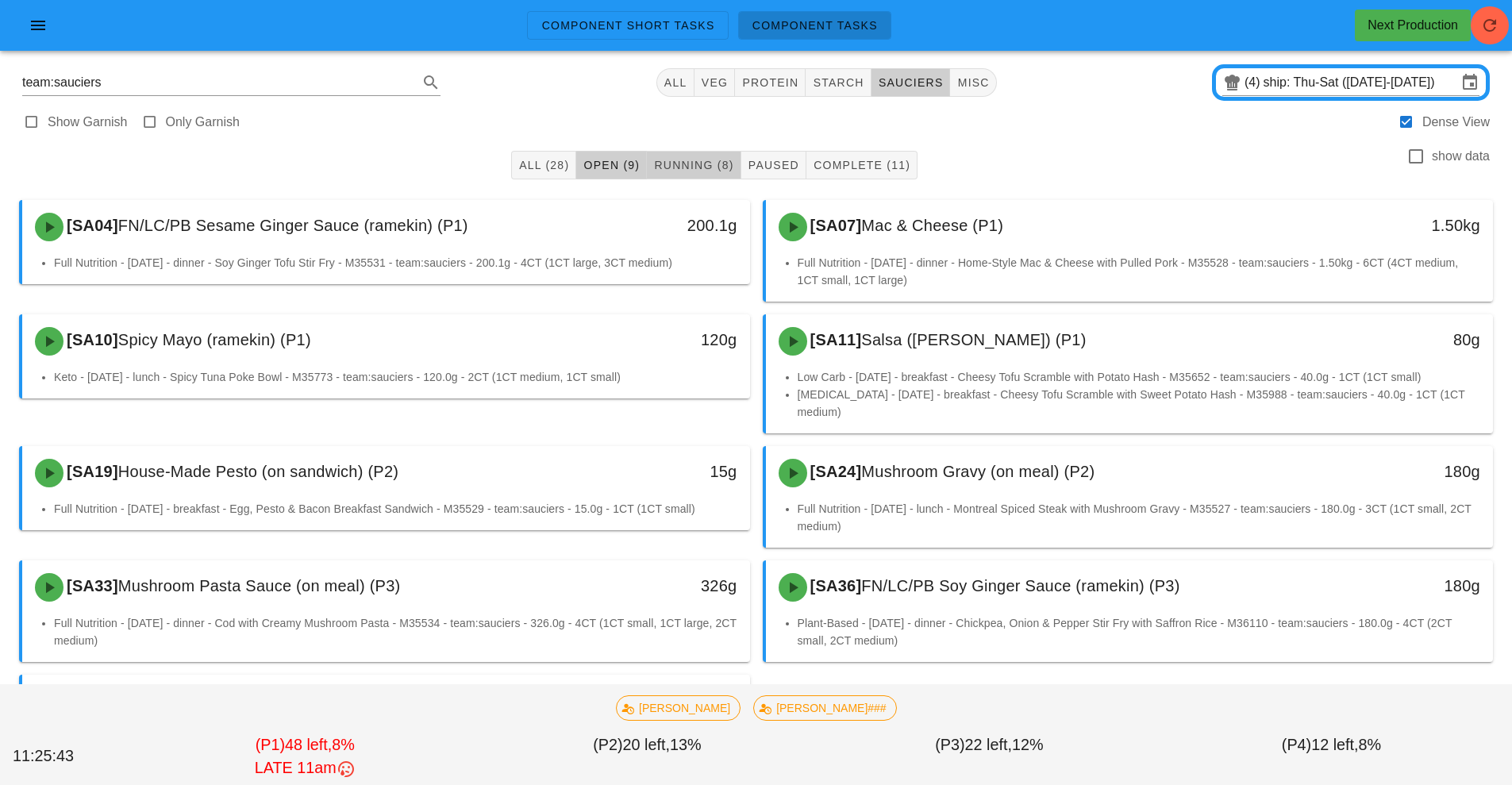
click at [684, 175] on button "Running (8)" at bounding box center [694, 165] width 94 height 29
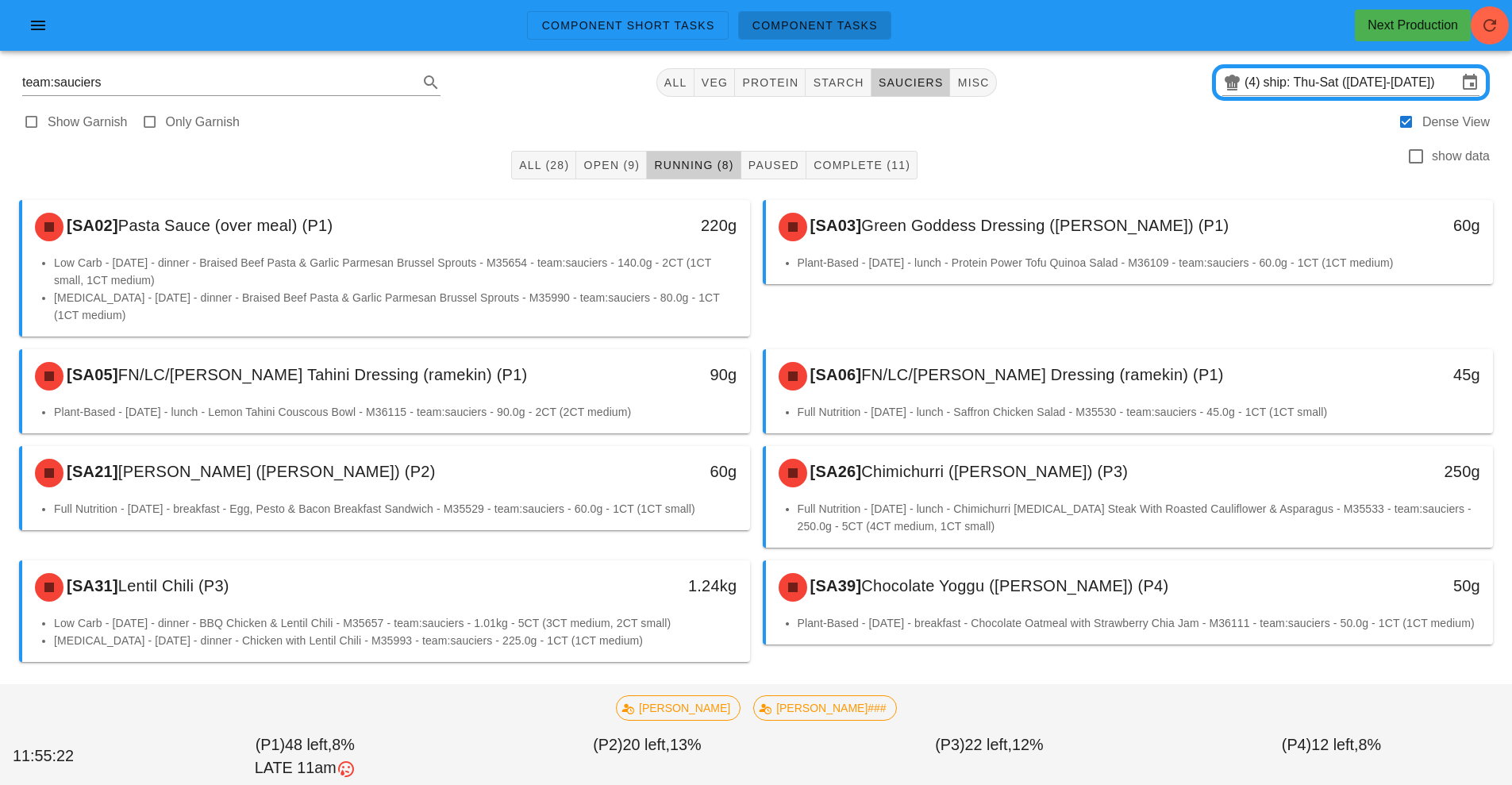
click at [945, 385] on div "[SA06] FN/LC/[PERSON_NAME] Dressing (ramekin) (P1)" at bounding box center [1040, 376] width 541 height 48
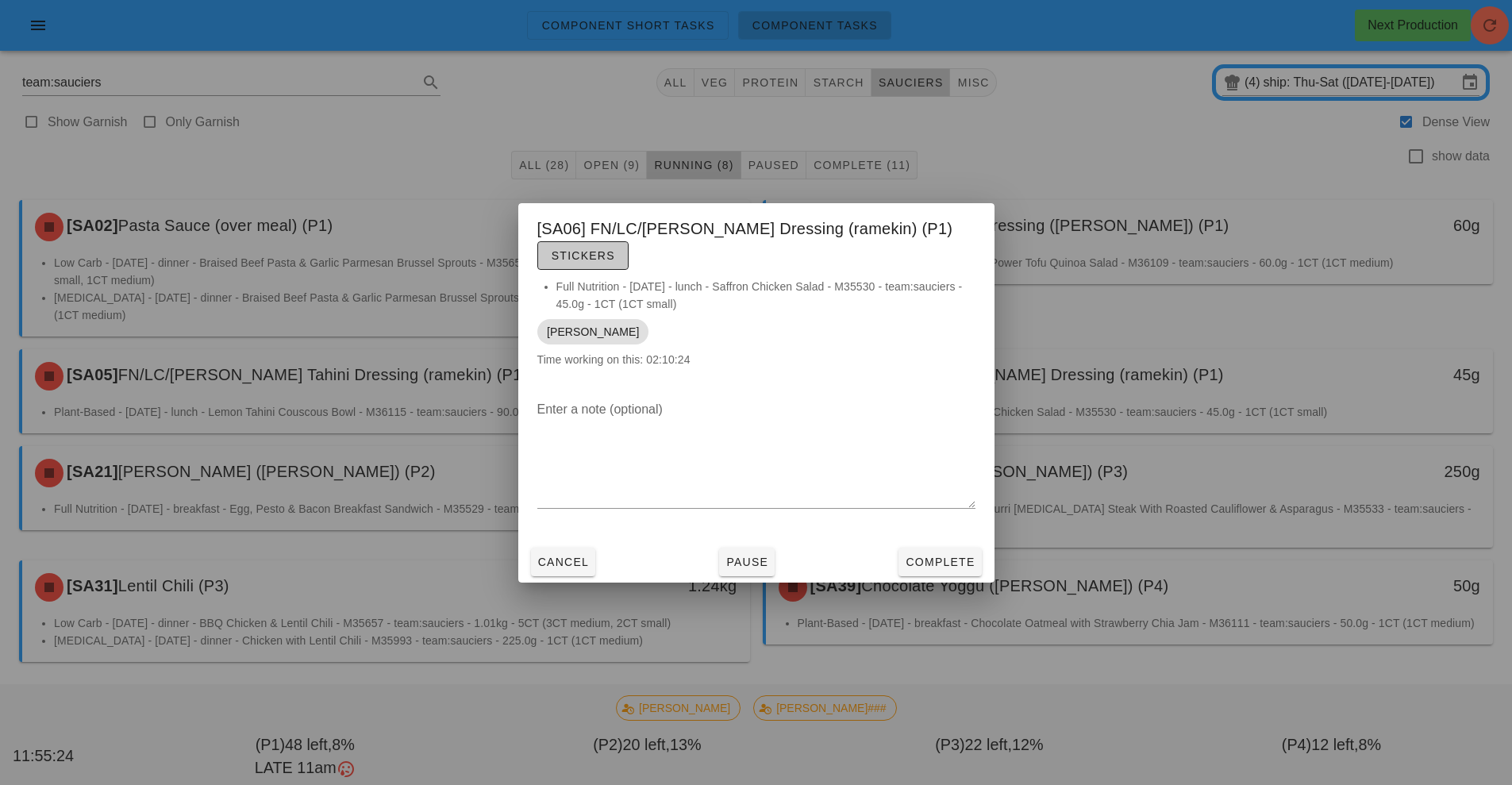
click at [600, 256] on span "Stickers" at bounding box center [583, 256] width 65 height 13
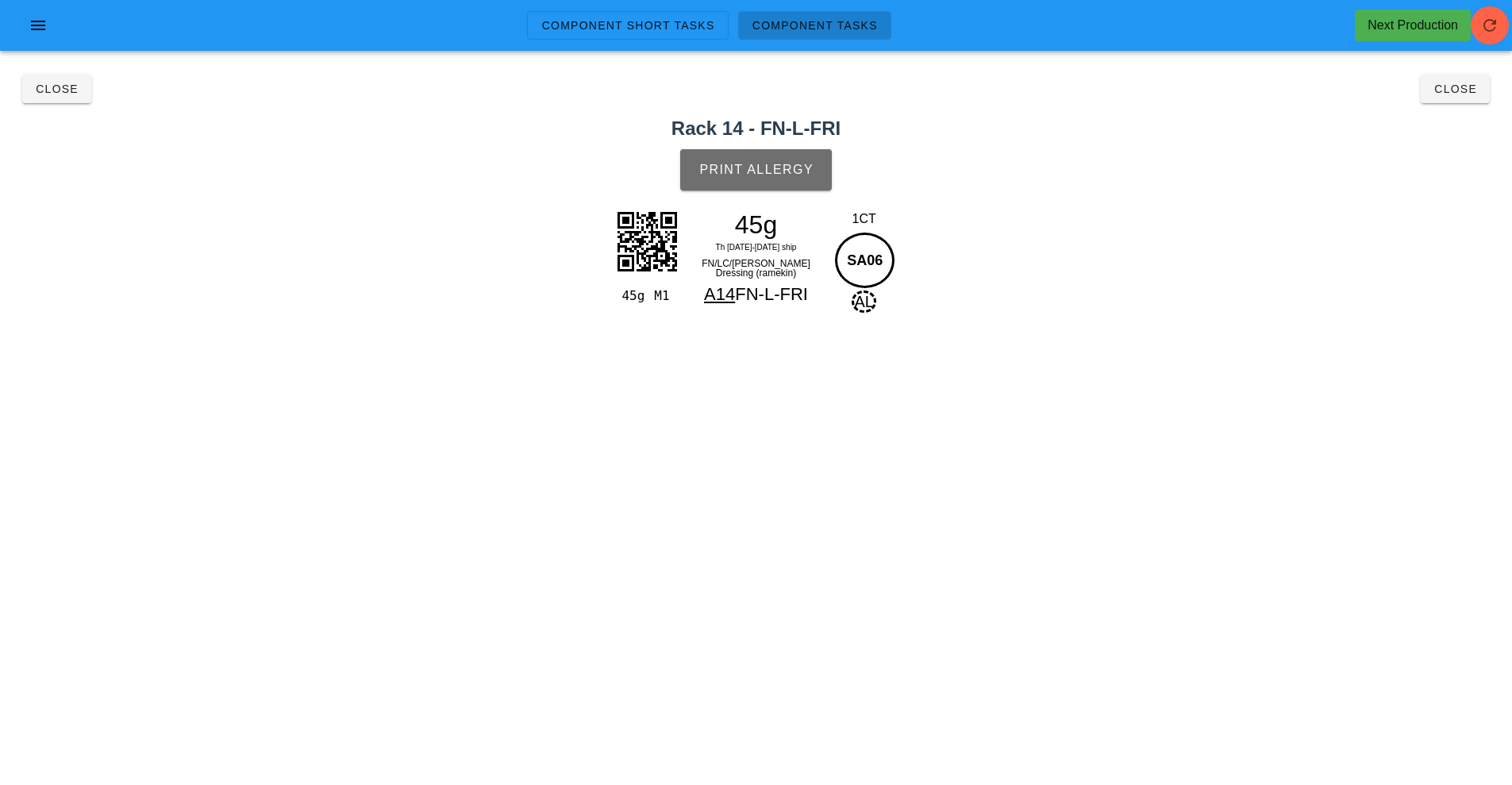
click at [740, 185] on button "Print Allergy" at bounding box center [756, 170] width 151 height 41
click at [1451, 92] on span "Close" at bounding box center [1455, 89] width 44 height 13
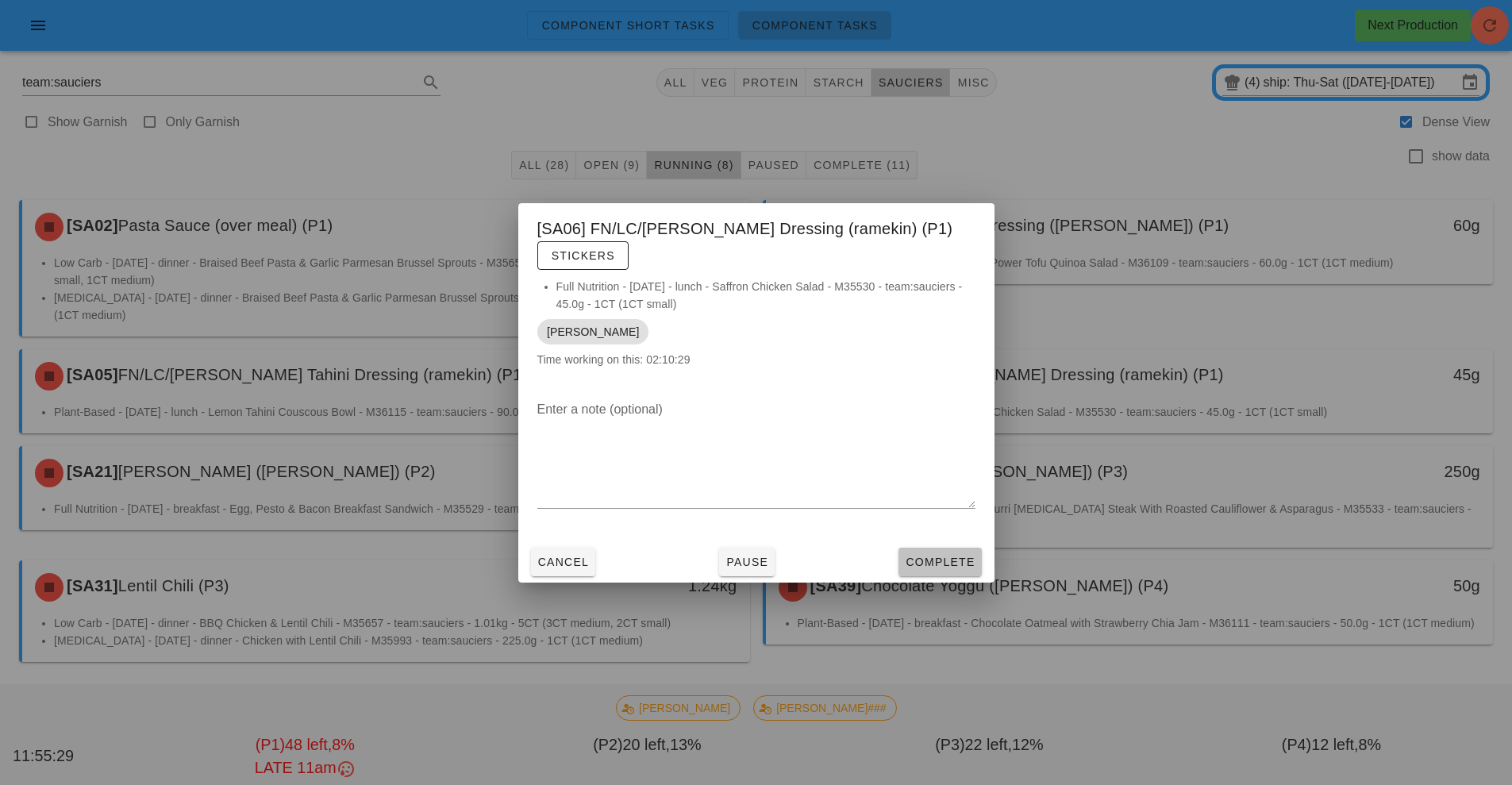
click at [908, 559] on span "Complete" at bounding box center [940, 562] width 70 height 13
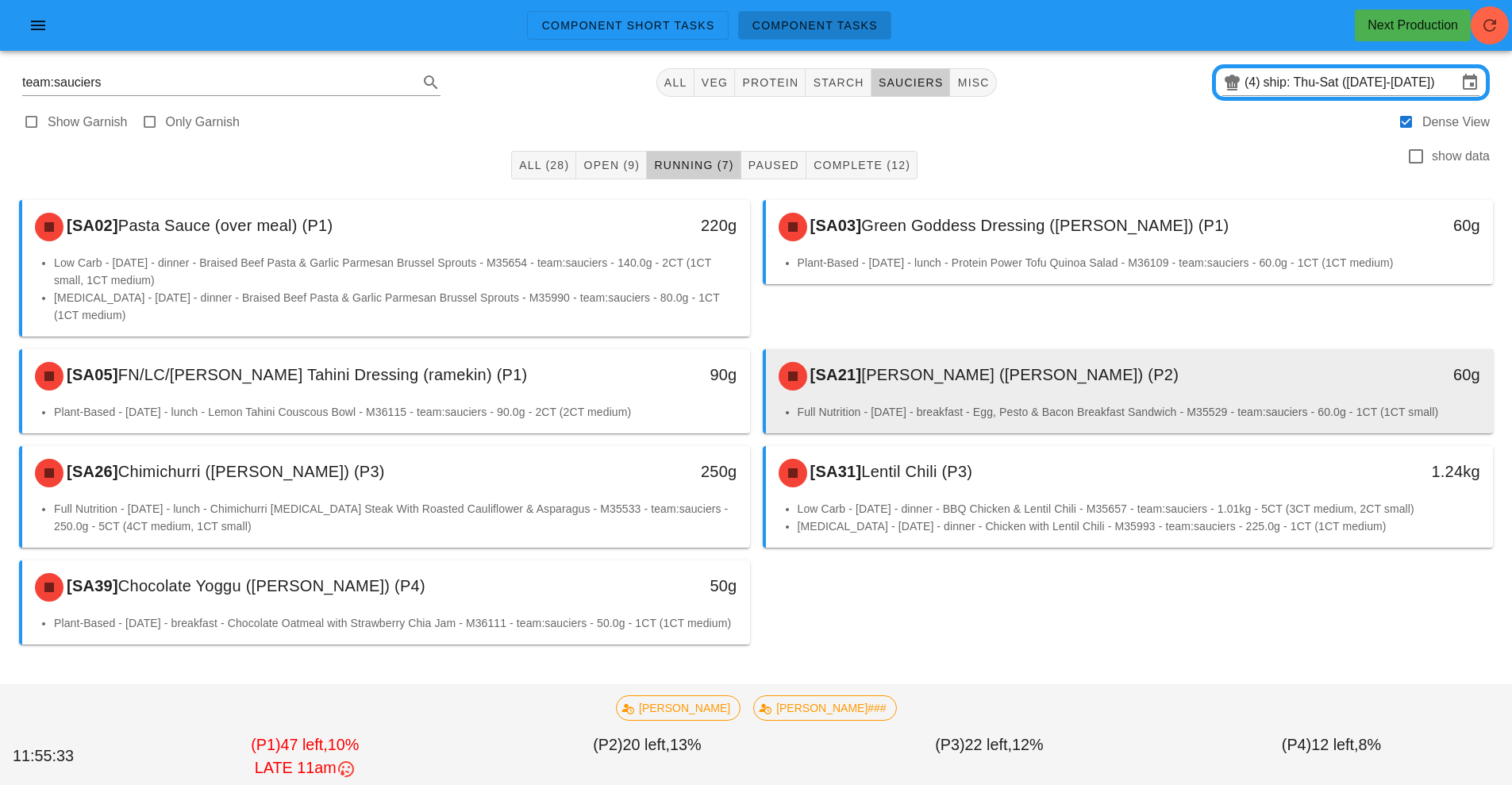
click at [1079, 383] on div "[SA21] [PERSON_NAME] ([PERSON_NAME]) (P2)" at bounding box center [1040, 376] width 541 height 48
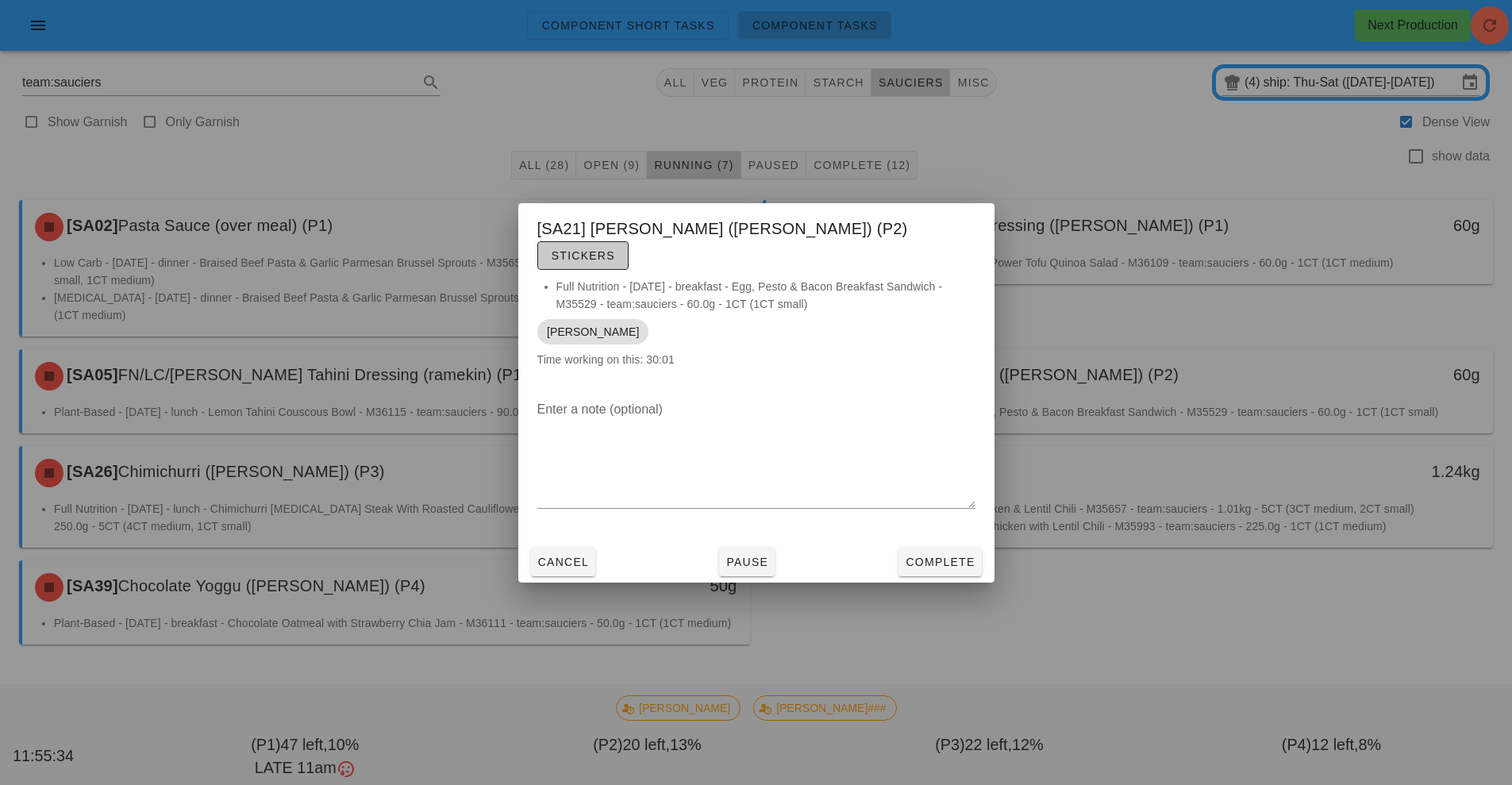
click at [629, 252] on button "Stickers" at bounding box center [583, 256] width 92 height 29
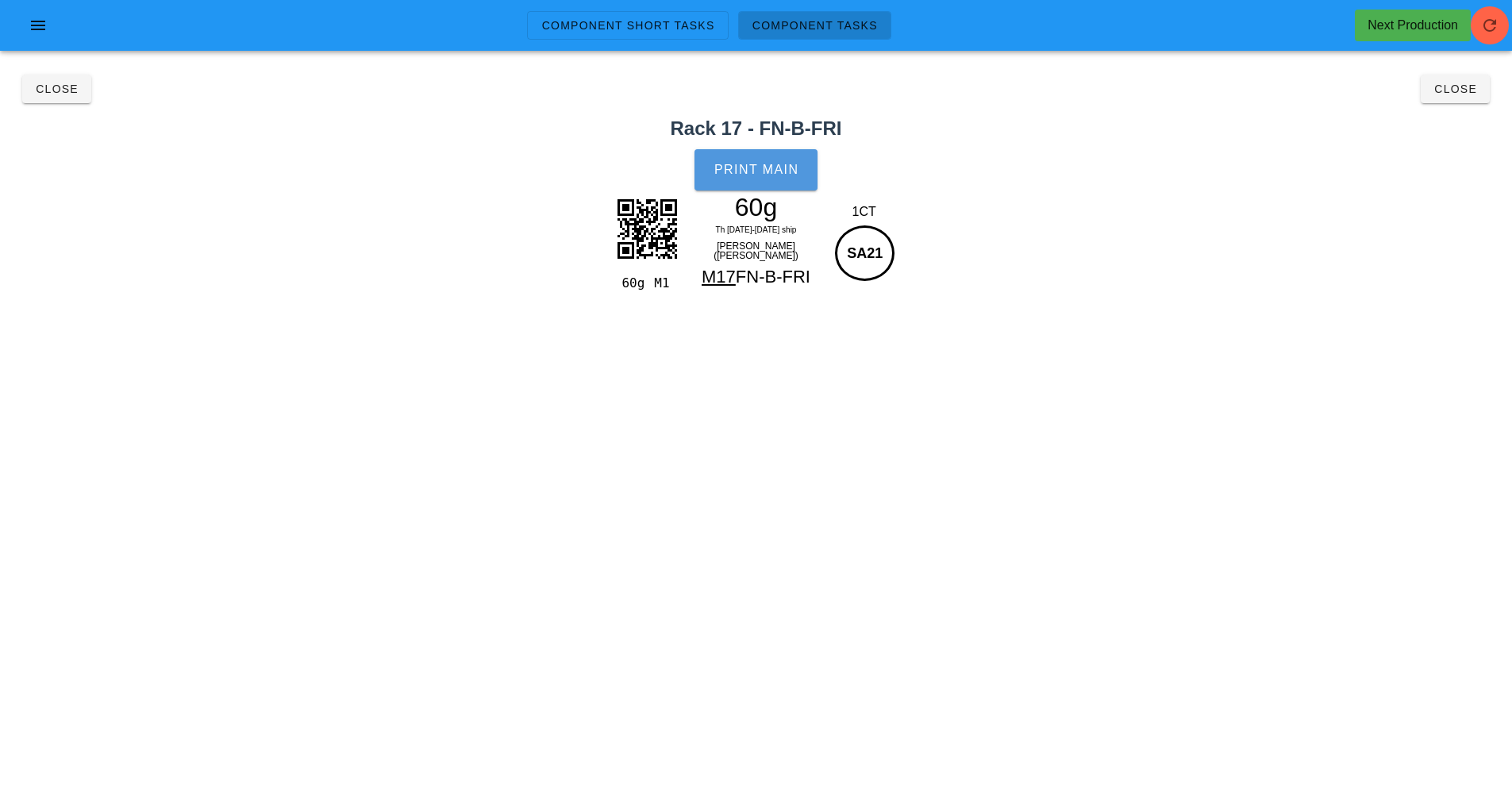
click at [780, 164] on span "Print Main" at bounding box center [757, 170] width 86 height 14
click at [1445, 90] on span "Close" at bounding box center [1455, 89] width 44 height 13
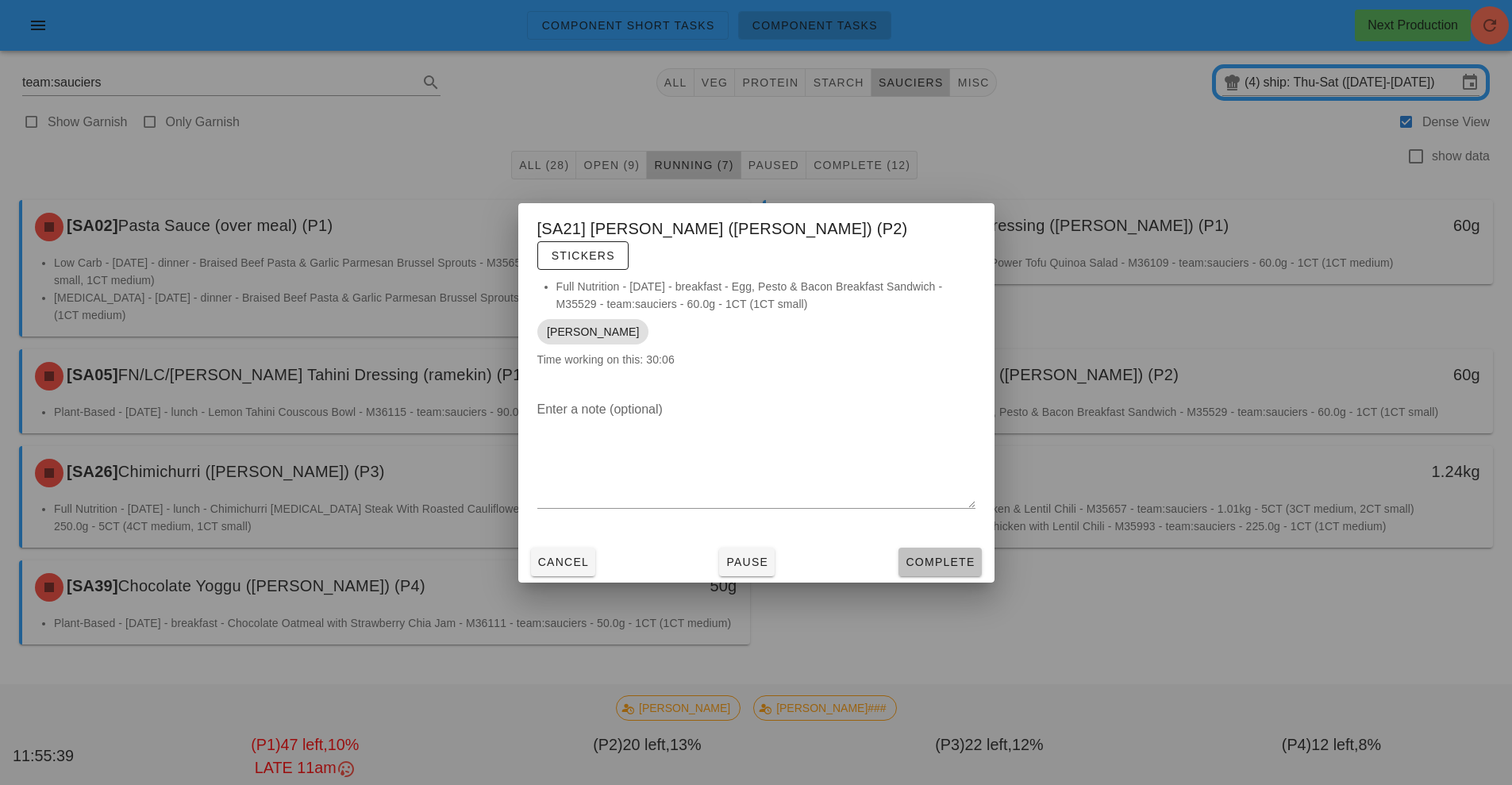
click at [935, 548] on button "Complete" at bounding box center [940, 562] width 83 height 29
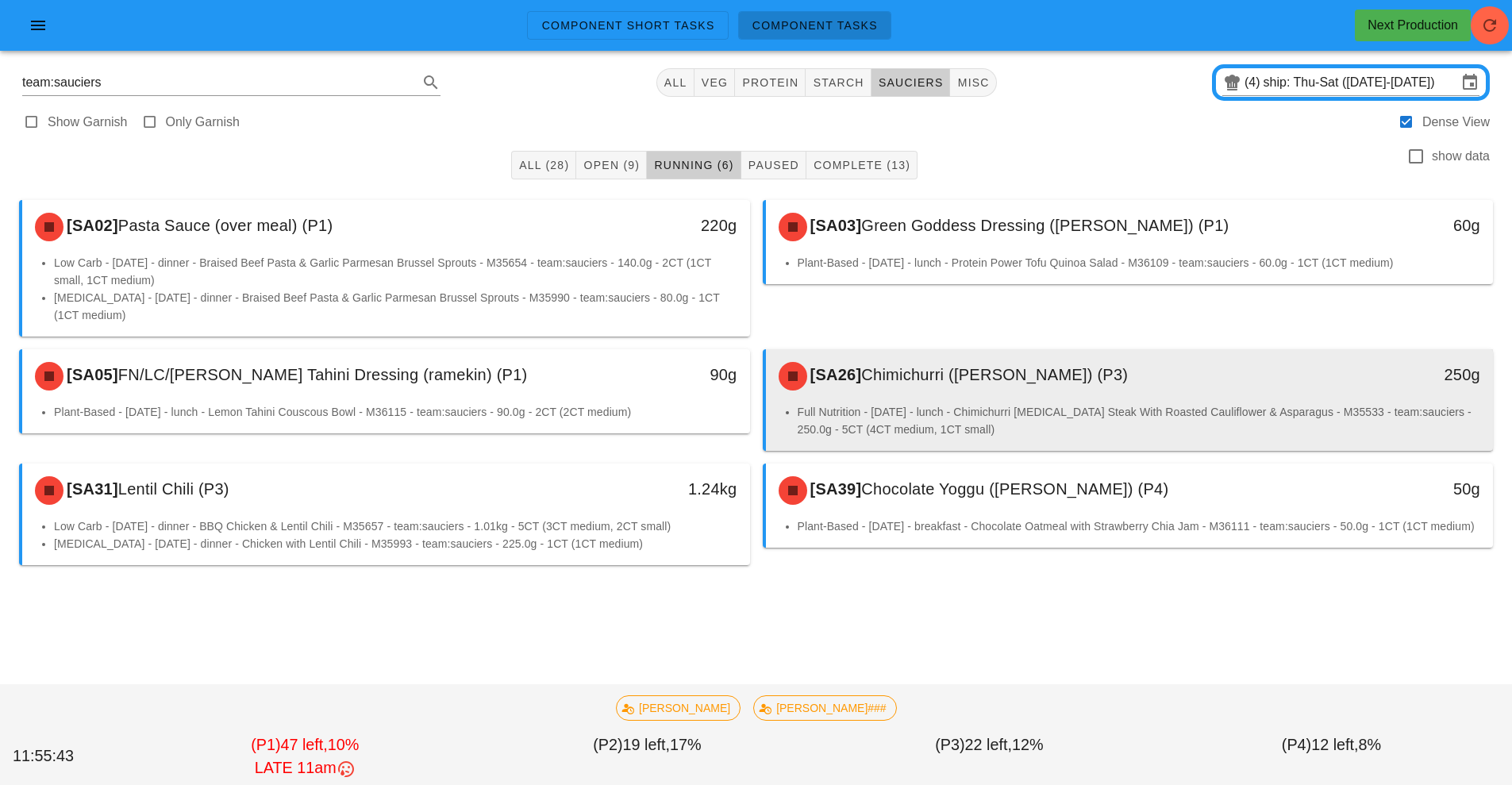
click at [1032, 376] on span "Chimichurri ([PERSON_NAME]) (P3)" at bounding box center [994, 374] width 267 height 18
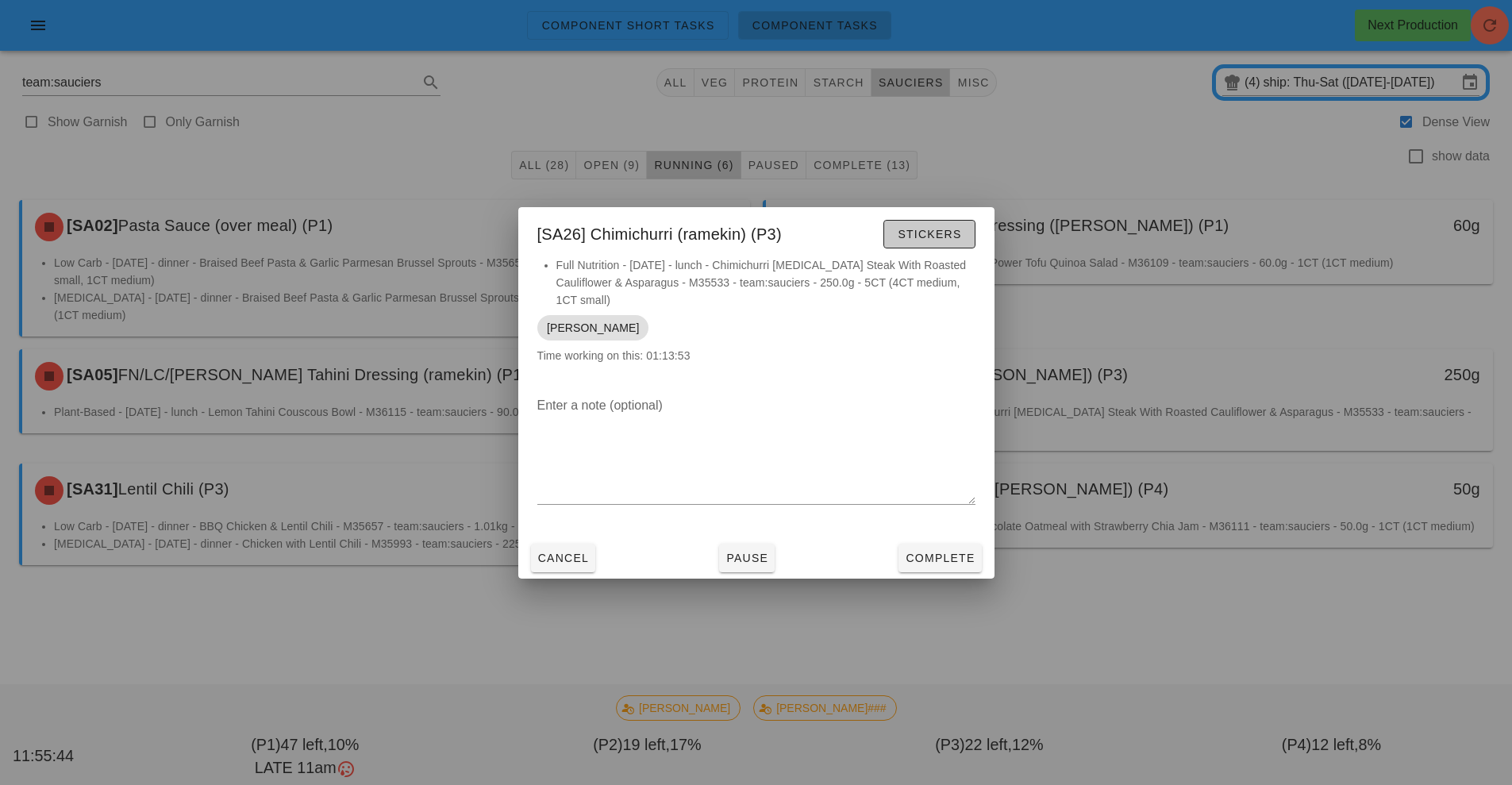
click at [954, 248] on button "Stickers" at bounding box center [929, 234] width 92 height 29
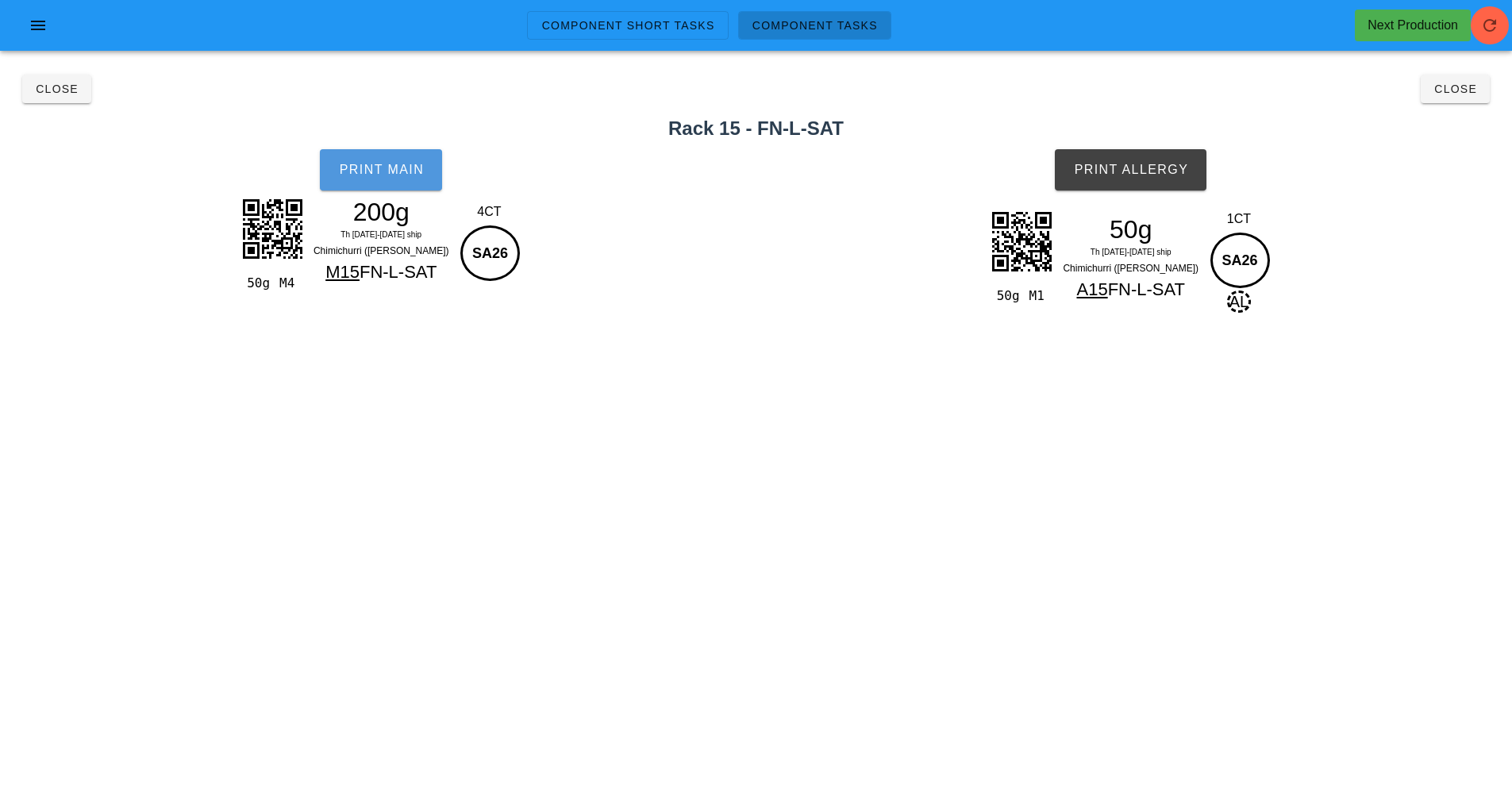
click at [387, 162] on button "Print Main" at bounding box center [381, 170] width 122 height 41
click at [1117, 166] on span "Print Allergy" at bounding box center [1130, 170] width 115 height 14
click at [1454, 91] on span "Close" at bounding box center [1455, 89] width 44 height 13
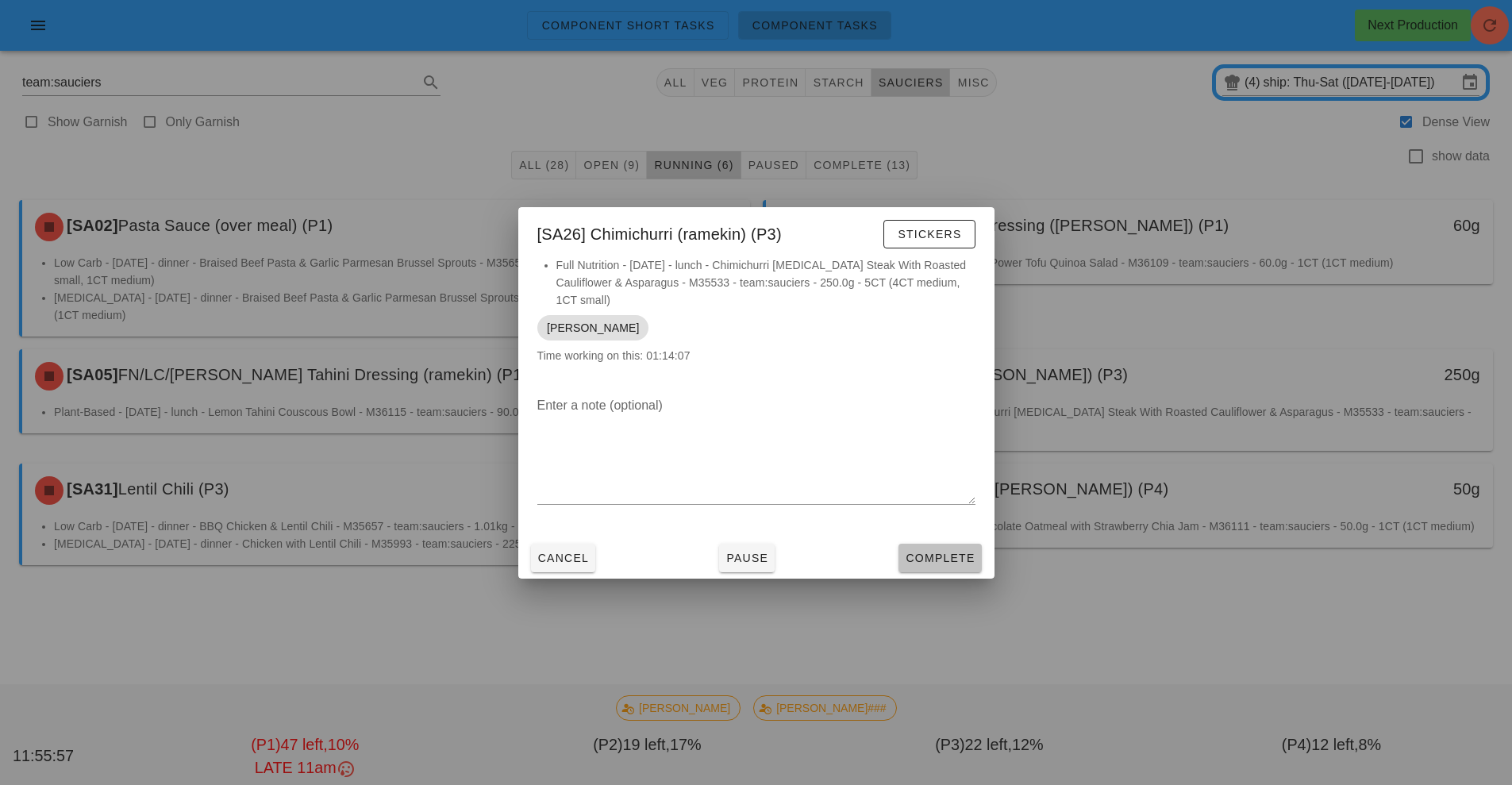
click at [935, 544] on button "Complete" at bounding box center [940, 558] width 83 height 29
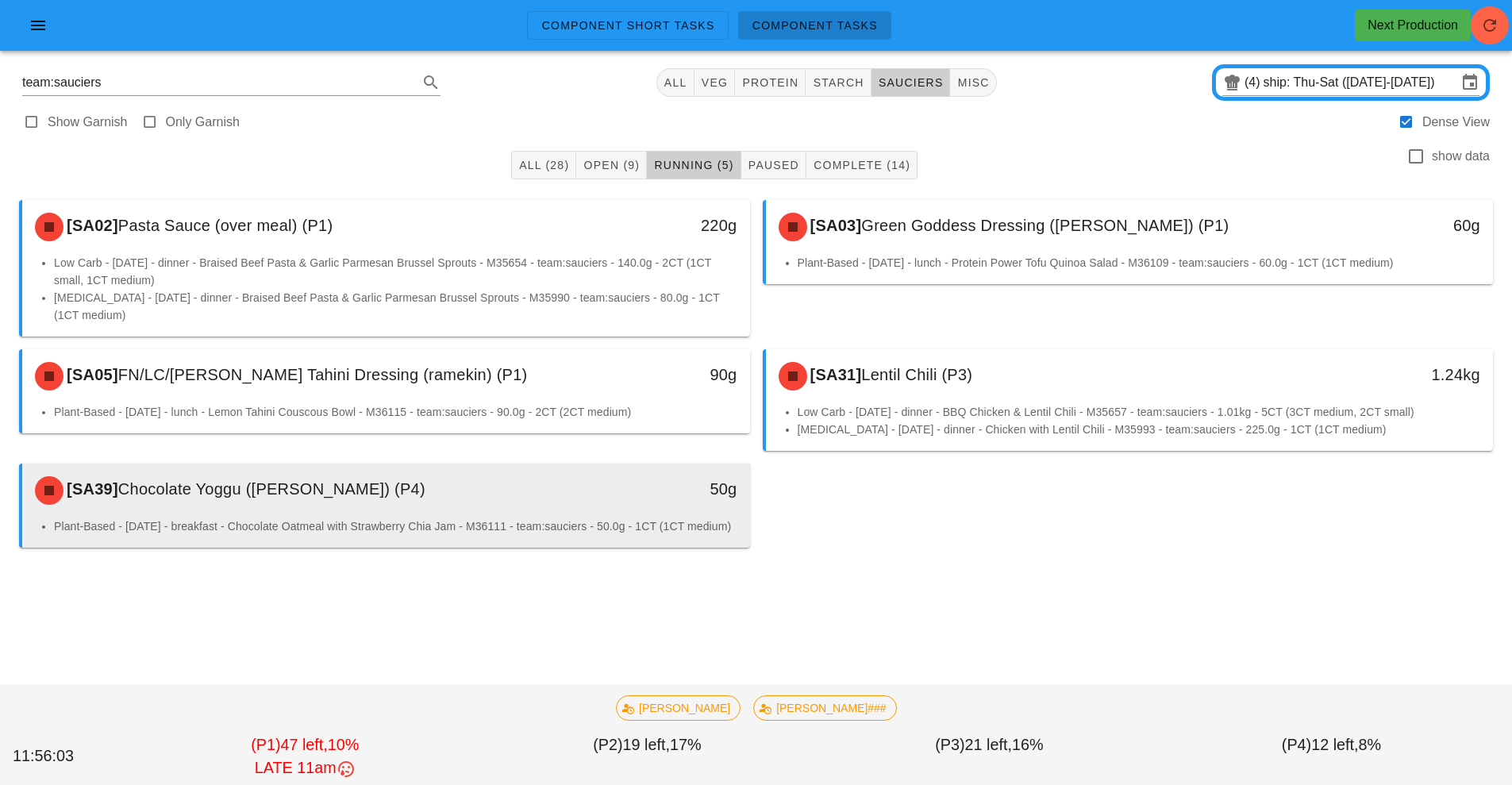
click at [566, 522] on li "Plant-Based - [DATE] - breakfast - Chocolate Oatmeal with Strawberry Chia Jam -…" at bounding box center [396, 526] width 684 height 18
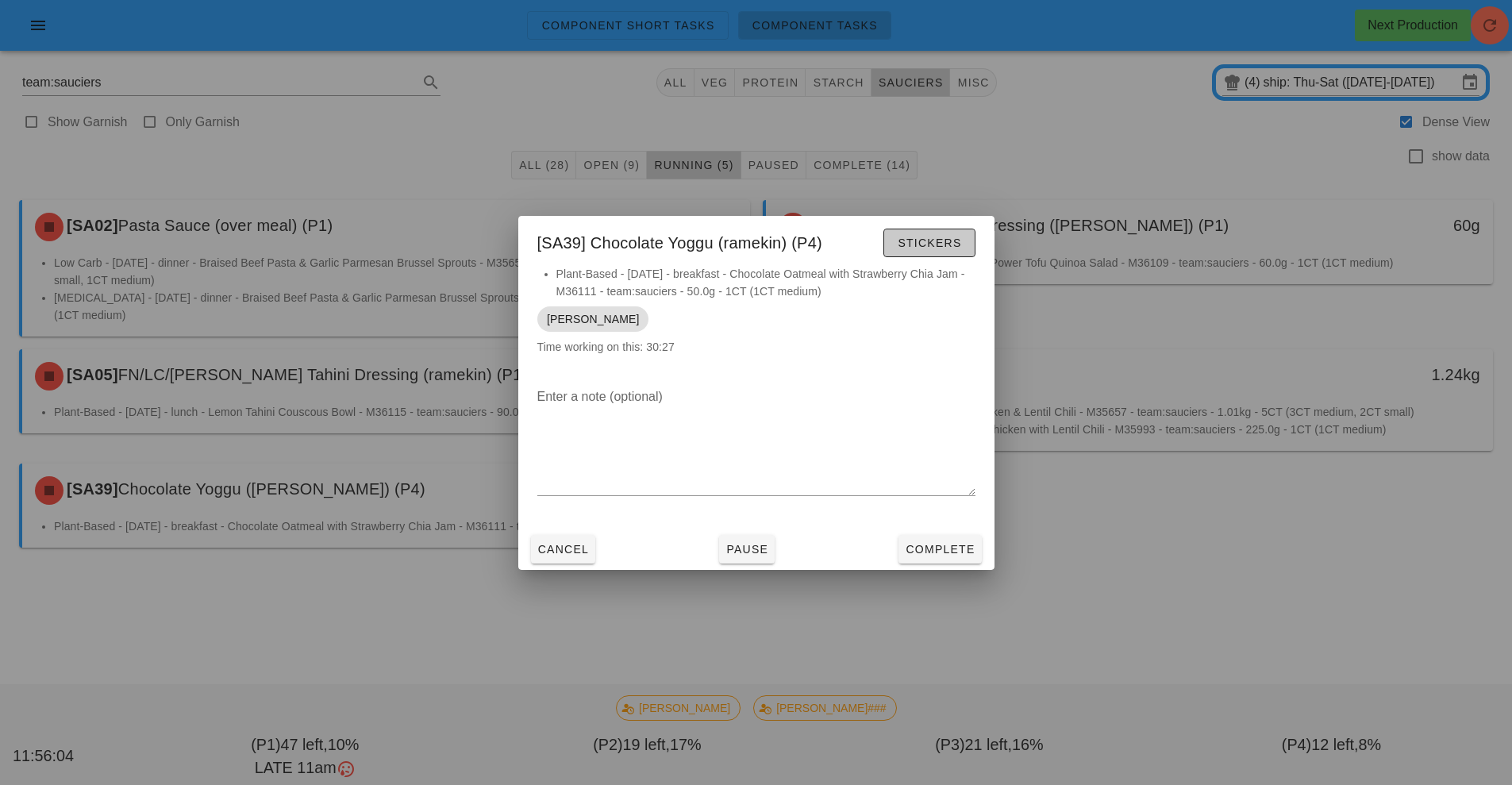
click at [938, 241] on span "Stickers" at bounding box center [929, 243] width 65 height 13
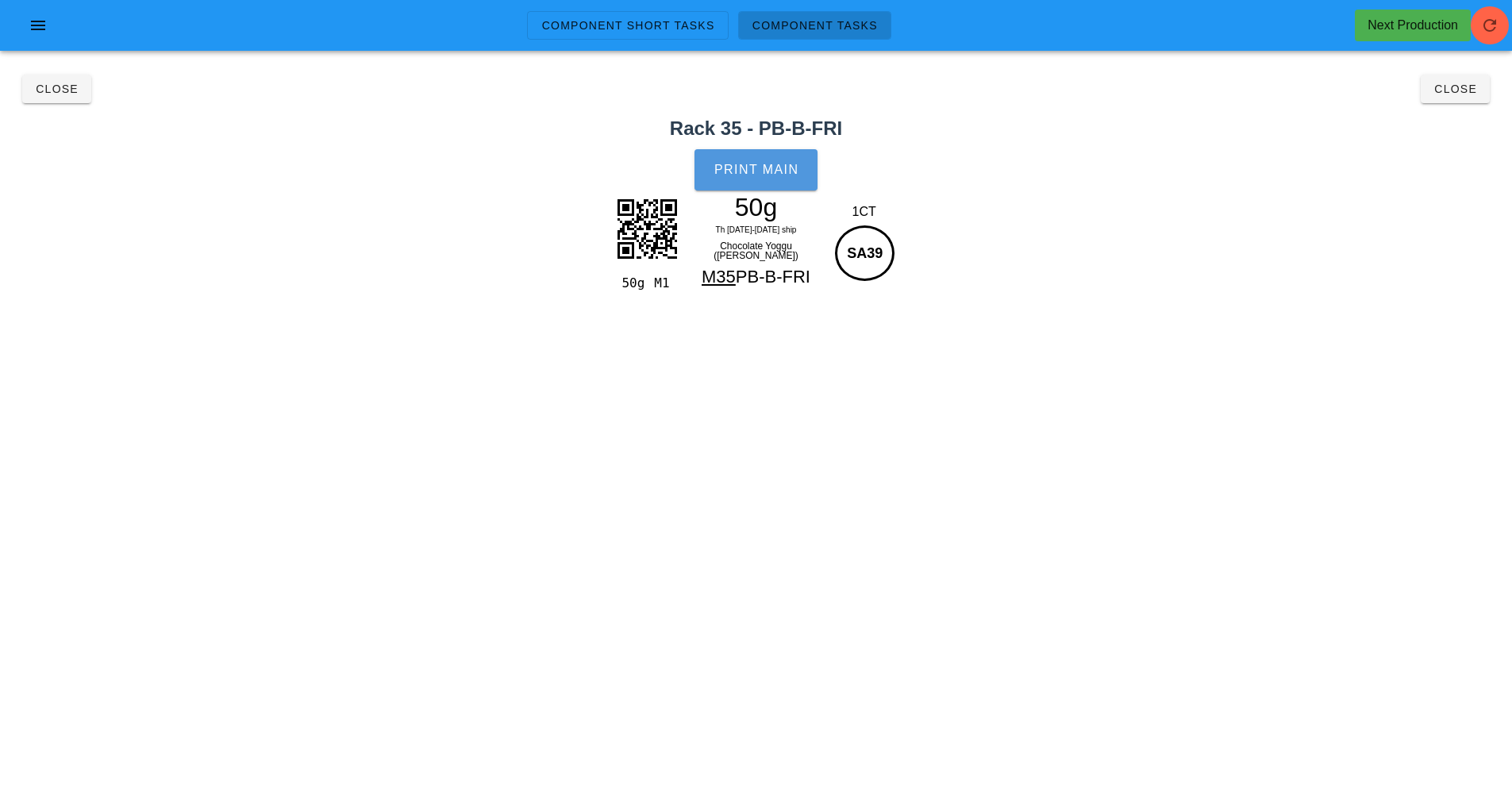
click at [799, 169] on button "Print Main" at bounding box center [755, 170] width 122 height 41
click at [1448, 90] on span "Close" at bounding box center [1455, 89] width 44 height 13
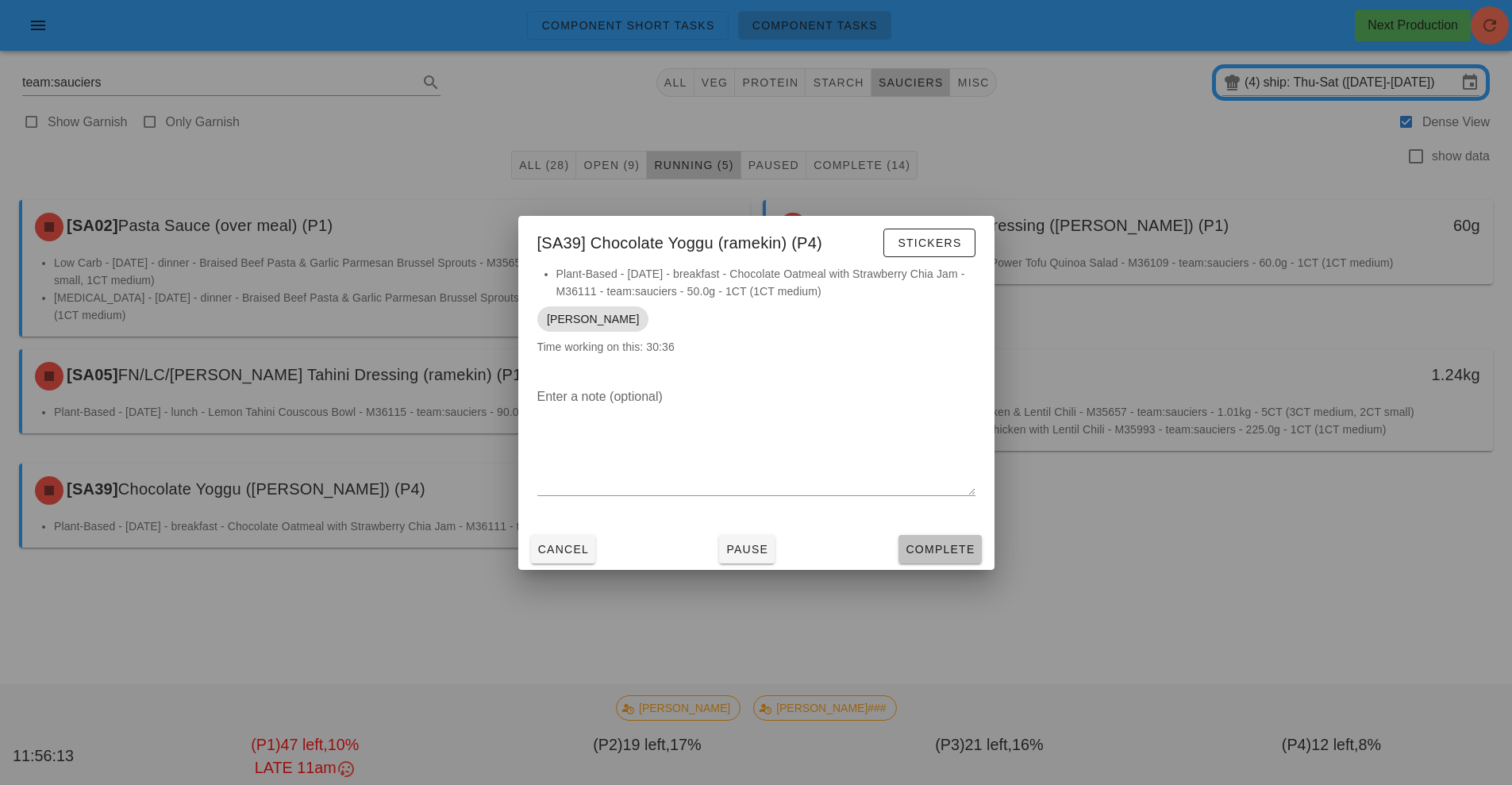
click at [945, 547] on span "Complete" at bounding box center [940, 549] width 70 height 13
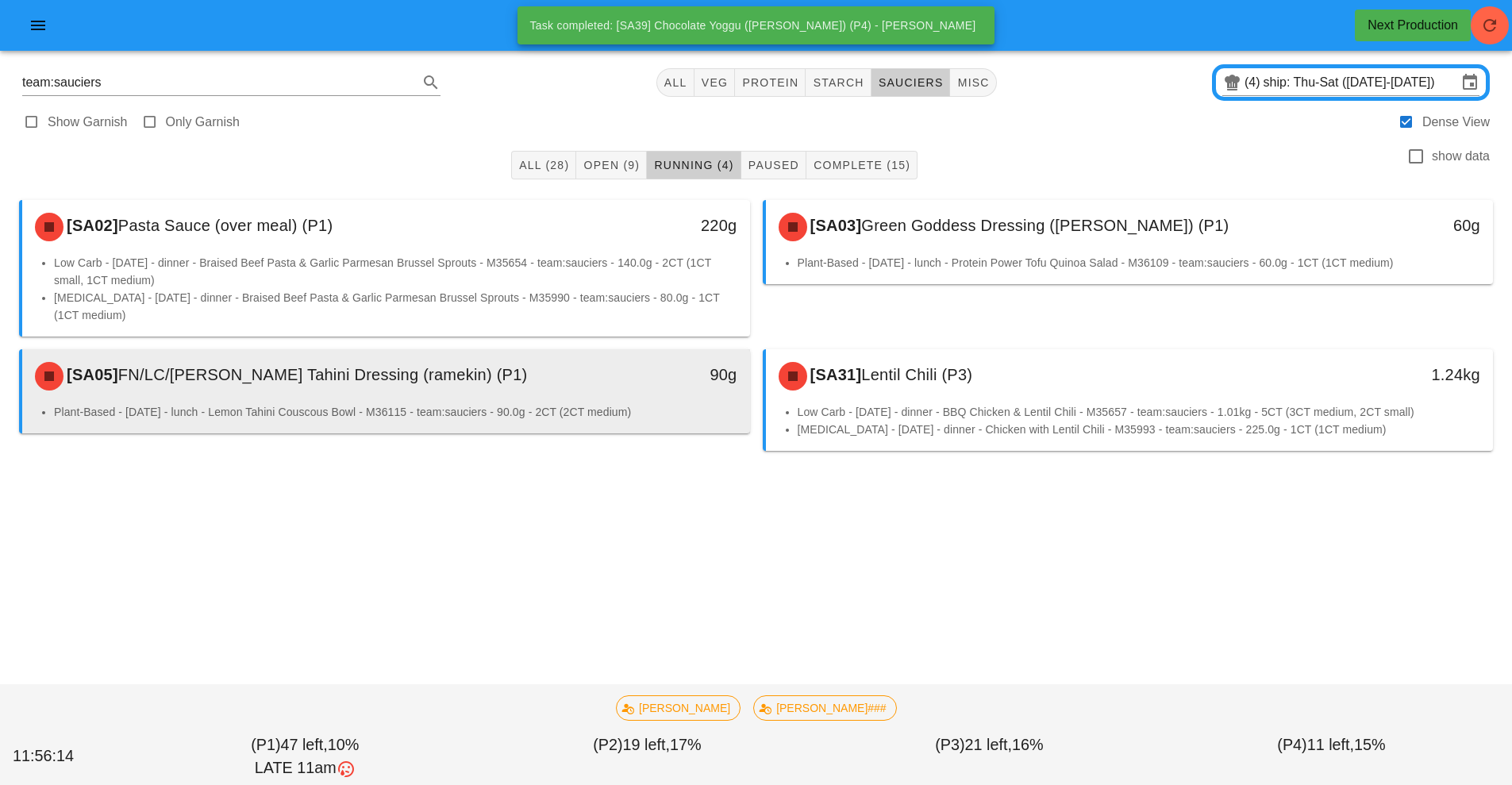
click at [620, 363] on div "90g" at bounding box center [656, 374] width 161 height 25
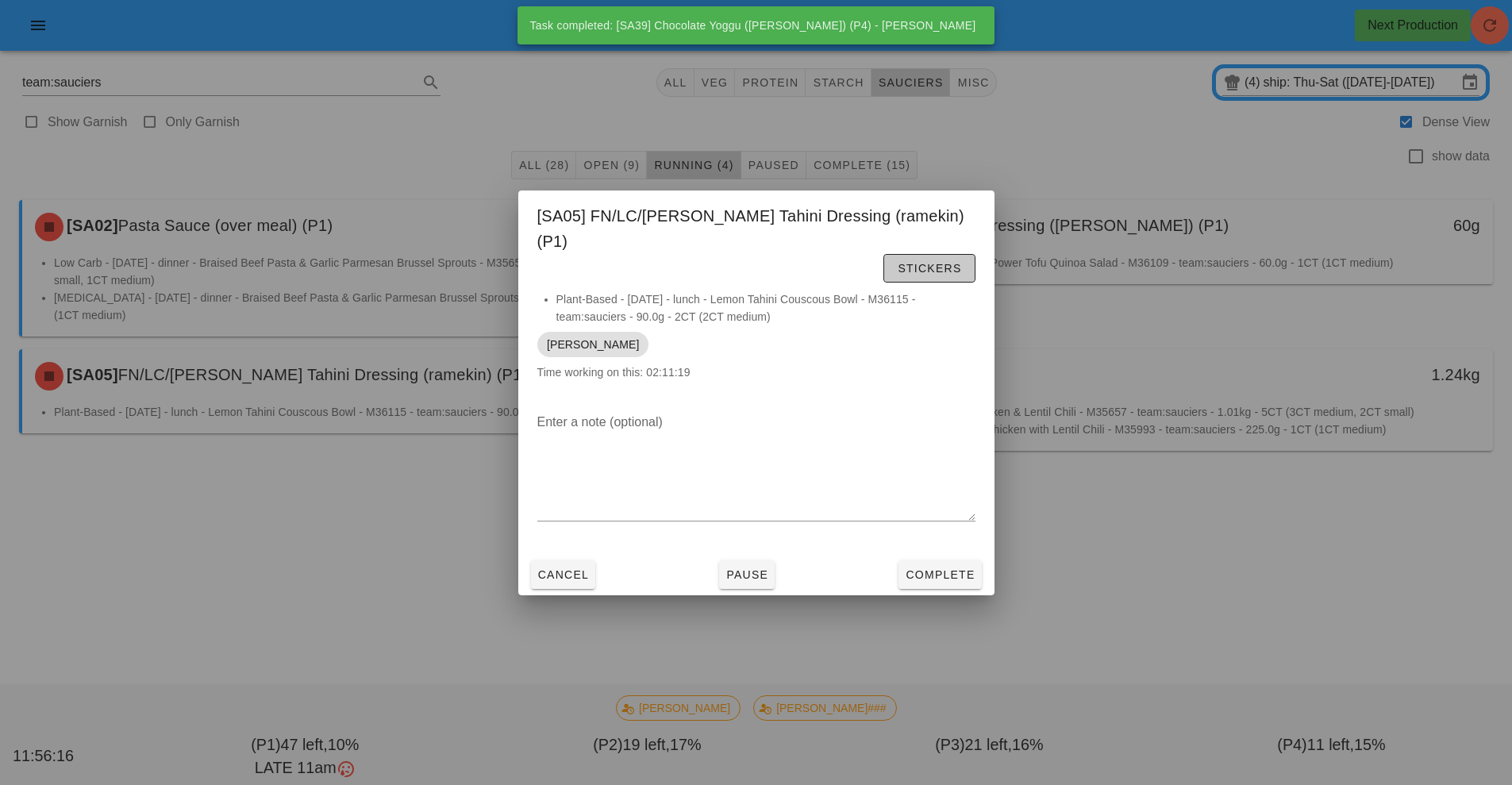
click at [897, 262] on span "Stickers" at bounding box center [929, 268] width 65 height 13
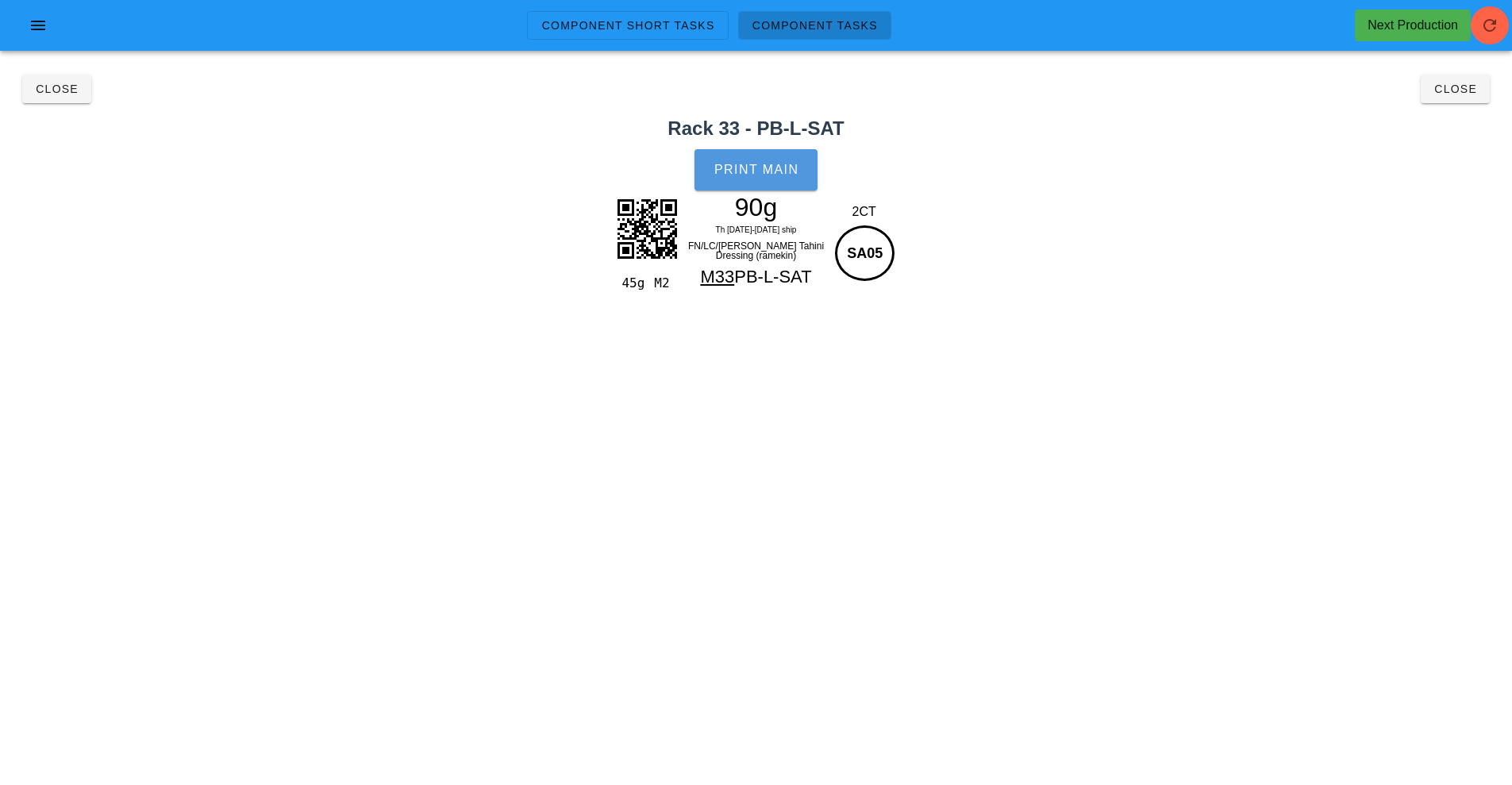
click at [754, 166] on span "Print Main" at bounding box center [757, 170] width 86 height 14
click at [1450, 90] on span "Close" at bounding box center [1455, 89] width 44 height 13
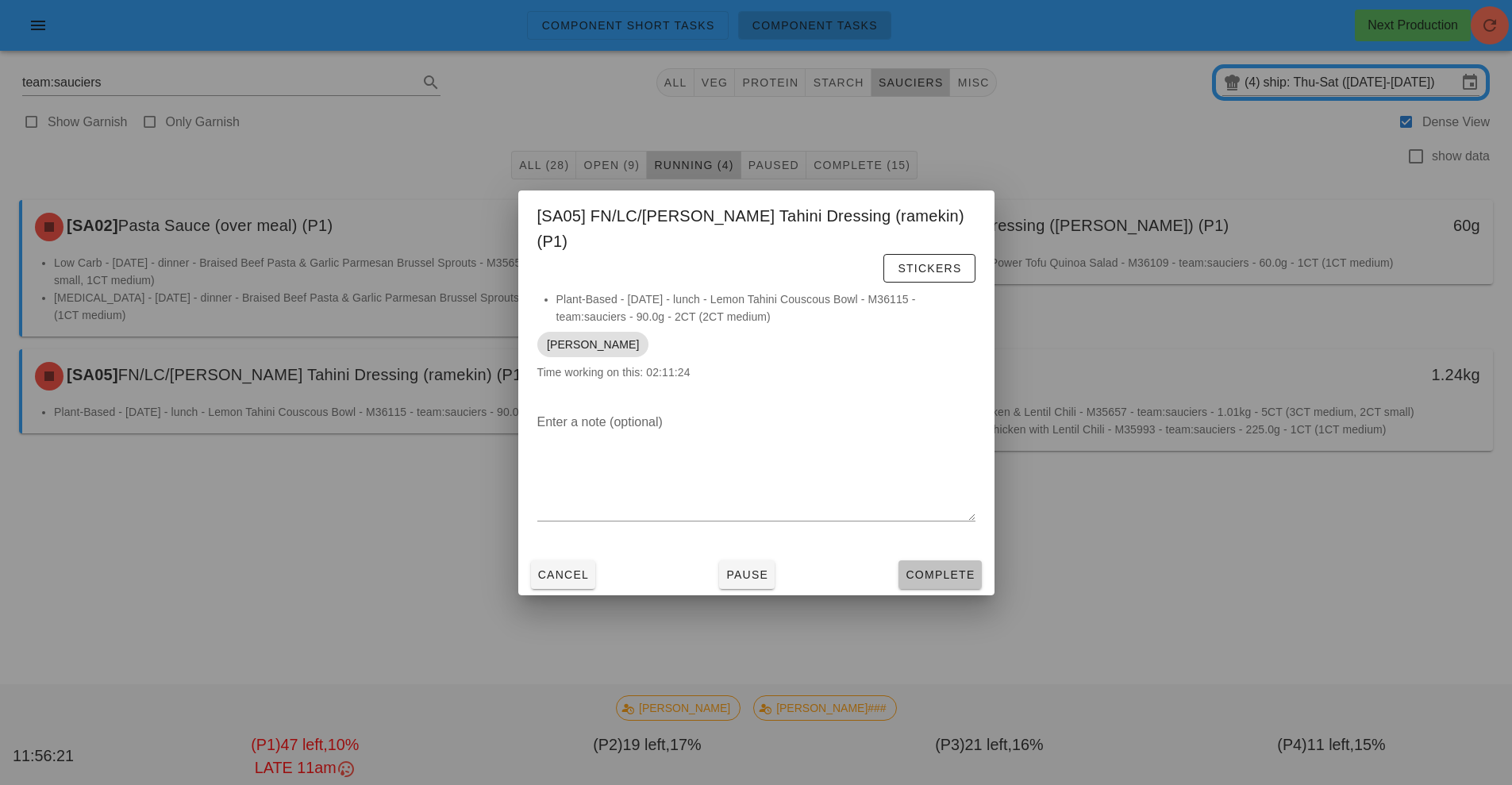
click at [959, 568] on span "Complete" at bounding box center [940, 574] width 70 height 13
